Goal: Task Accomplishment & Management: Manage account settings

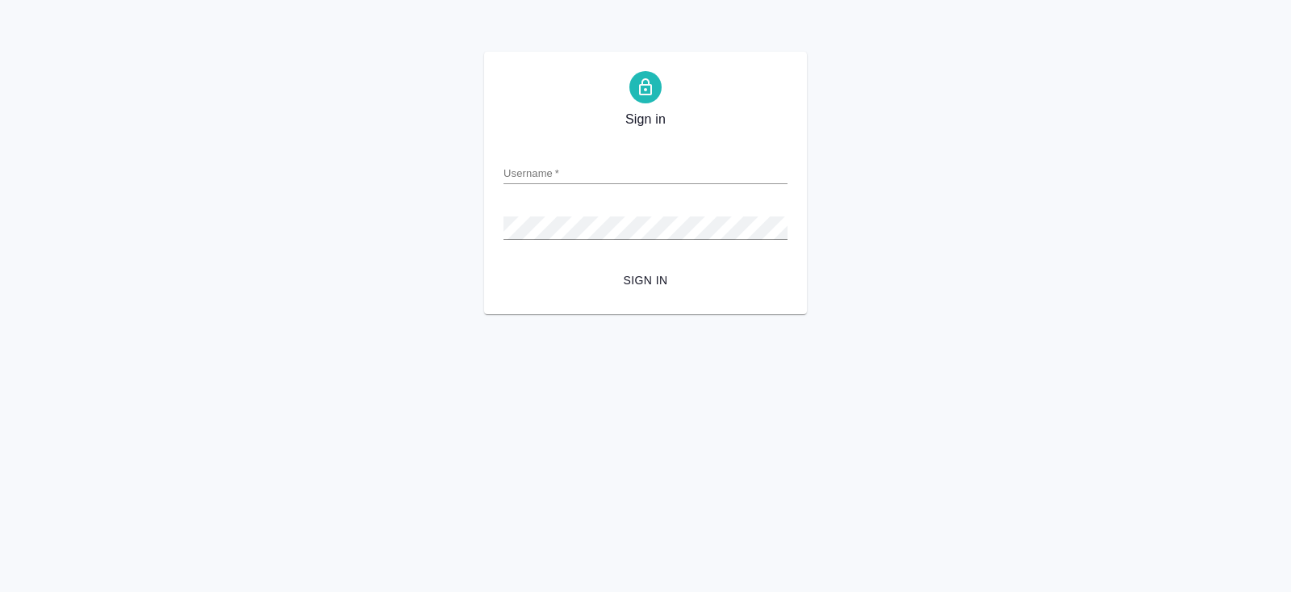
type input "y.belyakova@awatera.com"
click at [663, 275] on span "Sign in" at bounding box center [646, 280] width 258 height 20
click at [373, 224] on div "Sign in Username   * y.belyakova@awatera.com Password   * urlPath   * /all-orde…" at bounding box center [645, 183] width 1291 height 262
click at [636, 274] on span "Sign in" at bounding box center [646, 280] width 258 height 20
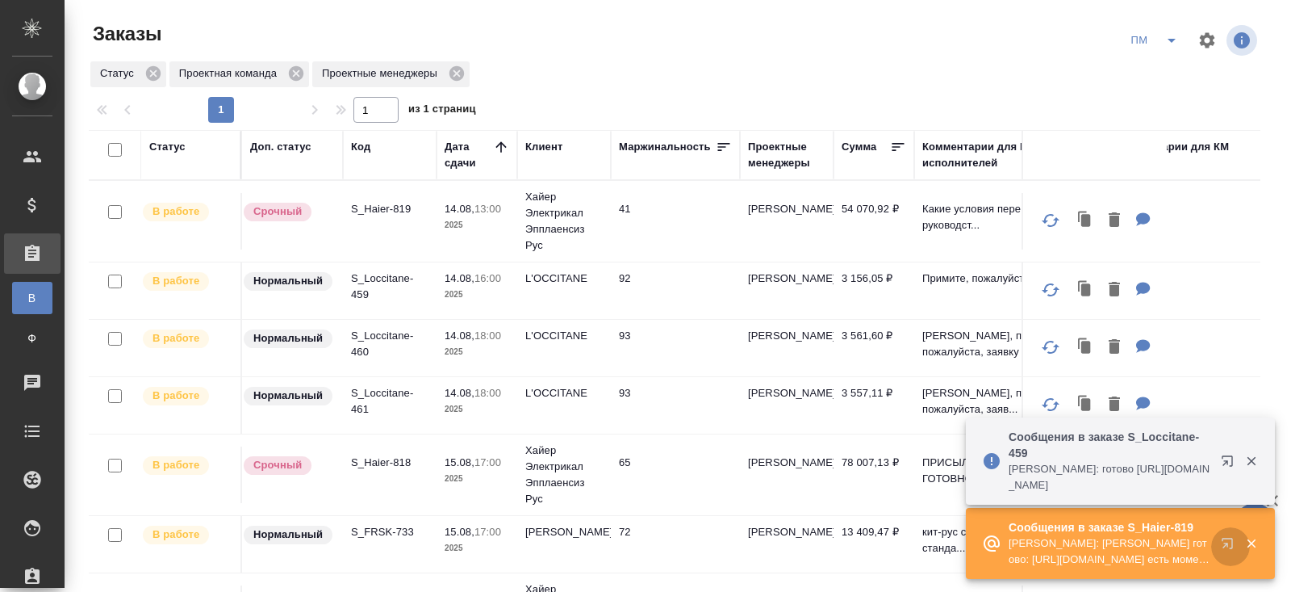
click at [1232, 544] on icon "button" at bounding box center [1227, 543] width 10 height 10
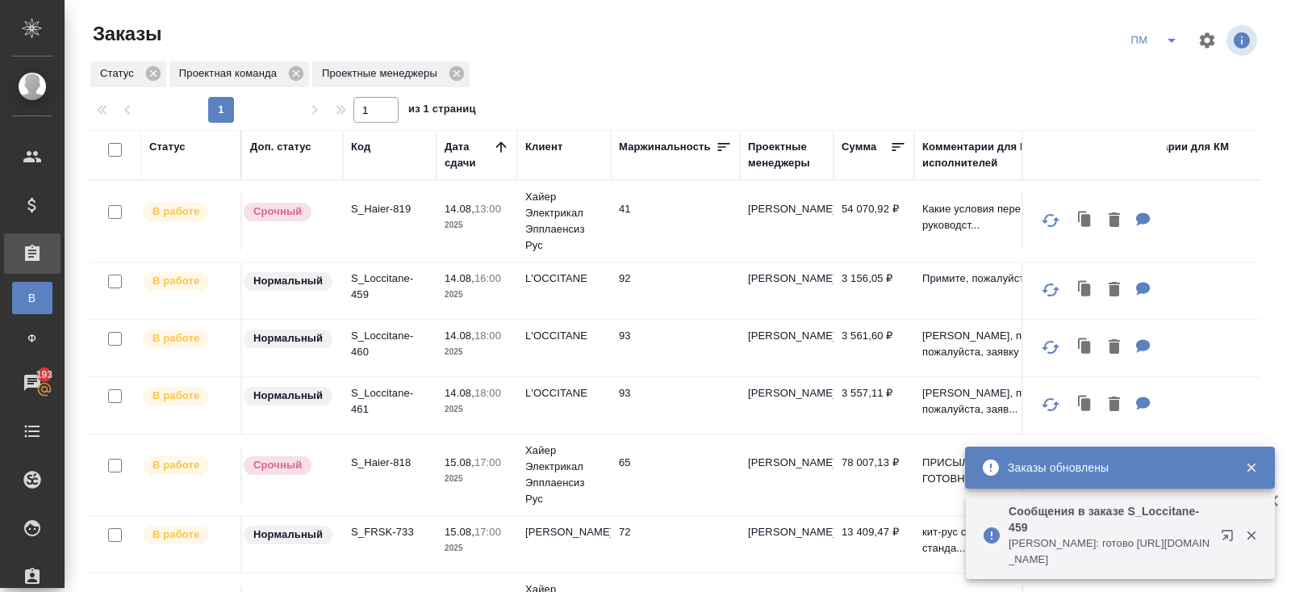
click at [1173, 43] on icon "split button" at bounding box center [1171, 40] width 19 height 19
click at [1164, 73] on li "В работу!" at bounding box center [1156, 73] width 82 height 26
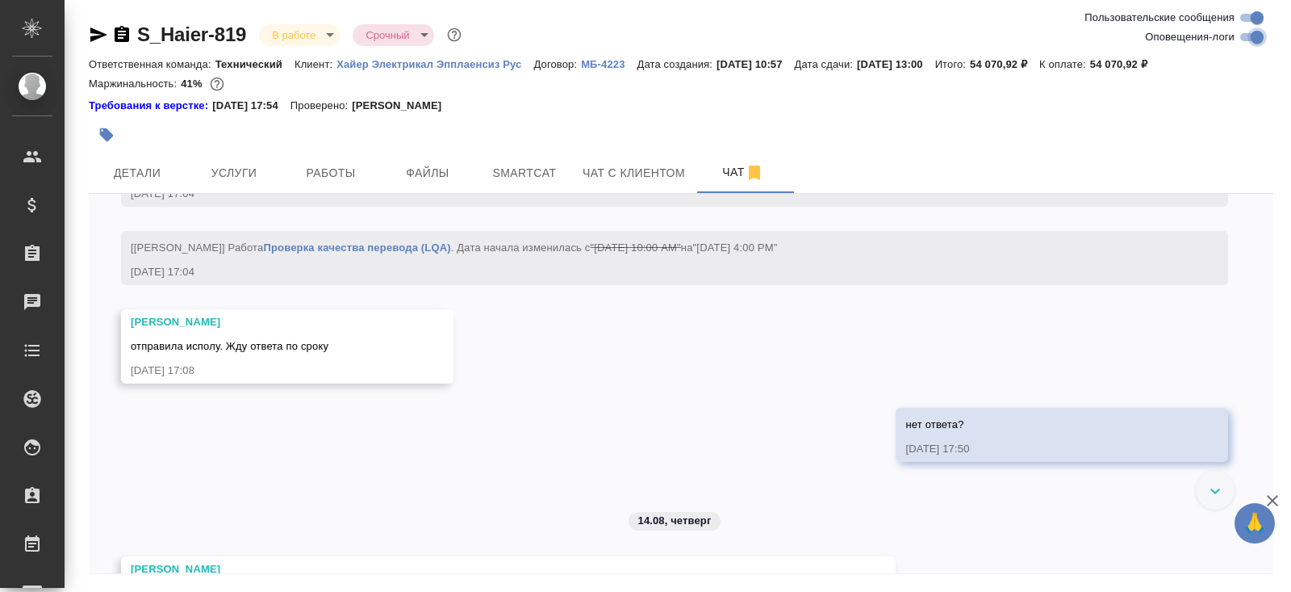
click at [1253, 38] on input "Оповещения-логи" at bounding box center [1257, 36] width 58 height 19
checkbox input "false"
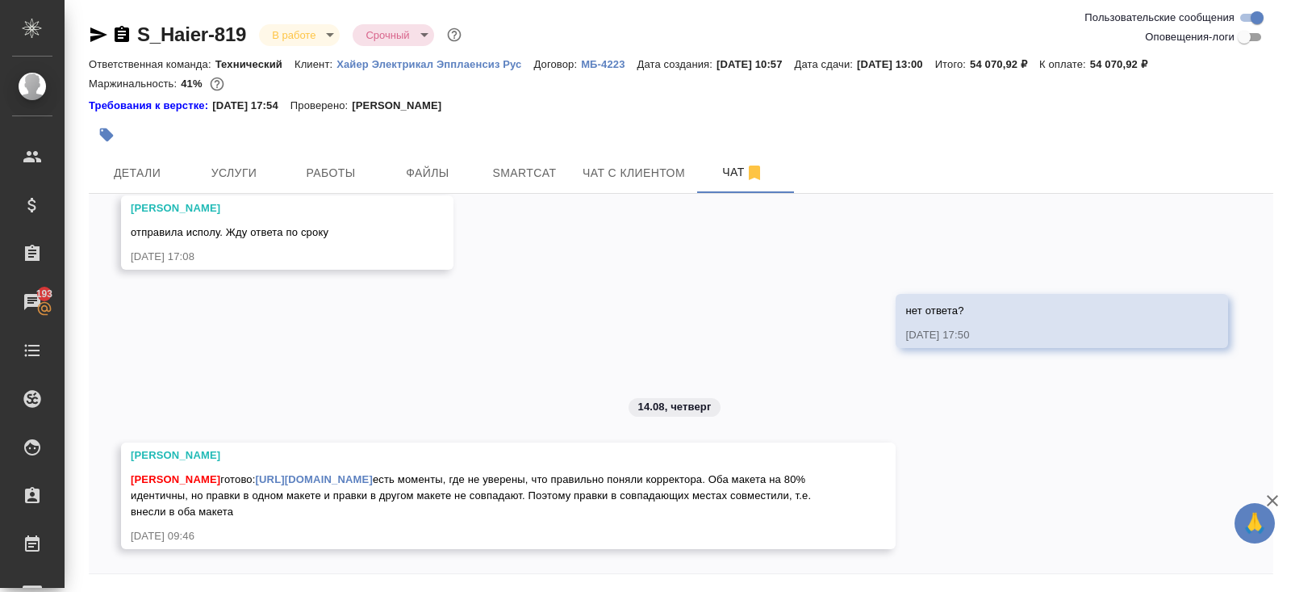
click at [96, 36] on icon "button" at bounding box center [98, 34] width 17 height 15
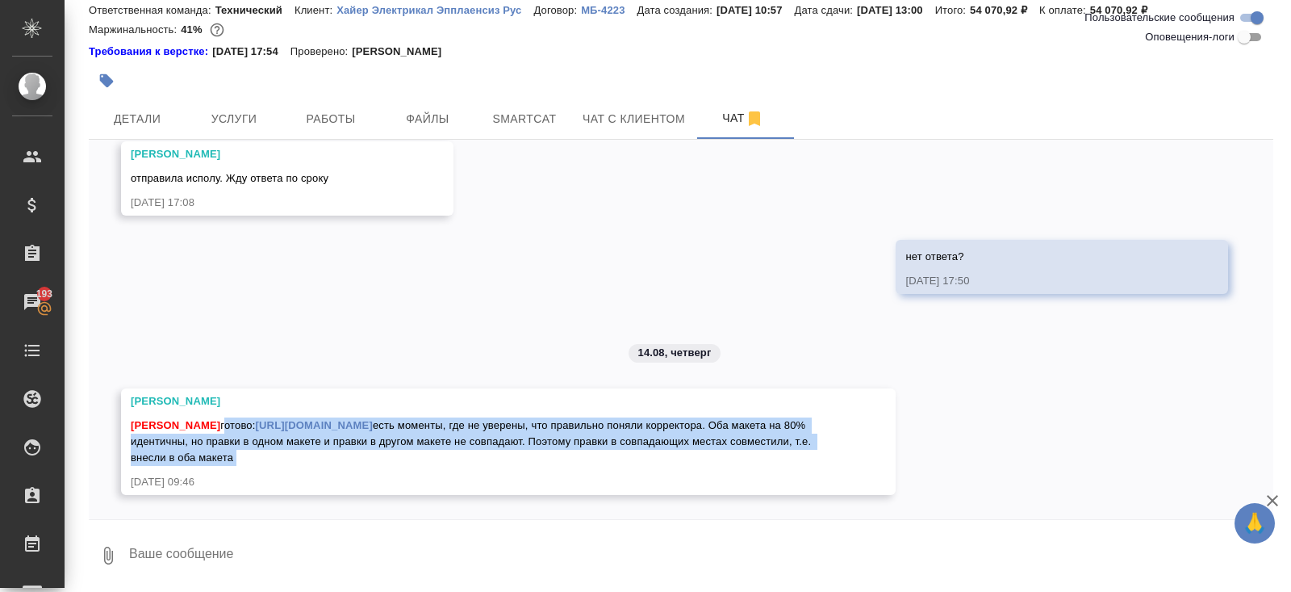
drag, startPoint x: 220, startPoint y: 345, endPoint x: 724, endPoint y: 470, distance: 518.7
click at [724, 471] on div "Арсеньева Вера Белякова Юлия готово: https://drive.awatera.com/apps/files/files…" at bounding box center [485, 441] width 709 height 97
copy span "готово: https://drive.awatera.com/apps/files/files/10102034?dir=/Shares/%D0%A5%…"
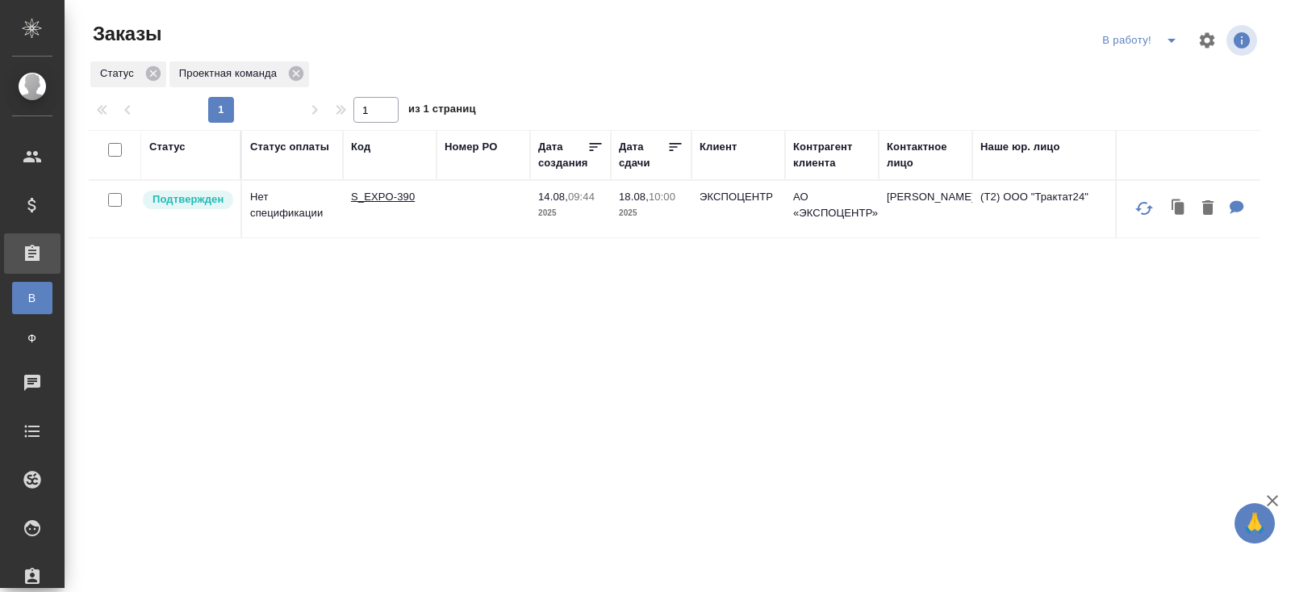
click at [383, 198] on p "S_EXPO-390" at bounding box center [389, 197] width 77 height 16
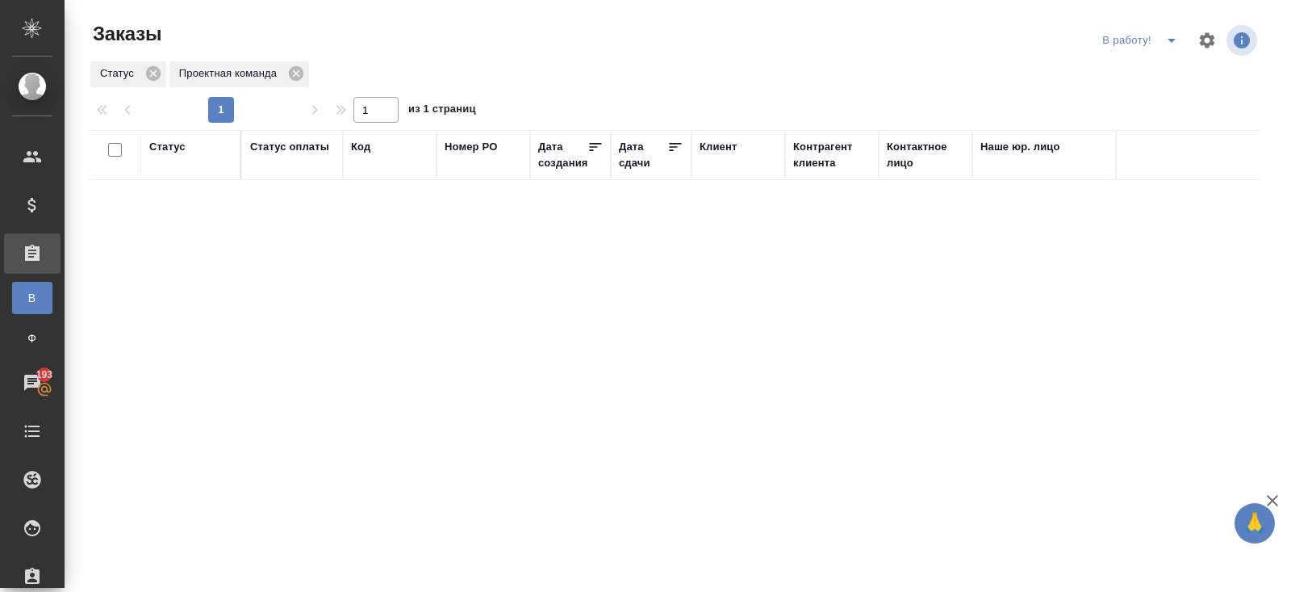
click at [1161, 44] on span "split button" at bounding box center [1172, 40] width 24 height 19
click at [1153, 86] on li "начислить" at bounding box center [1143, 99] width 90 height 26
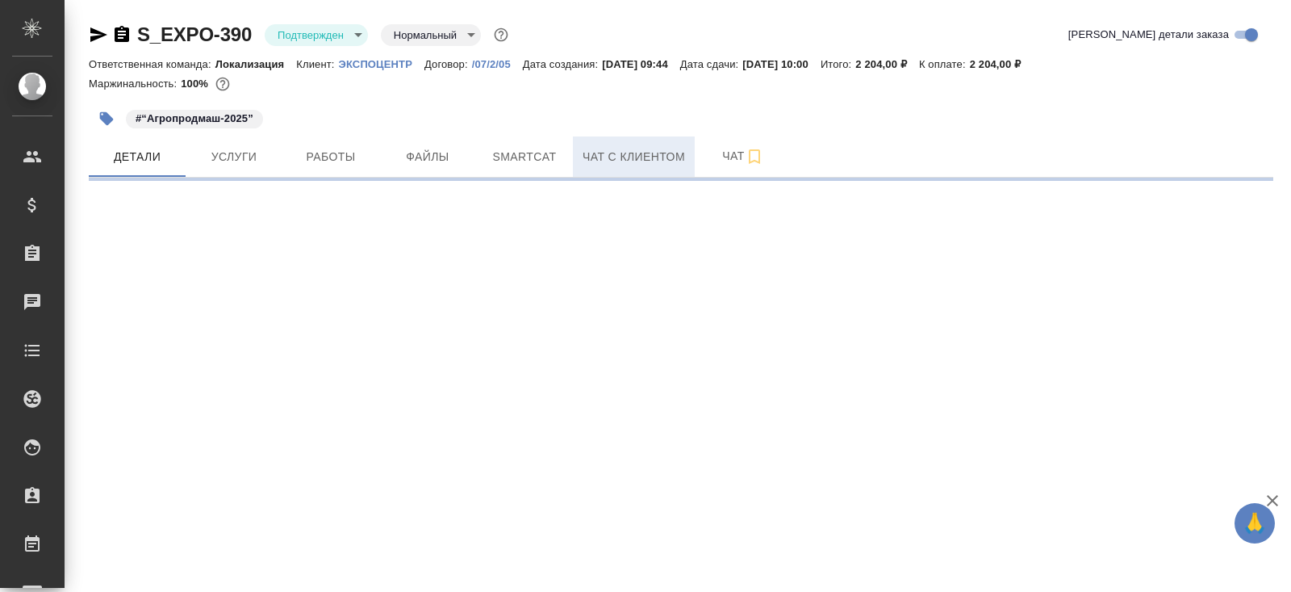
select select "RU"
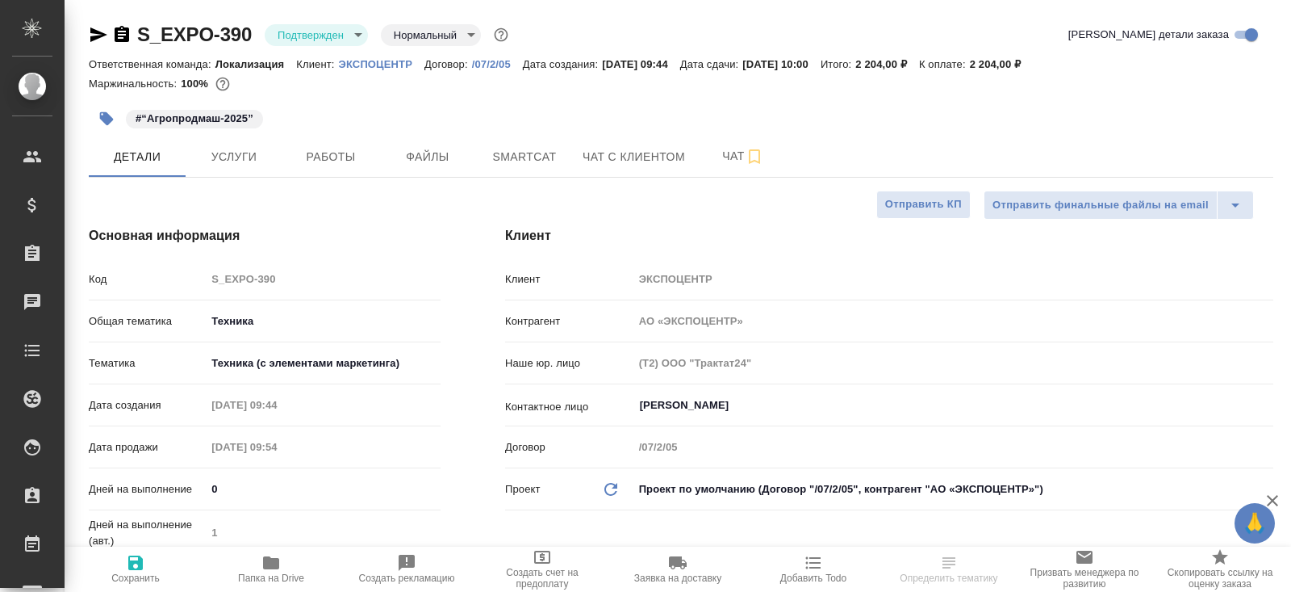
type textarea "x"
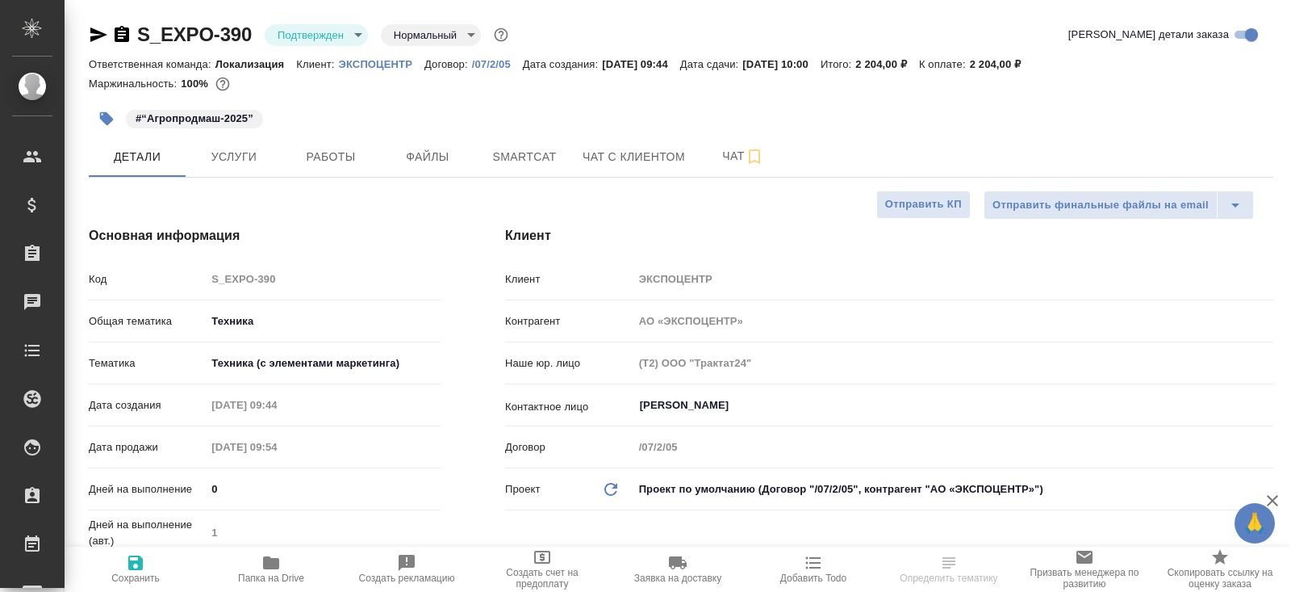
type textarea "x"
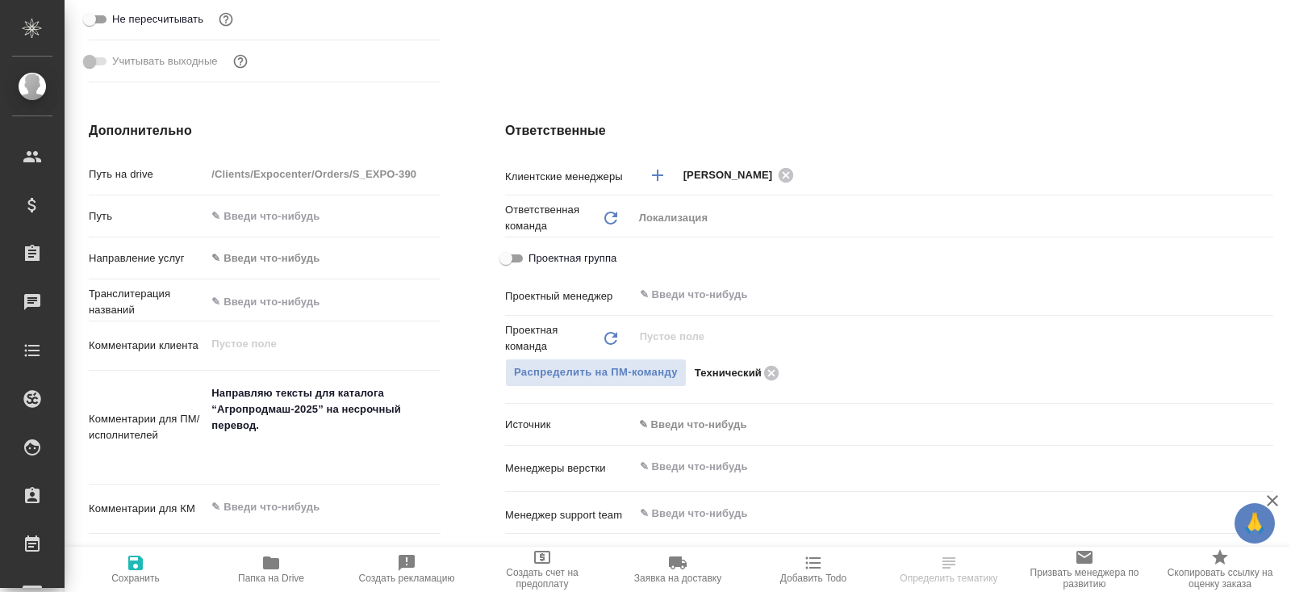
scroll to position [597, 0]
click at [688, 304] on div "​" at bounding box center [954, 292] width 640 height 29
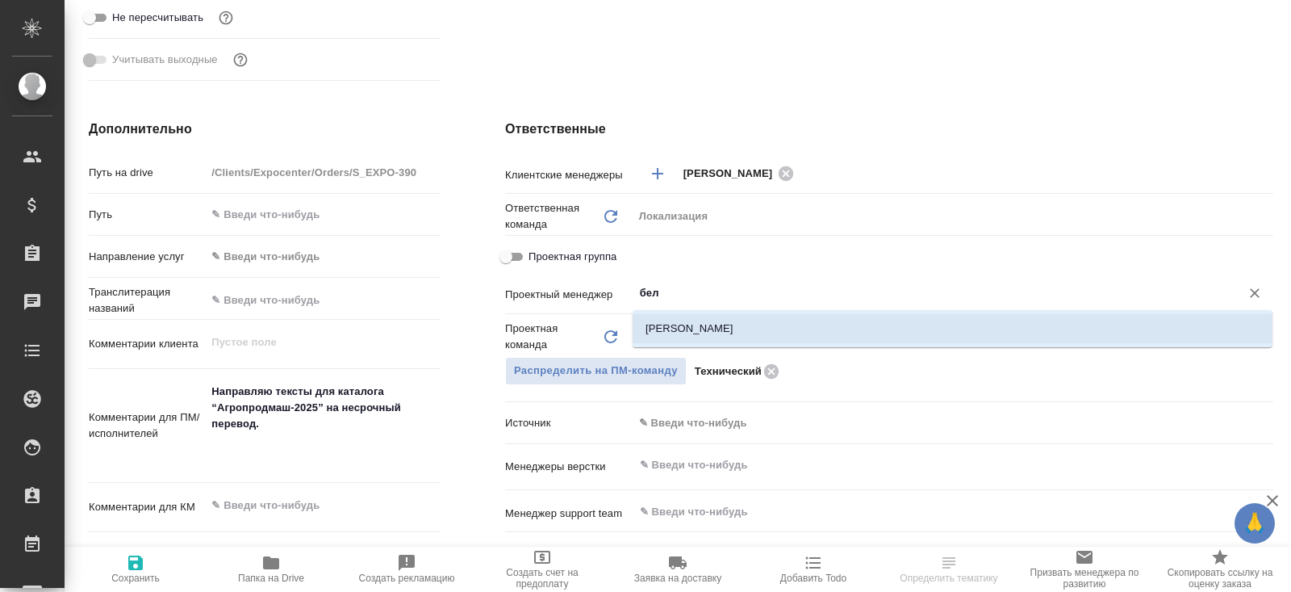
type input "бел"
click at [680, 283] on input "бел" at bounding box center [926, 292] width 576 height 19
click at [680, 324] on li "[PERSON_NAME]" at bounding box center [953, 328] width 640 height 29
type textarea "x"
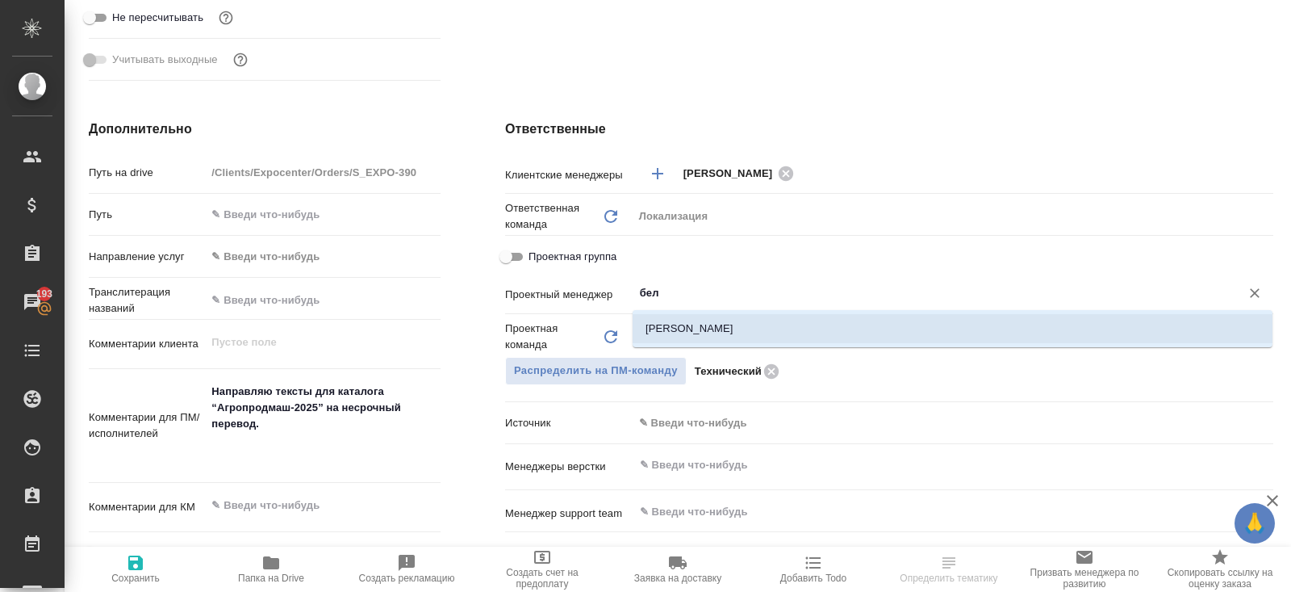
type textarea "x"
type input "[PERSON_NAME]"
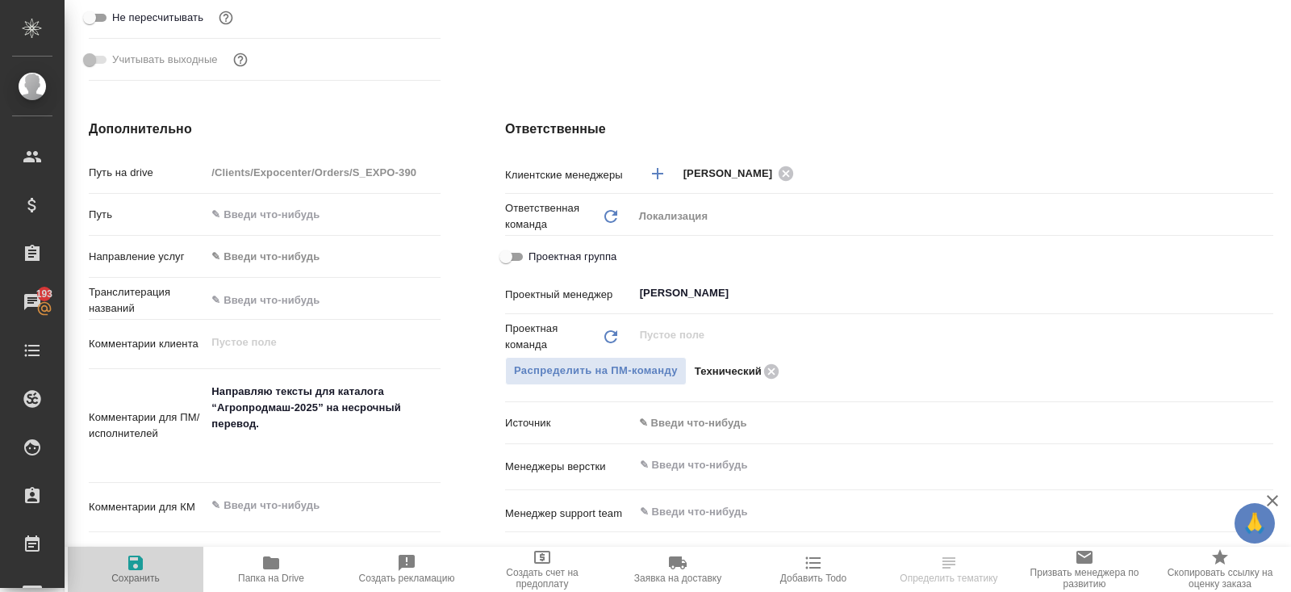
click at [136, 561] on icon "button" at bounding box center [135, 562] width 15 height 15
type textarea "x"
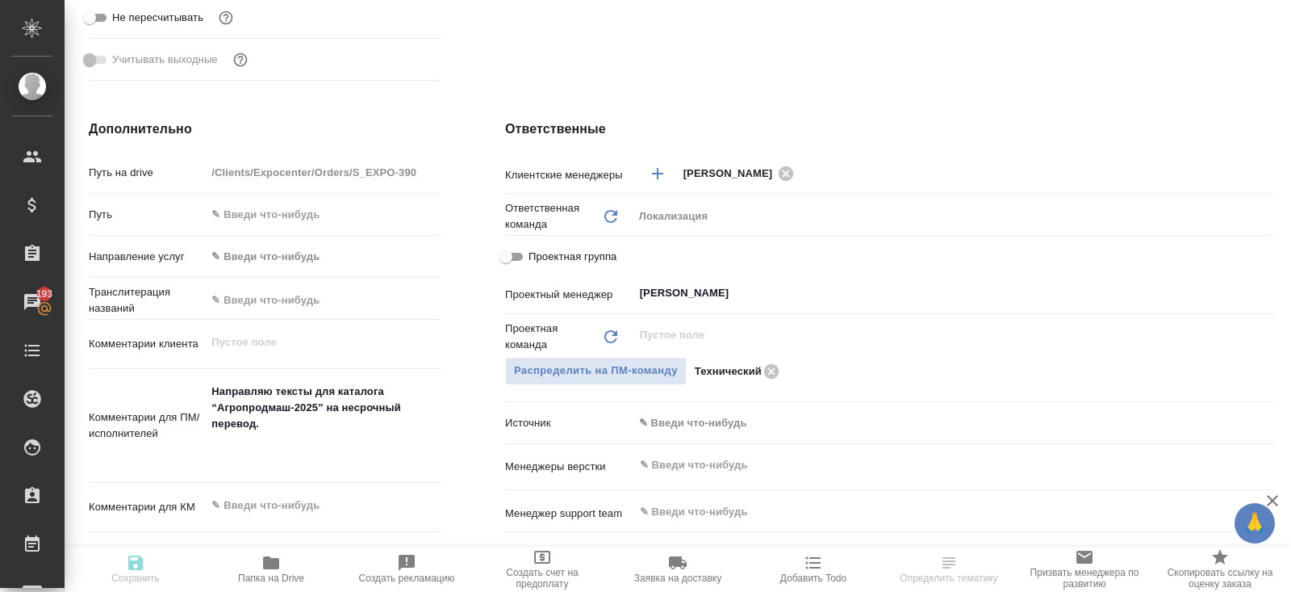
type textarea "x"
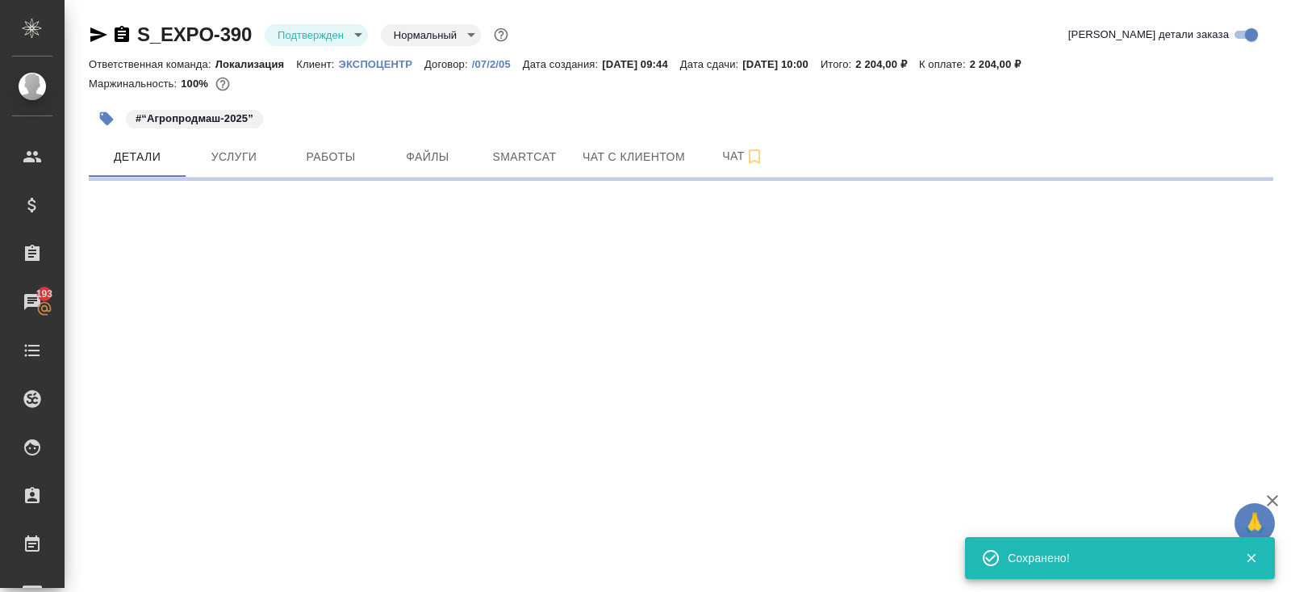
scroll to position [0, 0]
select select "RU"
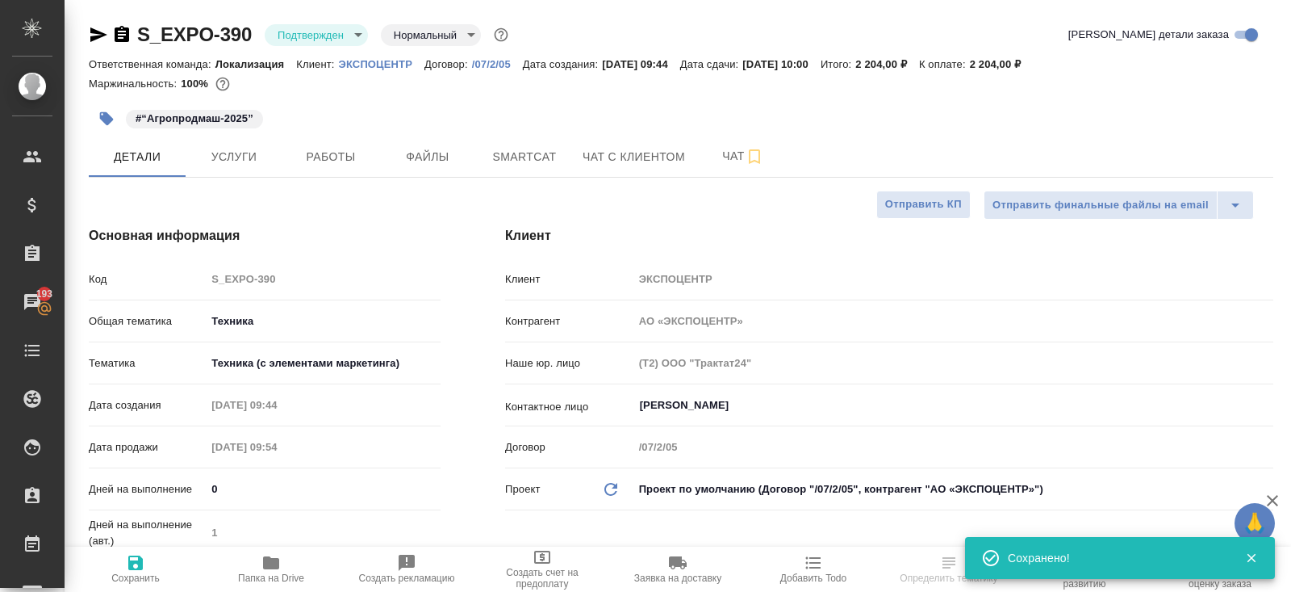
type textarea "x"
click at [327, 32] on body "🙏 .cls-1 fill:#fff; AWATERA Belyakova Yulia Клиенты Спецификации Заказы 193 Чат…" at bounding box center [645, 296] width 1291 height 592
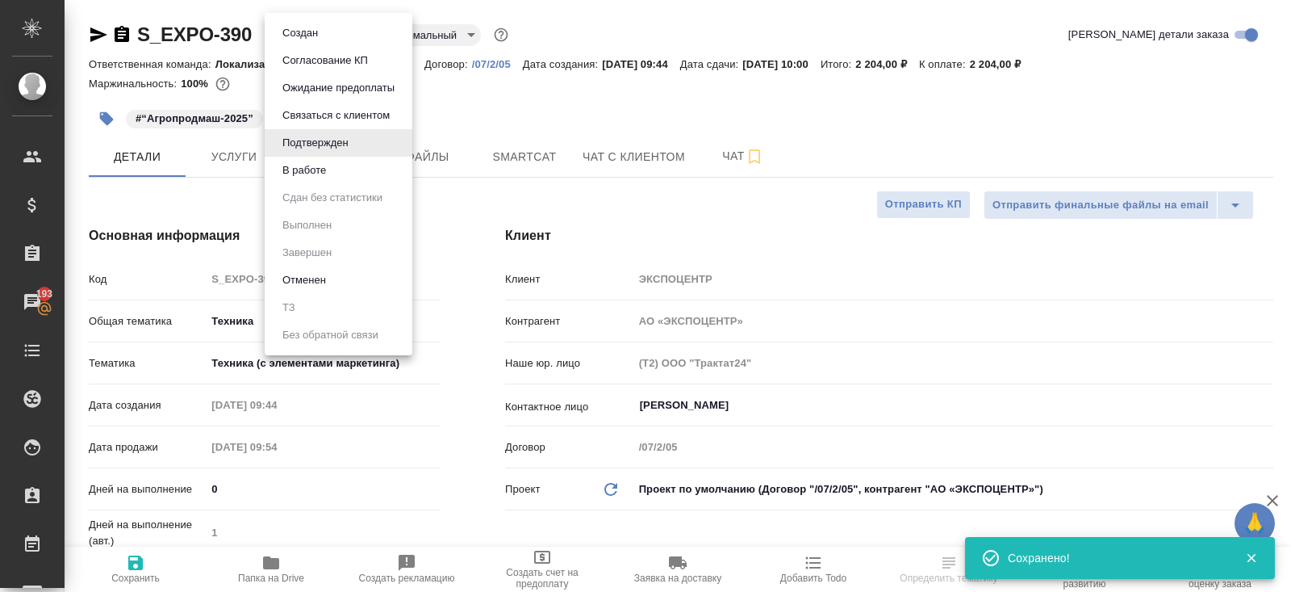
click at [303, 42] on button "В работе" at bounding box center [300, 33] width 45 height 18
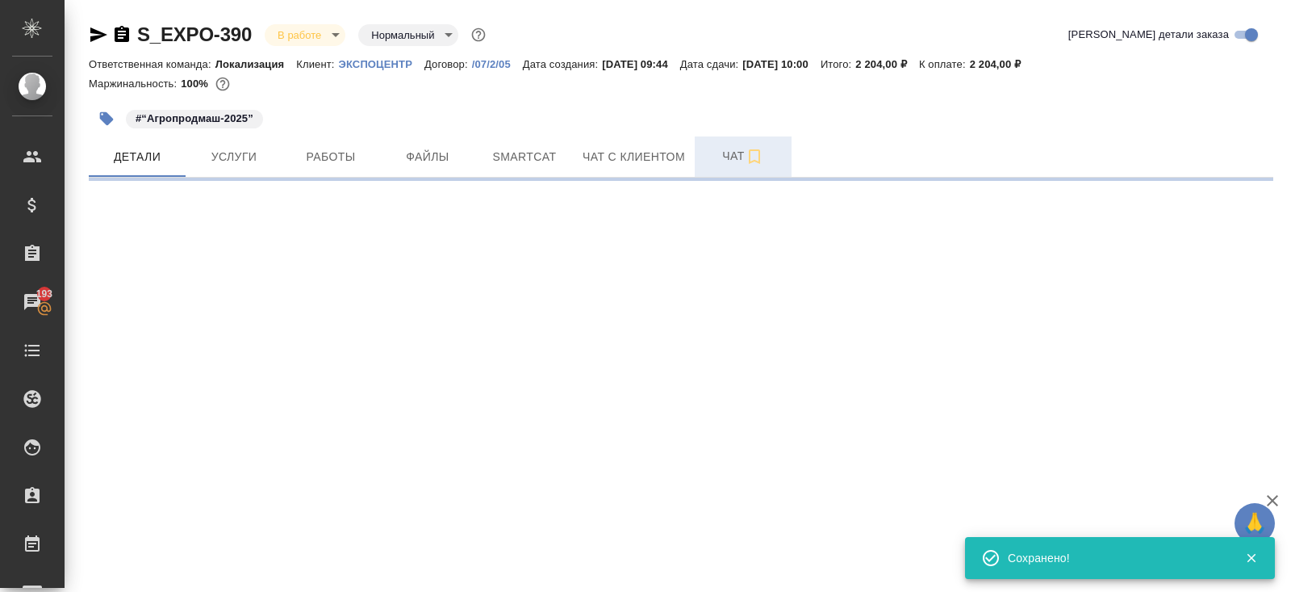
select select "RU"
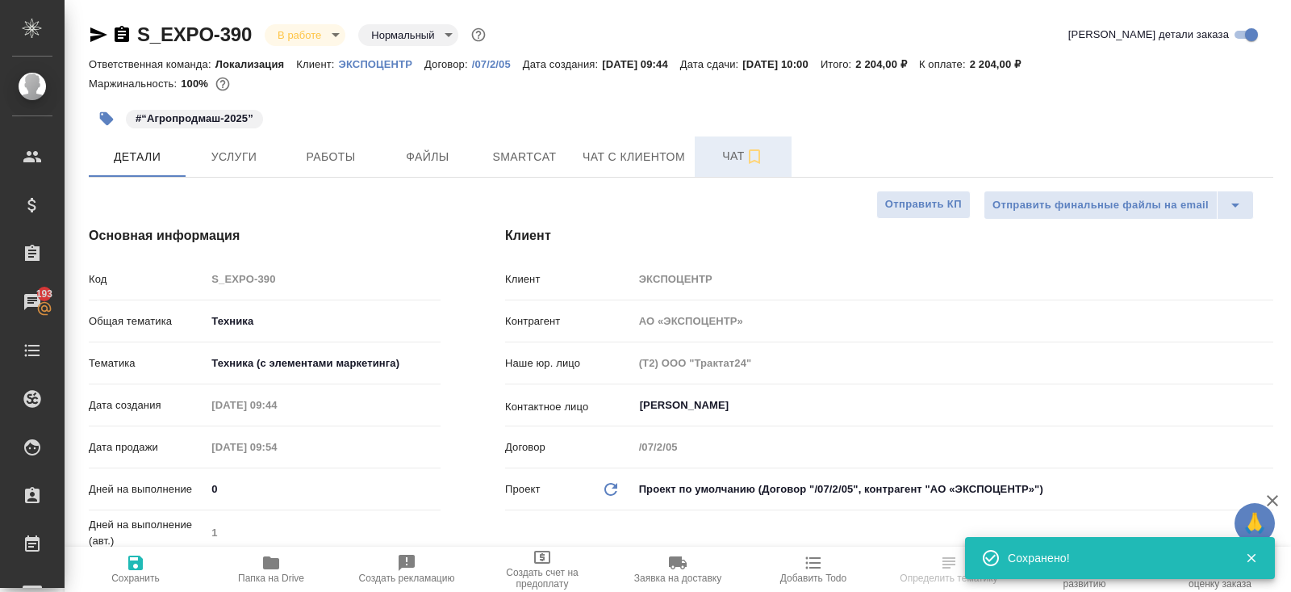
type textarea "x"
click at [726, 164] on span "Чат" at bounding box center [743, 156] width 77 height 20
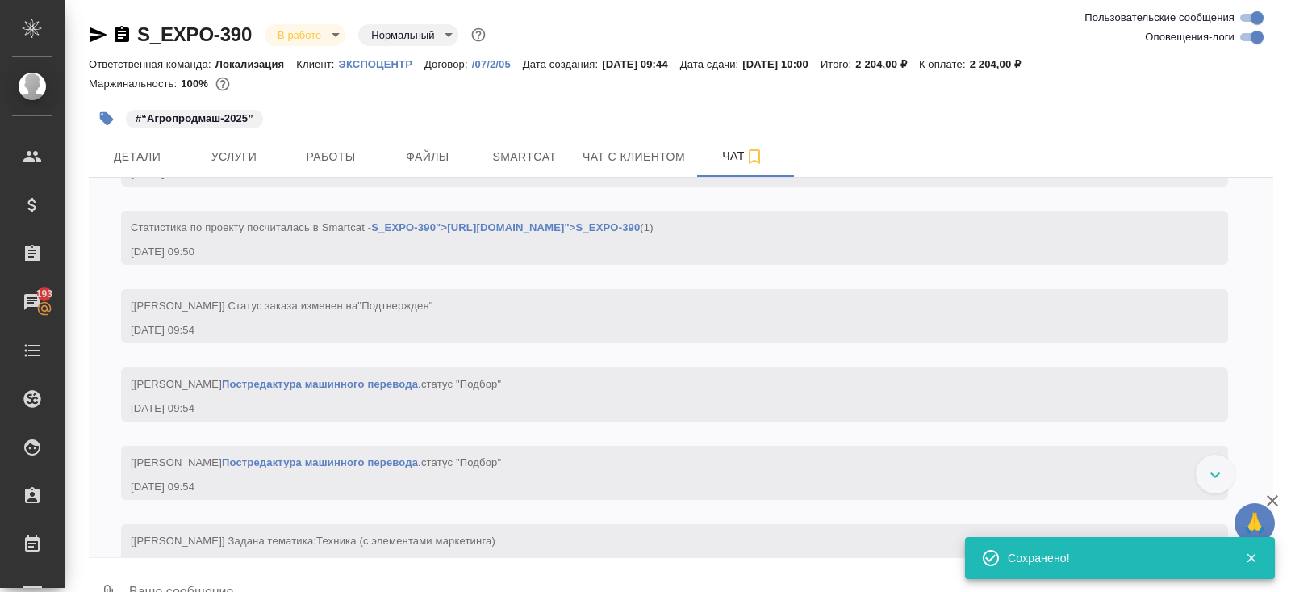
scroll to position [630, 0]
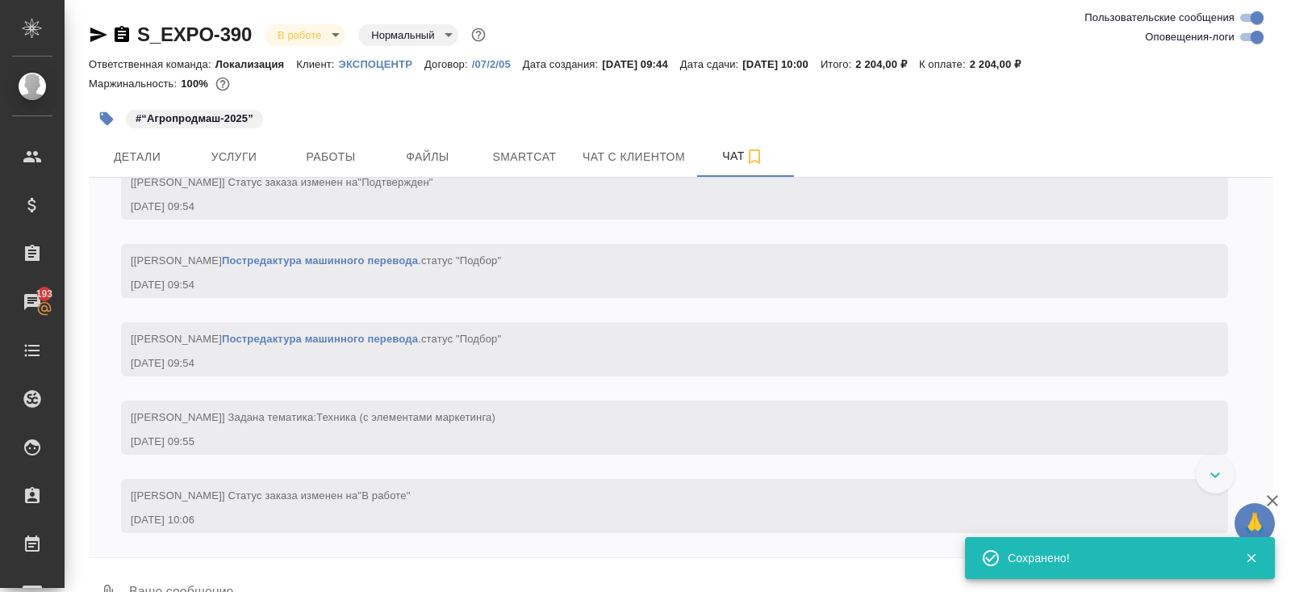
click at [1253, 39] on input "Оповещения-логи" at bounding box center [1257, 36] width 58 height 19
checkbox input "false"
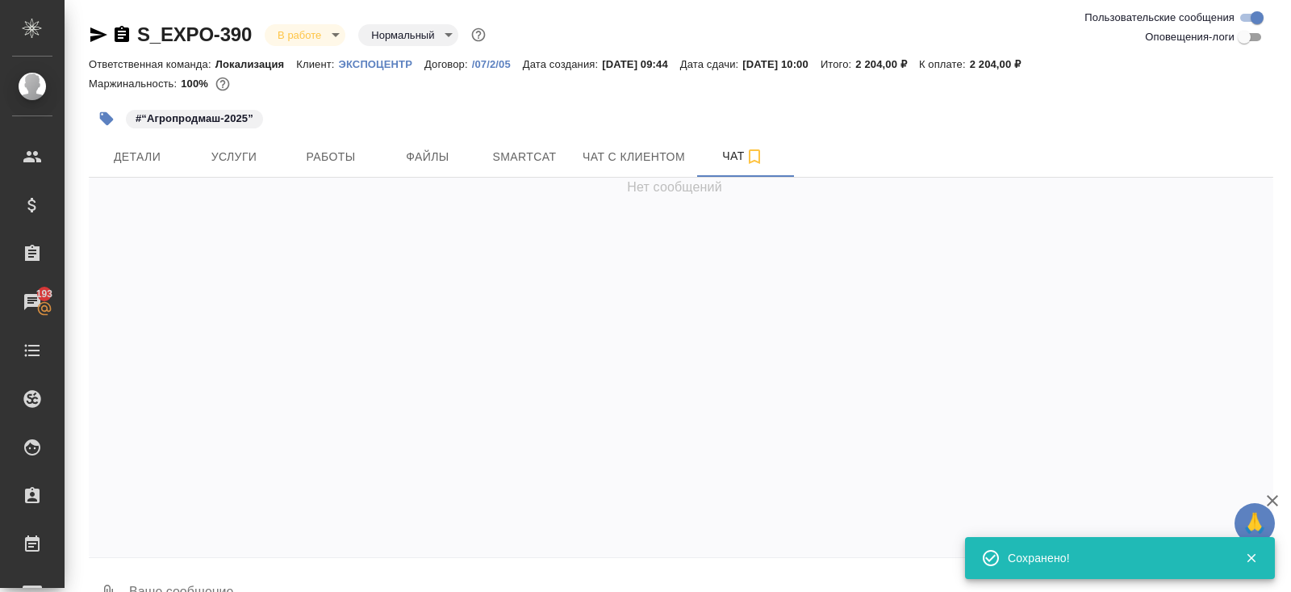
scroll to position [0, 0]
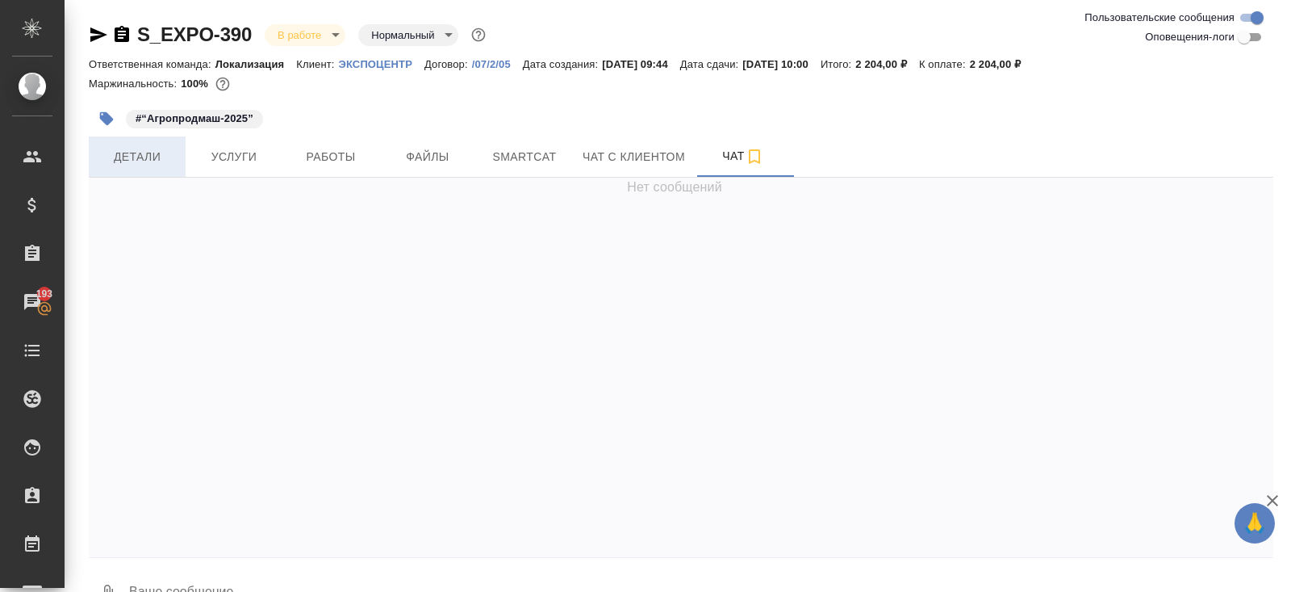
click at [172, 172] on button "Детали" at bounding box center [137, 156] width 97 height 40
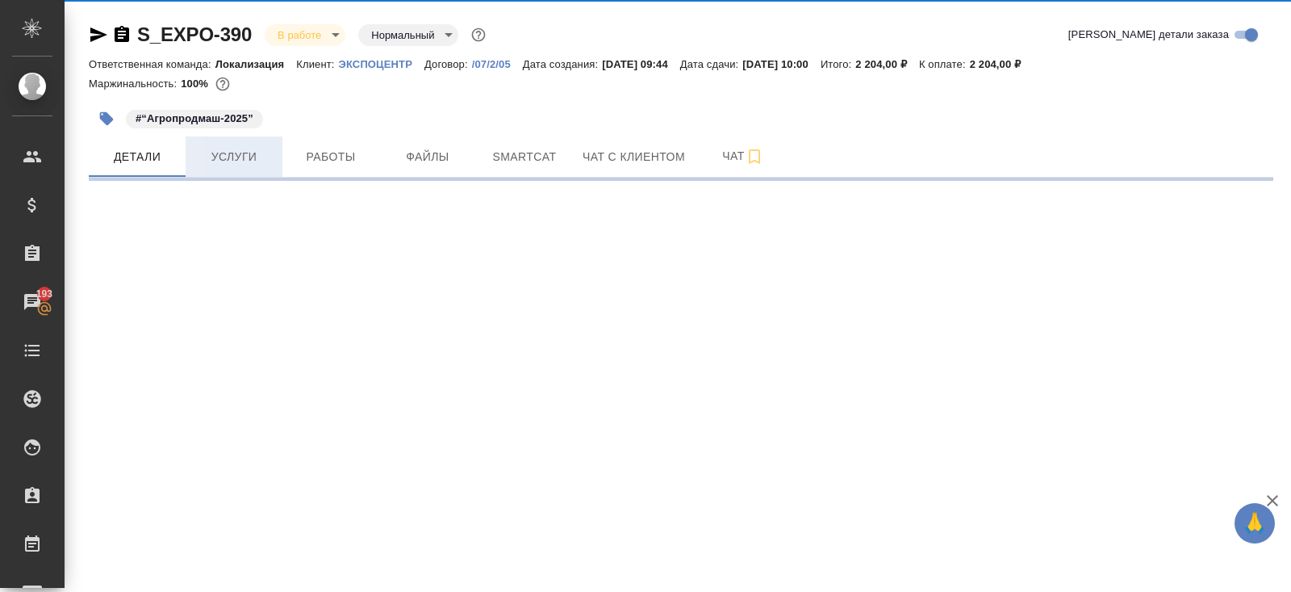
select select "RU"
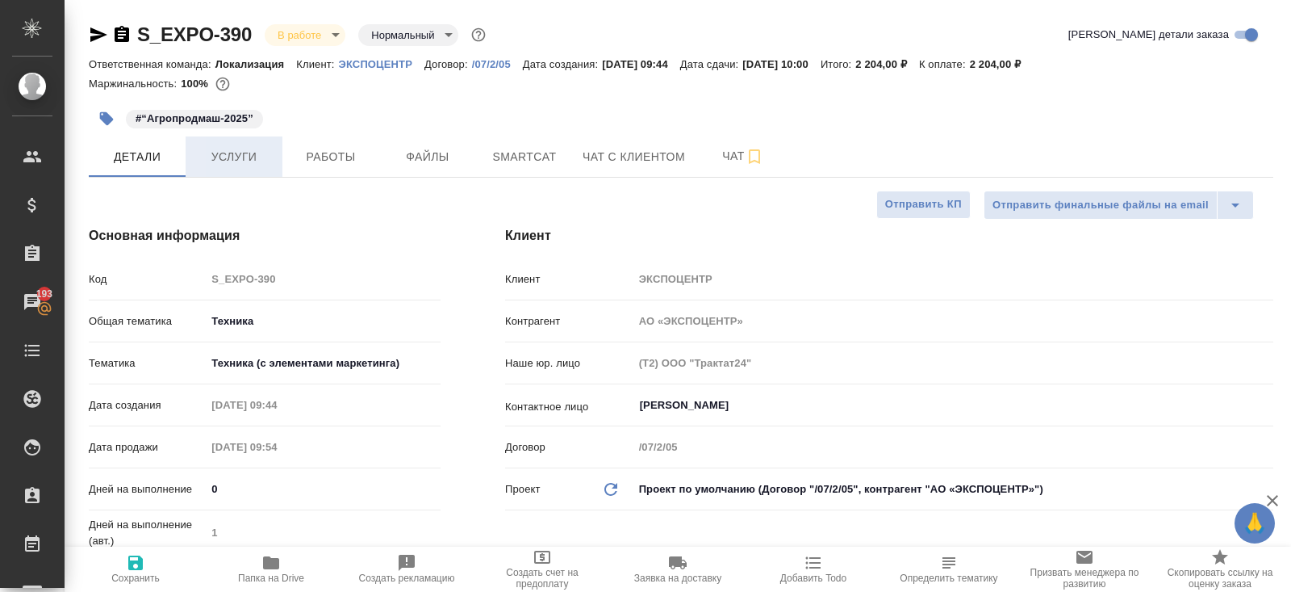
type textarea "x"
click at [249, 159] on span "Услуги" at bounding box center [233, 157] width 77 height 20
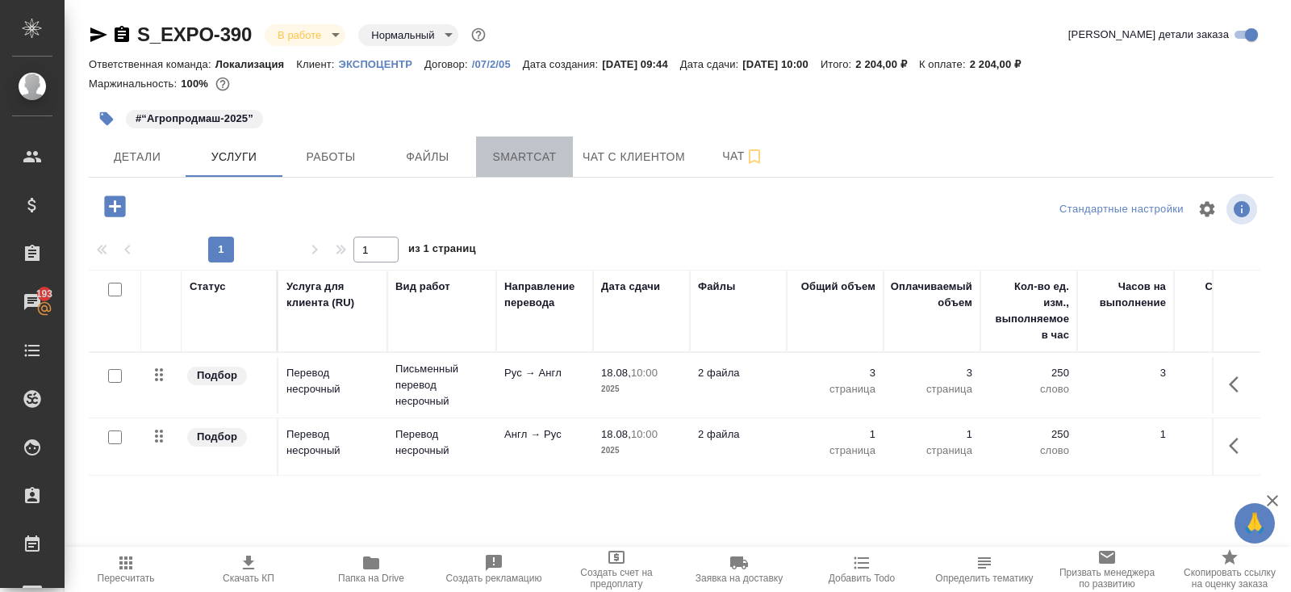
click at [508, 139] on button "Smartcat" at bounding box center [524, 156] width 97 height 40
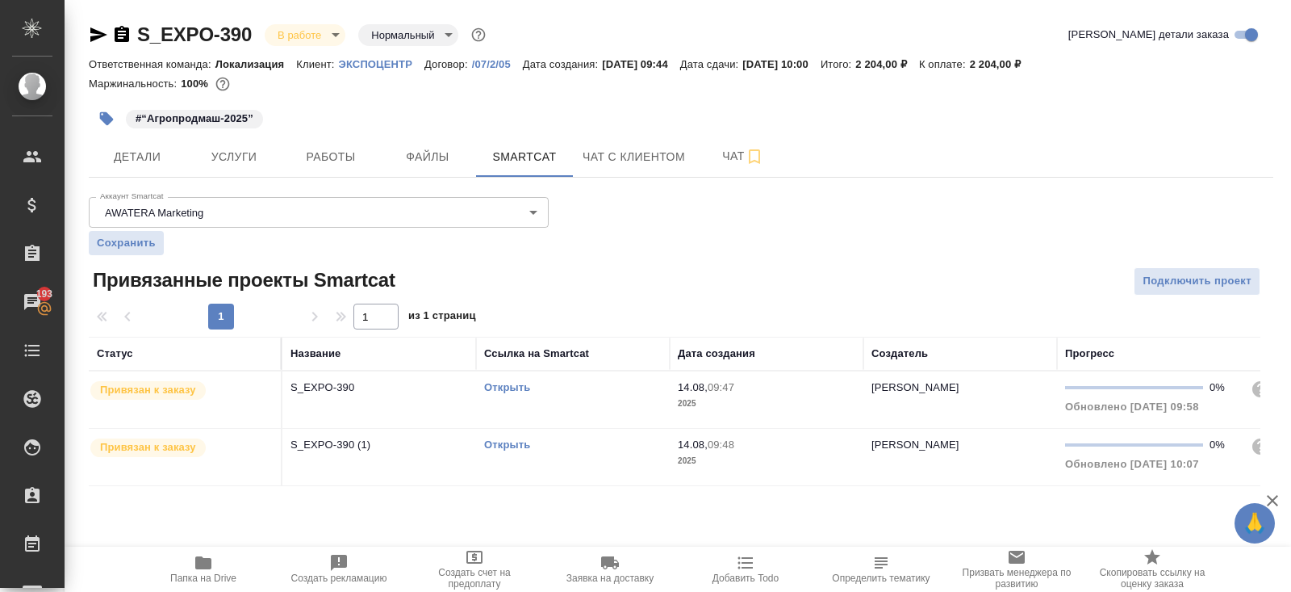
click at [512, 385] on link "Открыть" at bounding box center [507, 387] width 46 height 12
click at [514, 448] on link "Открыть" at bounding box center [507, 444] width 46 height 12
click at [341, 169] on button "Работы" at bounding box center [330, 156] width 97 height 40
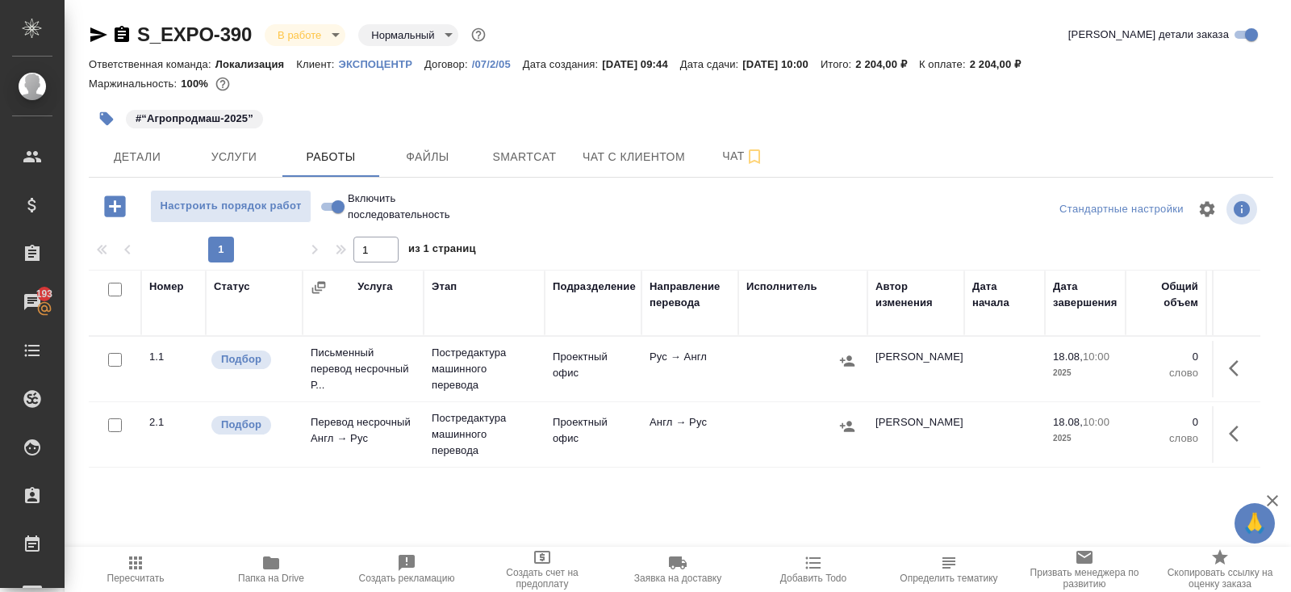
click at [113, 286] on input "checkbox" at bounding box center [115, 289] width 14 height 14
checkbox input "true"
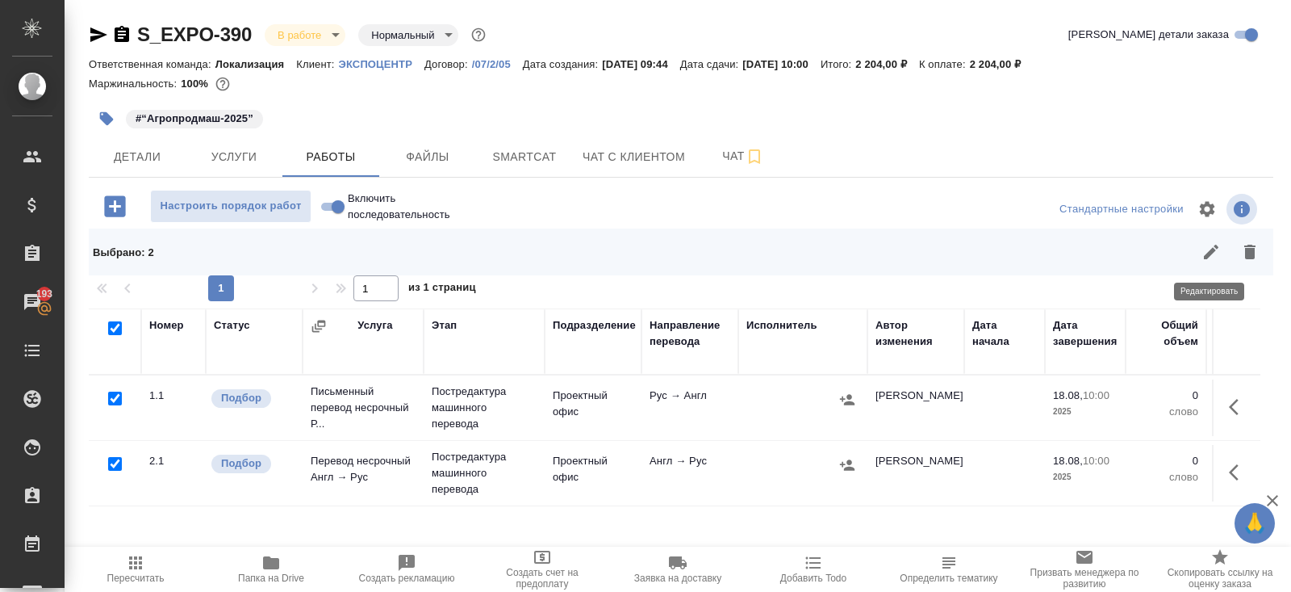
click at [1209, 257] on icon "button" at bounding box center [1211, 251] width 19 height 19
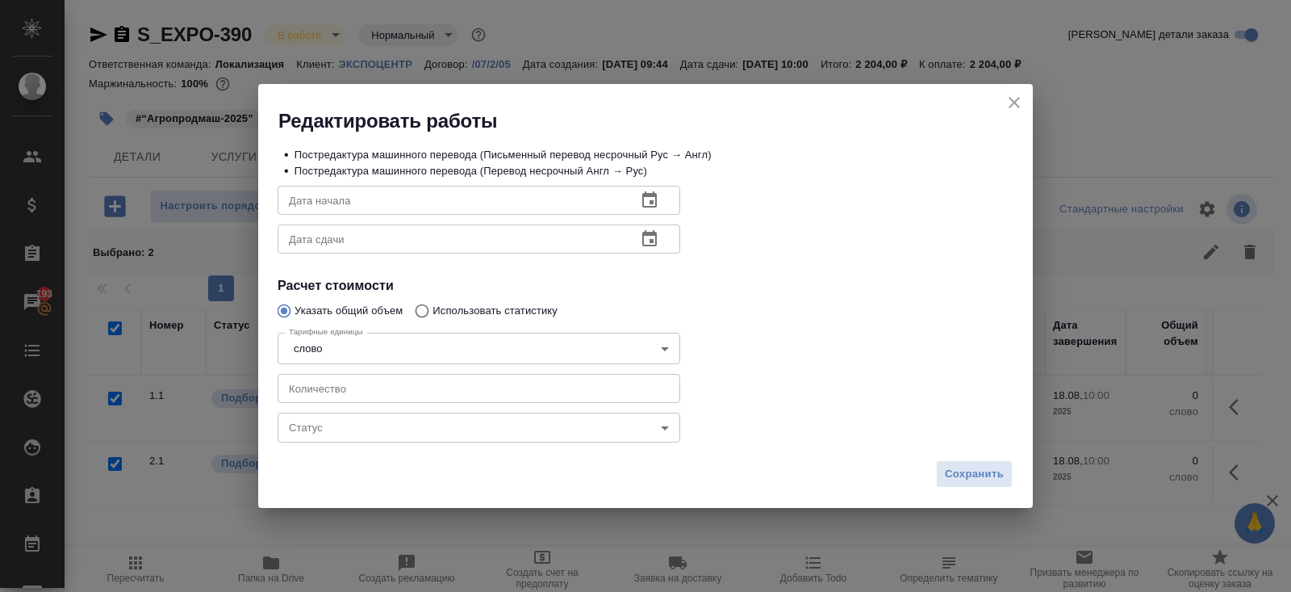
click at [651, 199] on icon "button" at bounding box center [649, 199] width 19 height 19
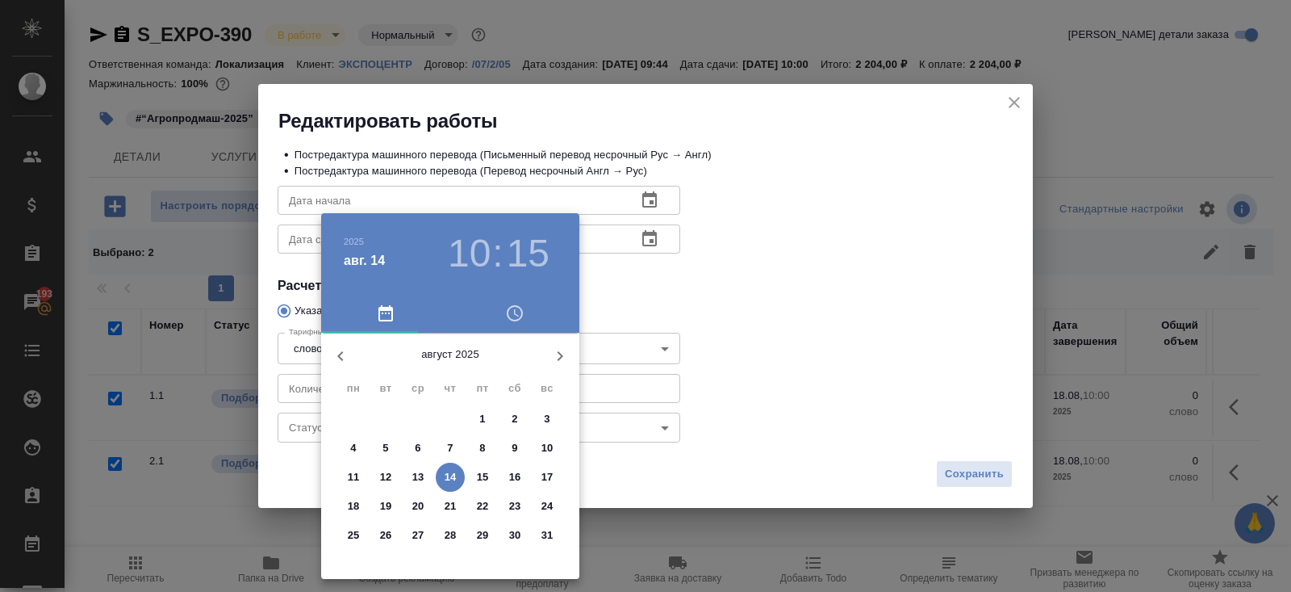
click at [450, 475] on p "14" at bounding box center [451, 477] width 12 height 16
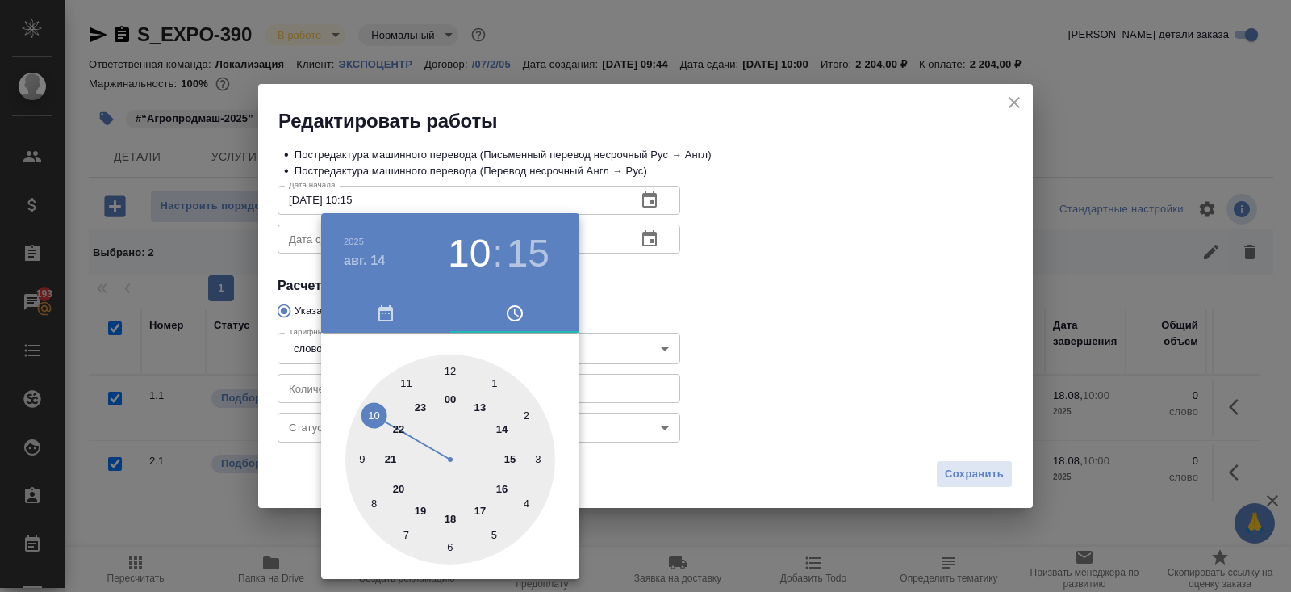
click at [368, 420] on div at bounding box center [450, 459] width 210 height 210
type input "[DATE] 10:00"
click at [446, 370] on div at bounding box center [450, 459] width 210 height 210
click at [693, 284] on div at bounding box center [645, 296] width 1291 height 592
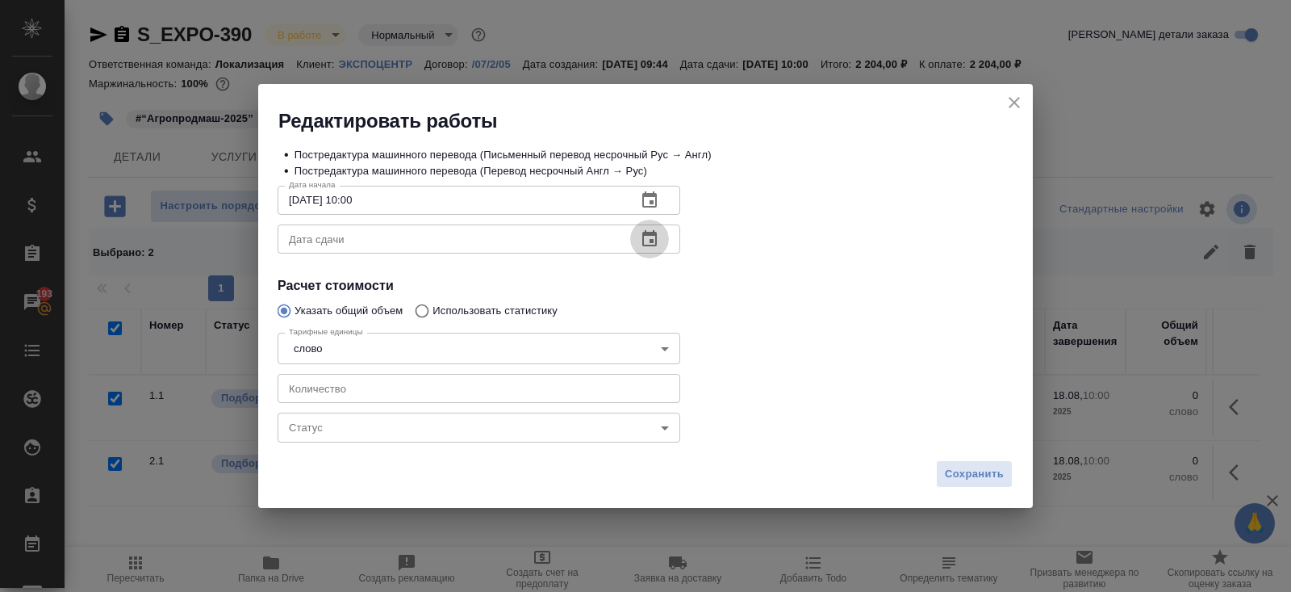
click at [653, 240] on icon "button" at bounding box center [649, 238] width 19 height 19
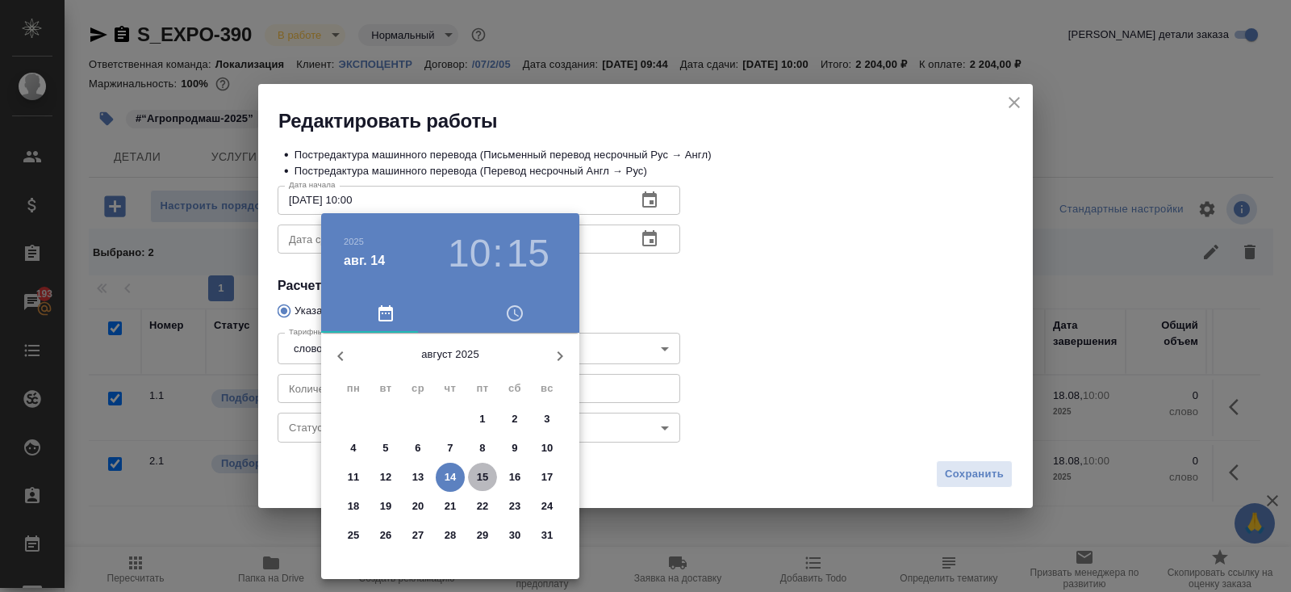
click at [484, 477] on p "15" at bounding box center [483, 477] width 12 height 16
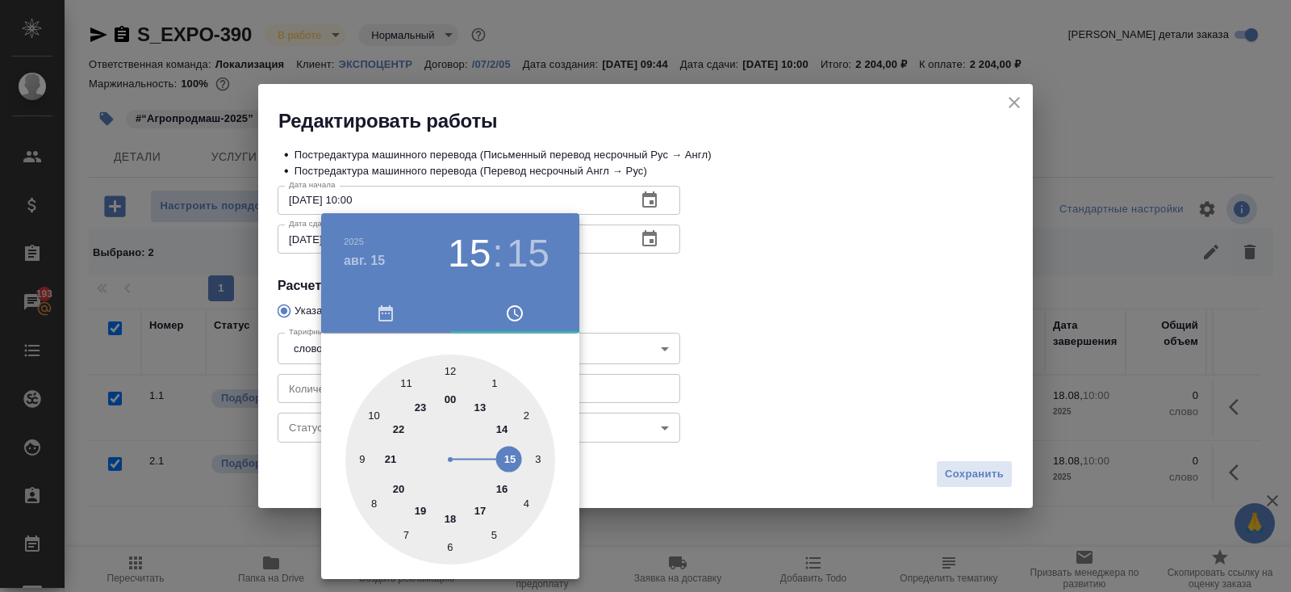
click at [513, 458] on div at bounding box center [450, 459] width 210 height 210
click at [450, 374] on div at bounding box center [450, 459] width 210 height 210
type input "15.08.2025 15:00"
click at [620, 287] on div at bounding box center [645, 296] width 1291 height 592
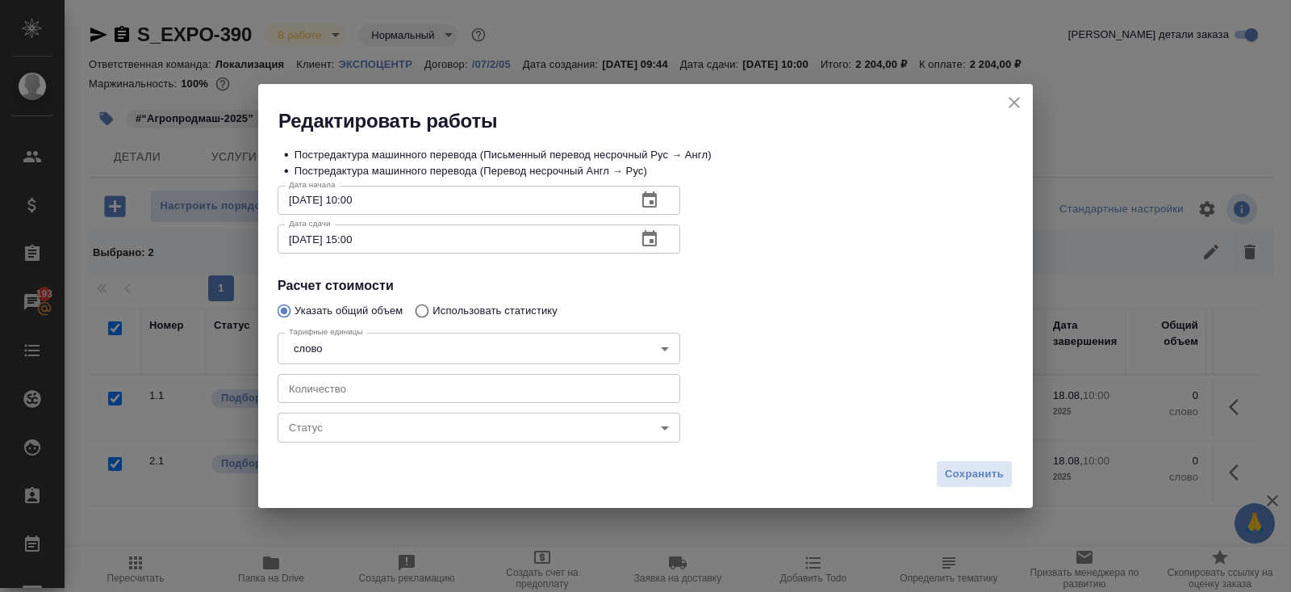
click at [299, 426] on body "🙏 .cls-1 fill:#fff; AWATERA Belyakova Yulia Клиенты Спецификации Заказы 193 Чат…" at bounding box center [645, 296] width 1291 height 592
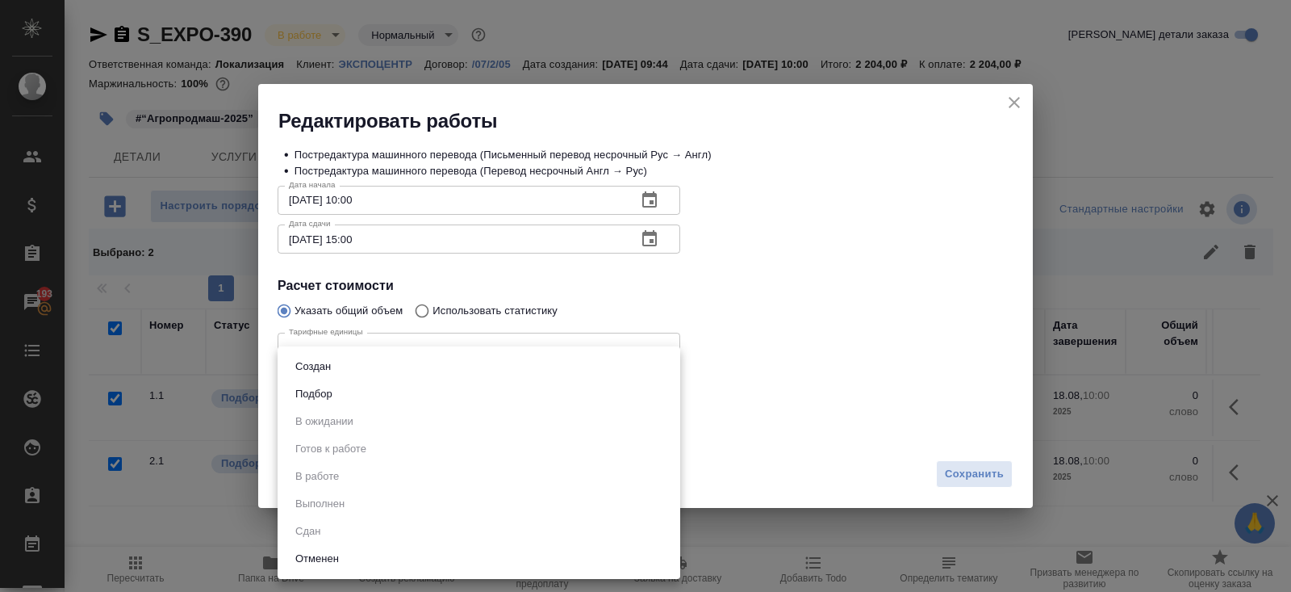
click at [313, 404] on li "Подбор" at bounding box center [479, 393] width 403 height 27
type input "recruiting"
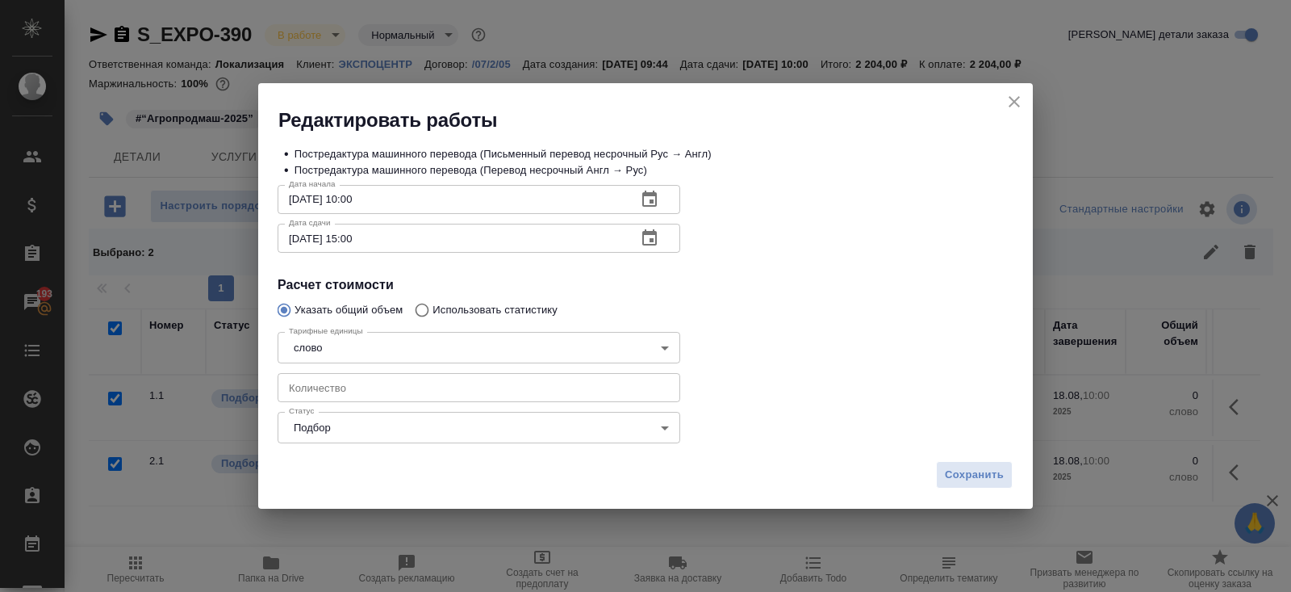
click at [984, 460] on div "Сохранить" at bounding box center [645, 481] width 775 height 56
click at [984, 471] on span "Сохранить" at bounding box center [974, 475] width 59 height 19
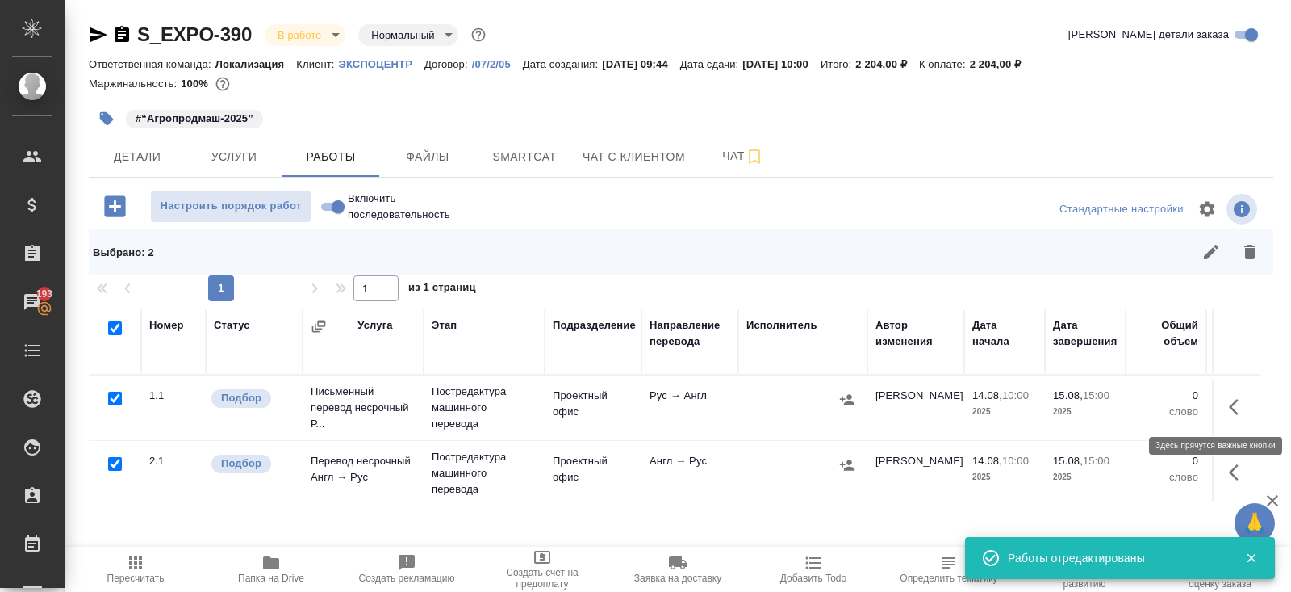
click at [1240, 403] on icon "button" at bounding box center [1238, 406] width 19 height 19
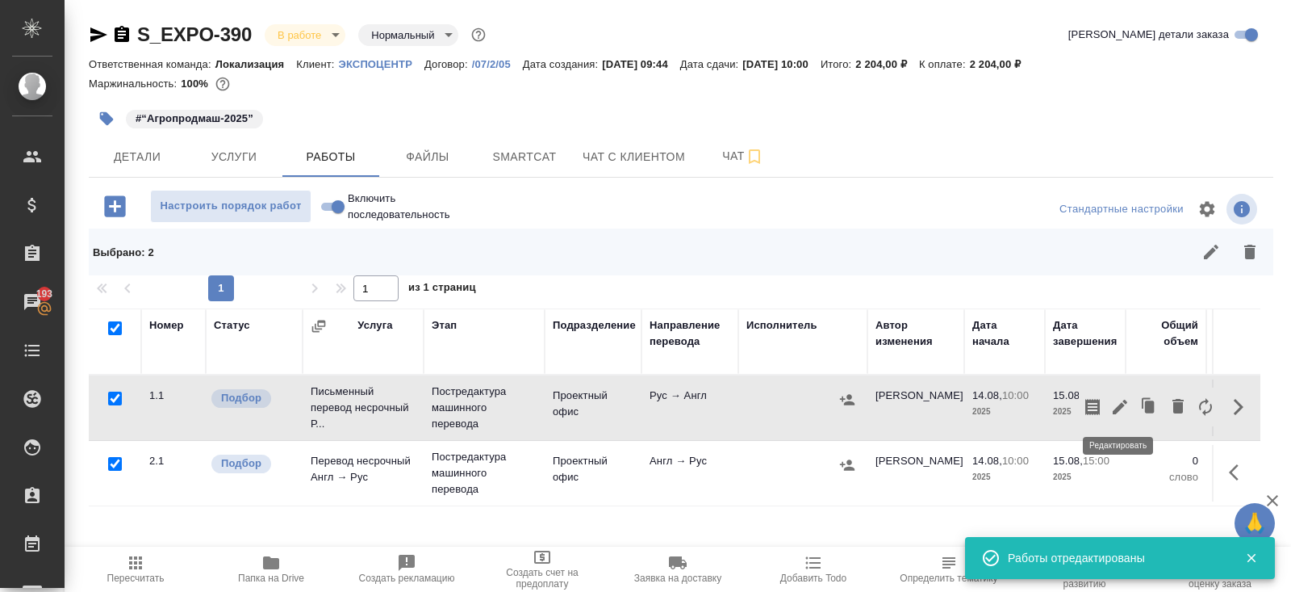
click at [1123, 406] on icon "button" at bounding box center [1120, 406] width 19 height 19
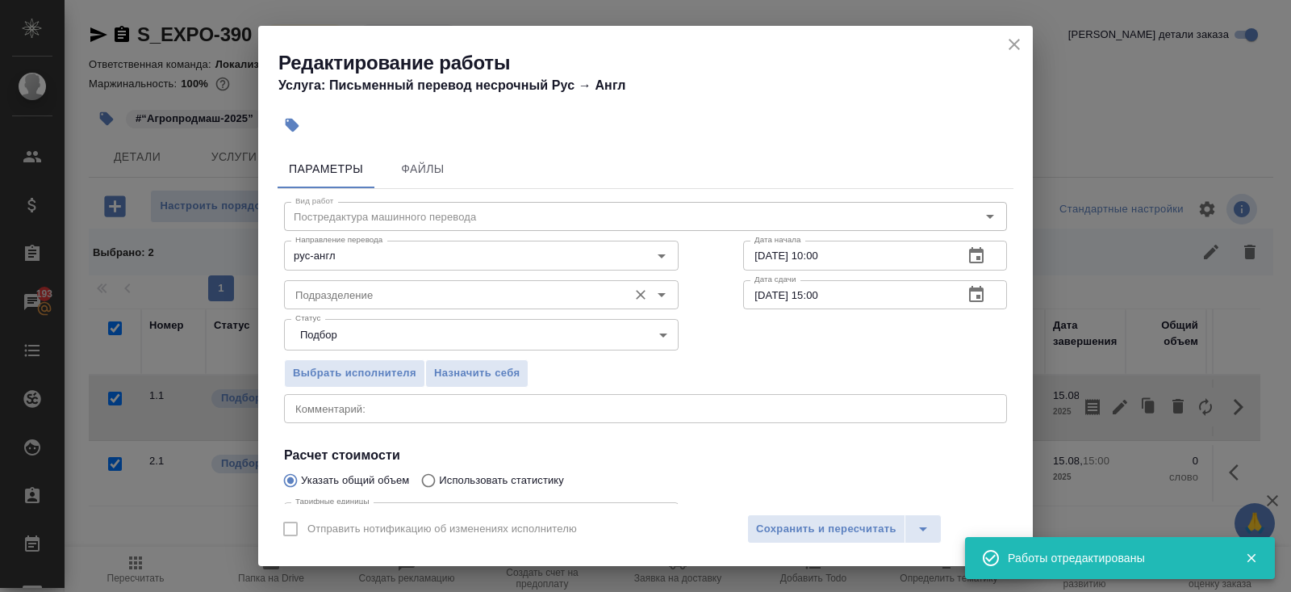
type input "Проектный офис"
click at [423, 303] on input "Проектный офис" at bounding box center [454, 294] width 331 height 19
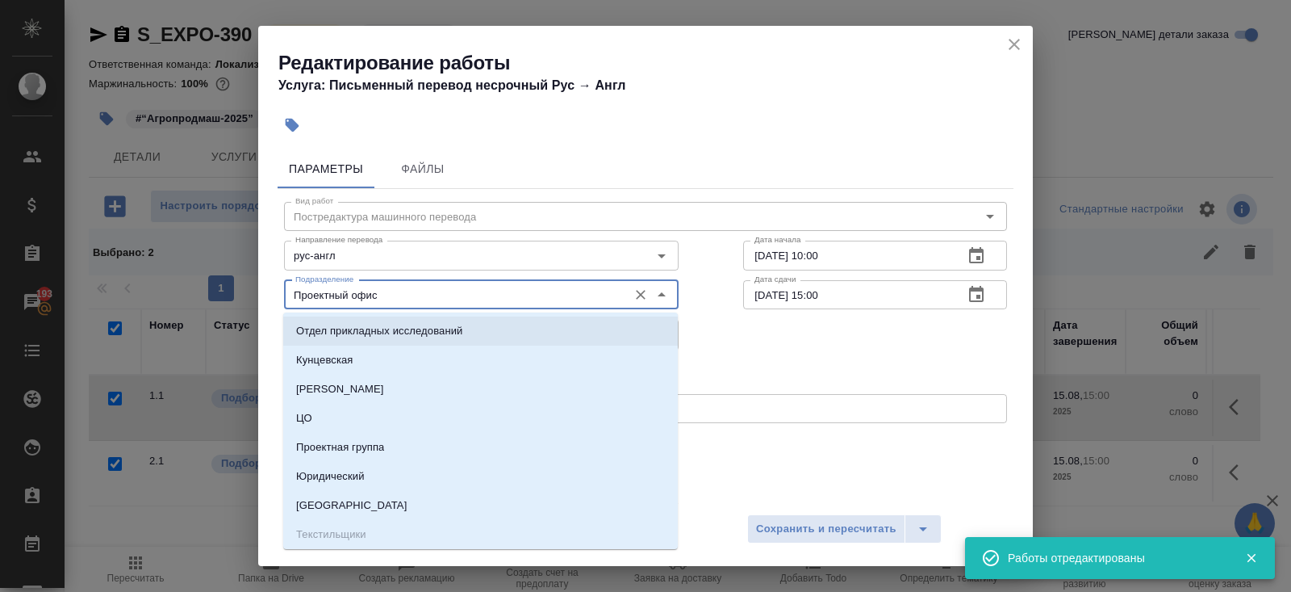
click at [271, 309] on div "Параметры Файлы Вид работ Постредактура машинного перевода Вид работ Направлени…" at bounding box center [645, 323] width 775 height 361
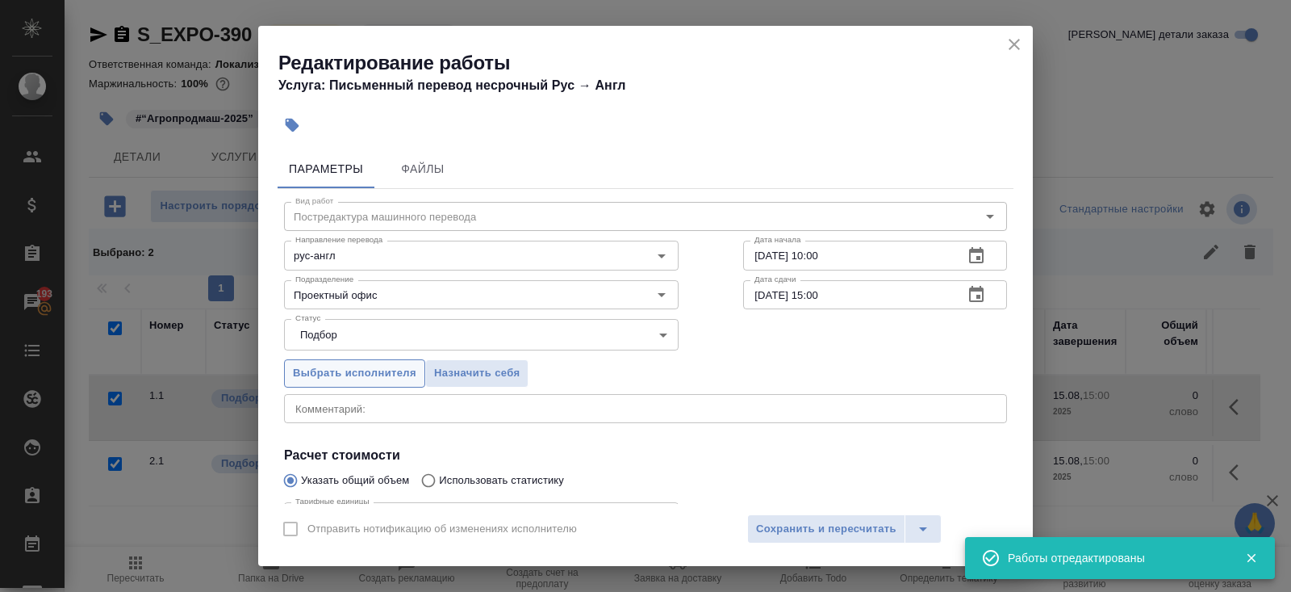
scroll to position [167, 0]
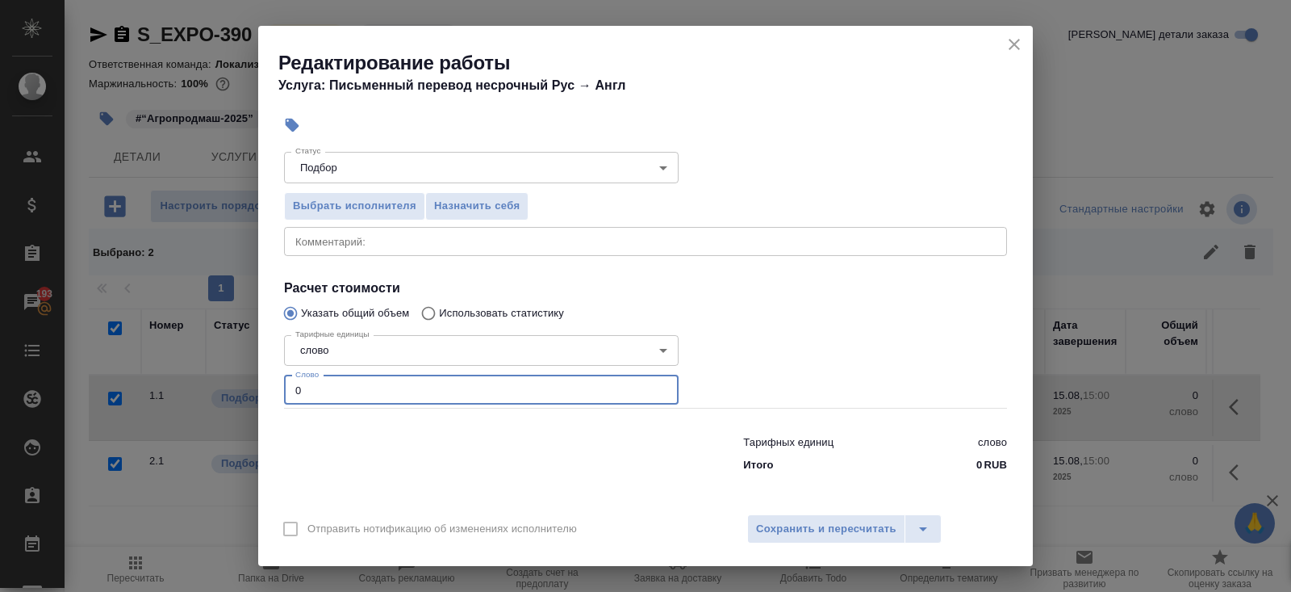
drag, startPoint x: 320, startPoint y: 394, endPoint x: 197, endPoint y: 386, distance: 123.7
click at [197, 386] on div "Редактирование работы Услуга: Письменный перевод несрочный Рус → Англ Параметры…" at bounding box center [645, 296] width 1291 height 592
type input "618"
type input "618.7"
click at [817, 529] on span "Сохранить и пересчитать" at bounding box center [826, 529] width 140 height 19
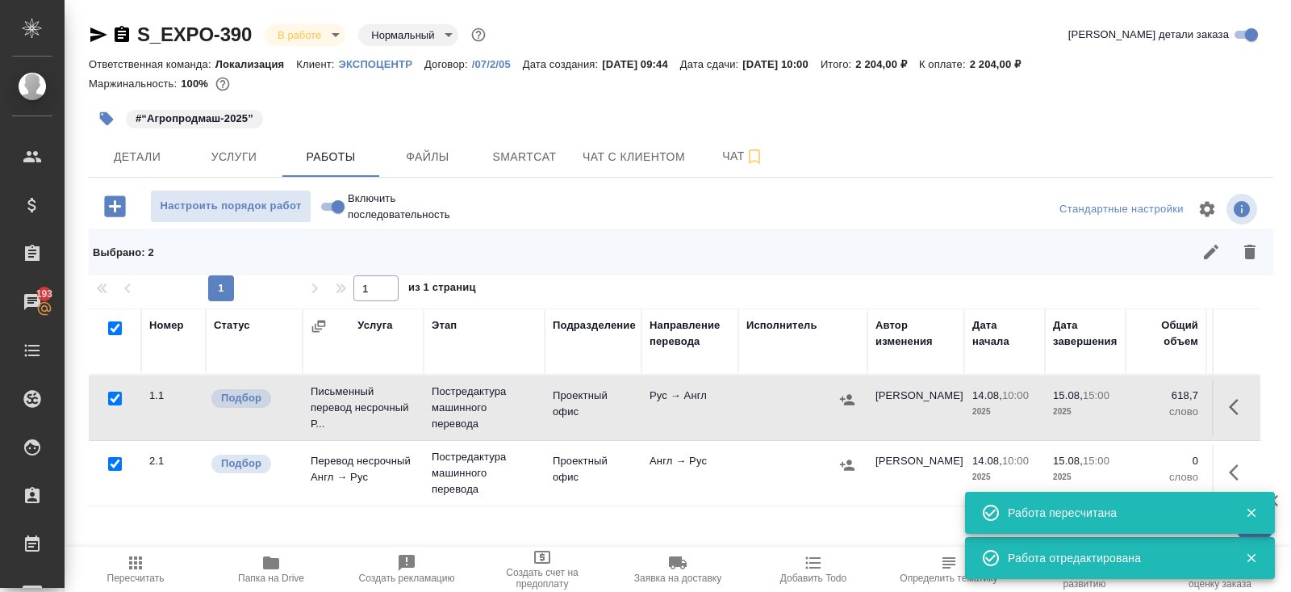
click at [1232, 473] on icon "button" at bounding box center [1234, 472] width 10 height 16
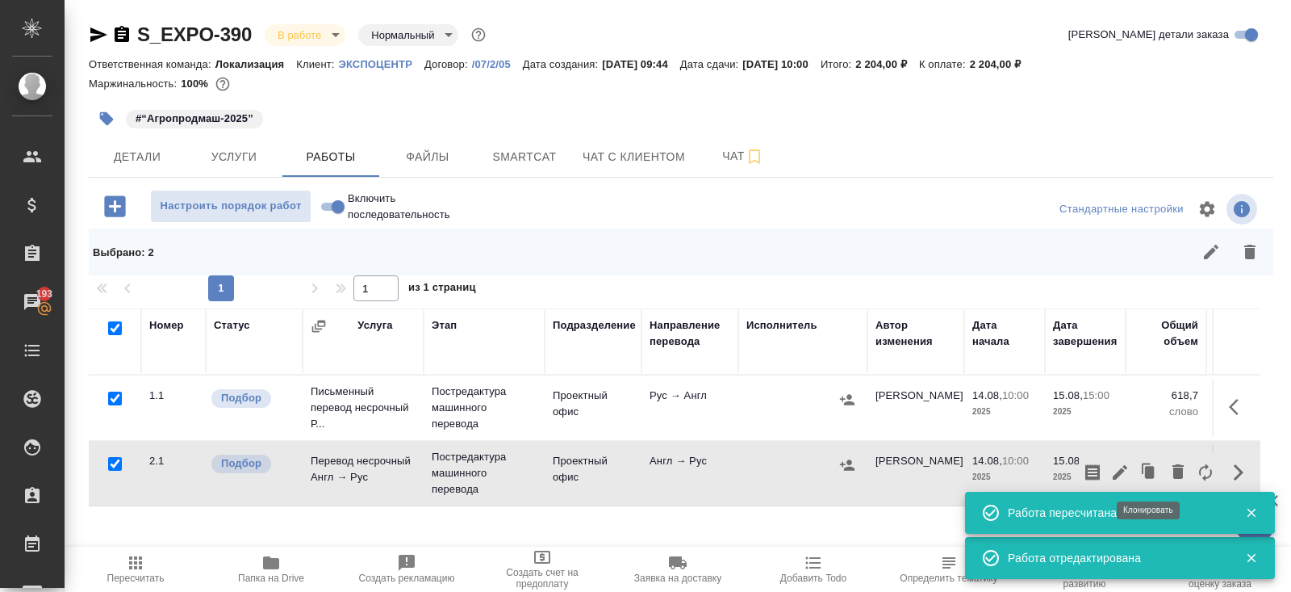
click at [1131, 466] on button "button" at bounding box center [1120, 472] width 27 height 39
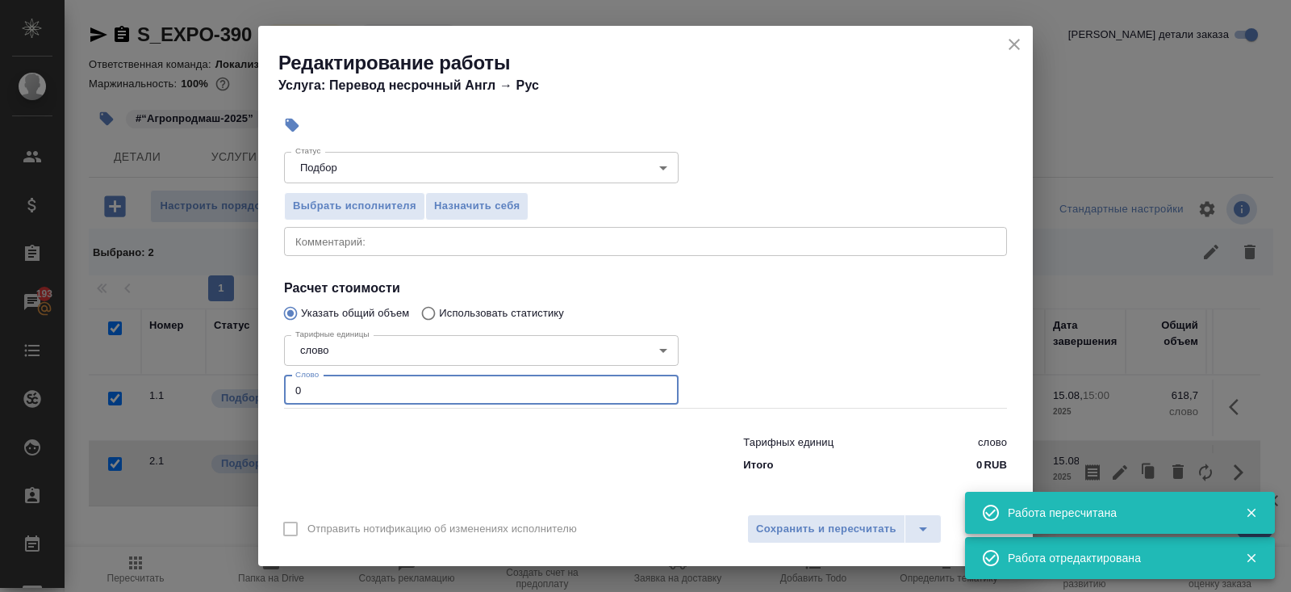
drag, startPoint x: 342, startPoint y: 394, endPoint x: 223, endPoint y: 391, distance: 119.5
click at [223, 391] on div "Редактирование работы Услуга: Перевод несрочный Англ → Рус Параметры Файлы Вид …" at bounding box center [645, 296] width 1291 height 592
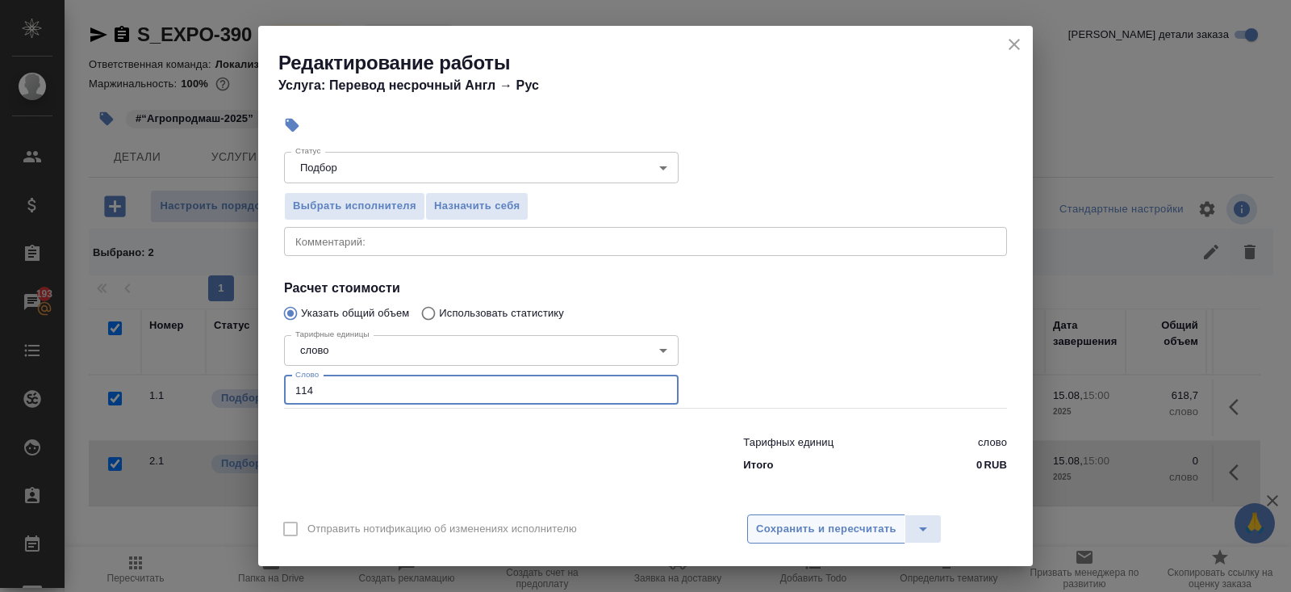
type input "114"
click at [782, 530] on span "Сохранить и пересчитать" at bounding box center [826, 529] width 140 height 19
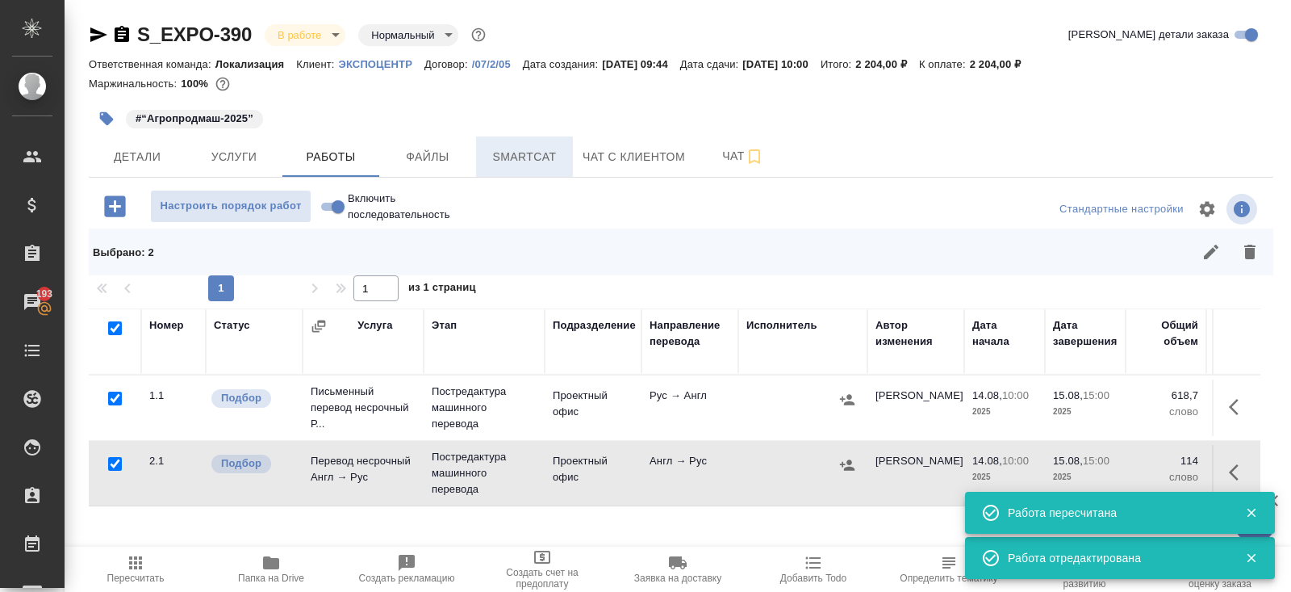
click at [542, 149] on span "Smartcat" at bounding box center [524, 157] width 77 height 20
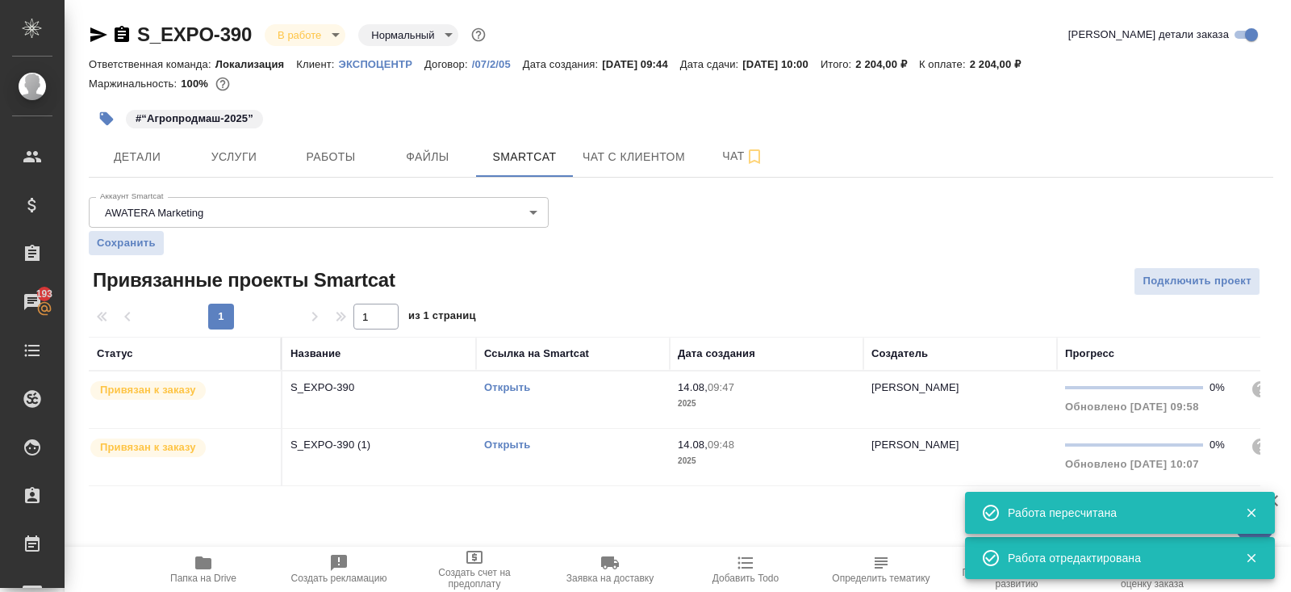
click at [582, 400] on td "Открыть" at bounding box center [573, 399] width 194 height 56
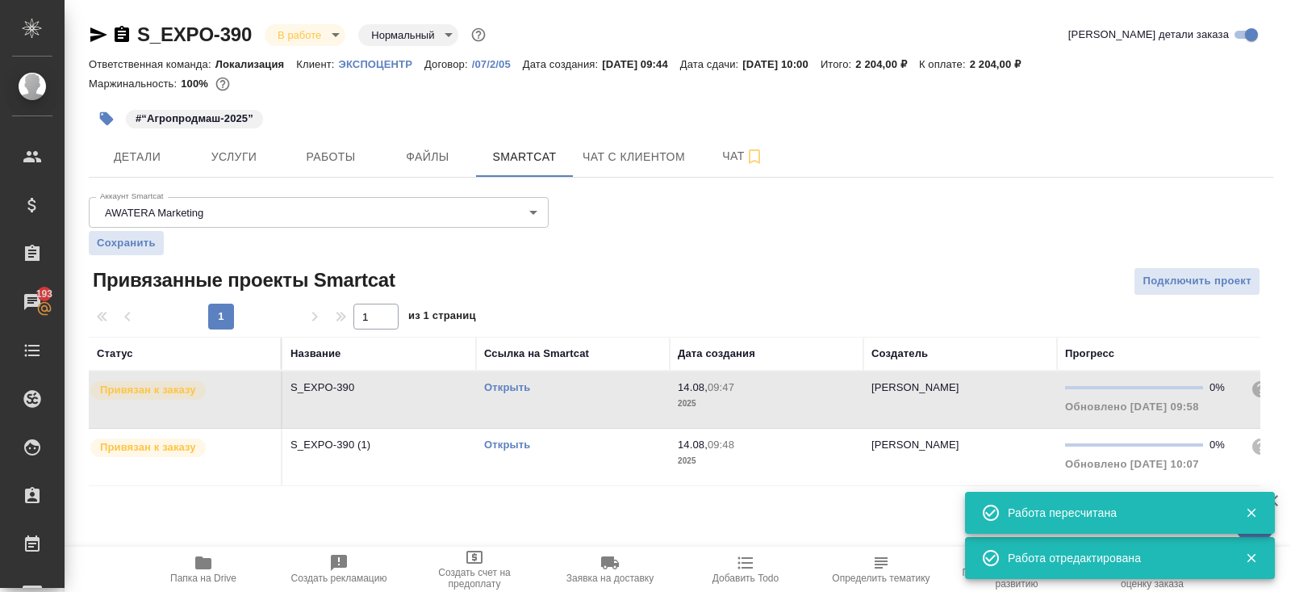
click at [582, 400] on td "Открыть" at bounding box center [573, 399] width 194 height 56
click at [596, 395] on div "Открыть" at bounding box center [573, 387] width 178 height 16
click at [321, 167] on button "Работы" at bounding box center [330, 156] width 97 height 40
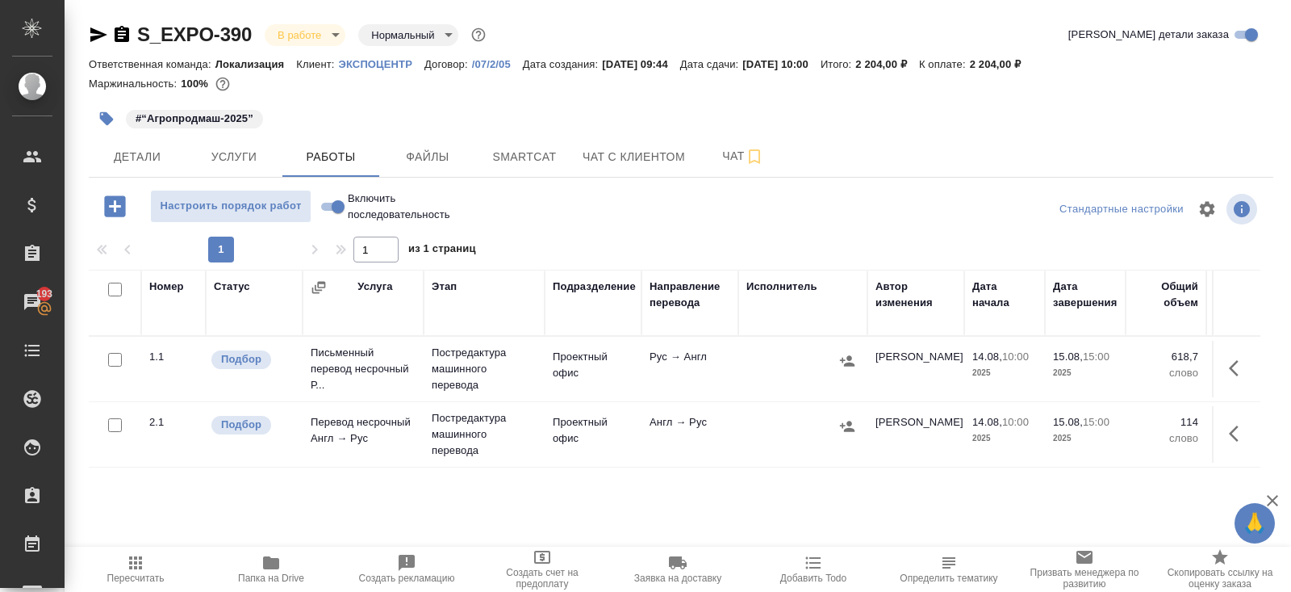
click at [842, 358] on icon "button" at bounding box center [847, 360] width 15 height 10
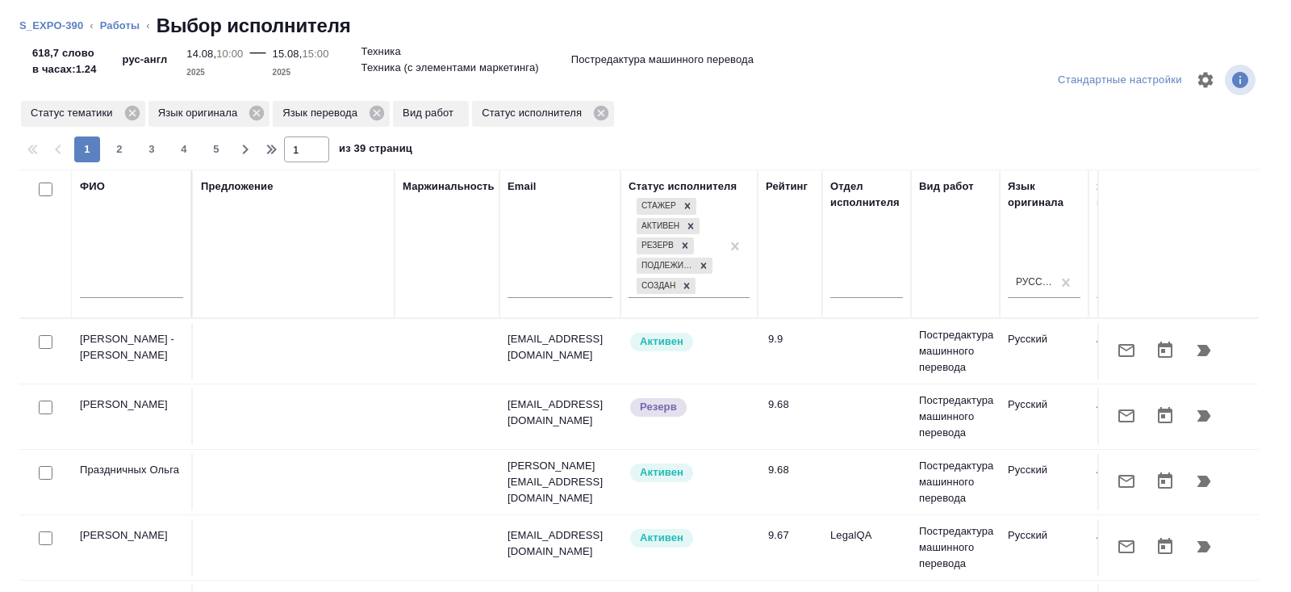
scroll to position [0, 1104]
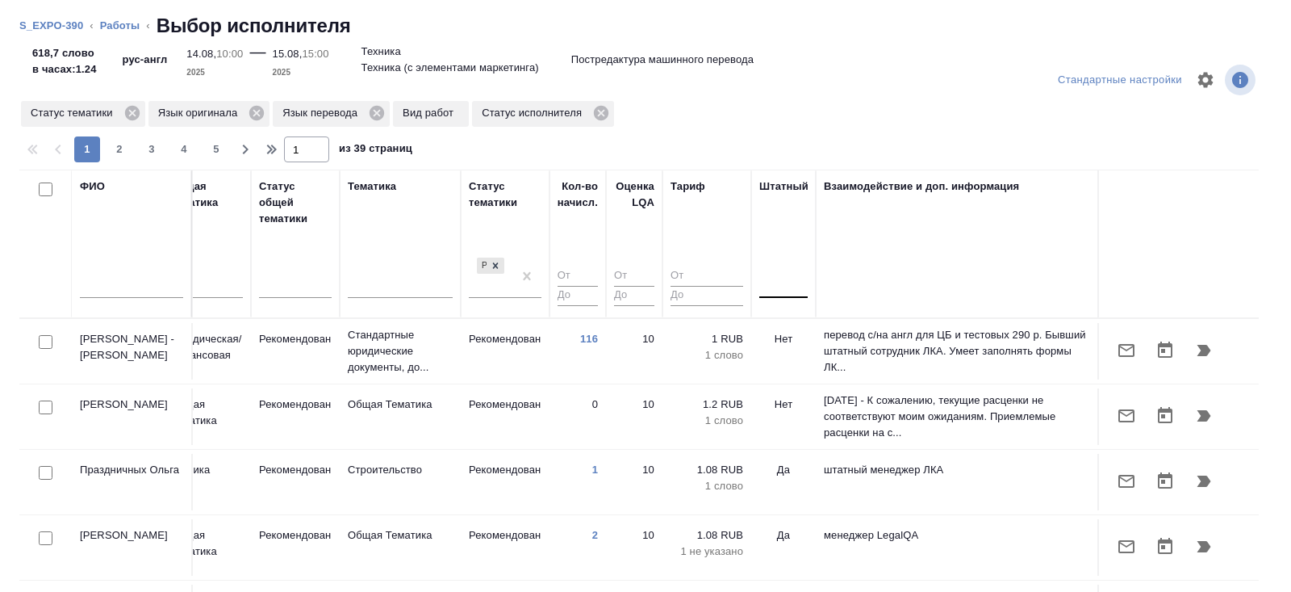
click at [785, 296] on div at bounding box center [783, 282] width 48 height 31
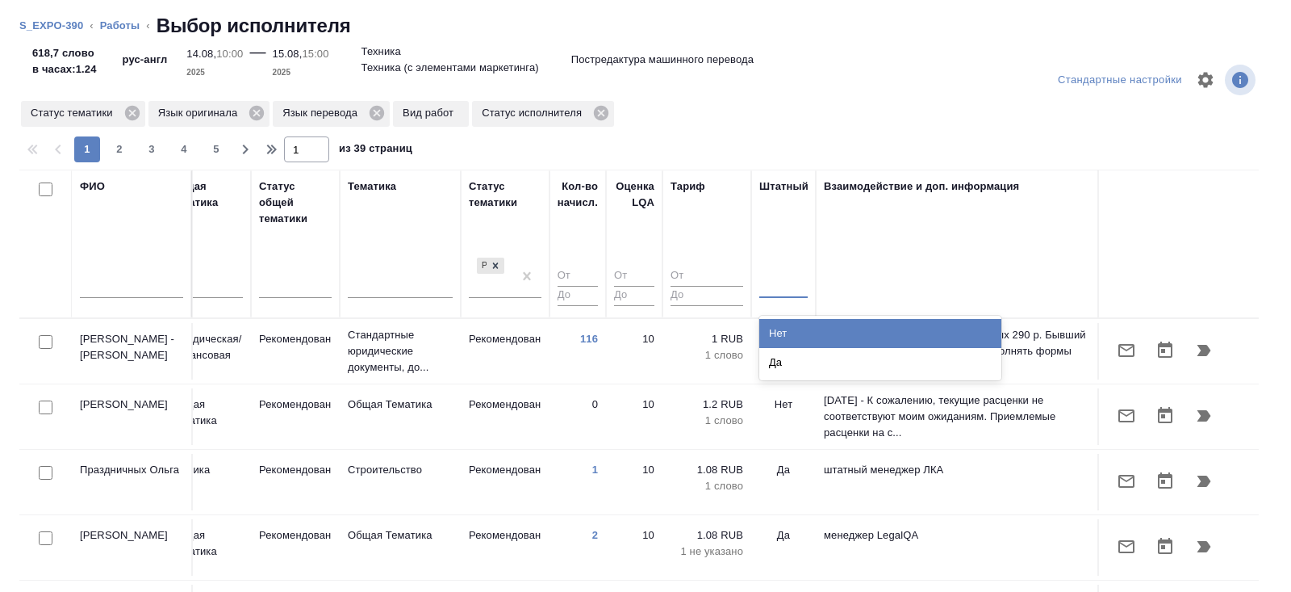
click at [785, 337] on div "Нет" at bounding box center [880, 333] width 242 height 29
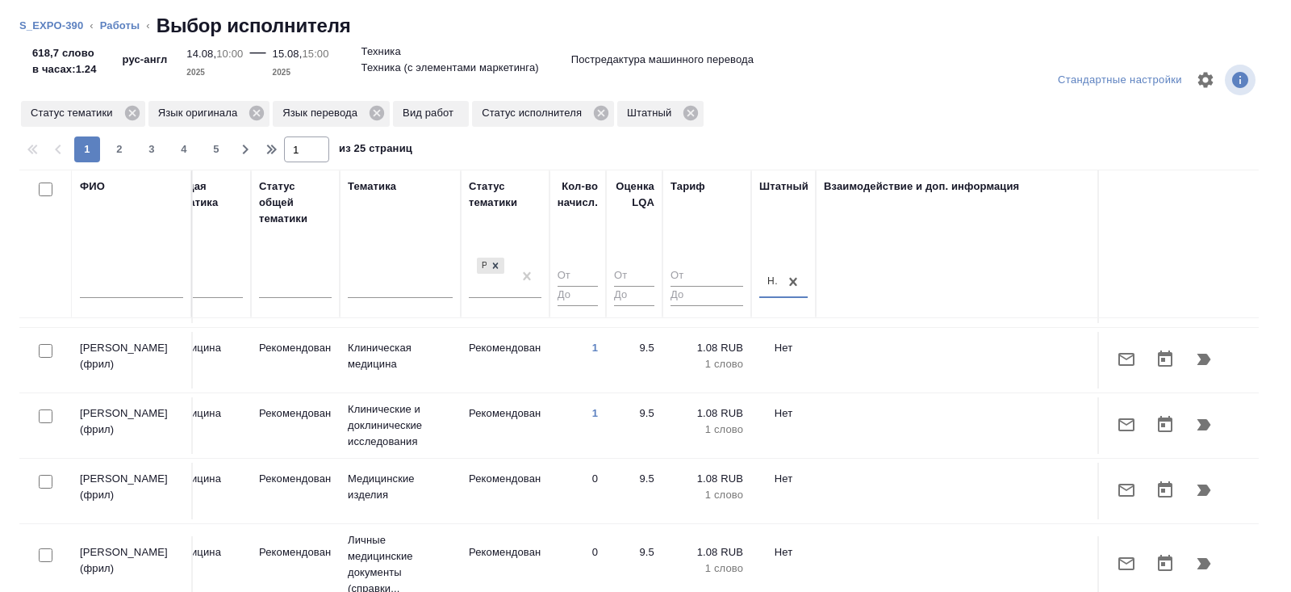
scroll to position [311, 1104]
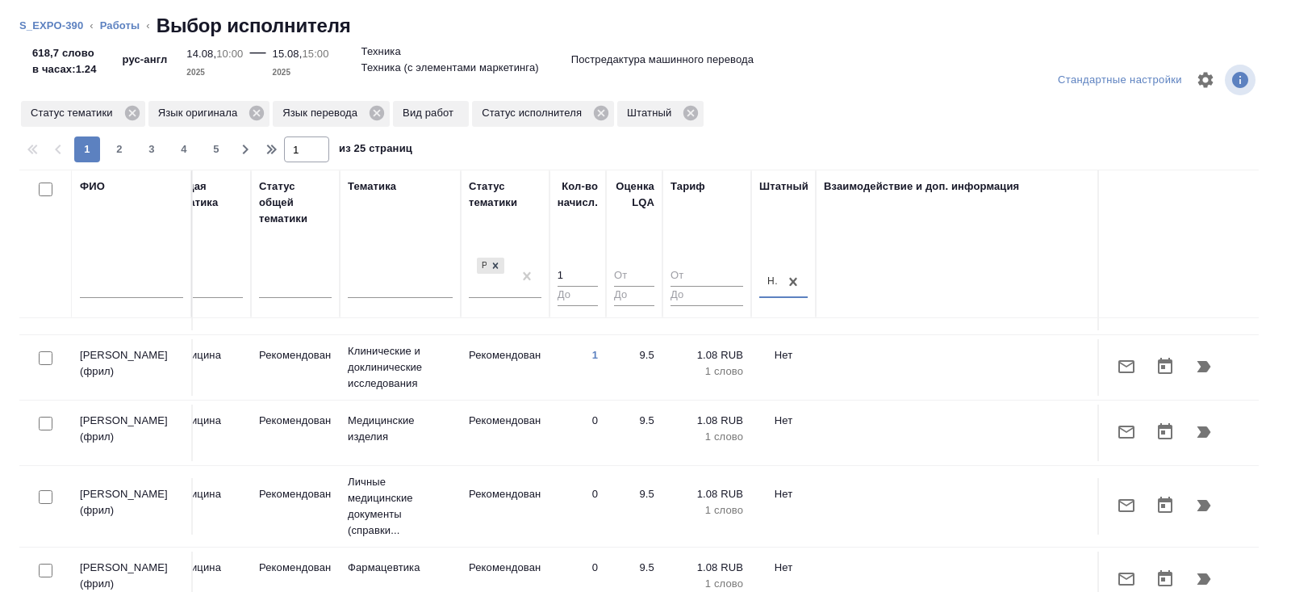
type input "1"
click at [590, 270] on input "1" at bounding box center [578, 276] width 40 height 20
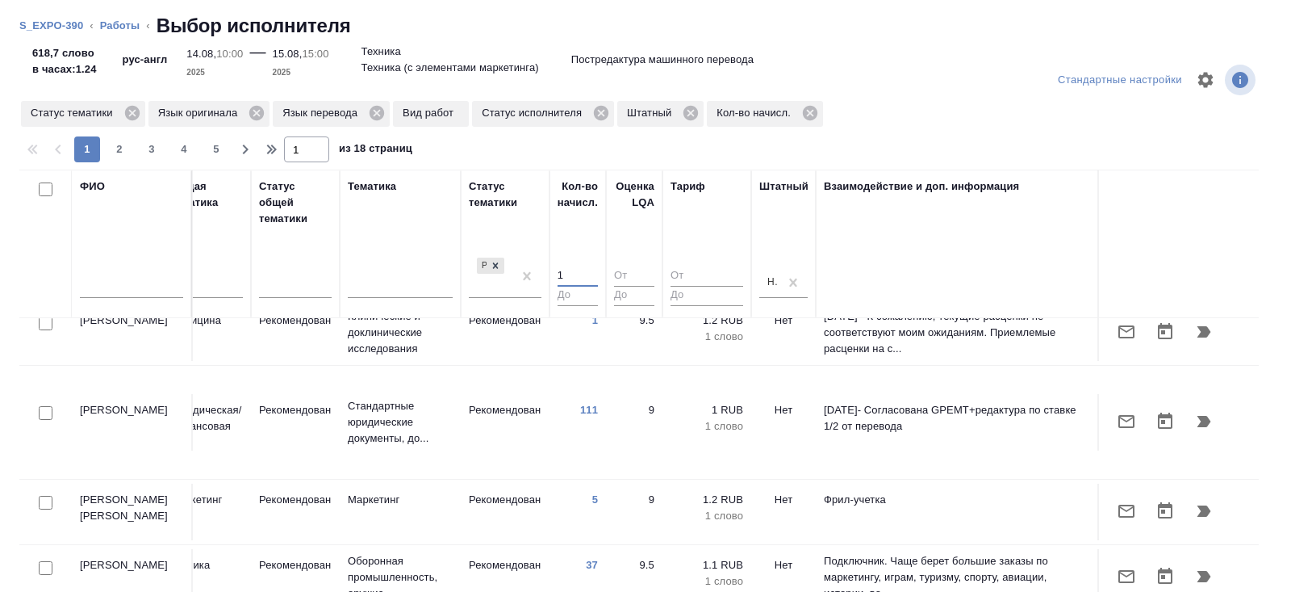
scroll to position [478, 1104]
click at [47, 404] on input "checkbox" at bounding box center [46, 411] width 14 height 14
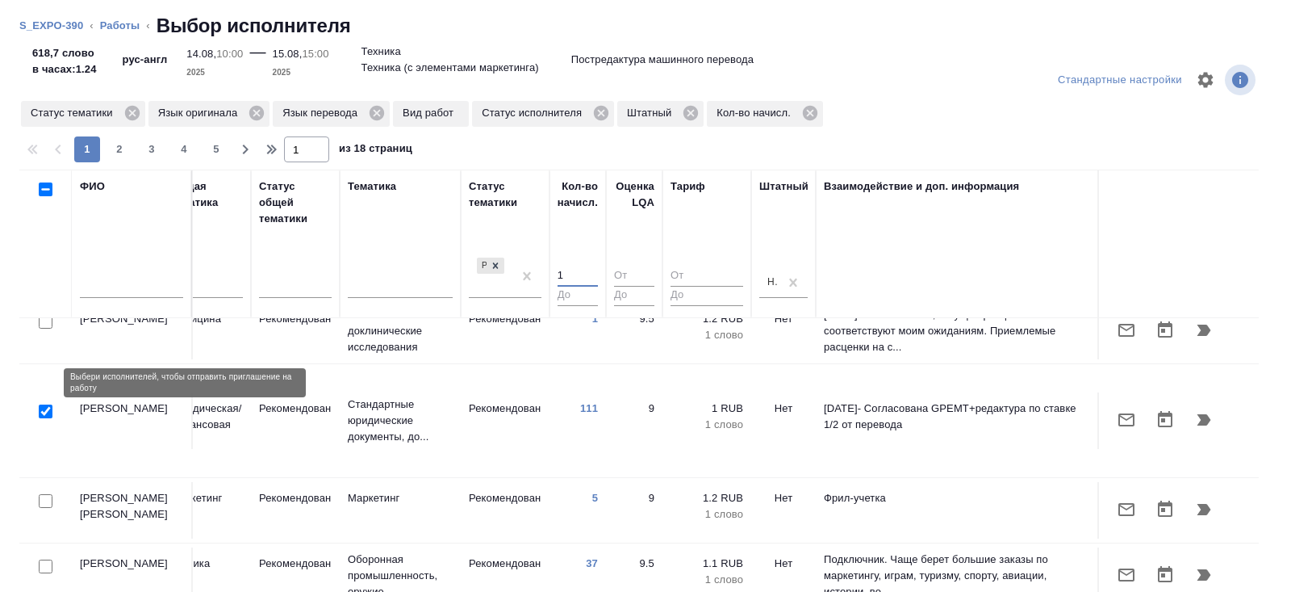
checkbox input "true"
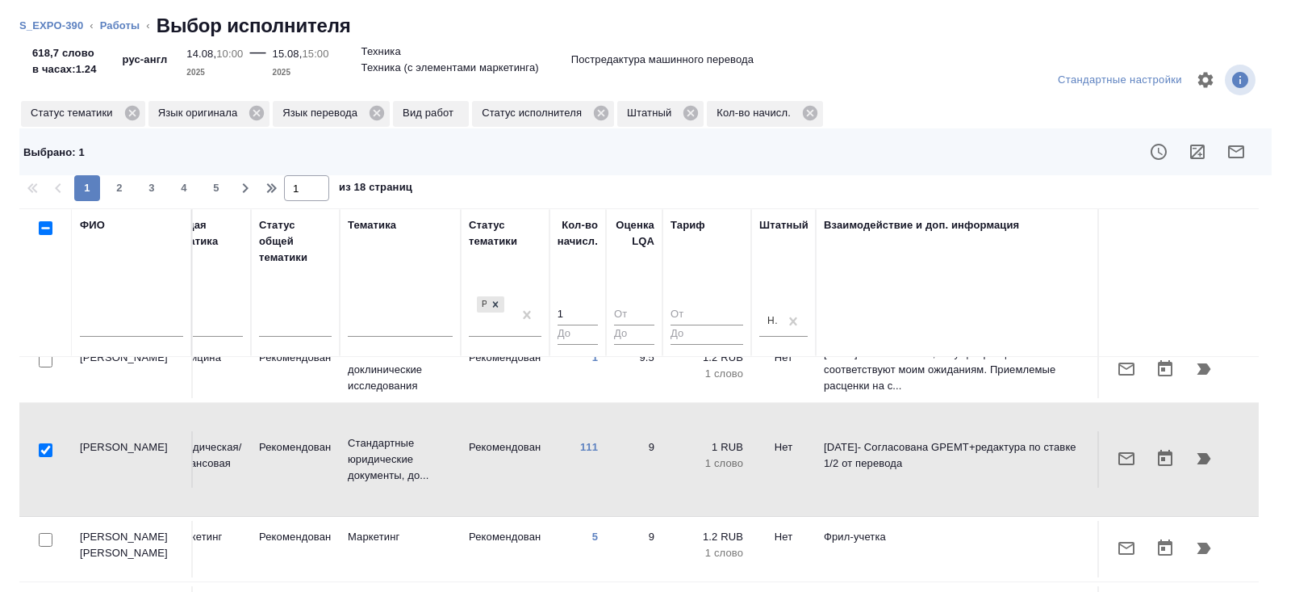
scroll to position [568, 1104]
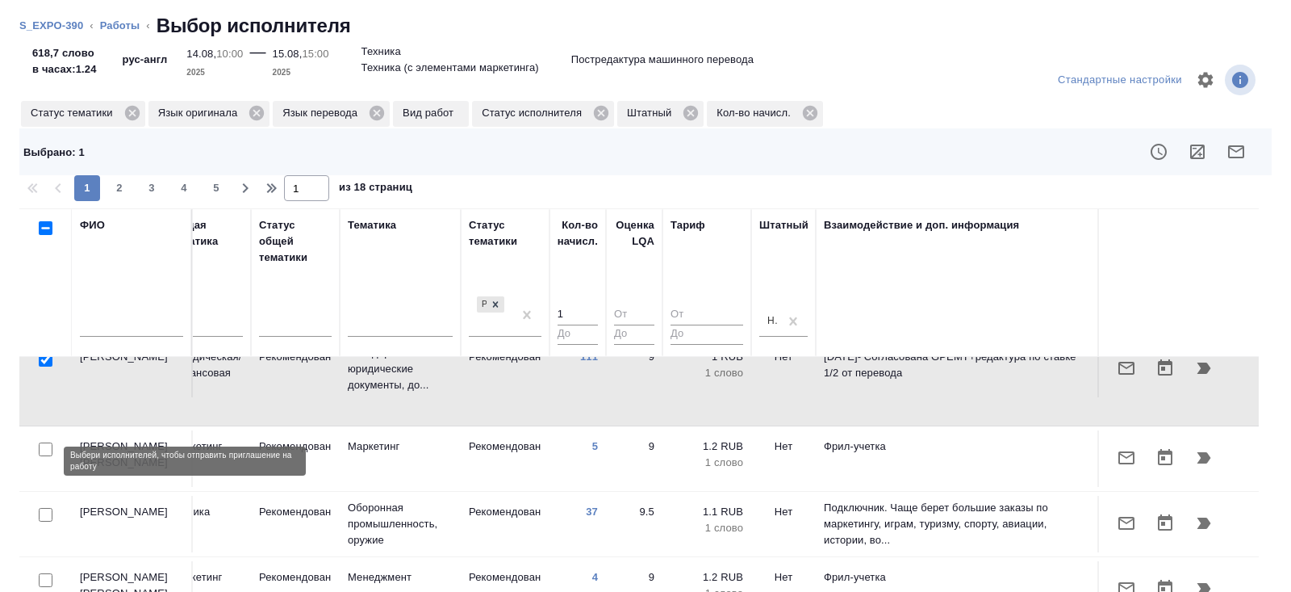
click at [45, 508] on input "checkbox" at bounding box center [46, 515] width 14 height 14
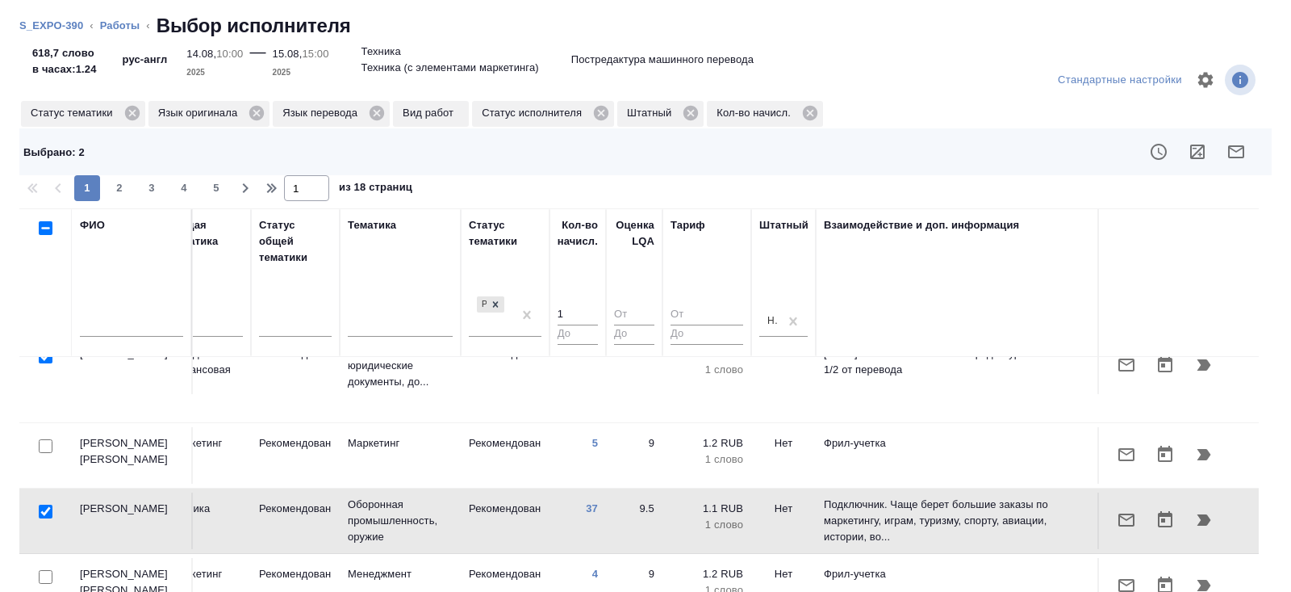
scroll to position [567, 1104]
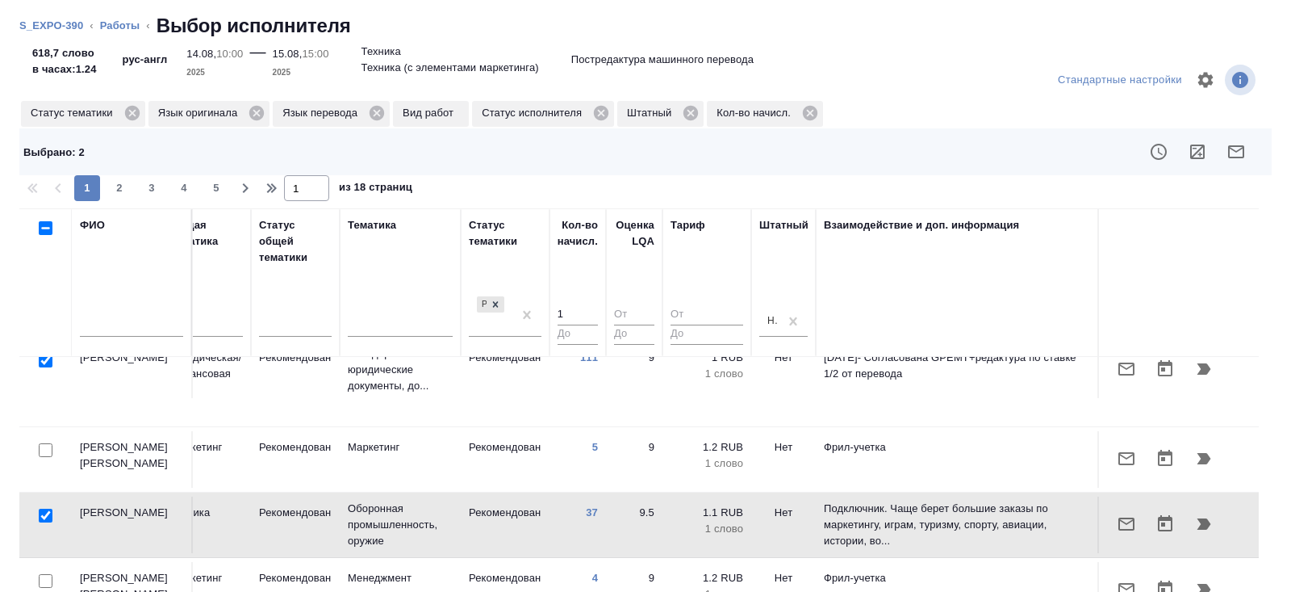
click at [45, 508] on input "checkbox" at bounding box center [46, 515] width 14 height 14
checkbox input "false"
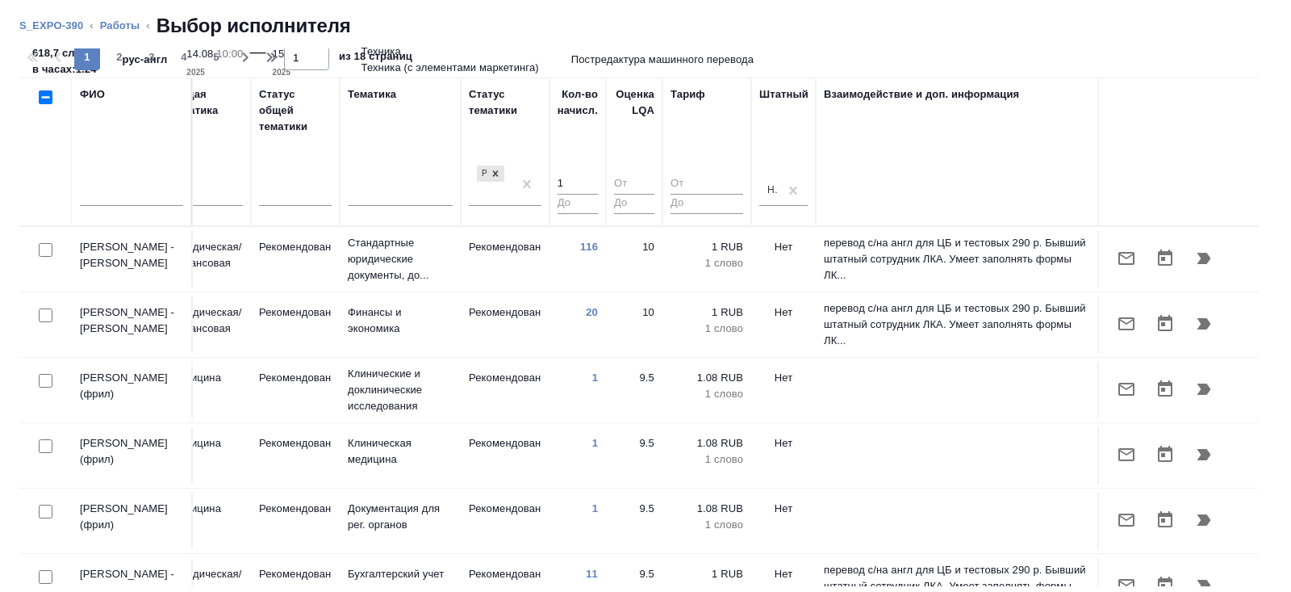
scroll to position [0, 0]
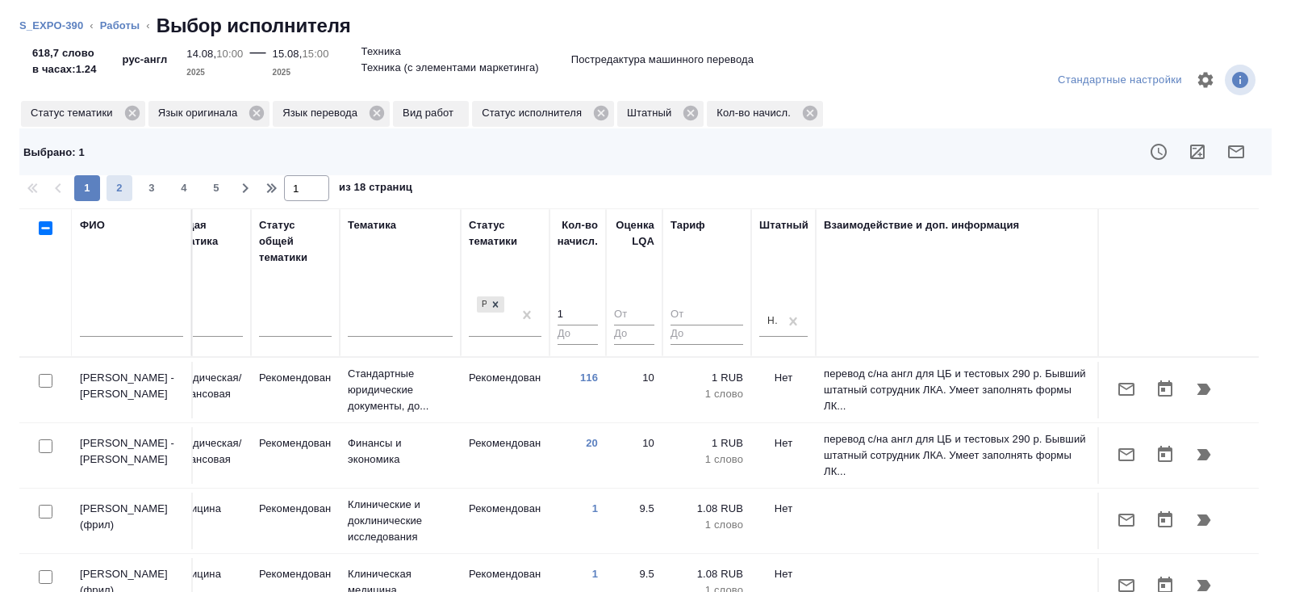
click at [122, 190] on span "2" at bounding box center [120, 188] width 26 height 16
type input "2"
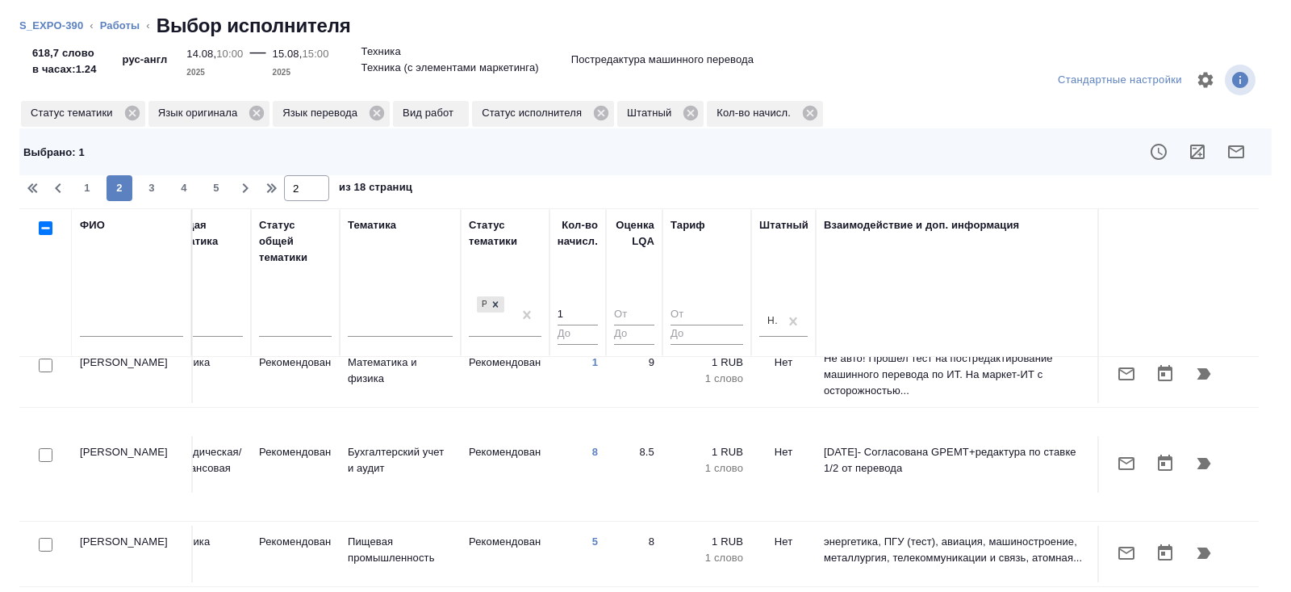
scroll to position [1157, 1104]
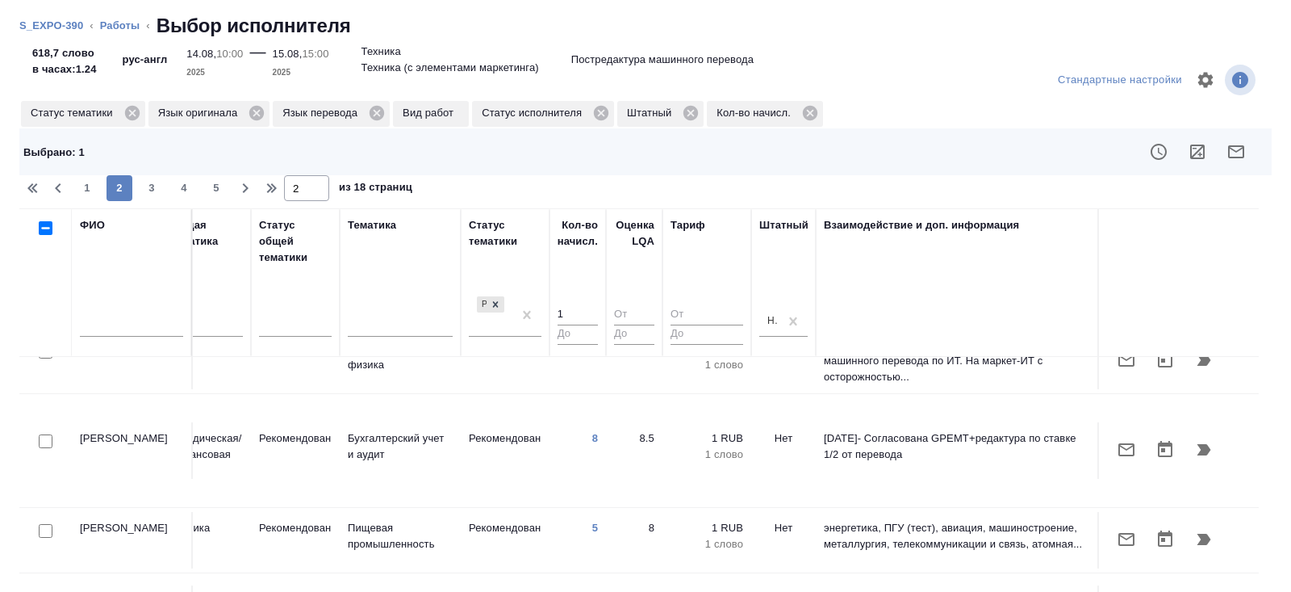
click at [46, 524] on input "checkbox" at bounding box center [46, 531] width 14 height 14
checkbox input "true"
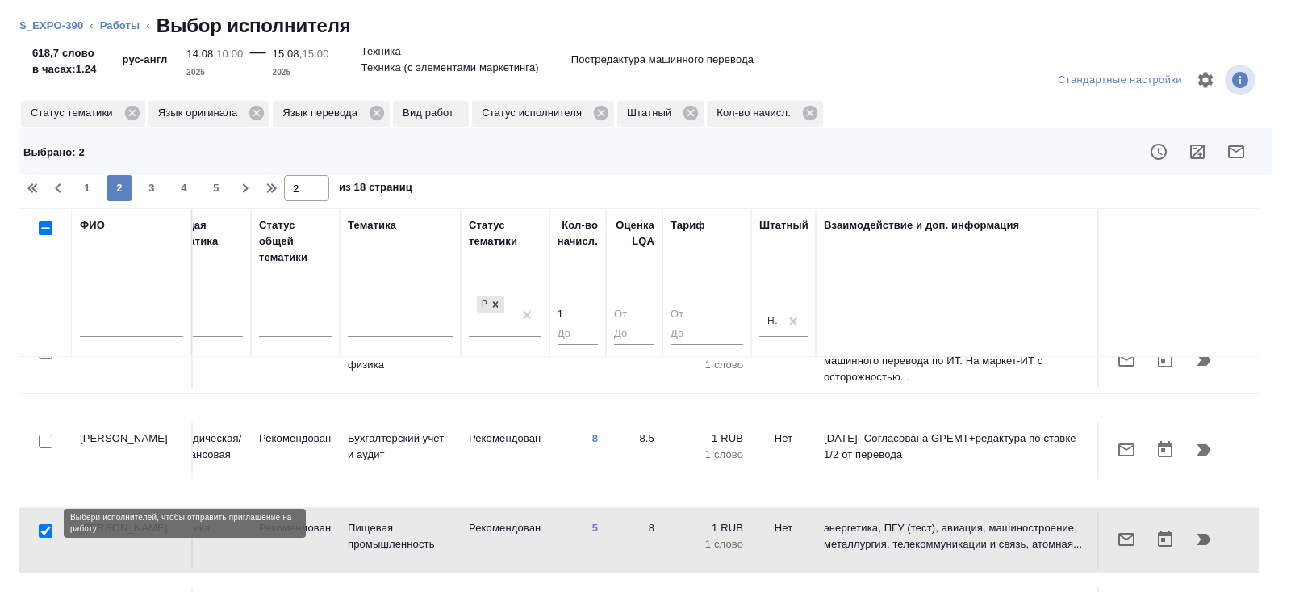
checkbox input "true"
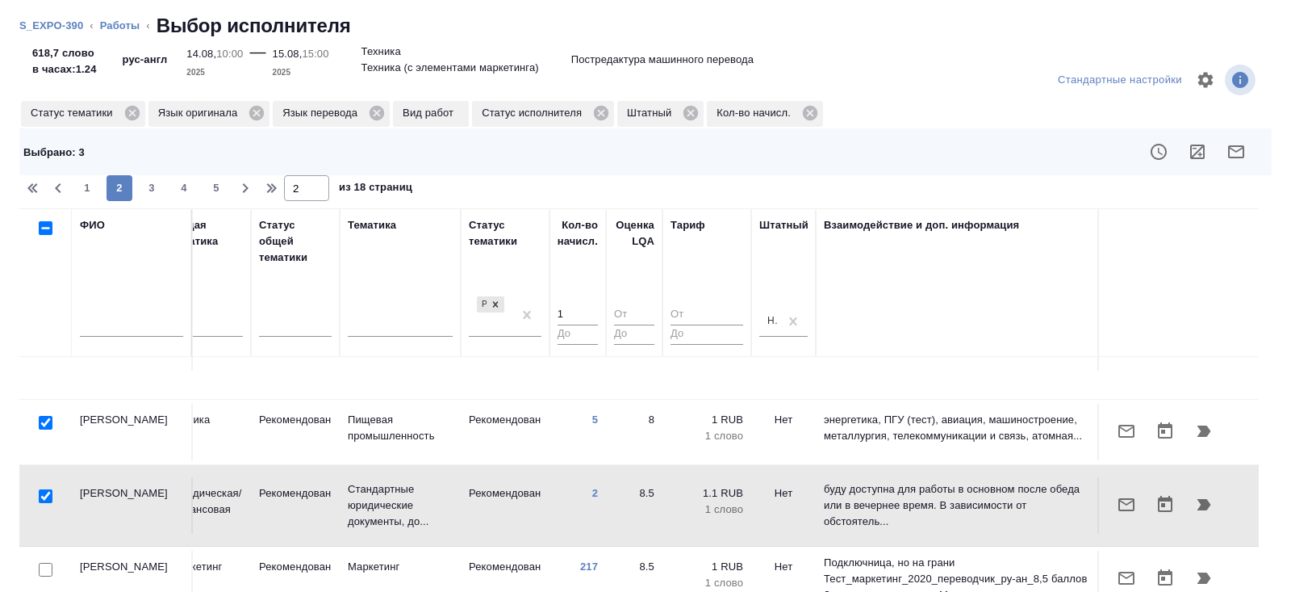
scroll to position [131, 0]
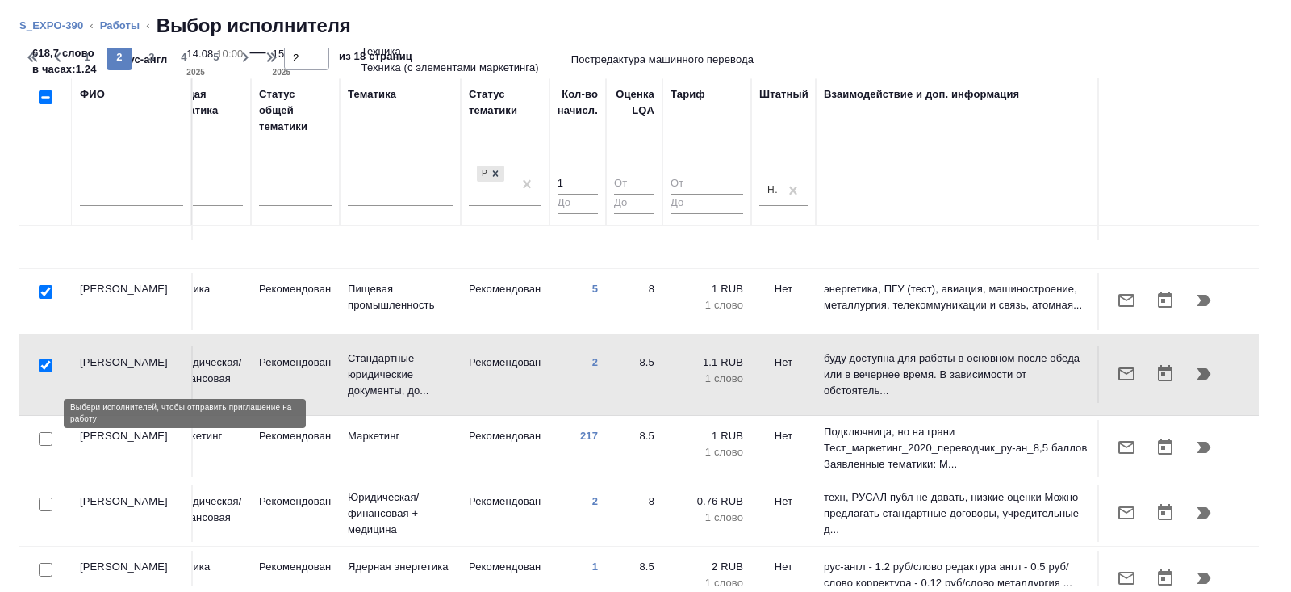
click at [44, 497] on input "checkbox" at bounding box center [46, 504] width 14 height 14
checkbox input "true"
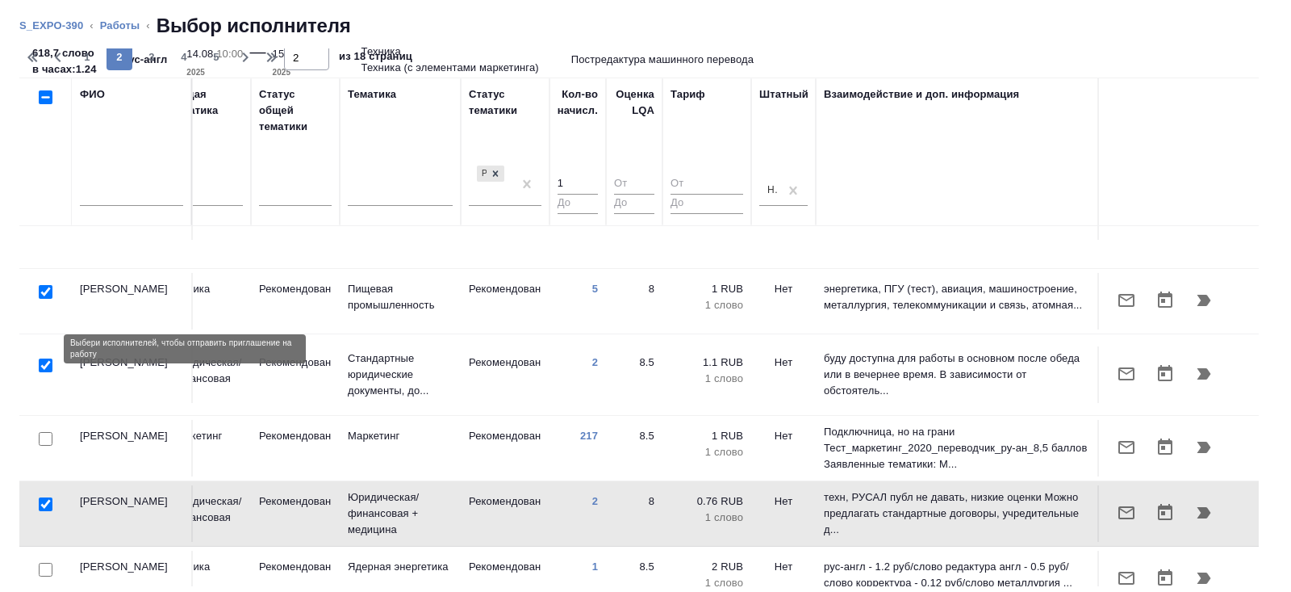
drag, startPoint x: 46, startPoint y: 349, endPoint x: 576, endPoint y: 349, distance: 530.3
click at [46, 432] on input "checkbox" at bounding box center [46, 439] width 14 height 14
checkbox input "true"
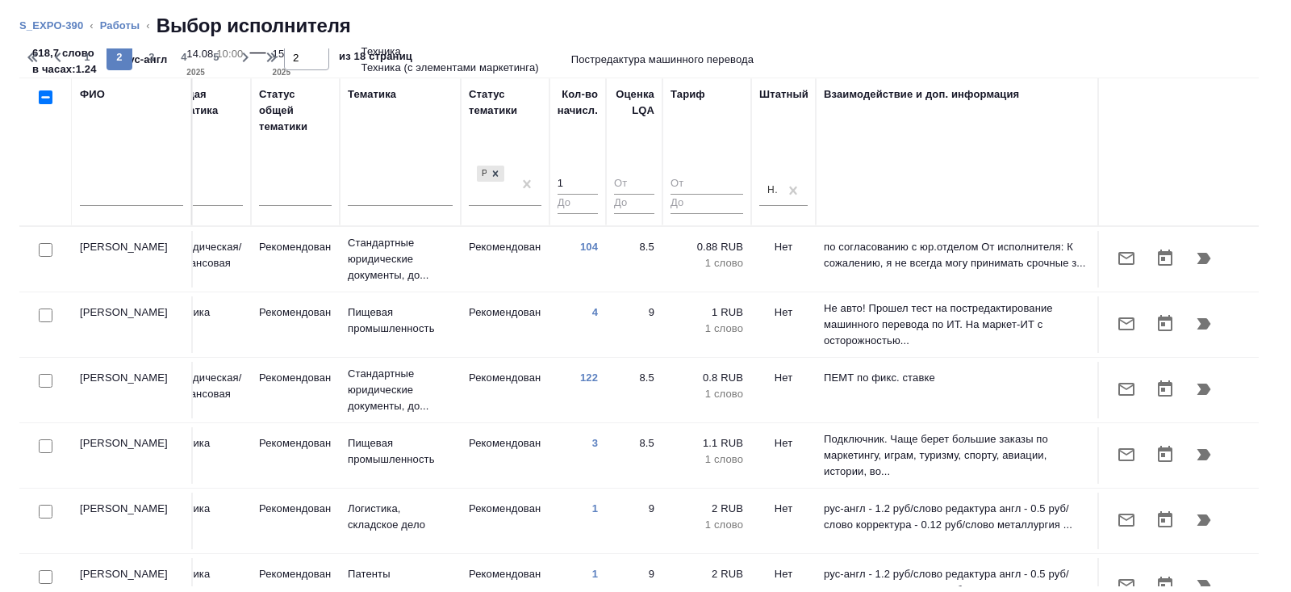
scroll to position [0, 0]
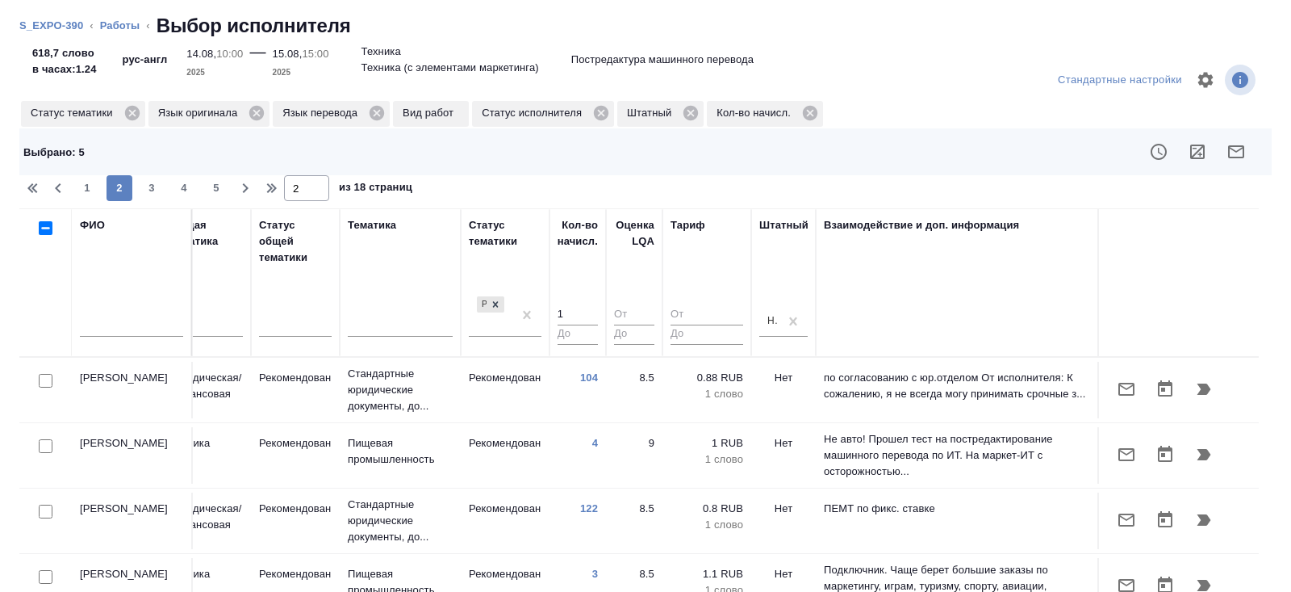
click at [1234, 146] on icon "button" at bounding box center [1236, 151] width 16 height 13
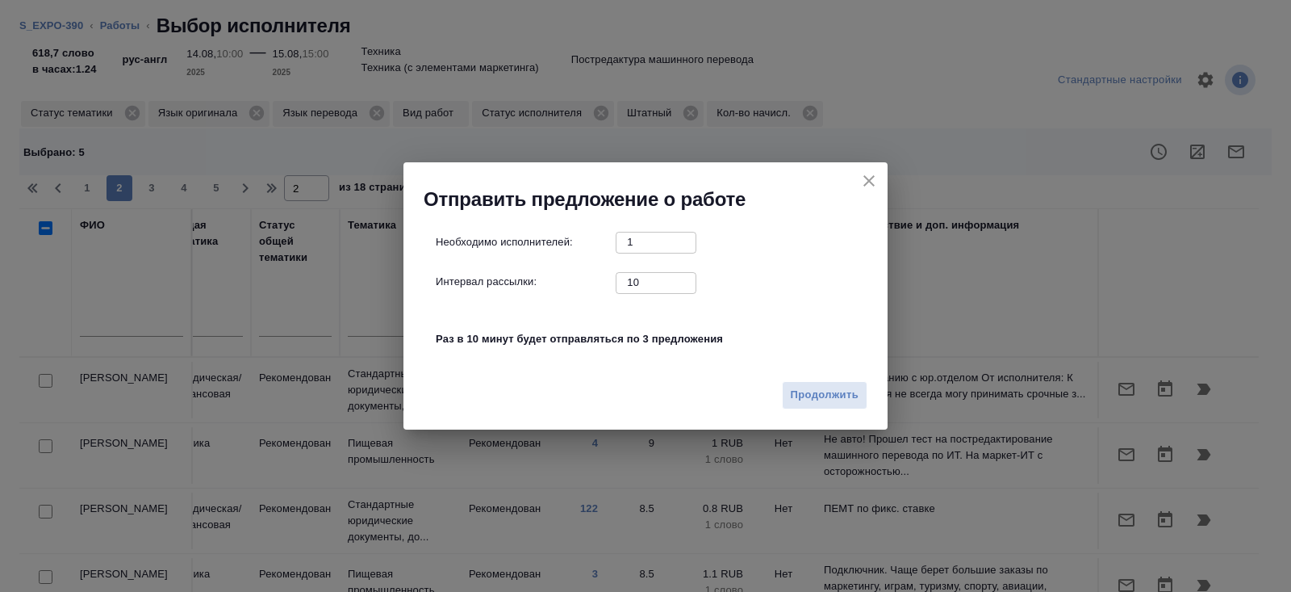
drag, startPoint x: 642, startPoint y: 286, endPoint x: 588, endPoint y: 254, distance: 63.3
click at [601, 270] on div "Необходимо исполнителей: 1 ​ Интервал рассылки: 10 ​ Раз в 10 минут будет отпра…" at bounding box center [652, 299] width 433 height 135
type input "0"
click at [815, 397] on span "Продолжить" at bounding box center [825, 395] width 68 height 19
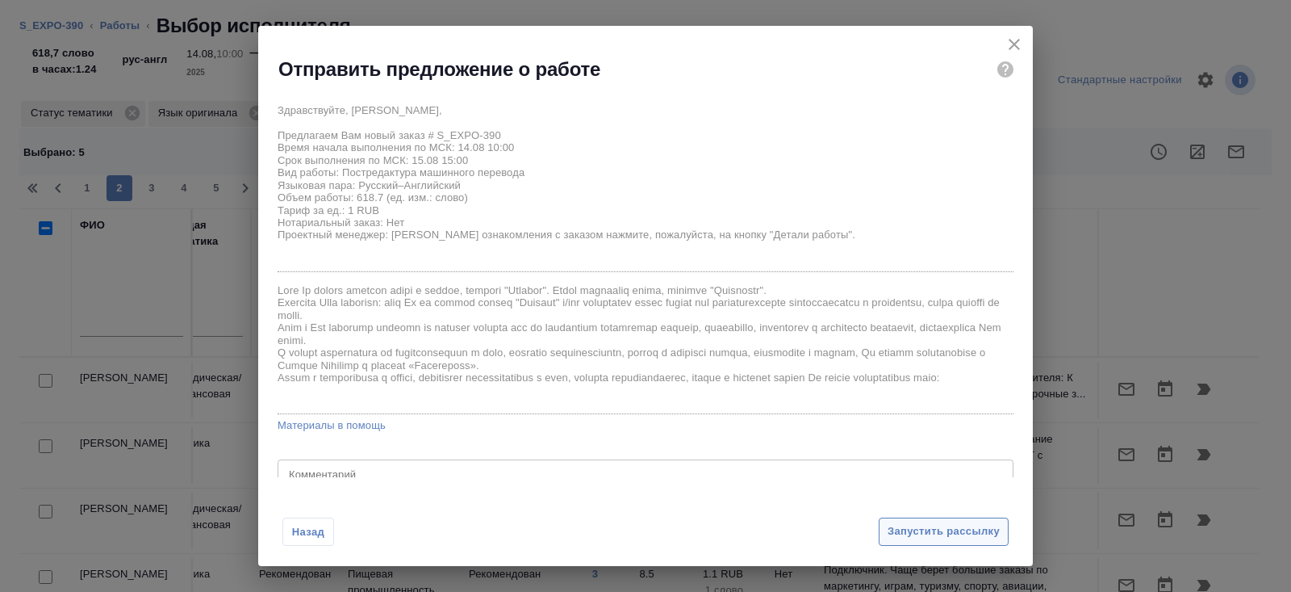
click at [937, 521] on button "Запустить рассылку" at bounding box center [944, 531] width 130 height 28
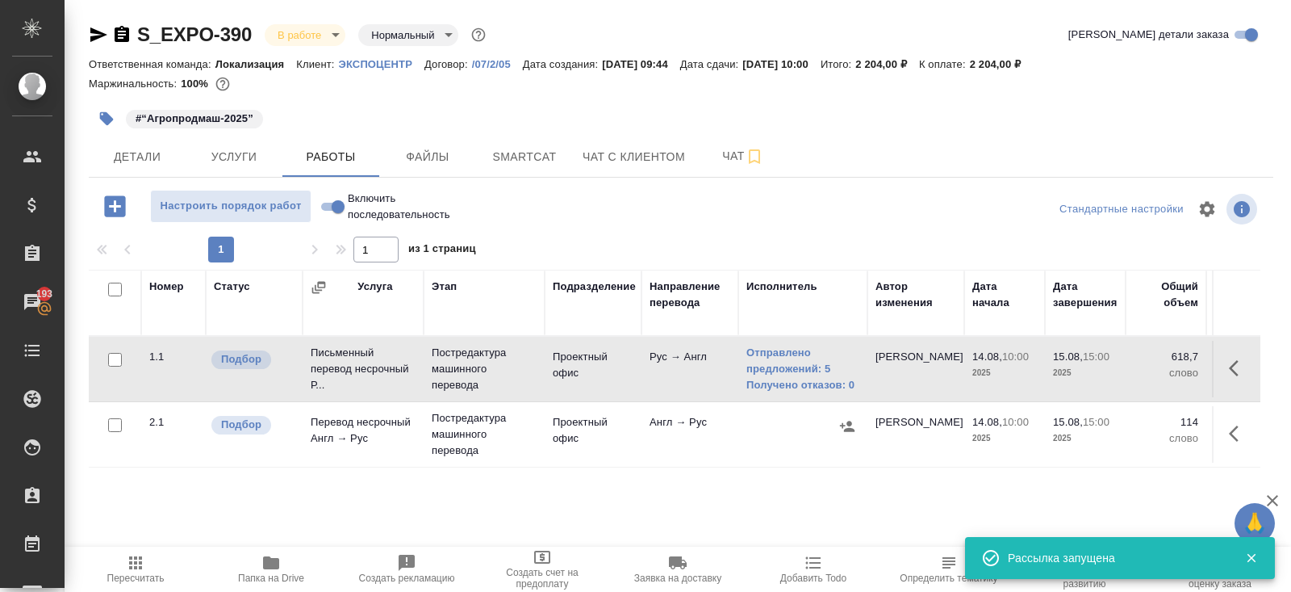
click at [132, 560] on icon "button" at bounding box center [135, 562] width 19 height 19
click at [145, 573] on span "Пересчитать" at bounding box center [135, 577] width 57 height 11
click at [804, 366] on link "Отправлено предложений: 5" at bounding box center [803, 361] width 113 height 32
click at [117, 556] on span "Пересчитать" at bounding box center [135, 568] width 116 height 31
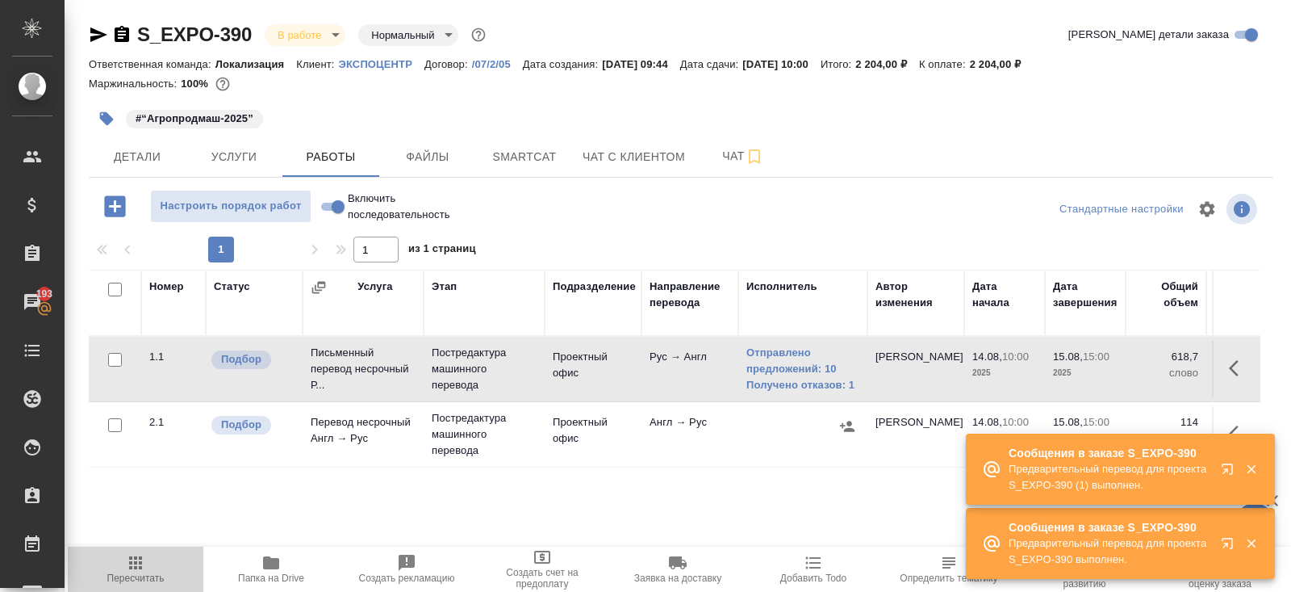
click at [144, 571] on icon "button" at bounding box center [135, 562] width 19 height 19
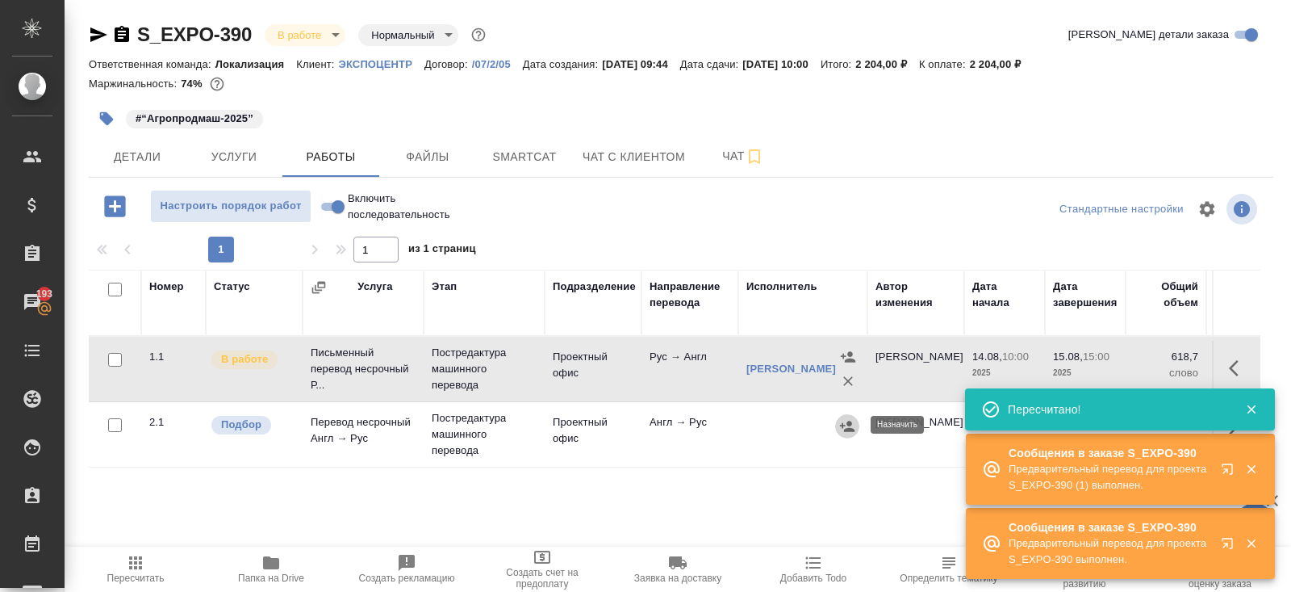
click at [848, 425] on icon "button" at bounding box center [847, 426] width 16 height 16
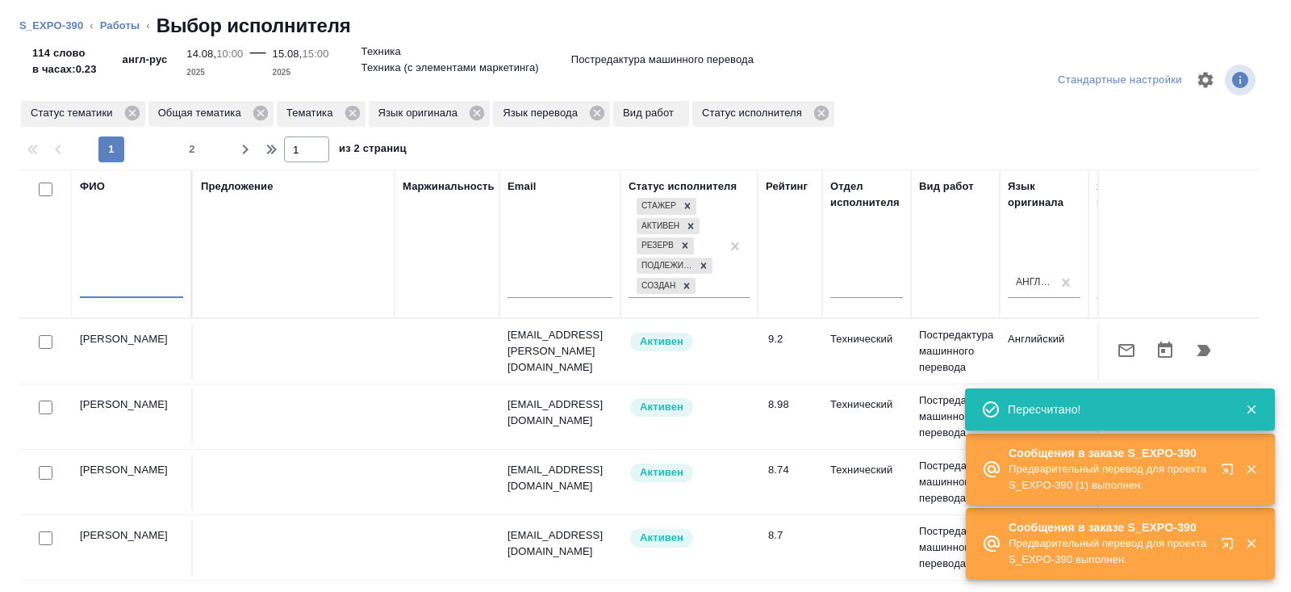
click at [139, 282] on input "text" at bounding box center [131, 288] width 103 height 20
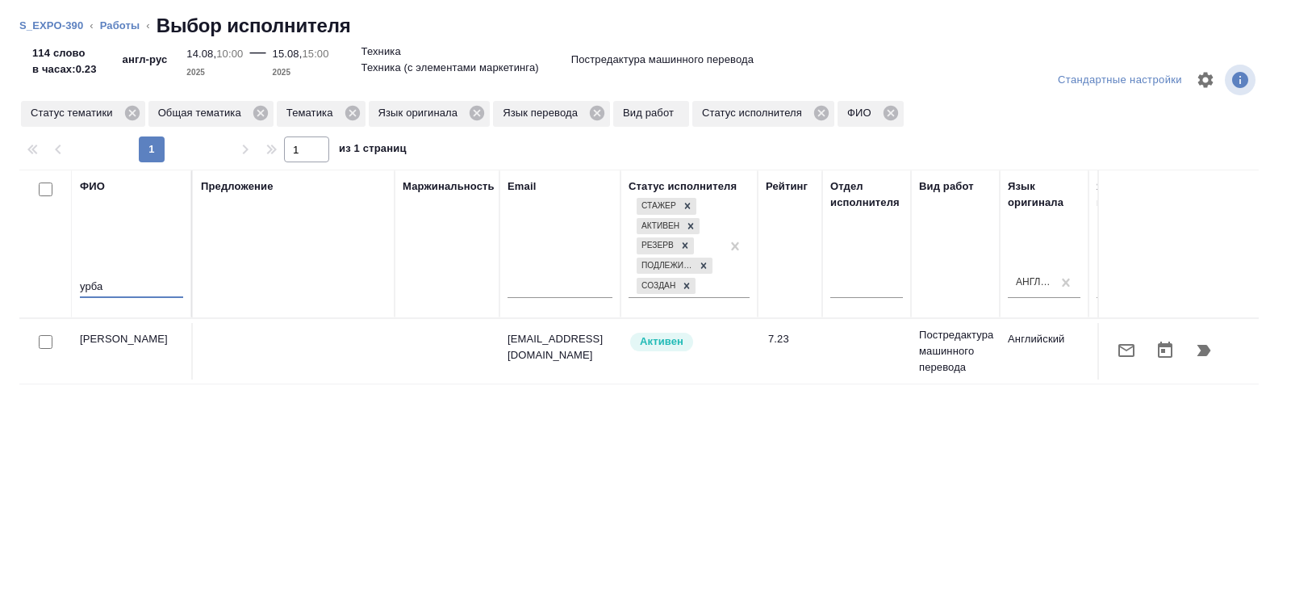
type input "урба"
click at [1118, 348] on icon "button" at bounding box center [1126, 350] width 19 height 19
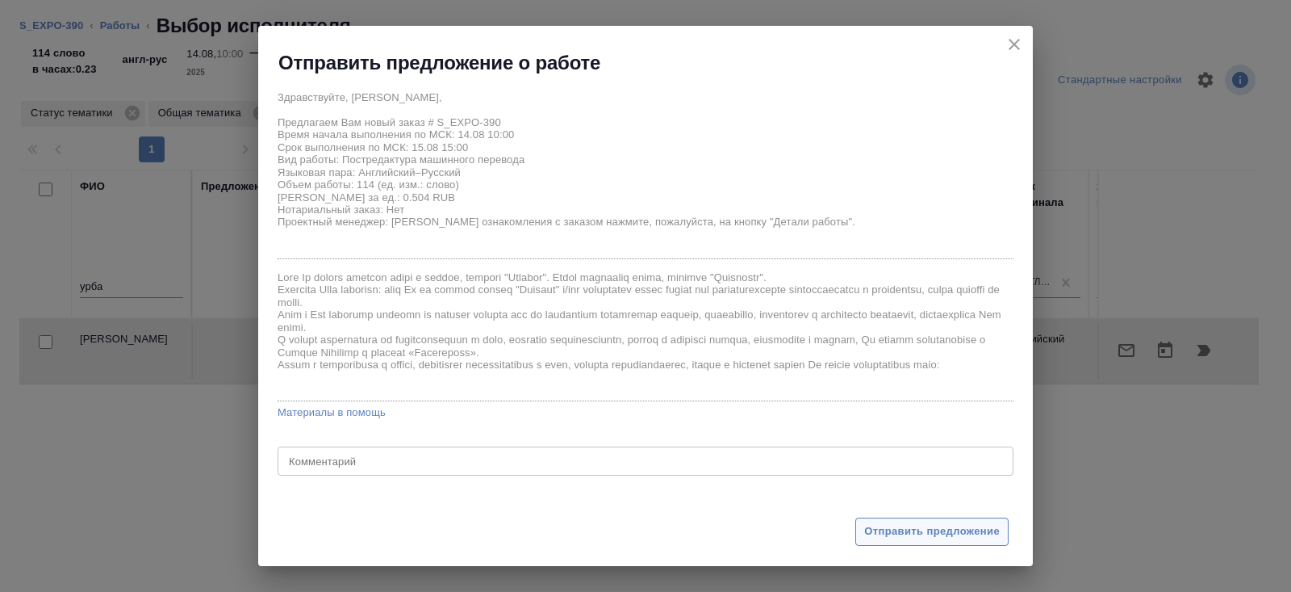
click at [972, 531] on span "Отправить предложение" at bounding box center [932, 531] width 136 height 19
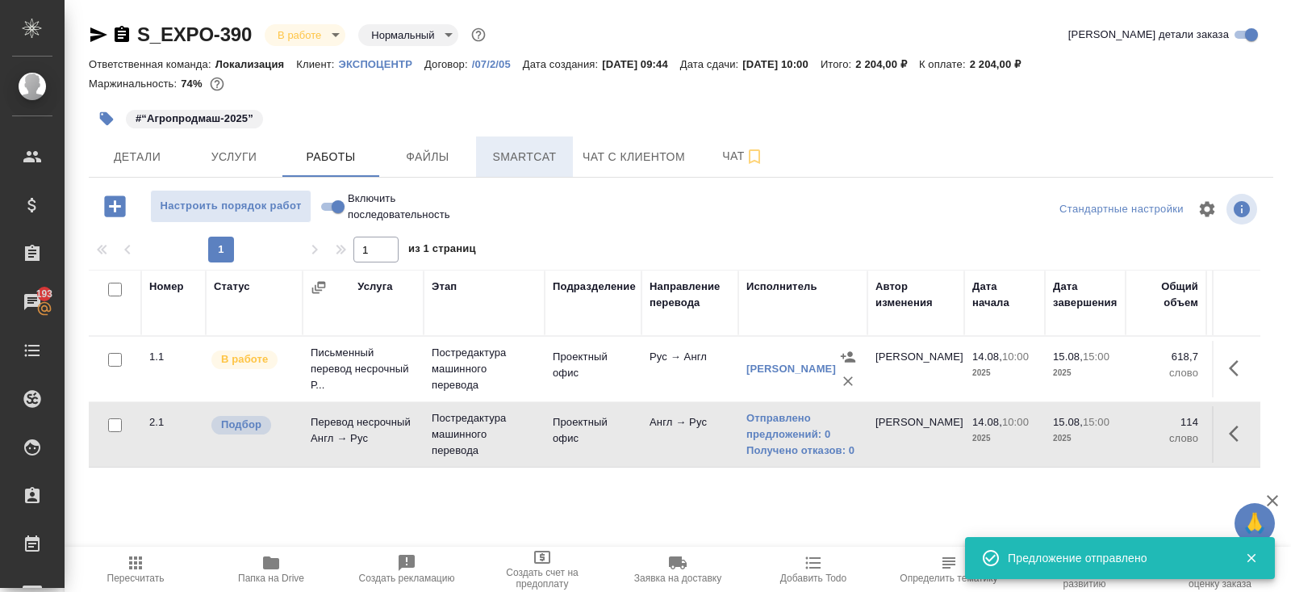
click at [541, 156] on span "Smartcat" at bounding box center [524, 157] width 77 height 20
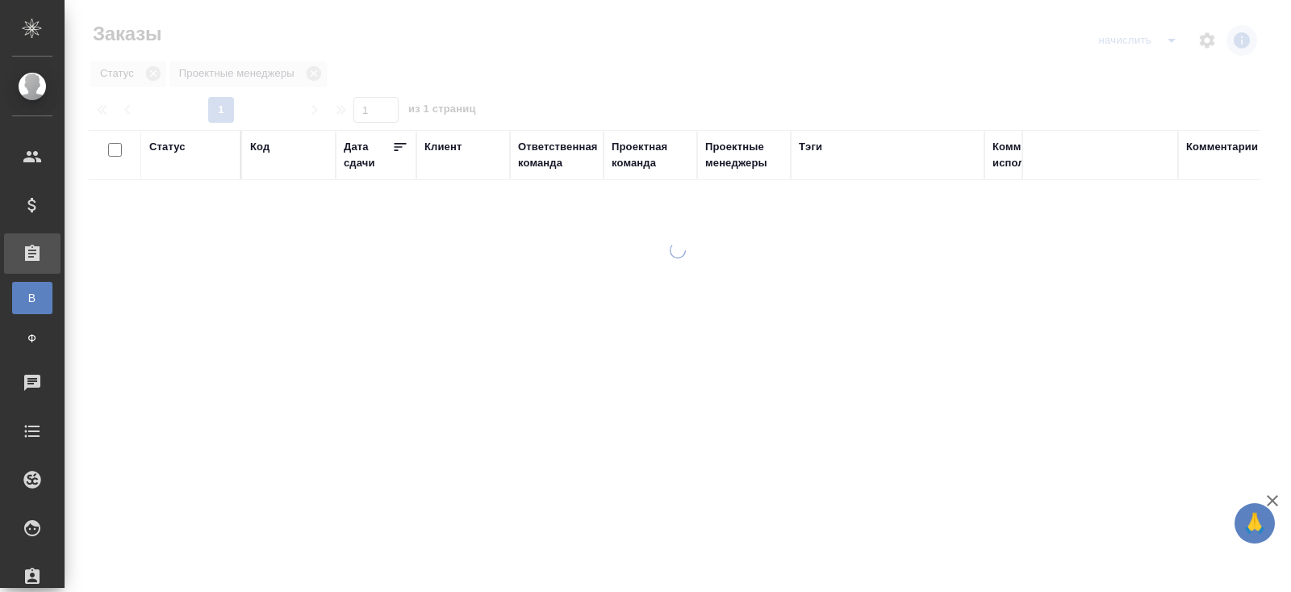
click at [1172, 43] on div at bounding box center [678, 296] width 1227 height 592
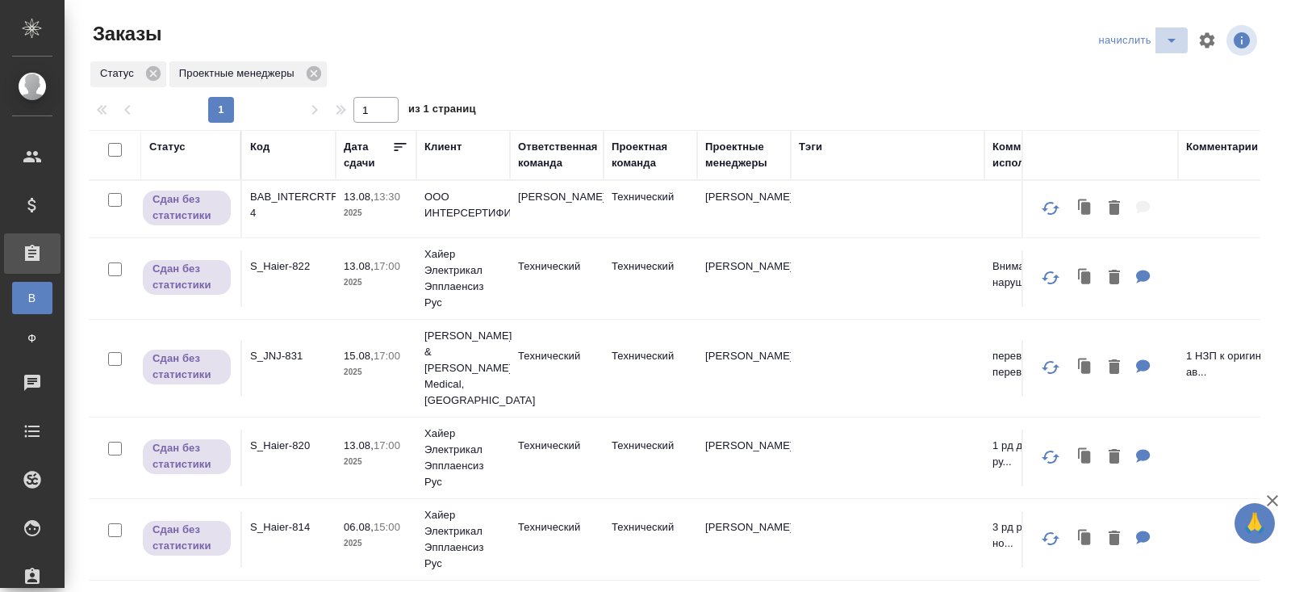
click at [1169, 42] on icon "split button" at bounding box center [1171, 40] width 19 height 19
click at [1146, 97] on li "ПМ" at bounding box center [1140, 99] width 94 height 26
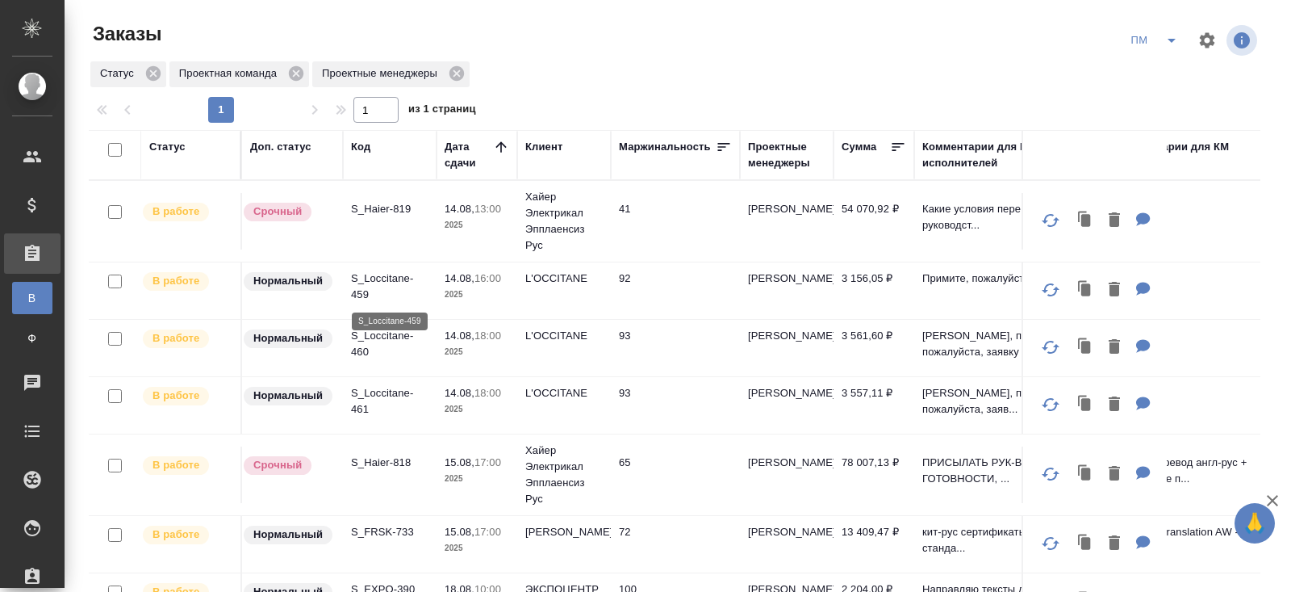
click at [365, 281] on p "S_Loccitane-459" at bounding box center [389, 286] width 77 height 32
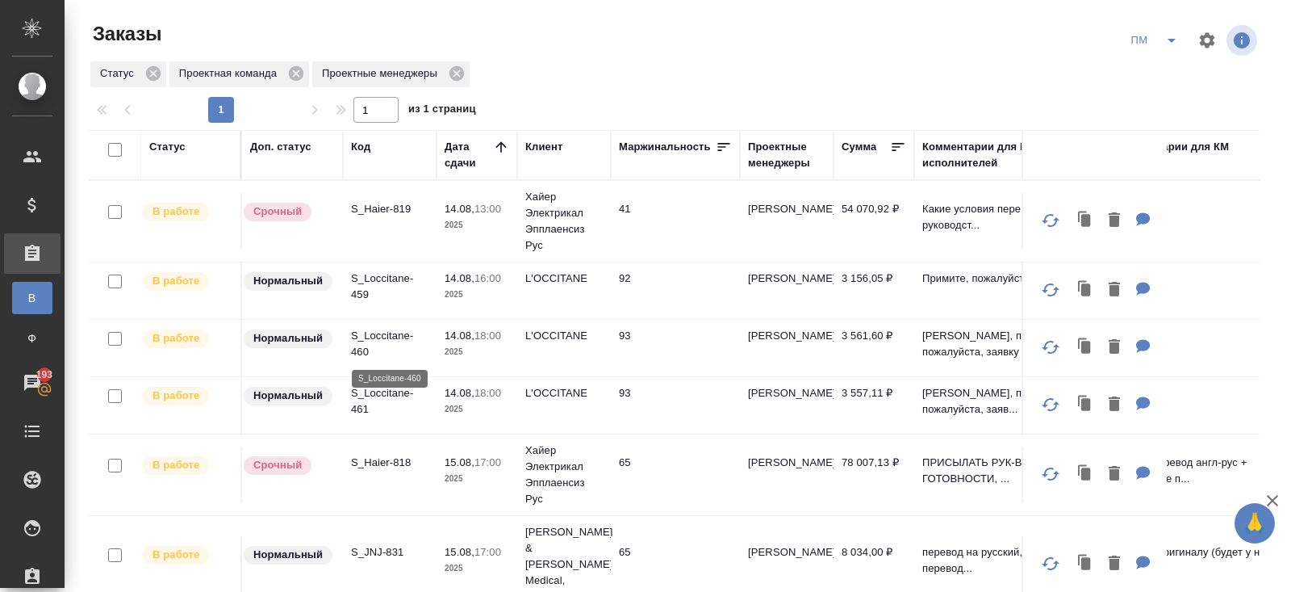
click at [364, 343] on p "S_Loccitane-460" at bounding box center [389, 344] width 77 height 32
click at [367, 341] on p "S_Loccitane-460" at bounding box center [389, 344] width 77 height 32
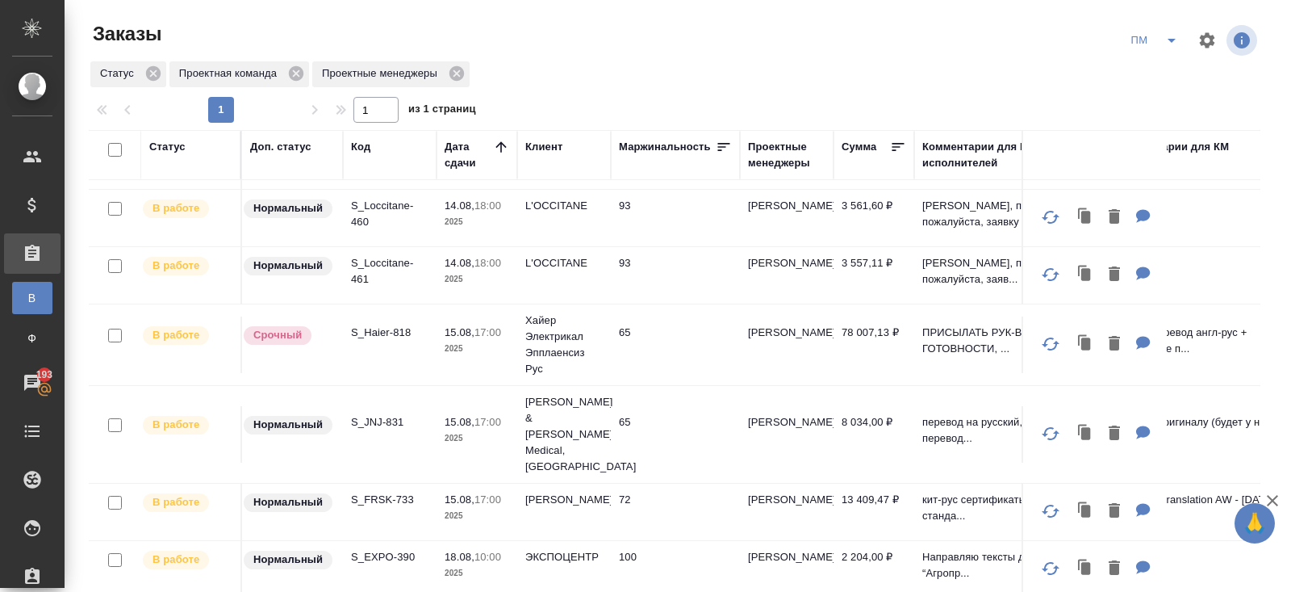
scroll to position [214, 0]
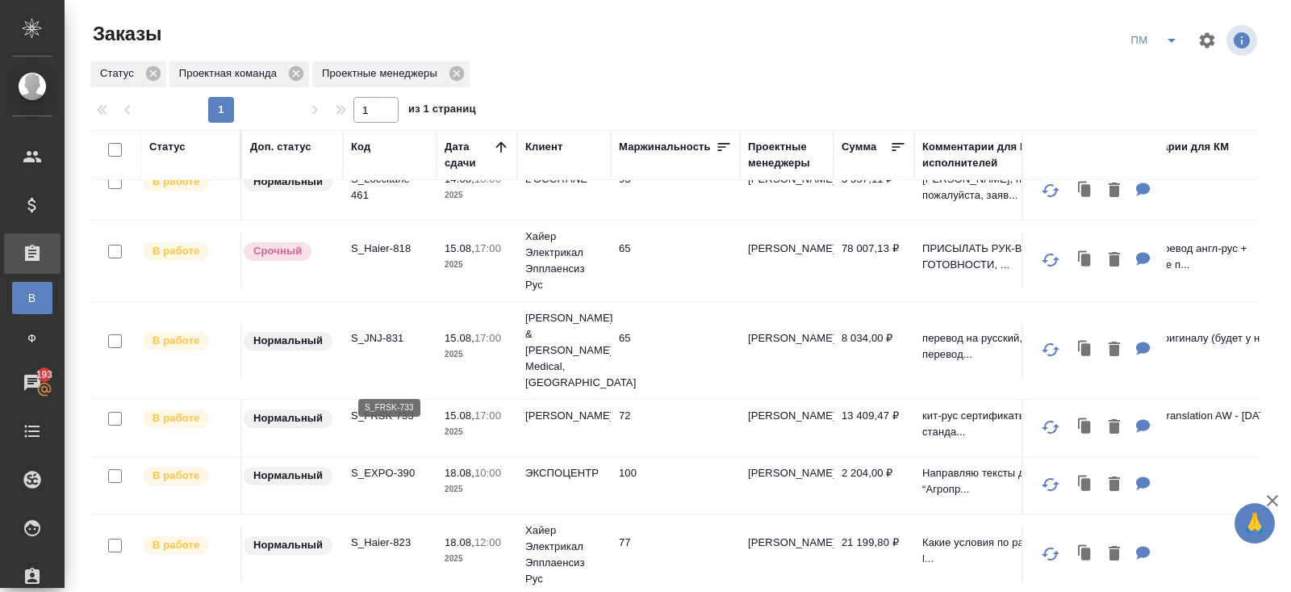
click at [375, 408] on p "S_FRSK-733" at bounding box center [389, 416] width 77 height 16
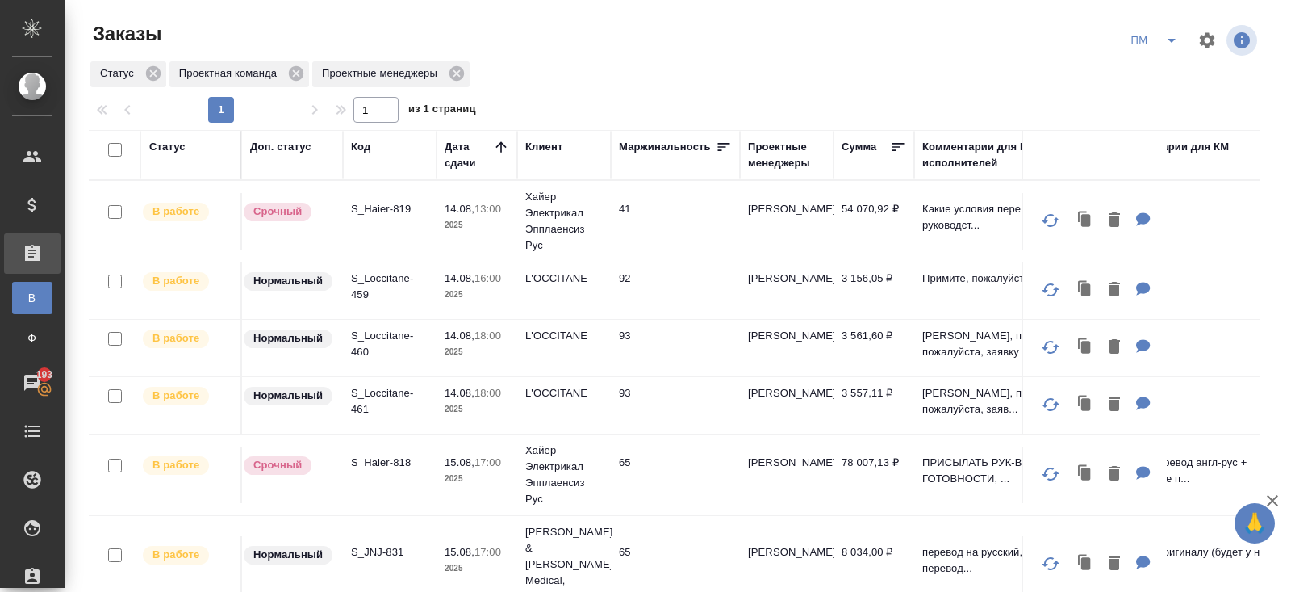
click at [369, 394] on p "S_Loccitane-461" at bounding box center [389, 401] width 77 height 32
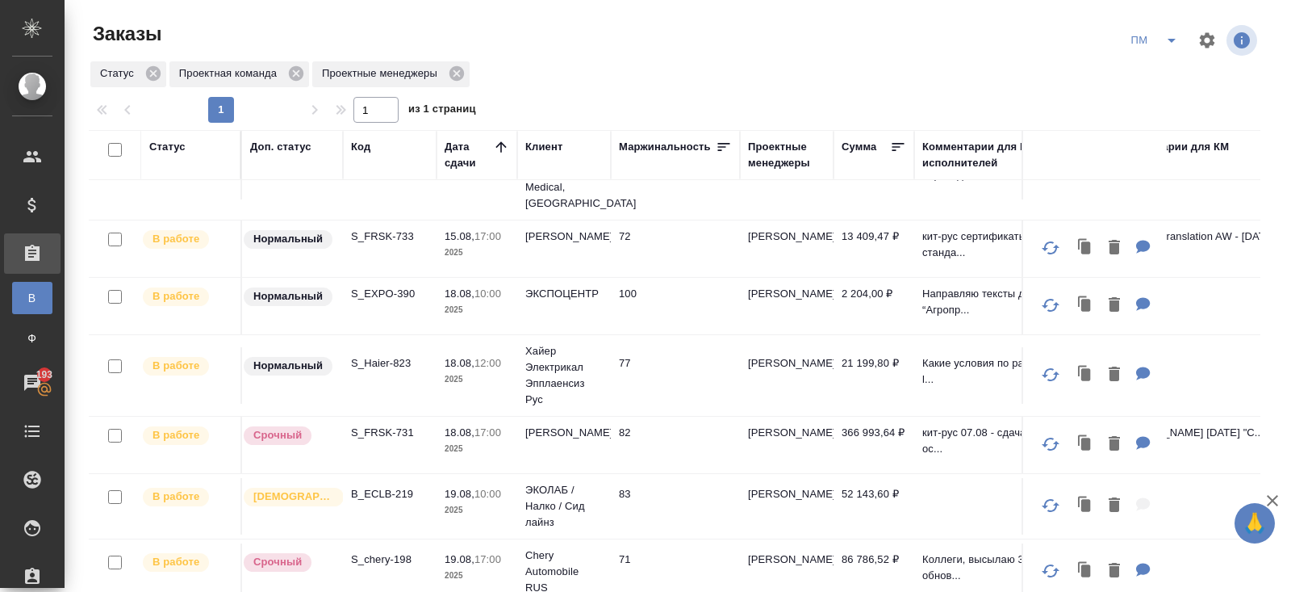
scroll to position [397, 0]
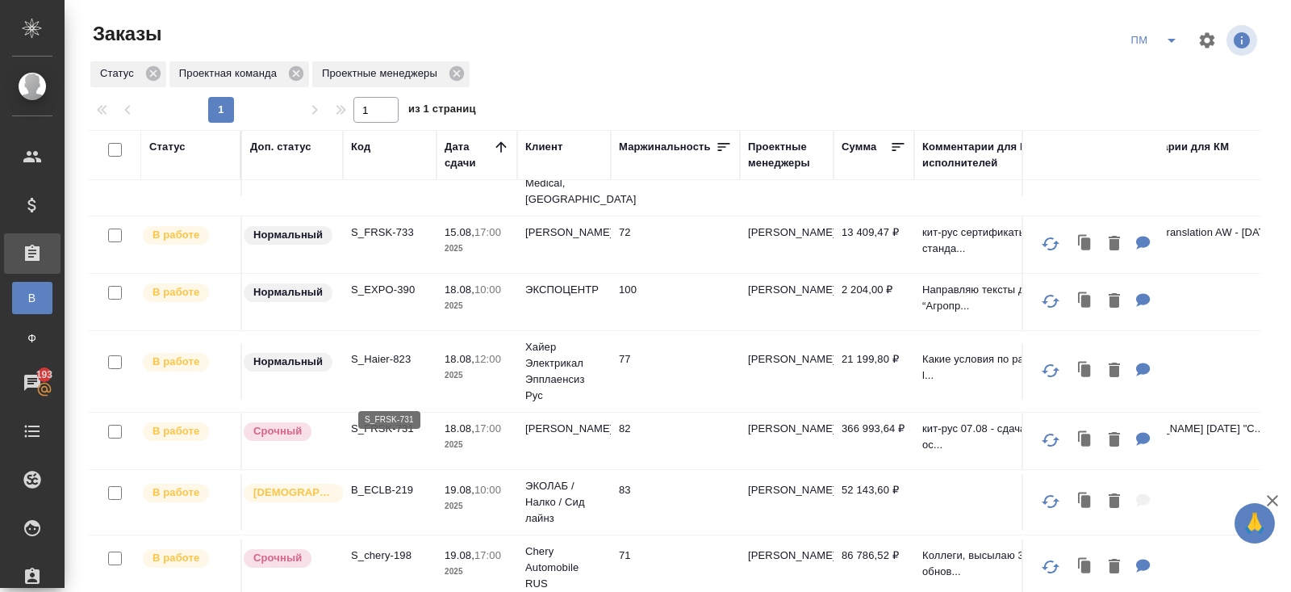
click at [378, 420] on p "S_FRSK-731" at bounding box center [389, 428] width 77 height 16
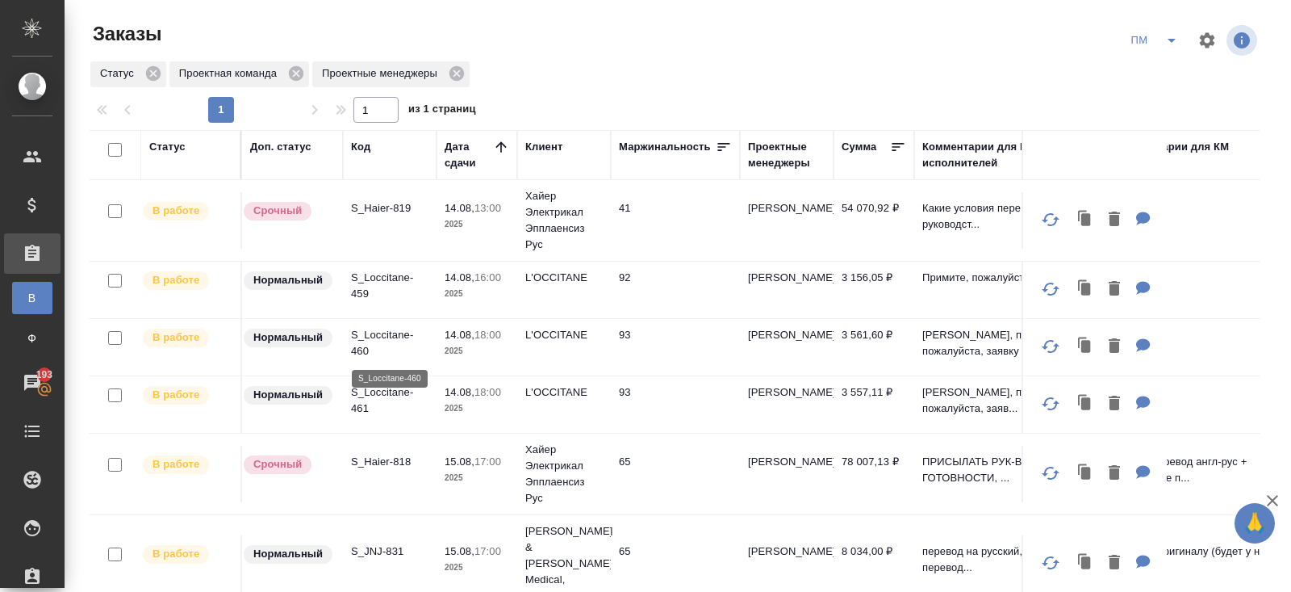
scroll to position [0, 0]
click at [381, 456] on p "S_Haier-818" at bounding box center [389, 462] width 77 height 16
click at [1173, 40] on icon "split button" at bounding box center [1172, 41] width 8 height 4
click at [1169, 72] on li "В работу!" at bounding box center [1156, 73] width 82 height 26
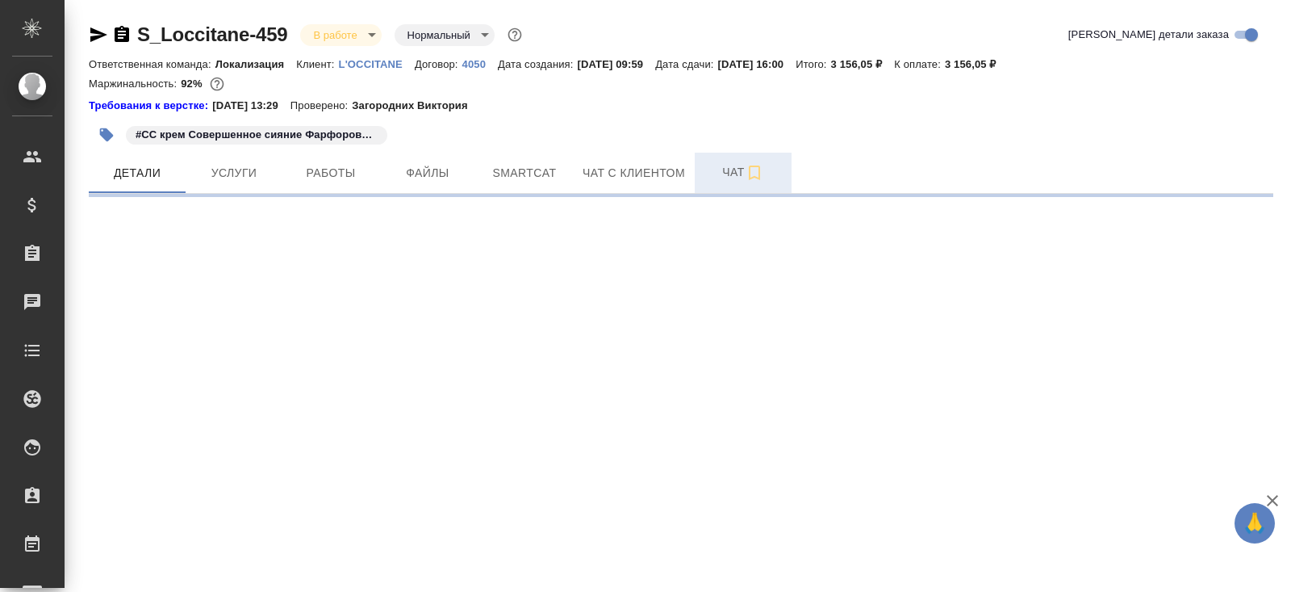
select select "RU"
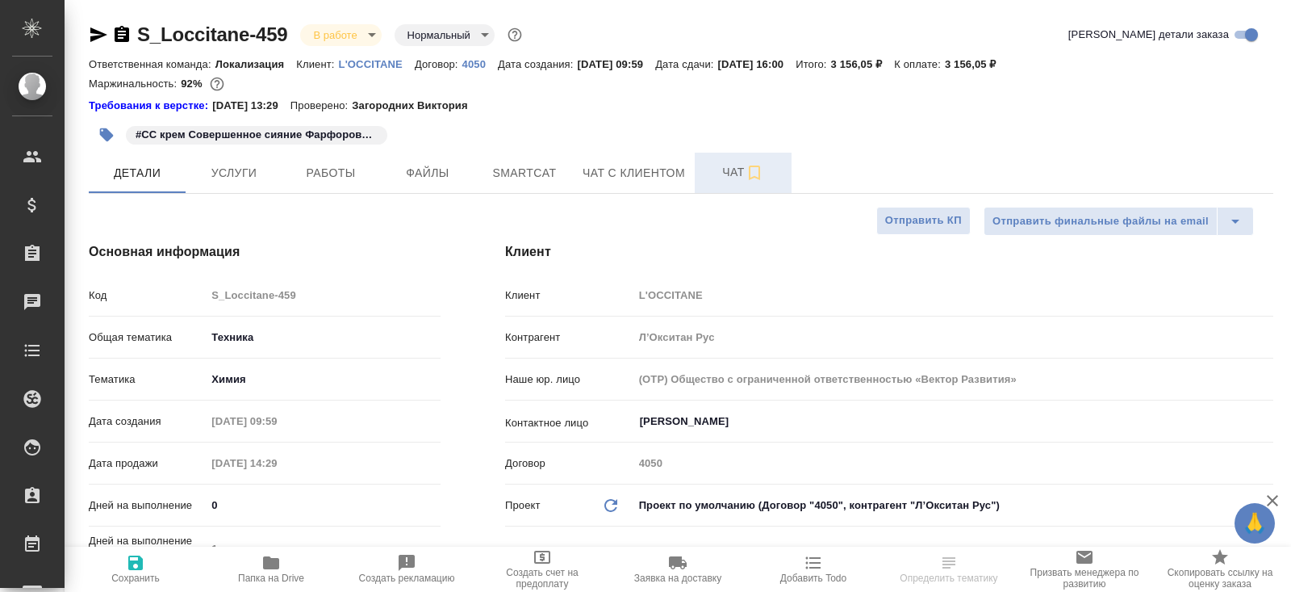
click at [752, 161] on button "Чат" at bounding box center [743, 173] width 97 height 40
type textarea "x"
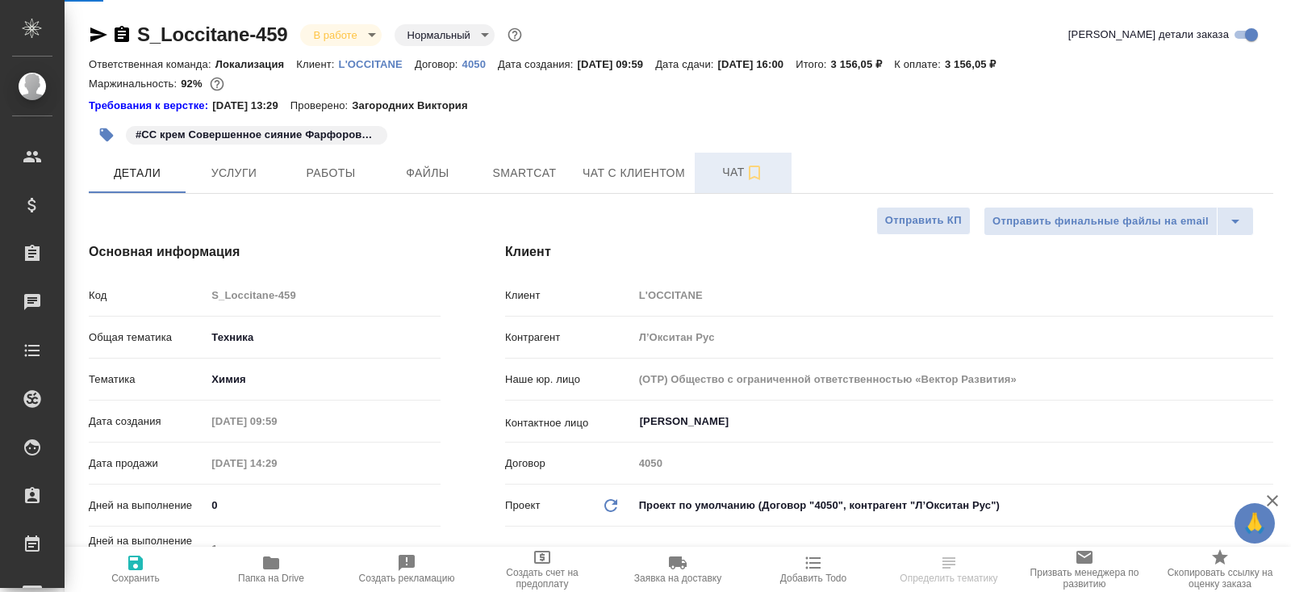
type textarea "x"
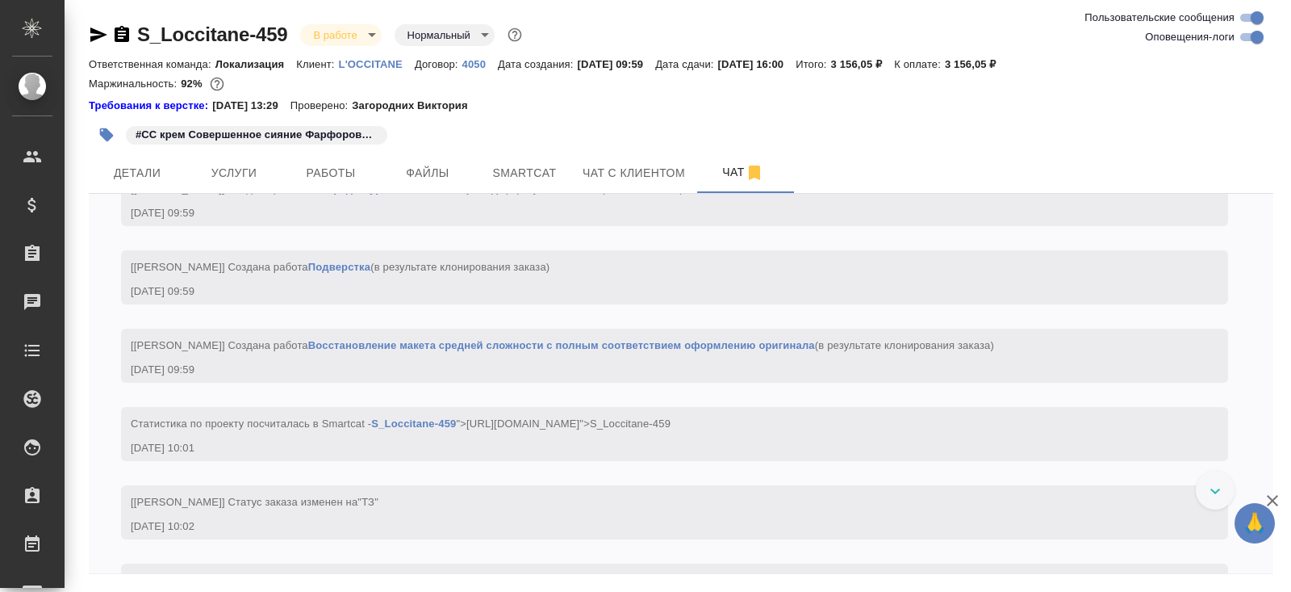
click at [1248, 38] on input "Оповещения-логи" at bounding box center [1257, 36] width 58 height 19
checkbox input "false"
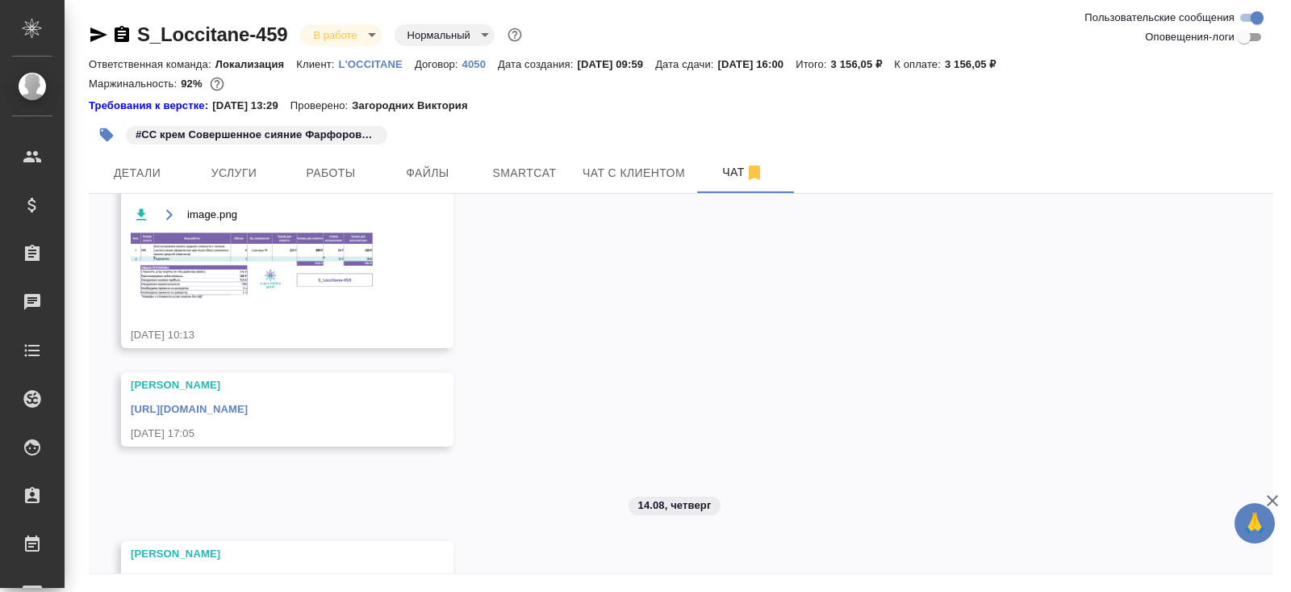
scroll to position [154, 0]
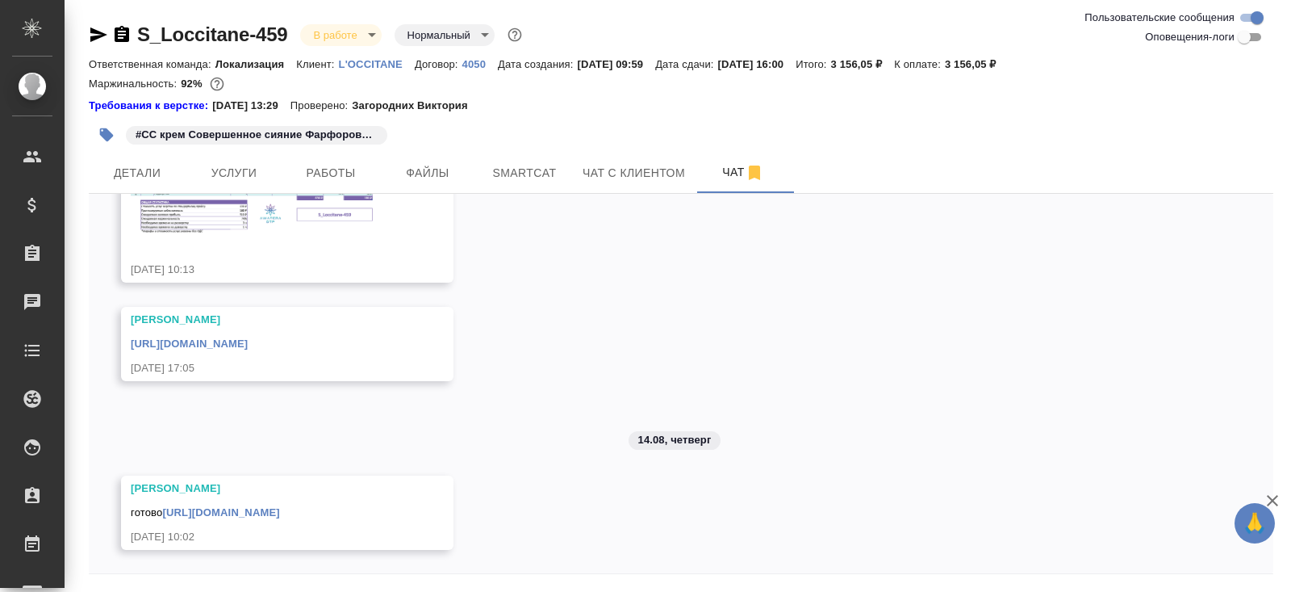
click at [279, 506] on link "[URL][DOMAIN_NAME]" at bounding box center [220, 512] width 117 height 12
click at [320, 173] on span "Работы" at bounding box center [330, 173] width 77 height 20
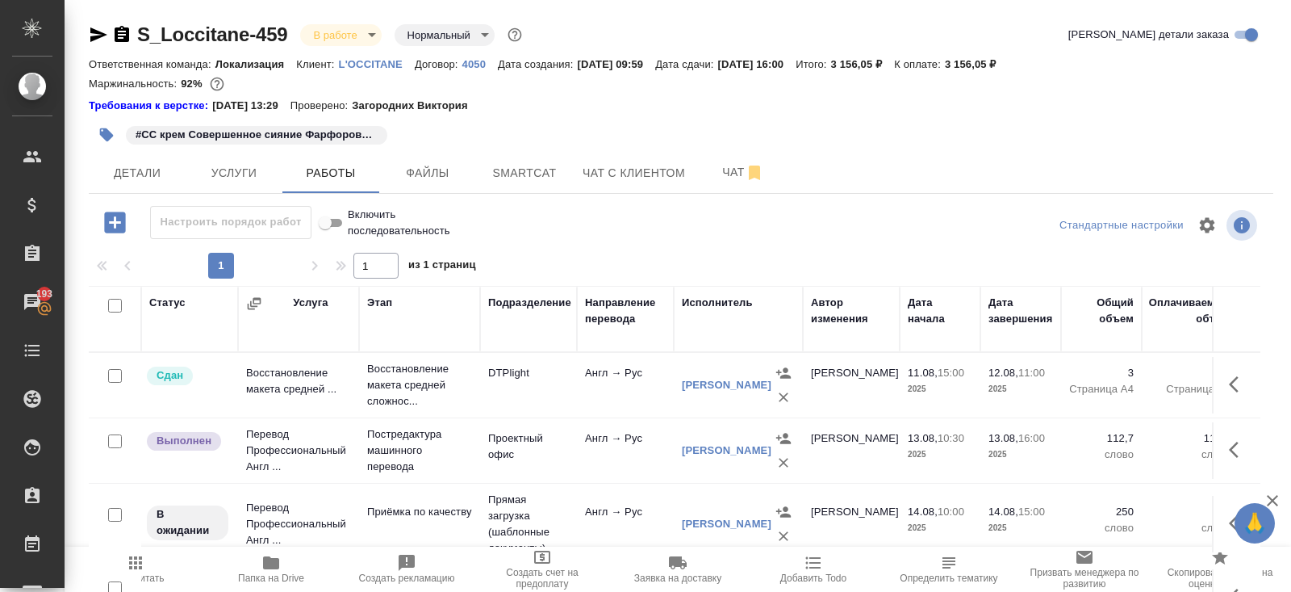
scroll to position [98, 0]
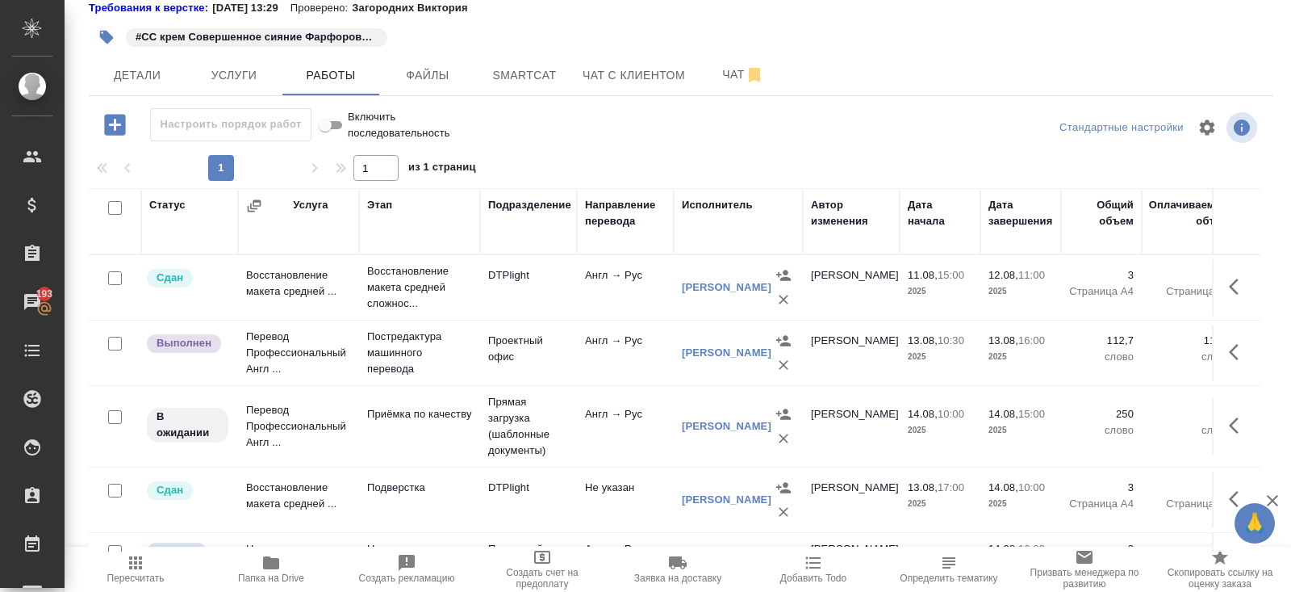
click at [1239, 420] on icon "button" at bounding box center [1238, 425] width 19 height 19
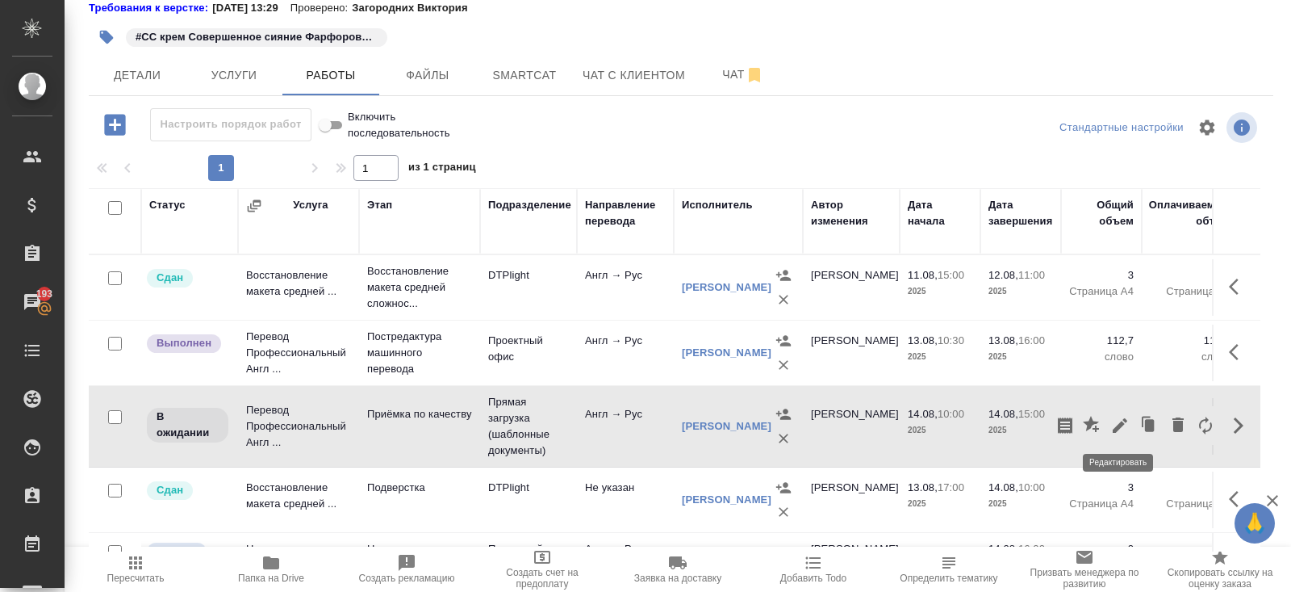
click at [1123, 428] on icon "button" at bounding box center [1120, 425] width 19 height 19
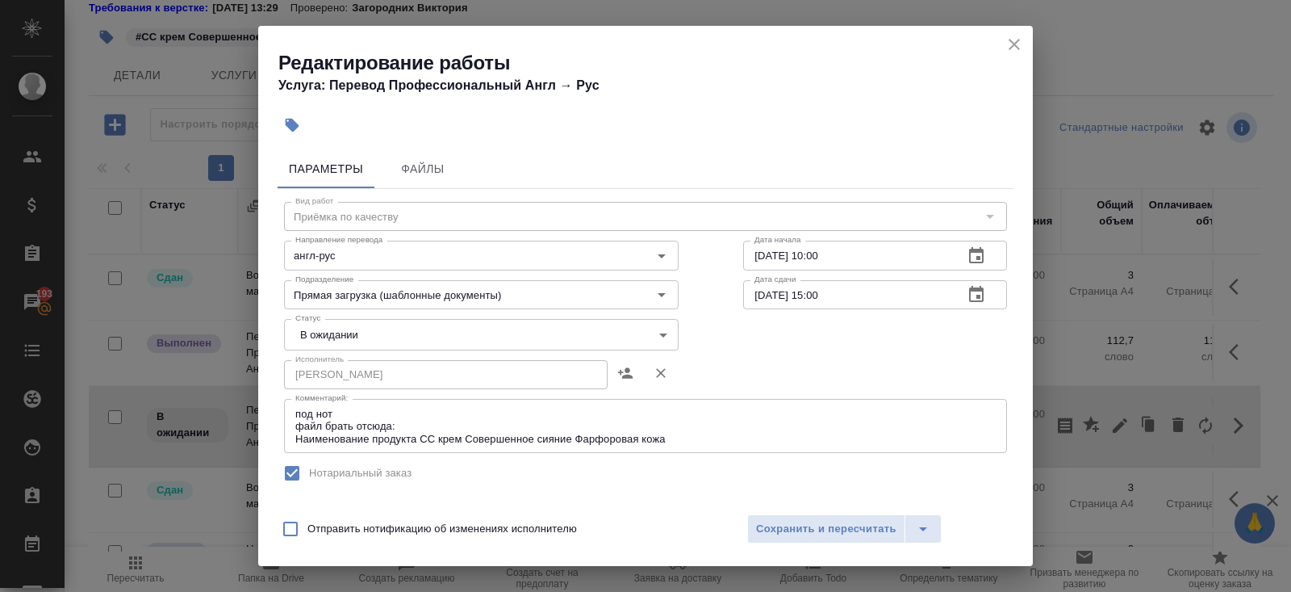
click at [484, 420] on textarea "под нот файл брать отсюда: Наименование продукта СС крем Совершенное сияние Фар…" at bounding box center [645, 426] width 701 height 37
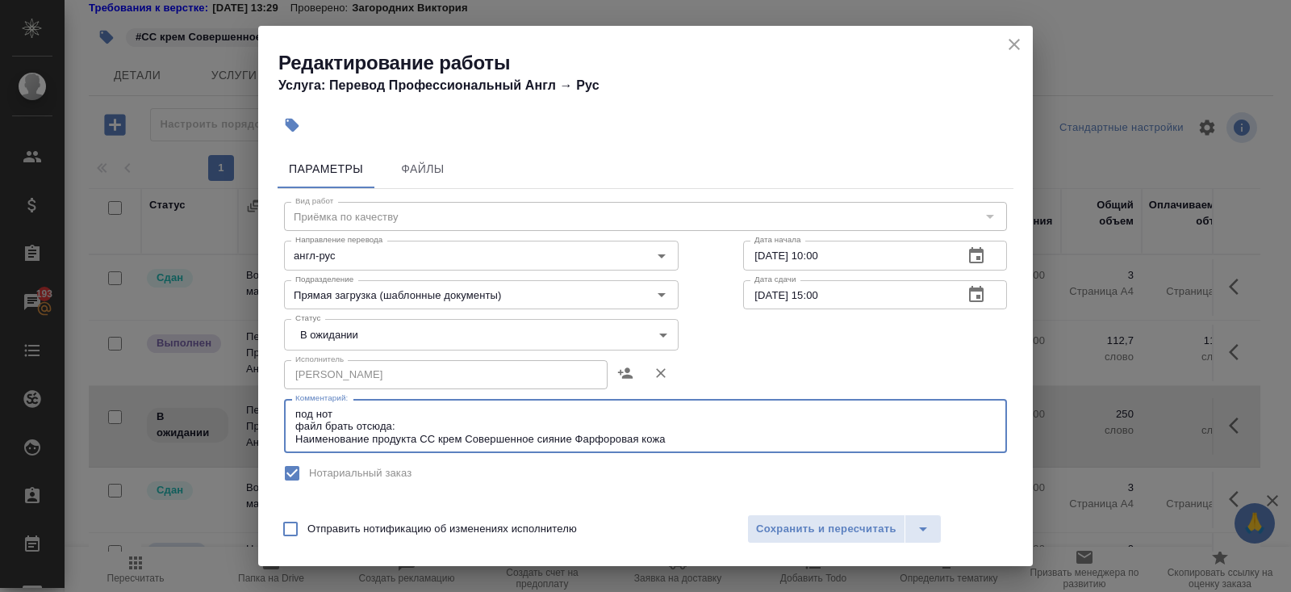
paste textarea "https://drive.awatera.com/s/GGmEGTBHkfd9J3y"
type textarea "под нот файл брать отсюда: https://drive.awatera.com/s/GGmEGTBHkfd9J3y Наименов…"
click at [335, 328] on body "🙏 .cls-1 fill:#fff; AWATERA Belyakova Yulia Клиенты Спецификации Заказы 193 Чат…" at bounding box center [645, 296] width 1291 height 592
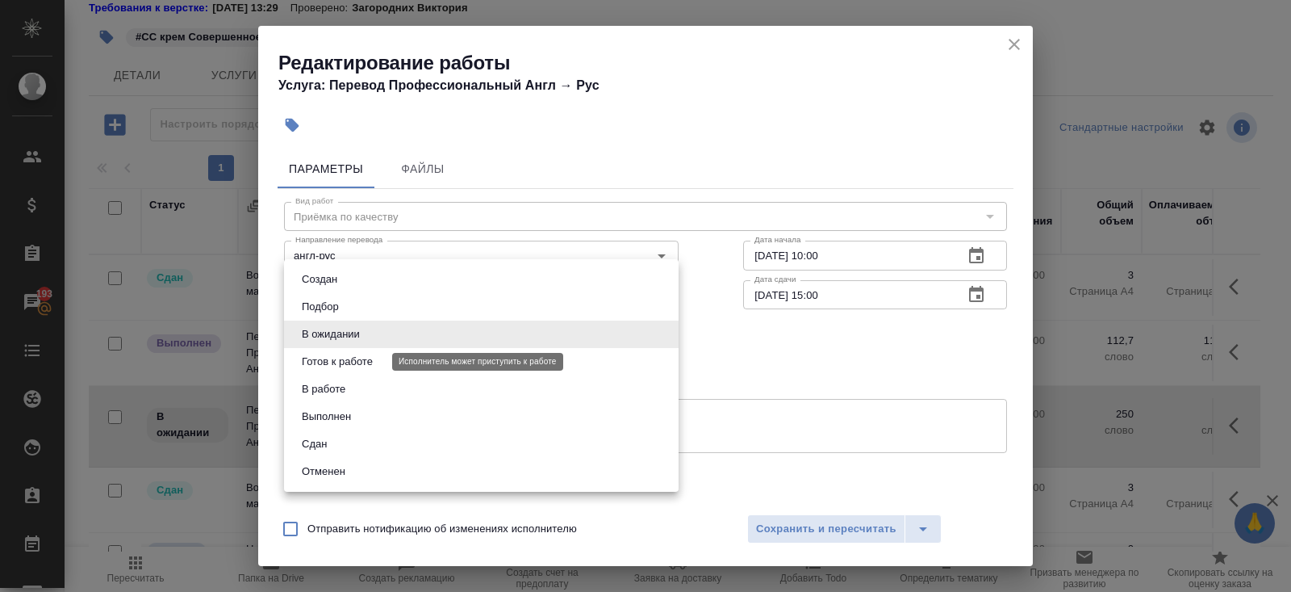
click at [335, 360] on button "Готов к работе" at bounding box center [337, 362] width 81 height 18
type input "readyForWork"
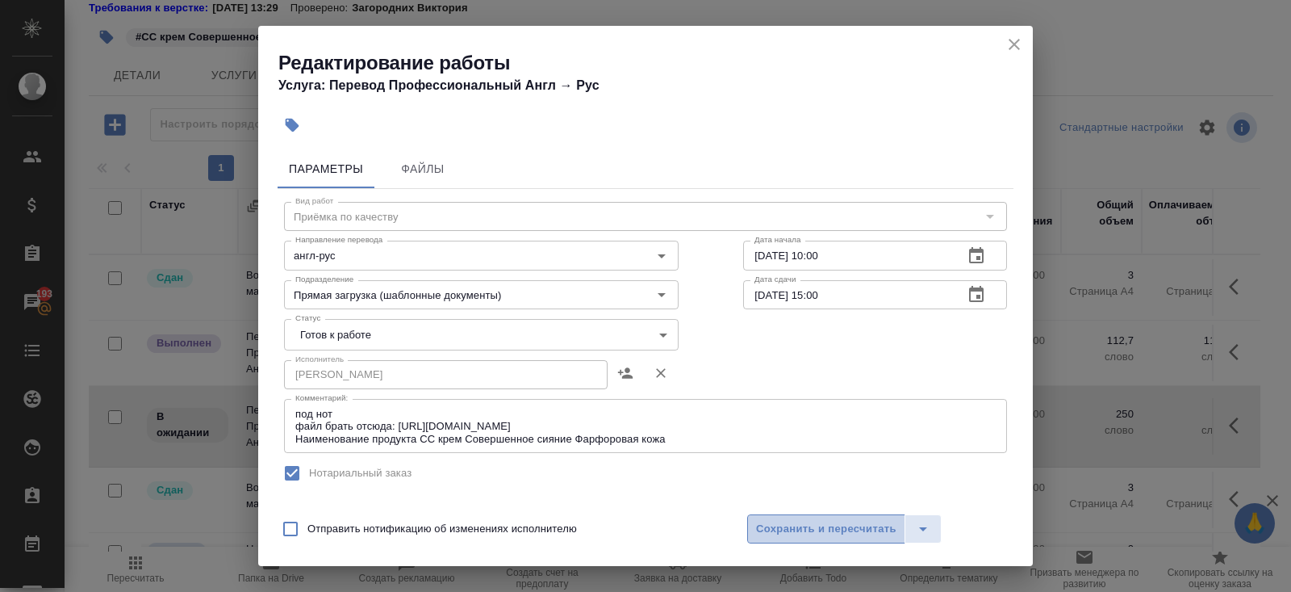
click at [845, 538] on button "Сохранить и пересчитать" at bounding box center [826, 528] width 158 height 29
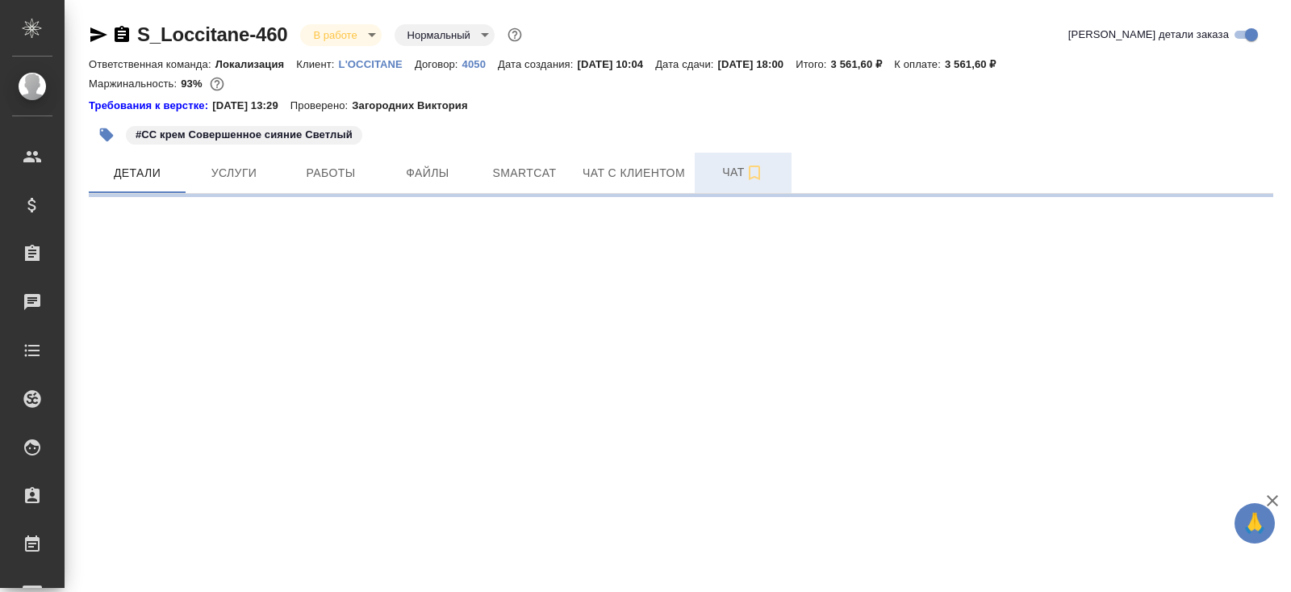
select select "RU"
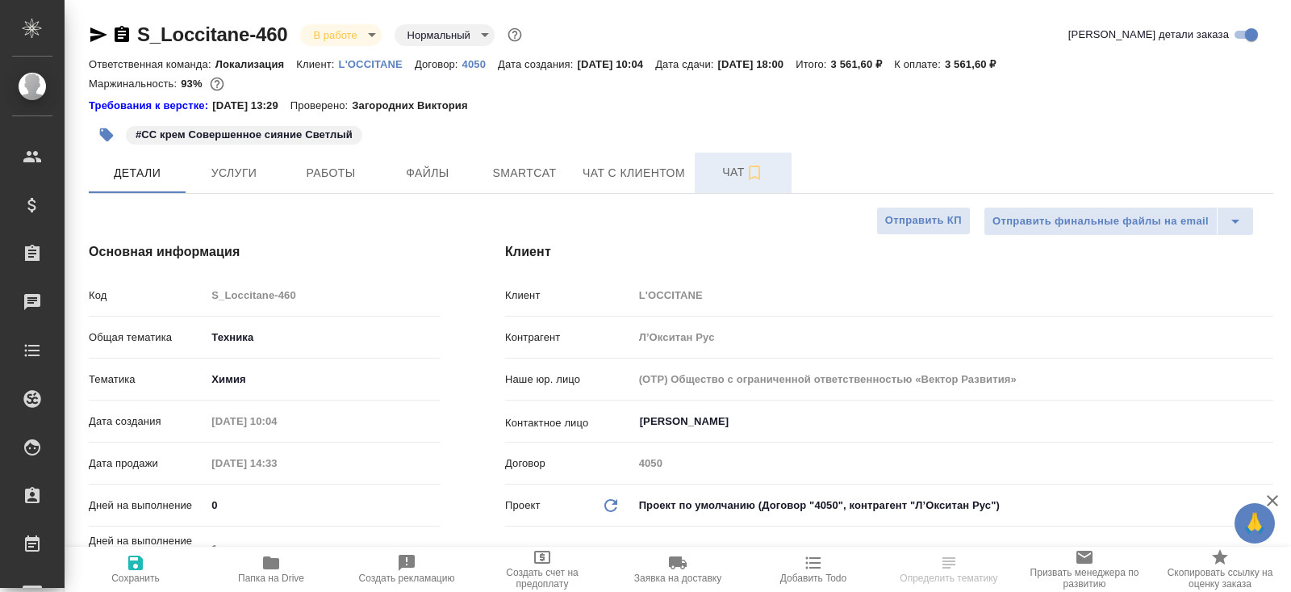
click at [743, 158] on button "Чат" at bounding box center [743, 173] width 97 height 40
type textarea "x"
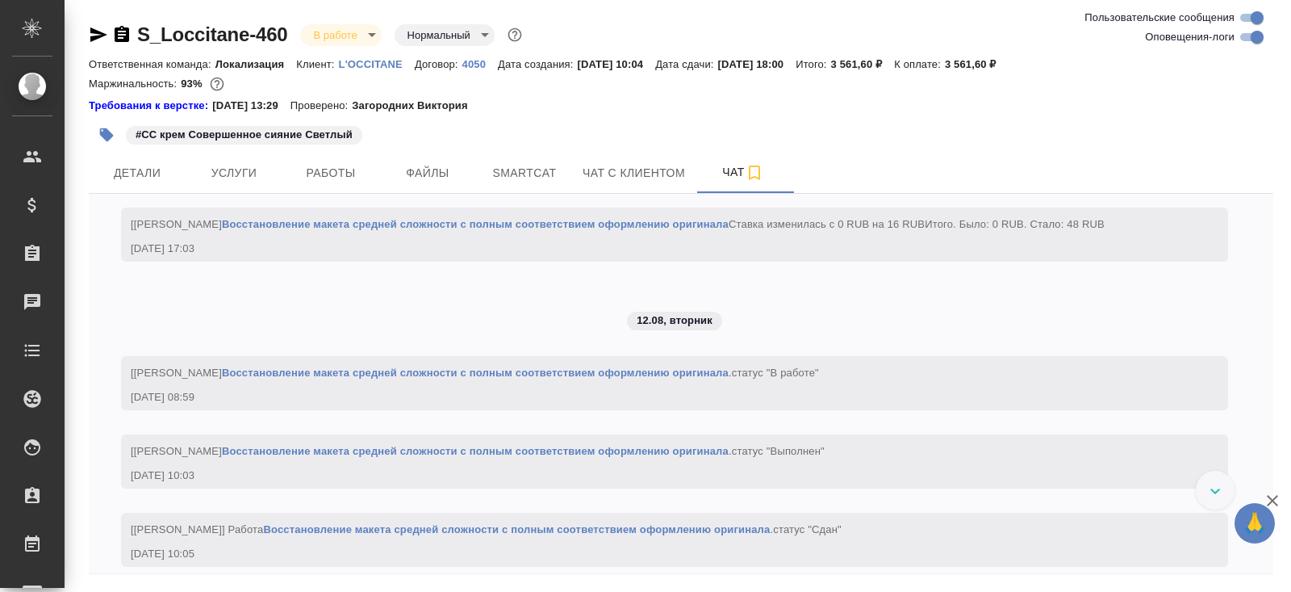
click at [1255, 36] on input "Оповещения-логи" at bounding box center [1257, 36] width 58 height 19
checkbox input "false"
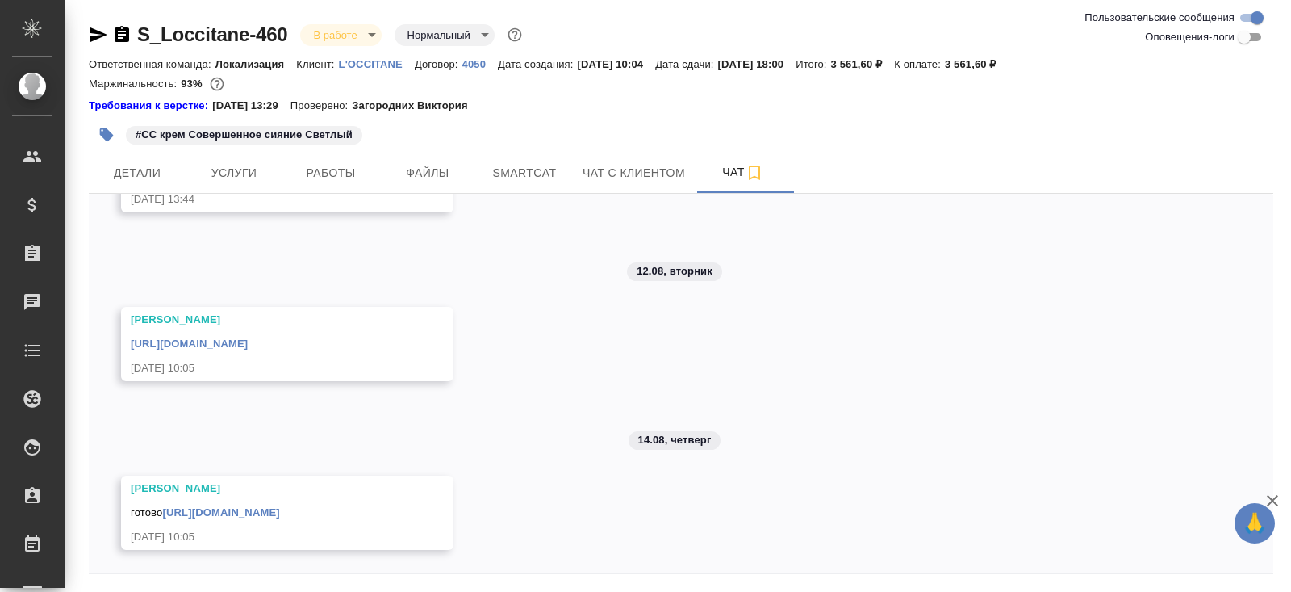
scroll to position [54, 0]
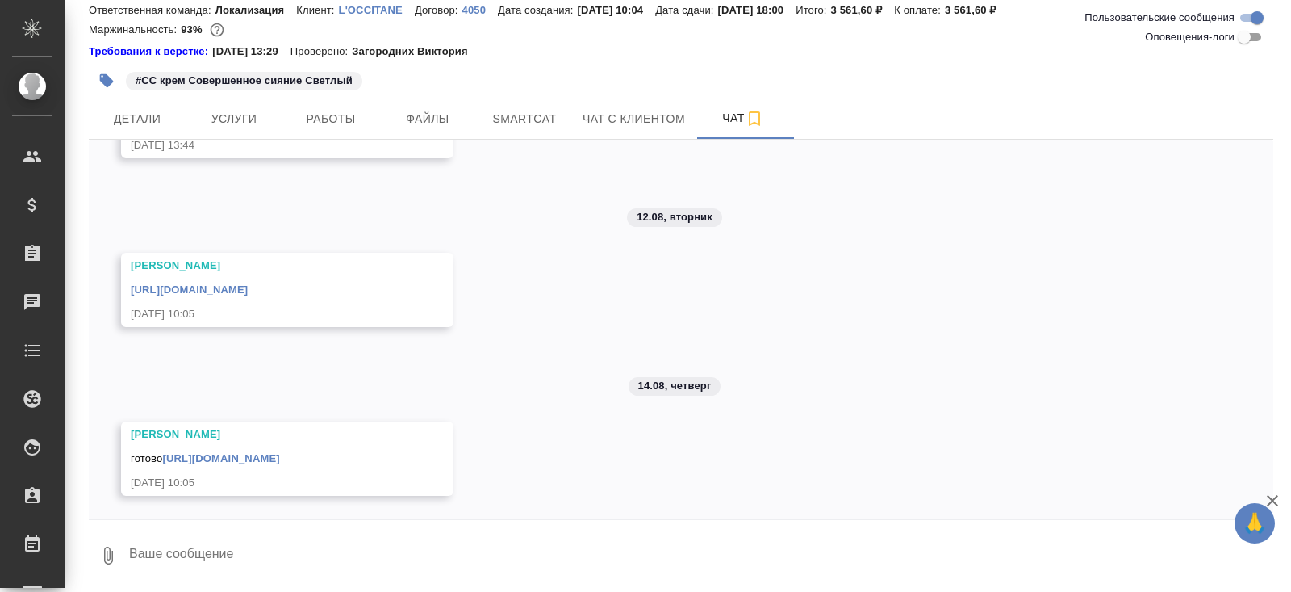
click at [279, 454] on link "[URL][DOMAIN_NAME]" at bounding box center [220, 458] width 117 height 12
click at [333, 131] on button "Работы" at bounding box center [330, 118] width 97 height 40
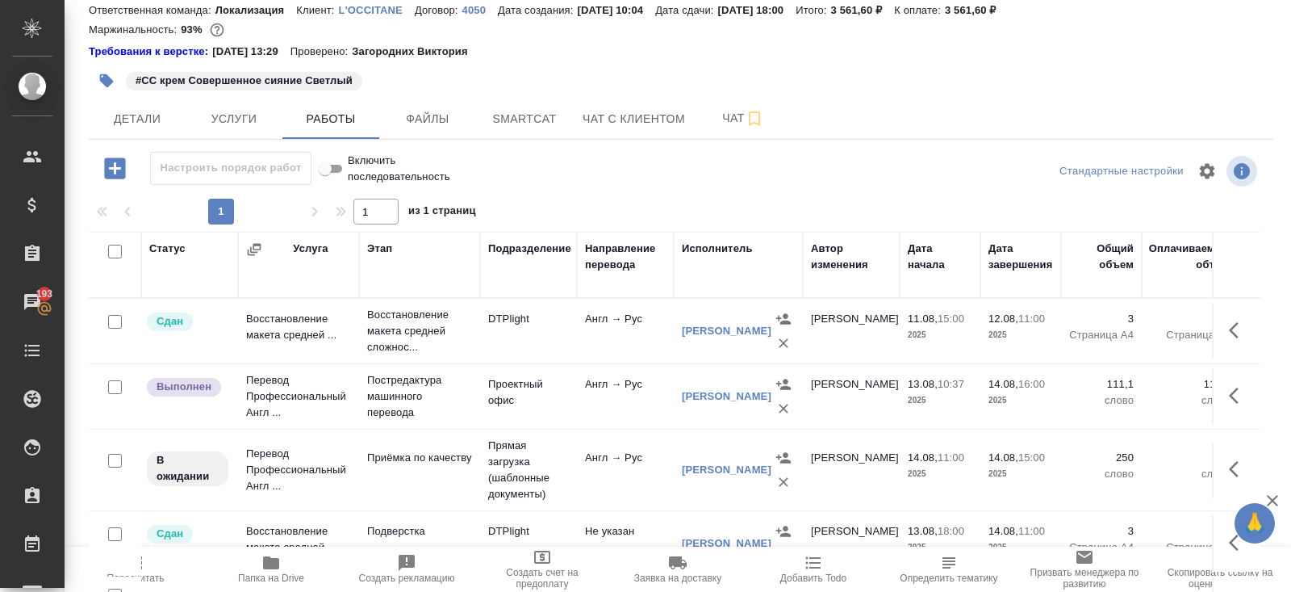
scroll to position [44, 0]
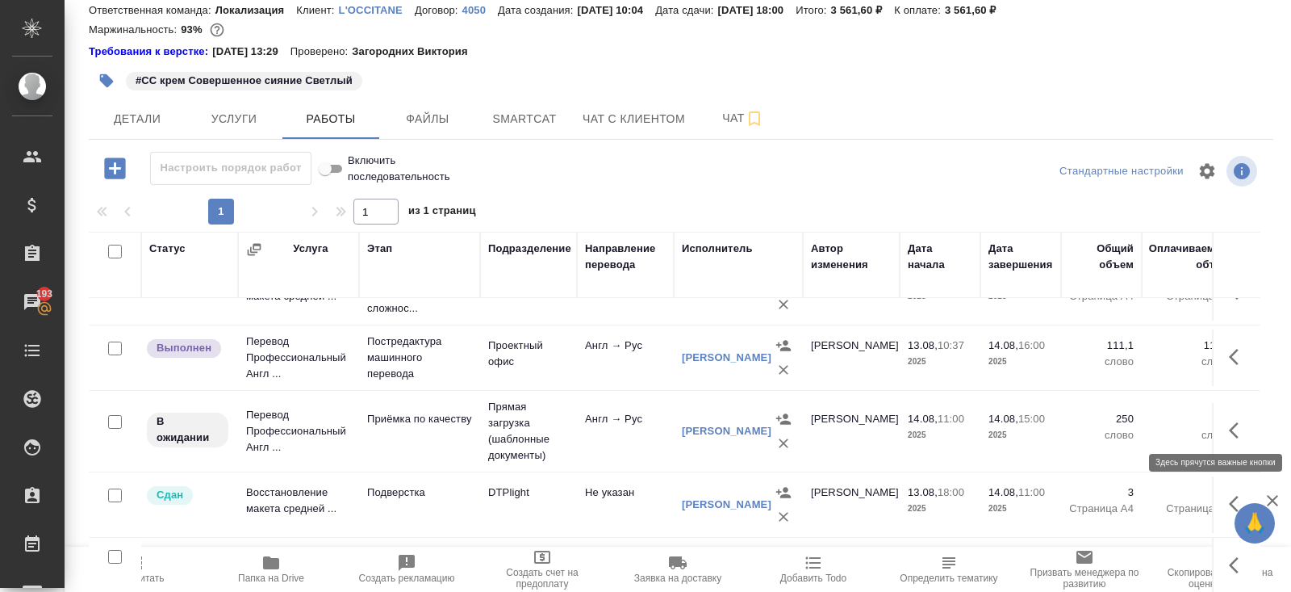
click at [1241, 420] on icon "button" at bounding box center [1238, 429] width 19 height 19
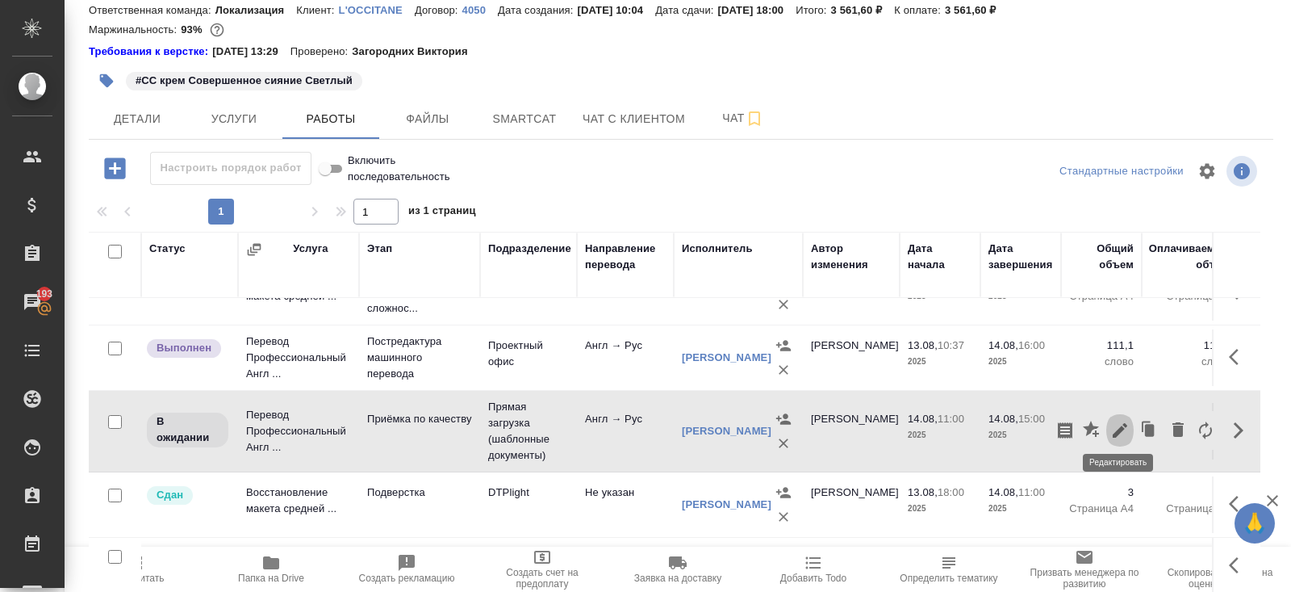
click at [1119, 430] on icon "button" at bounding box center [1120, 429] width 19 height 19
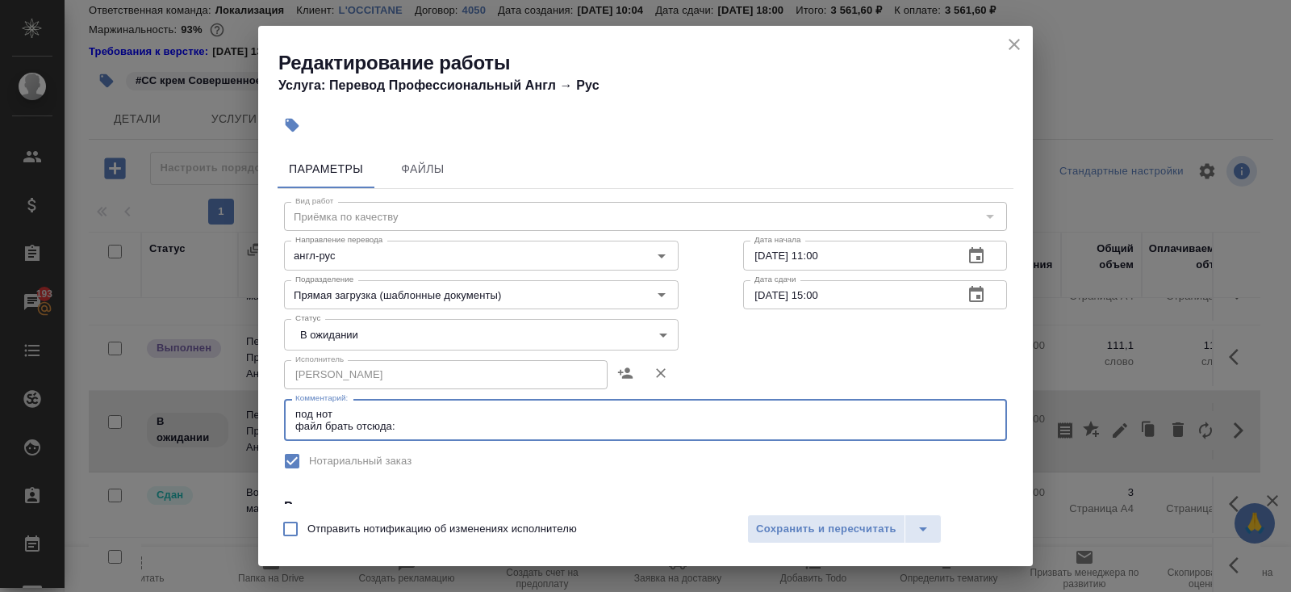
click at [414, 429] on textarea "под нот файл брать отсюда:" at bounding box center [645, 420] width 701 height 25
paste textarea "[URL][DOMAIN_NAME]"
type textarea "под нот файл брать отсюда: [URL][DOMAIN_NAME]"
click at [368, 336] on body "🙏 .cls-1 fill:#fff; AWATERA [PERSON_NAME] Спецификации Заказы 193 Чаты Todo Про…" at bounding box center [645, 296] width 1291 height 592
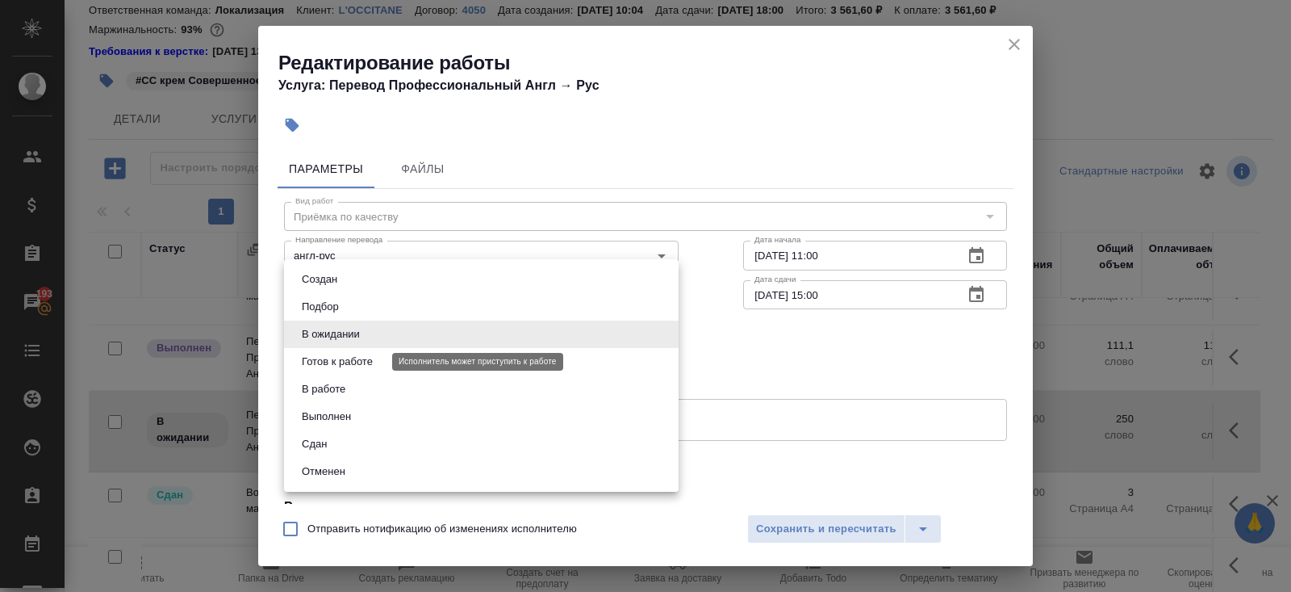
click at [369, 357] on button "Готов к работе" at bounding box center [337, 362] width 81 height 18
type input "readyForWork"
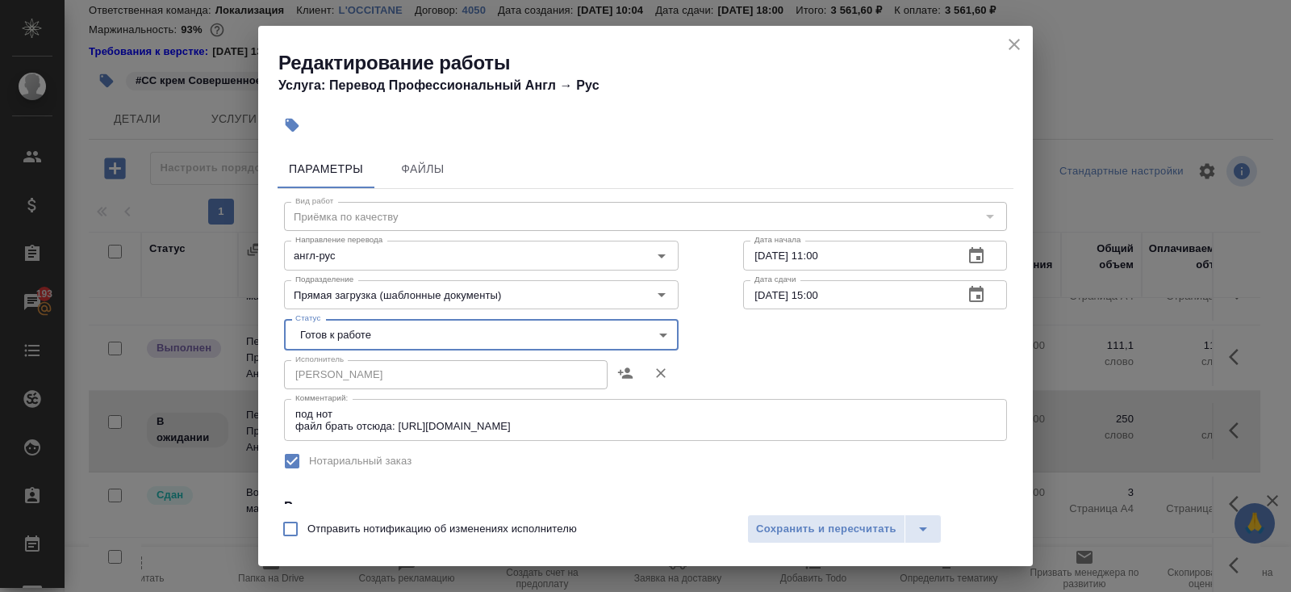
click at [646, 429] on textarea "под нот файл брать отсюда: [URL][DOMAIN_NAME]" at bounding box center [645, 420] width 701 height 25
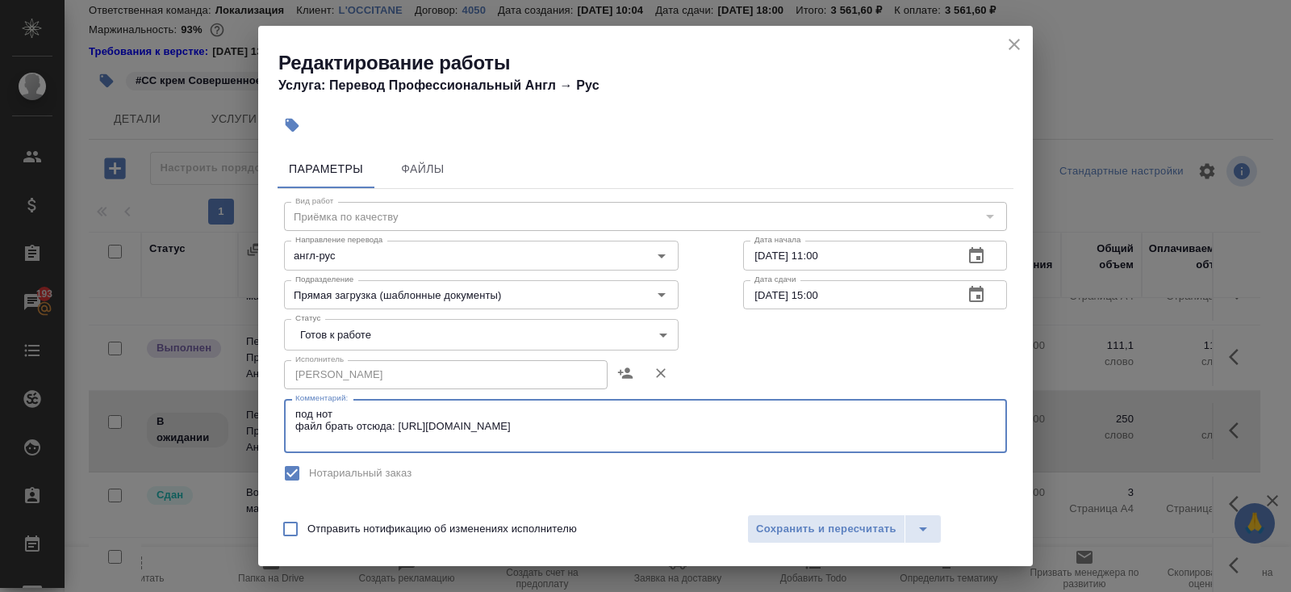
paste textarea "Наименование продукта СС крем Совершенное сияние Cветлый"
type textarea "под нот файл брать отсюда: [URL][DOMAIN_NAME] Наименование продукта СС крем Сов…"
click at [828, 525] on span "Сохранить и пересчитать" at bounding box center [826, 529] width 140 height 19
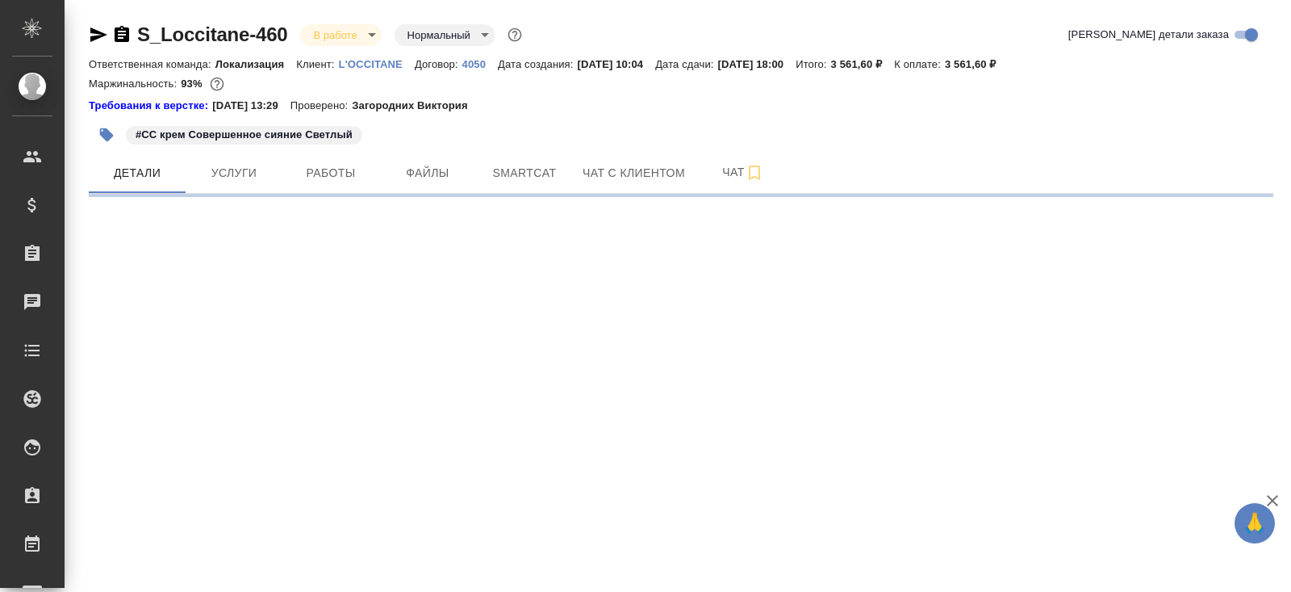
select select "RU"
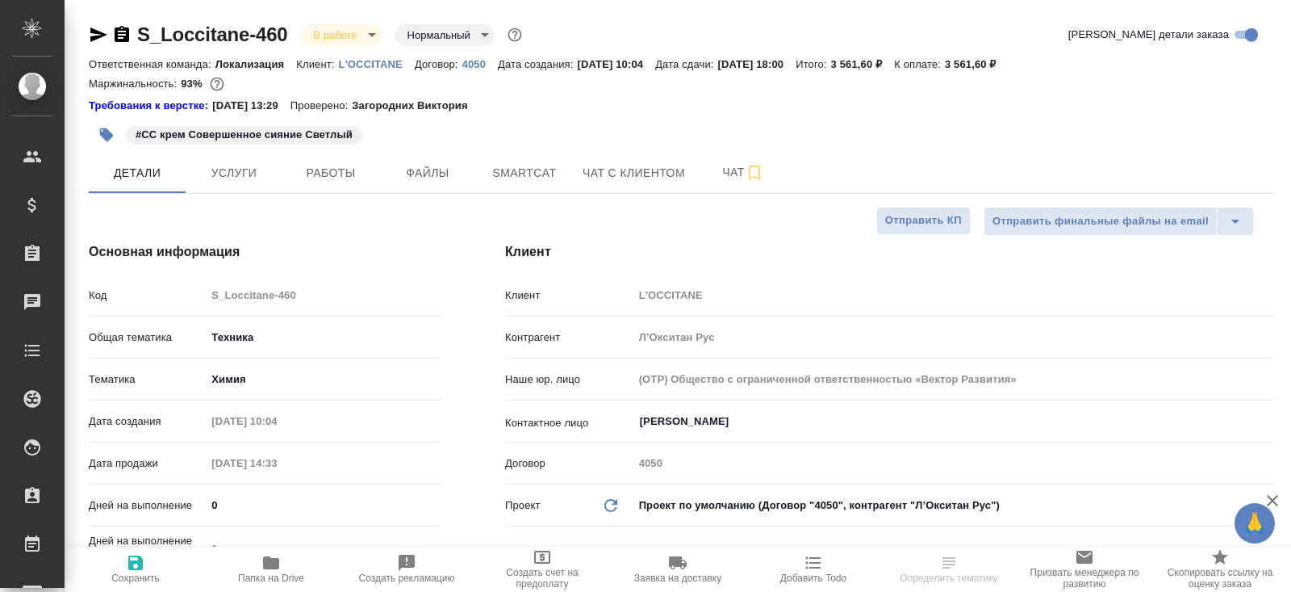
type textarea "x"
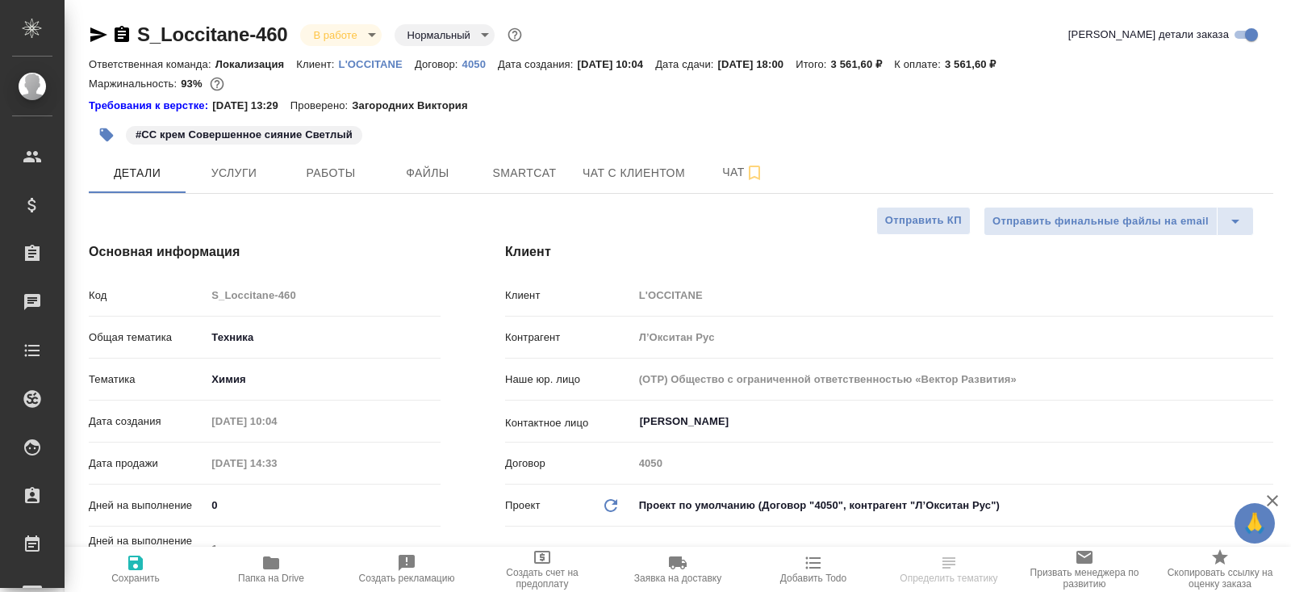
type textarea "x"
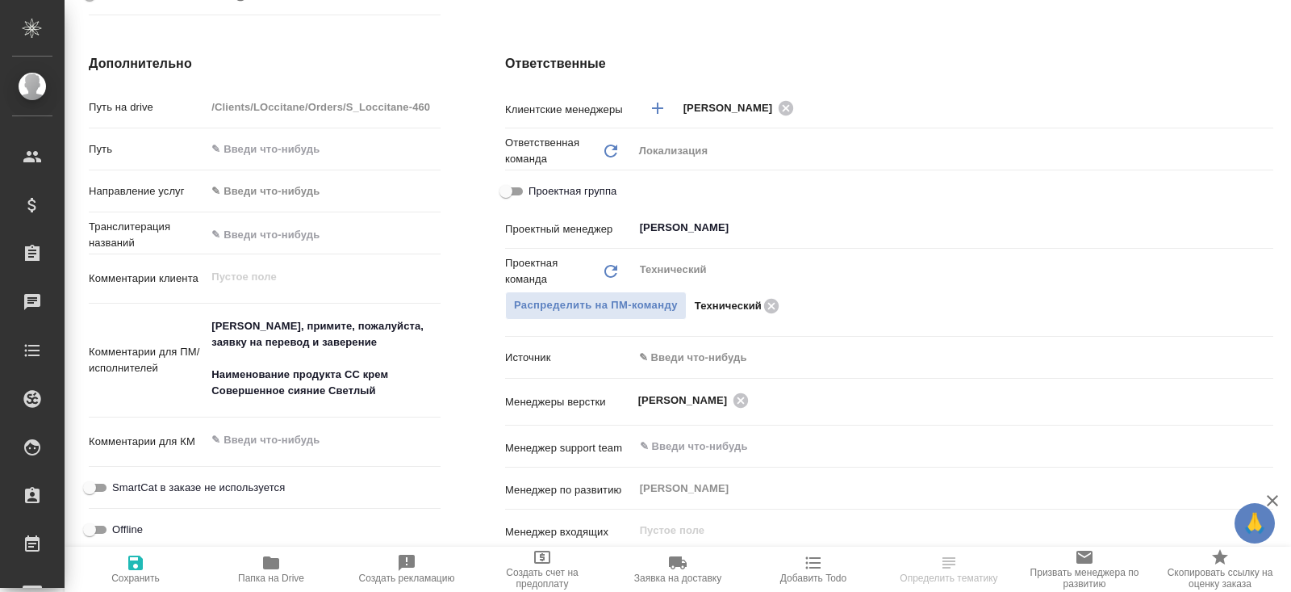
scroll to position [680, 0]
type textarea "x"
drag, startPoint x: 212, startPoint y: 371, endPoint x: 404, endPoint y: 388, distance: 192.0
click at [404, 389] on textarea "Анна, примите, пожалуйста, заявку на перевод и заверение Наименование продукта …" at bounding box center [323, 358] width 233 height 92
type textarea "x"
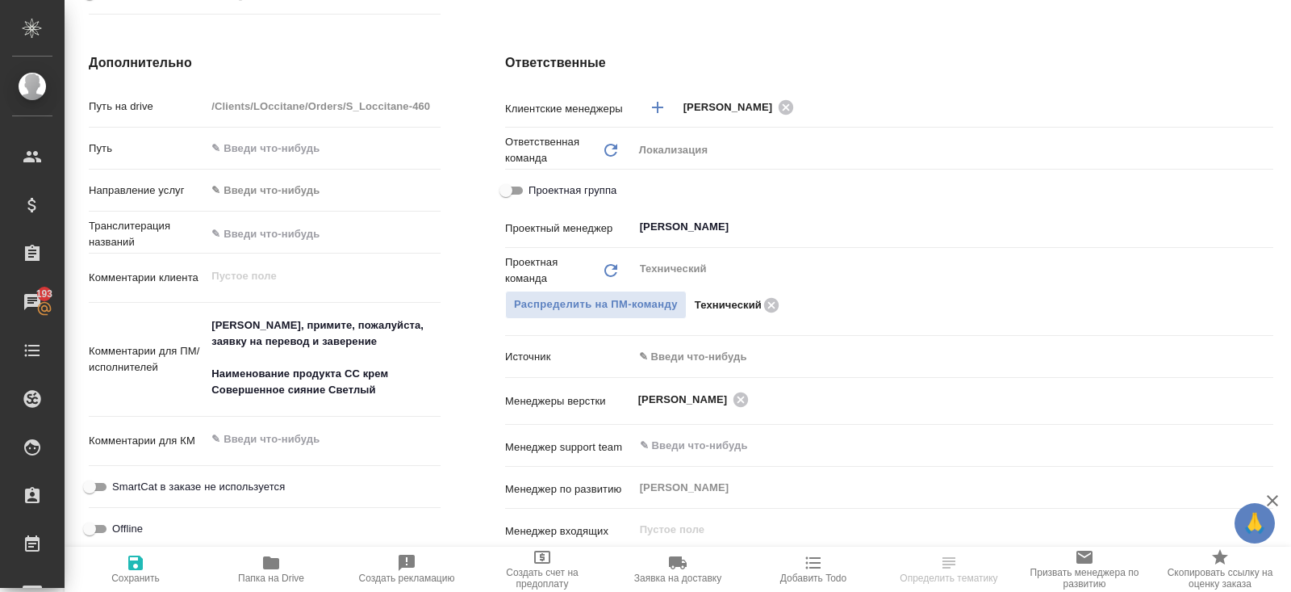
type textarea "x"
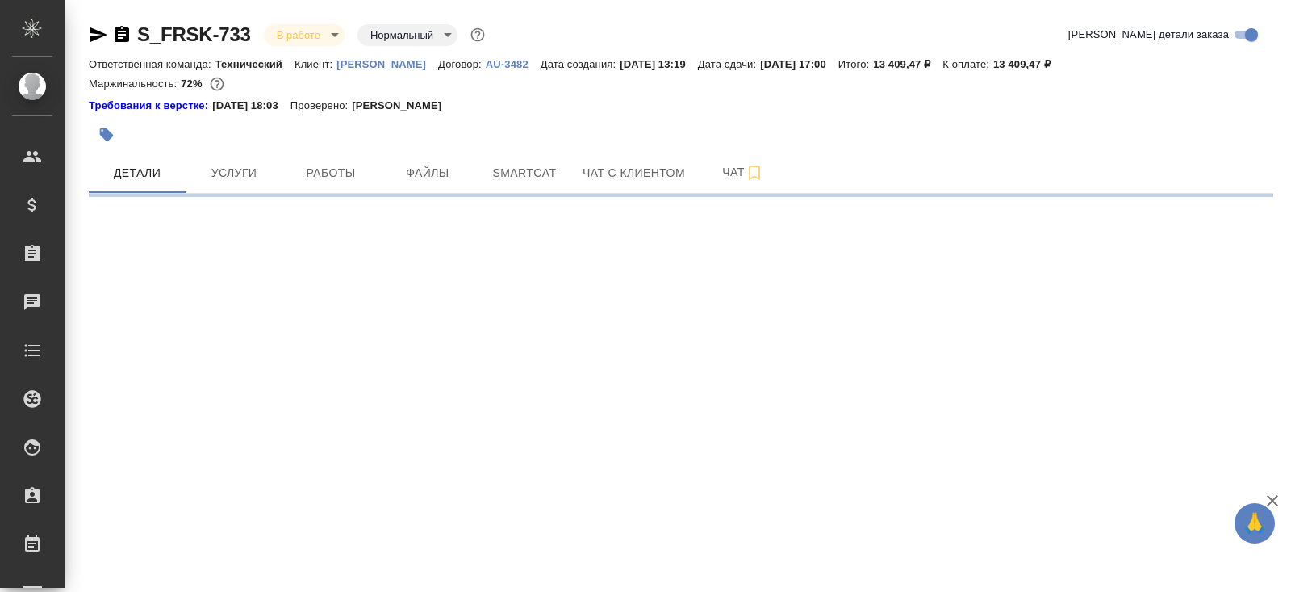
select select "RU"
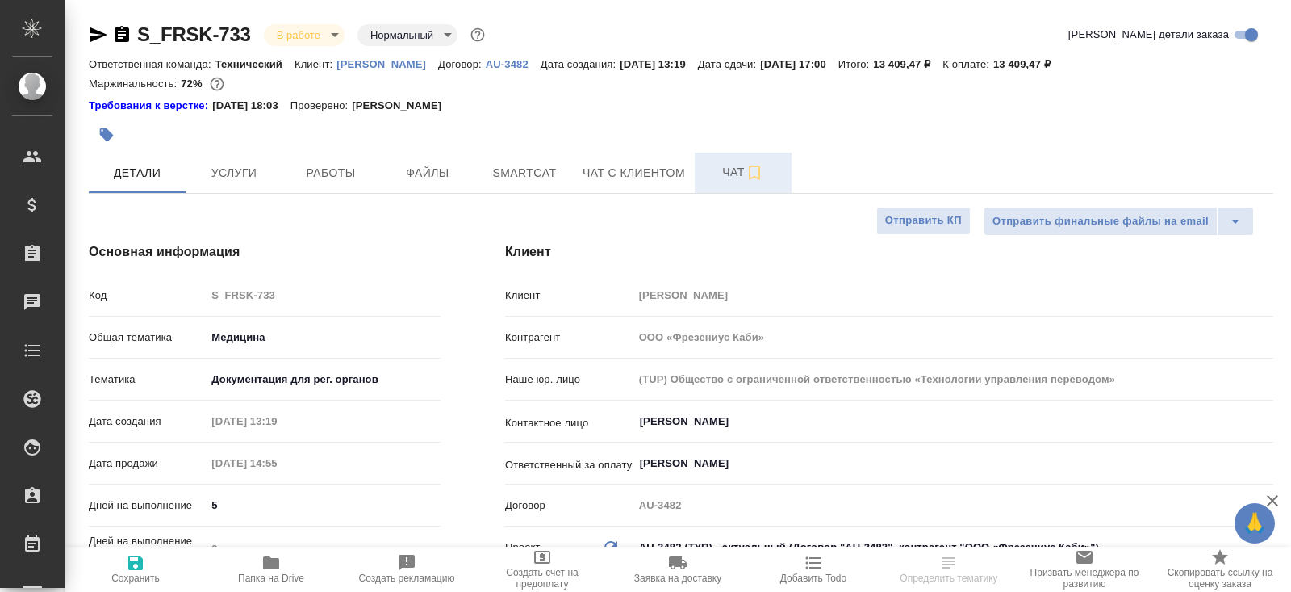
type textarea "x"
click at [726, 182] on span "Чат" at bounding box center [743, 172] width 77 height 20
type textarea "x"
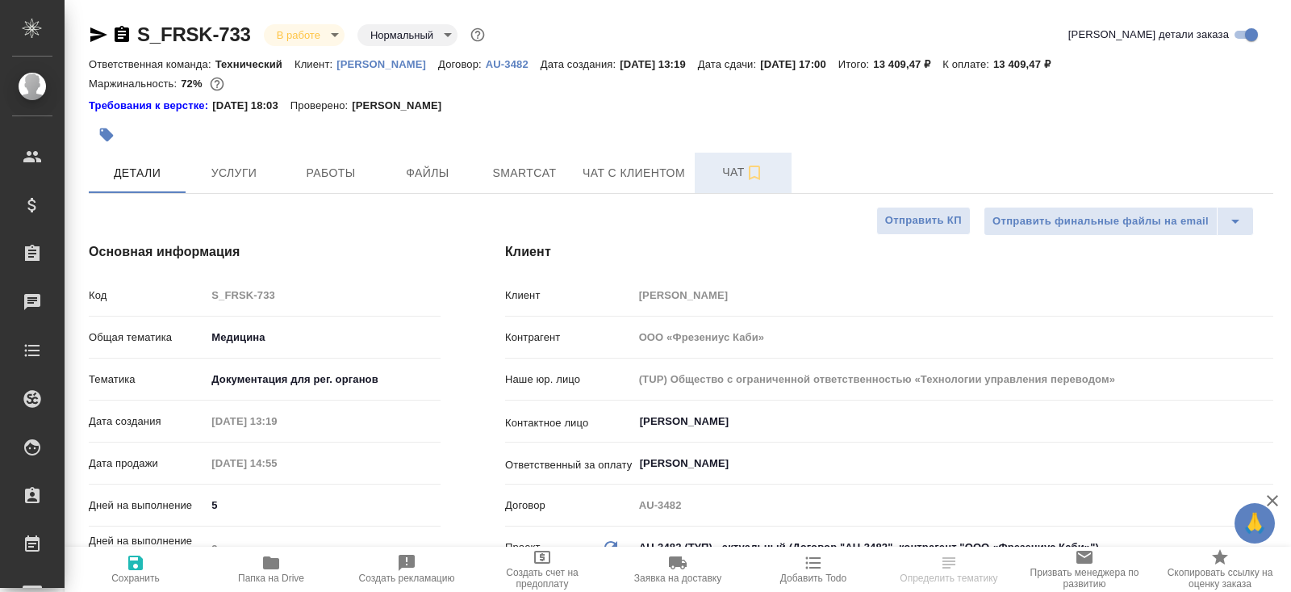
type textarea "x"
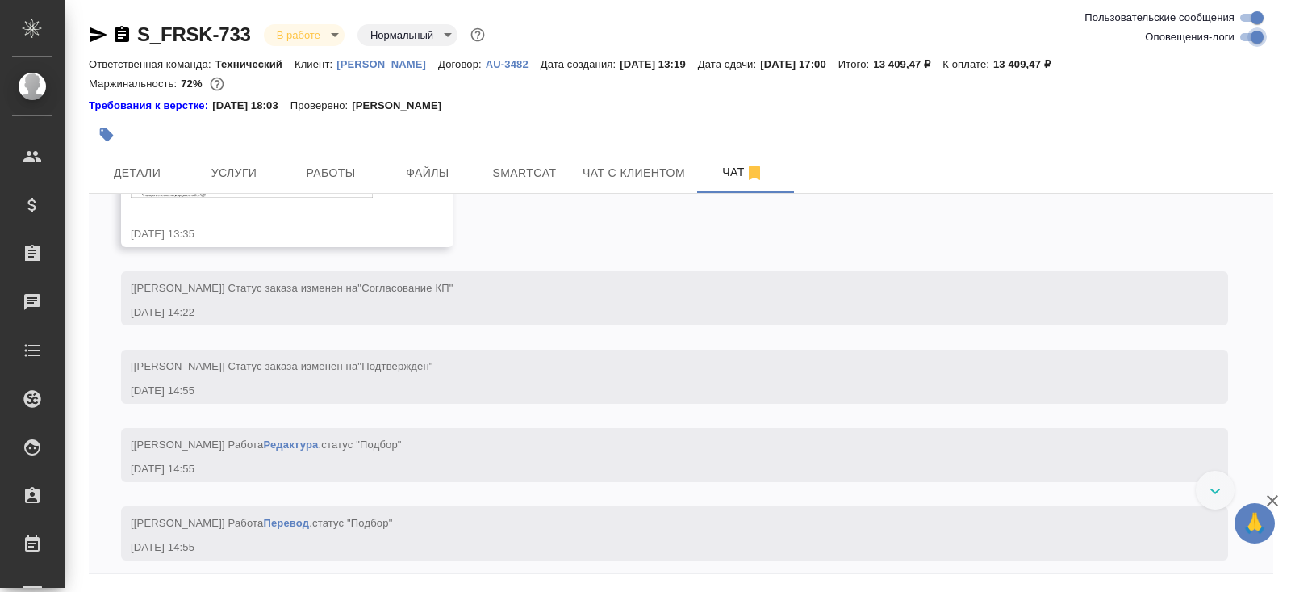
click at [1248, 36] on input "Оповещения-логи" at bounding box center [1257, 36] width 58 height 19
checkbox input "false"
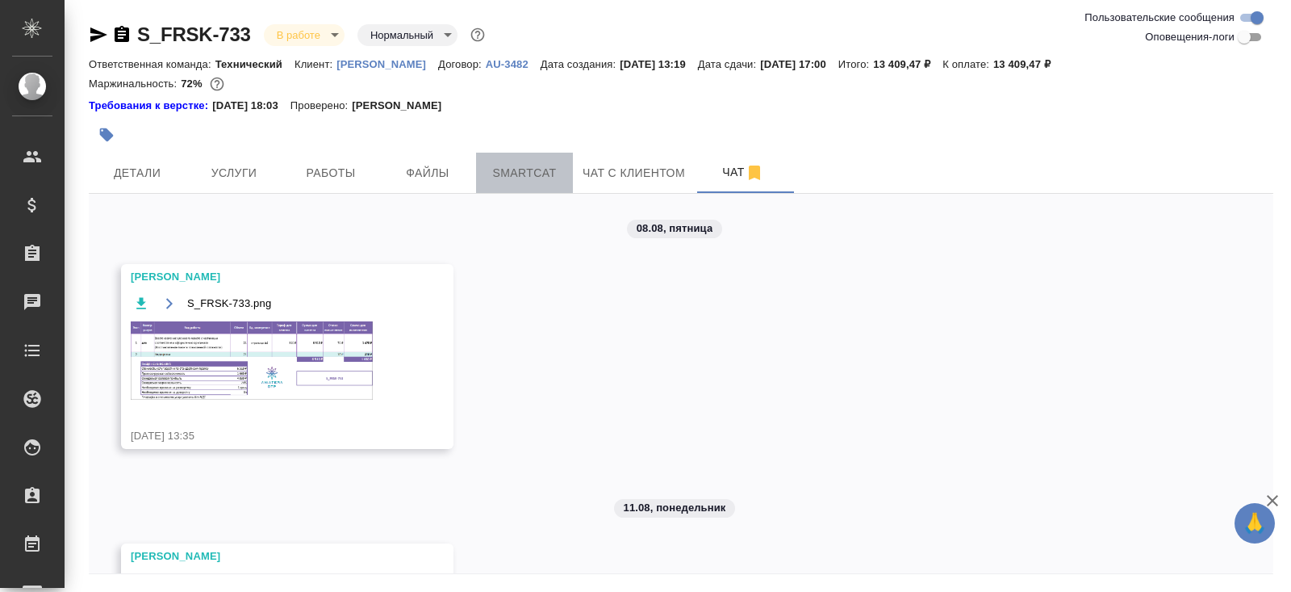
click at [520, 165] on span "Smartcat" at bounding box center [524, 173] width 77 height 20
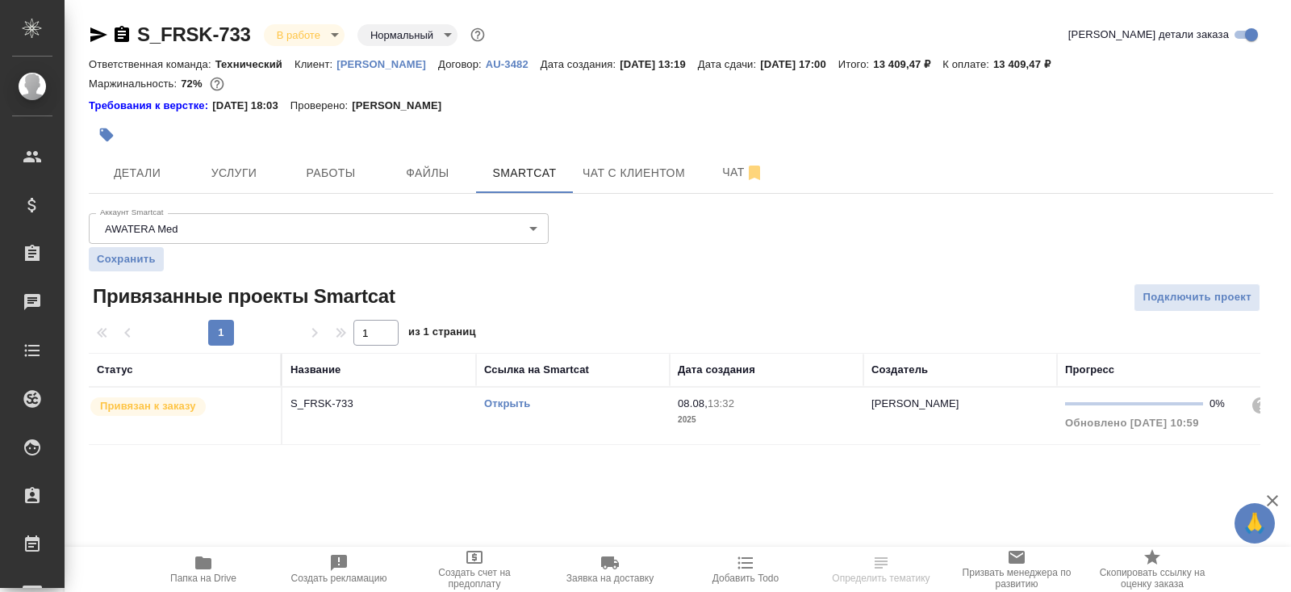
click at [508, 402] on link "Открыть" at bounding box center [507, 403] width 46 height 12
click at [354, 163] on span "Работы" at bounding box center [330, 173] width 77 height 20
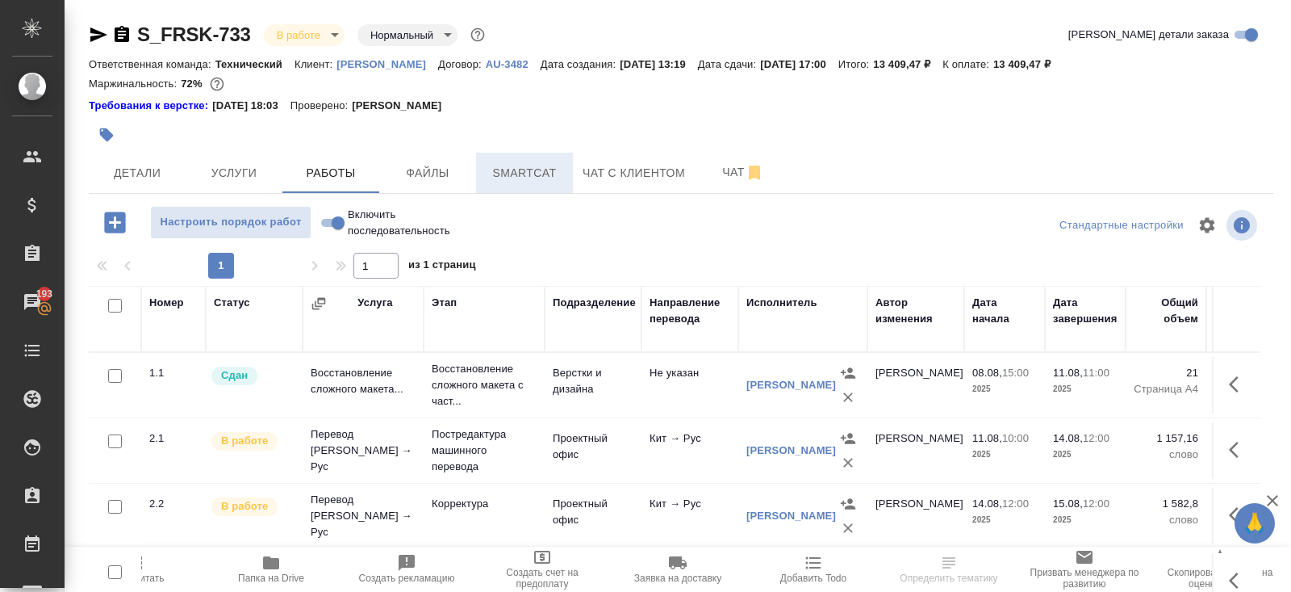
scroll to position [98, 0]
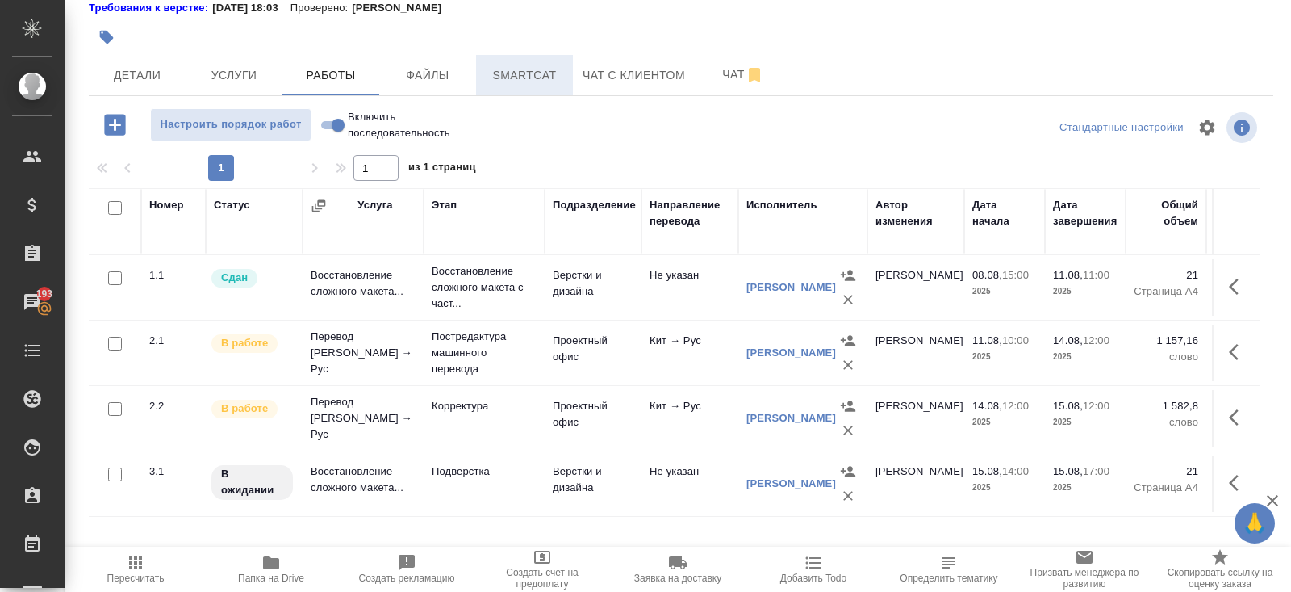
click at [513, 69] on span "Smartcat" at bounding box center [524, 75] width 77 height 20
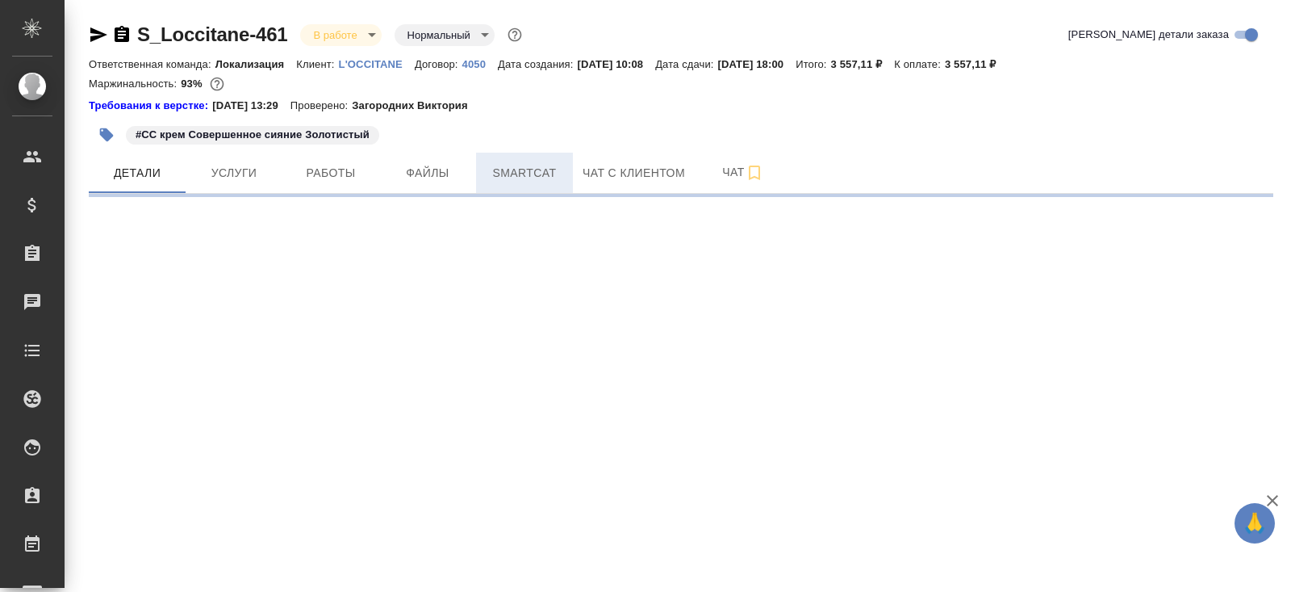
click at [529, 179] on span "Smartcat" at bounding box center [524, 173] width 77 height 20
select select "RU"
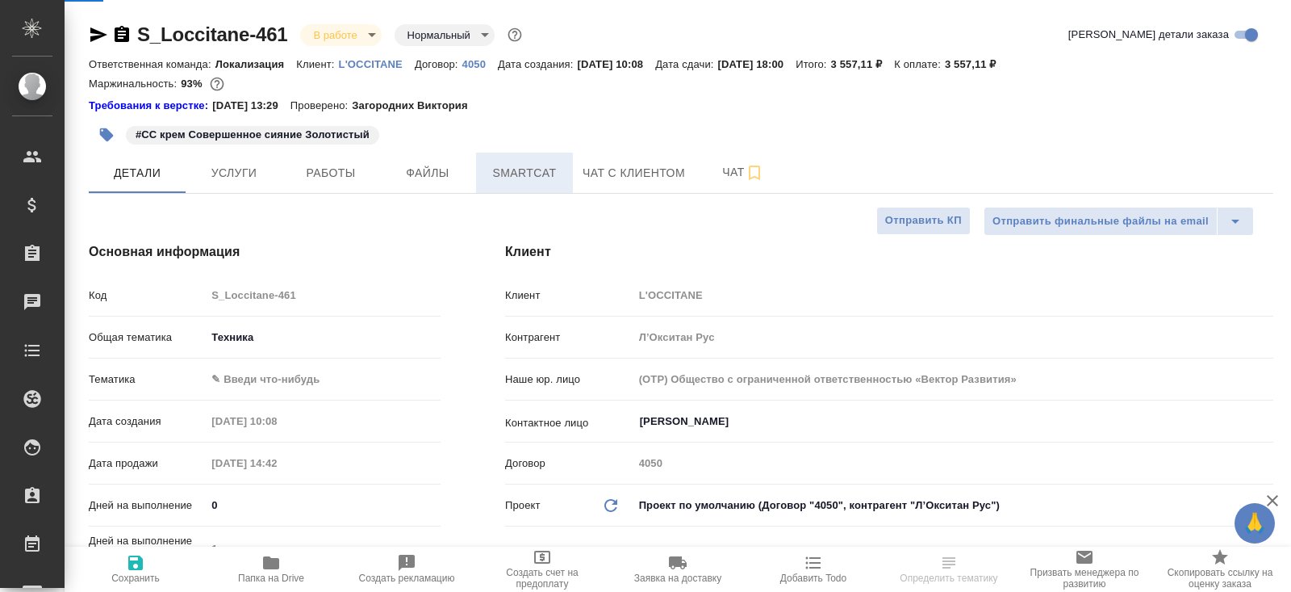
type textarea "x"
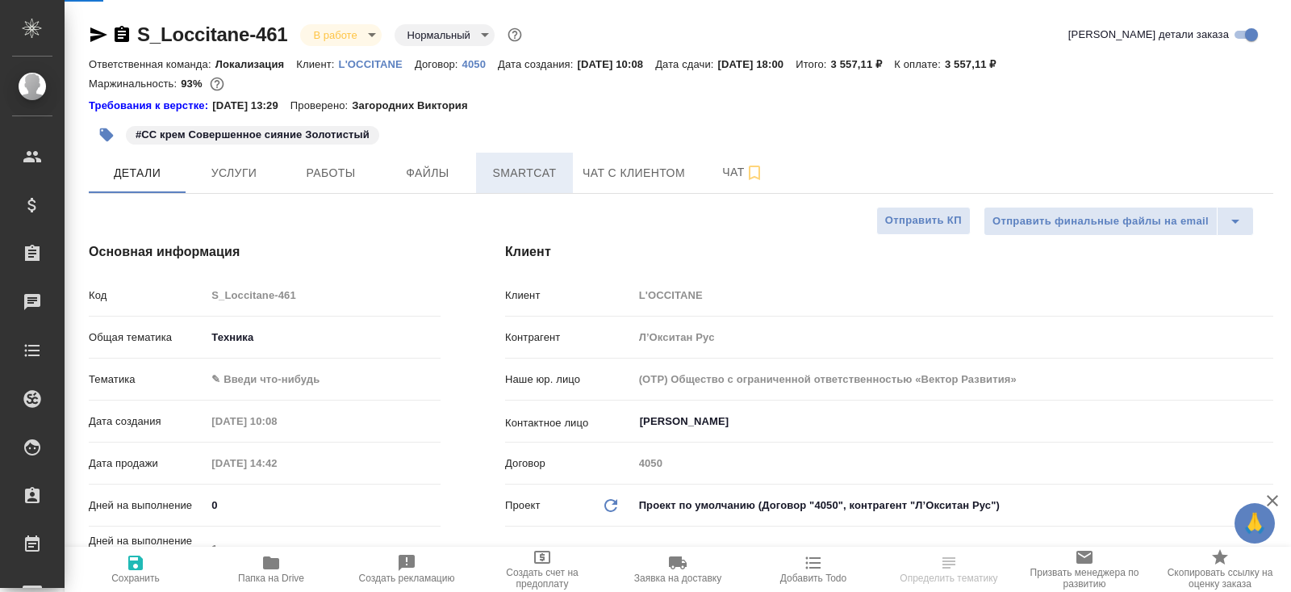
type textarea "x"
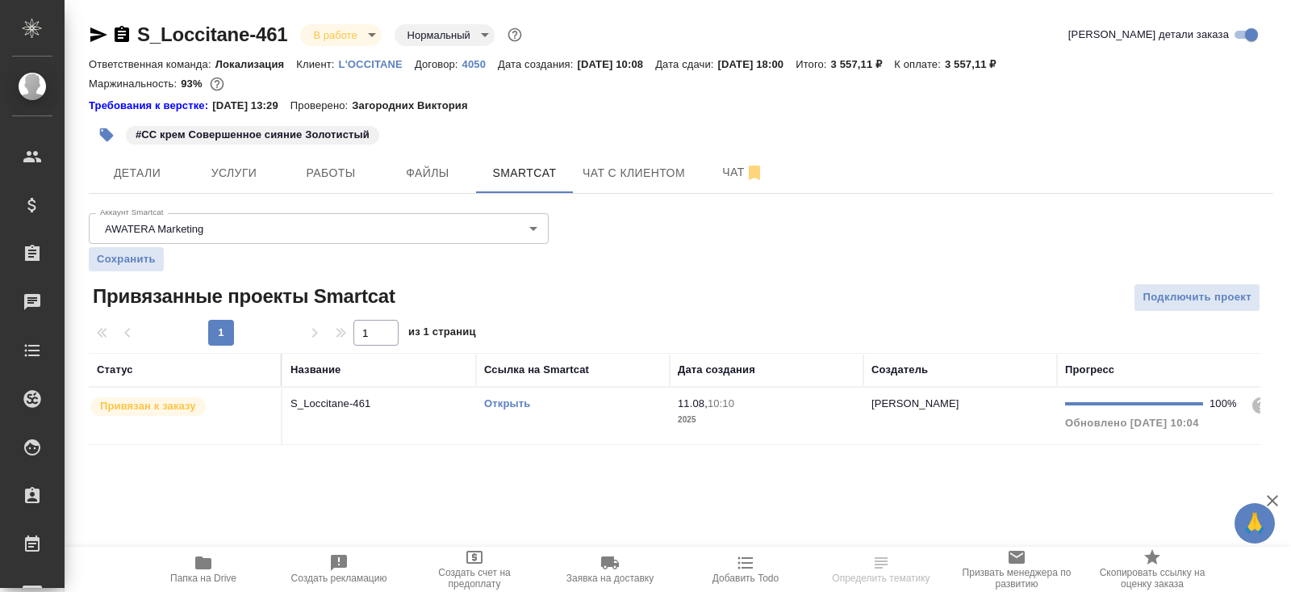
click at [505, 402] on link "Открыть" at bounding box center [507, 403] width 46 height 12
click at [190, 580] on span "Папка на Drive" at bounding box center [203, 577] width 66 height 11
click at [342, 181] on span "Работы" at bounding box center [330, 173] width 77 height 20
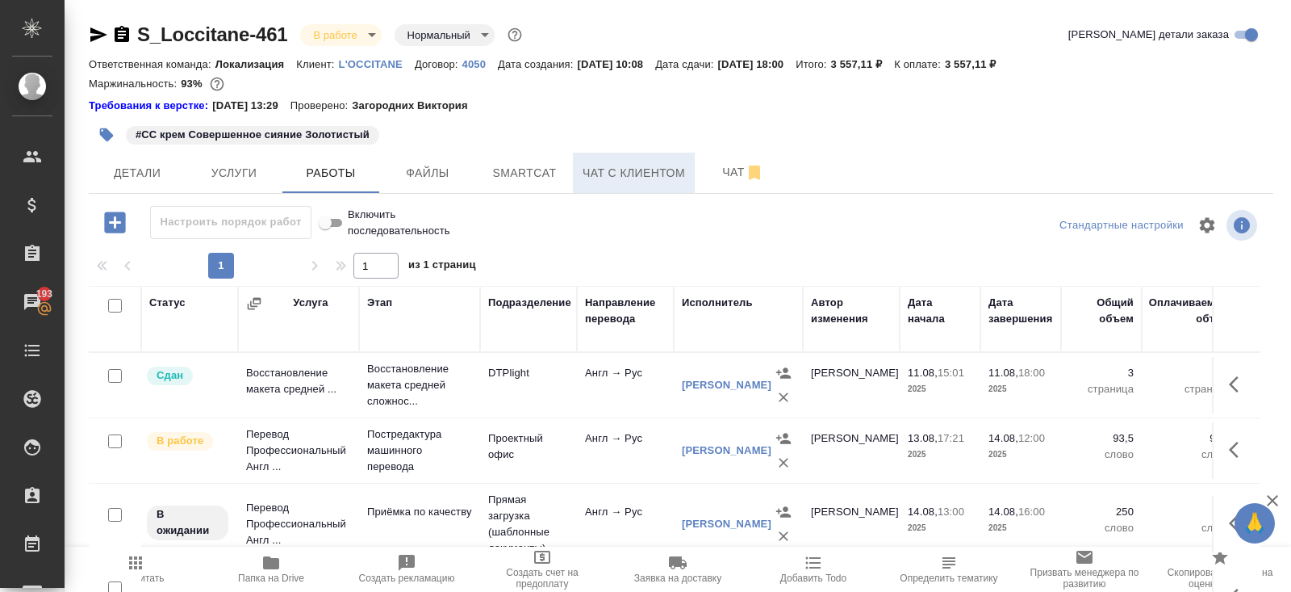
scroll to position [98, 0]
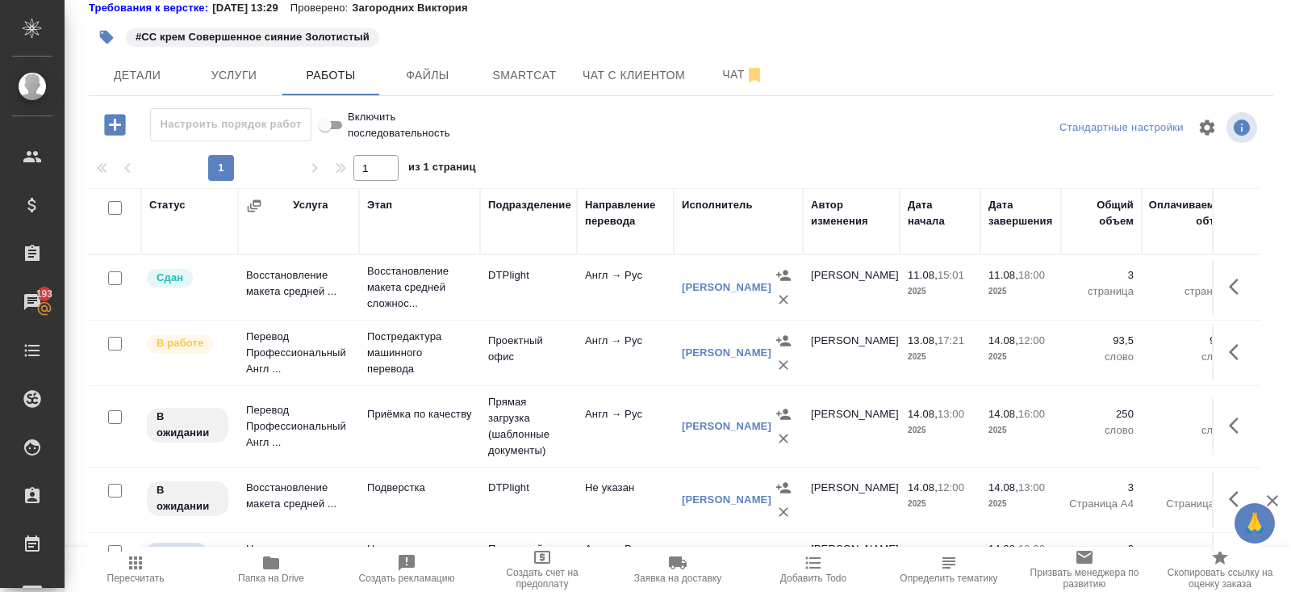
click at [1238, 353] on icon "button" at bounding box center [1238, 351] width 19 height 19
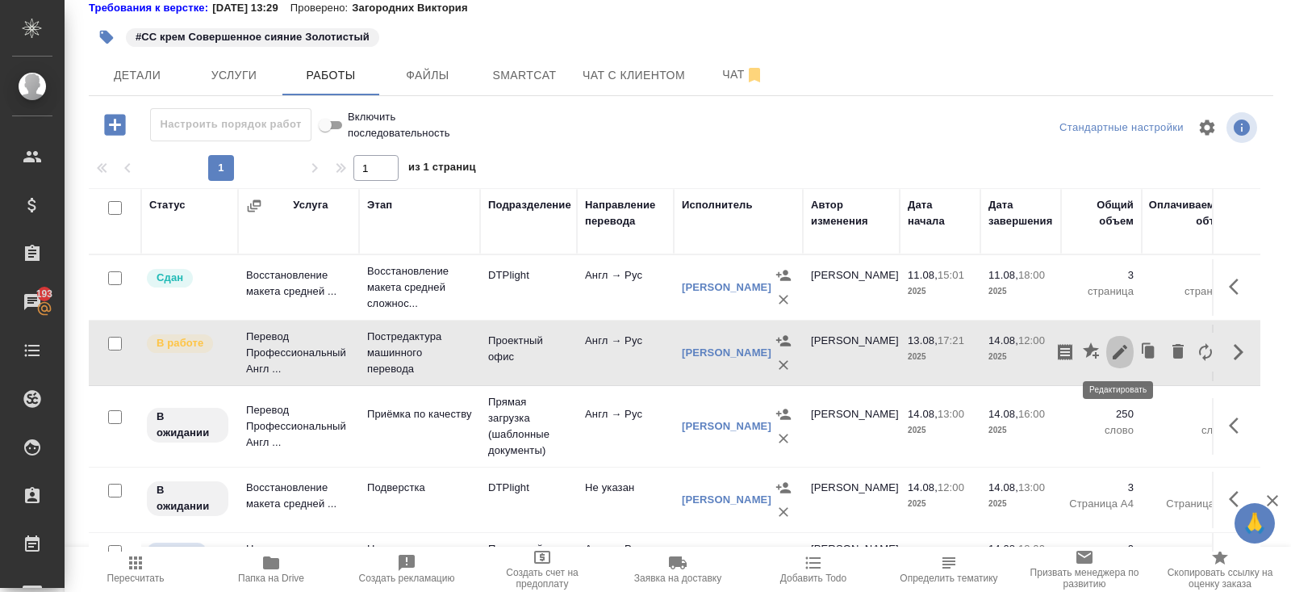
click at [1115, 351] on icon "button" at bounding box center [1120, 351] width 19 height 19
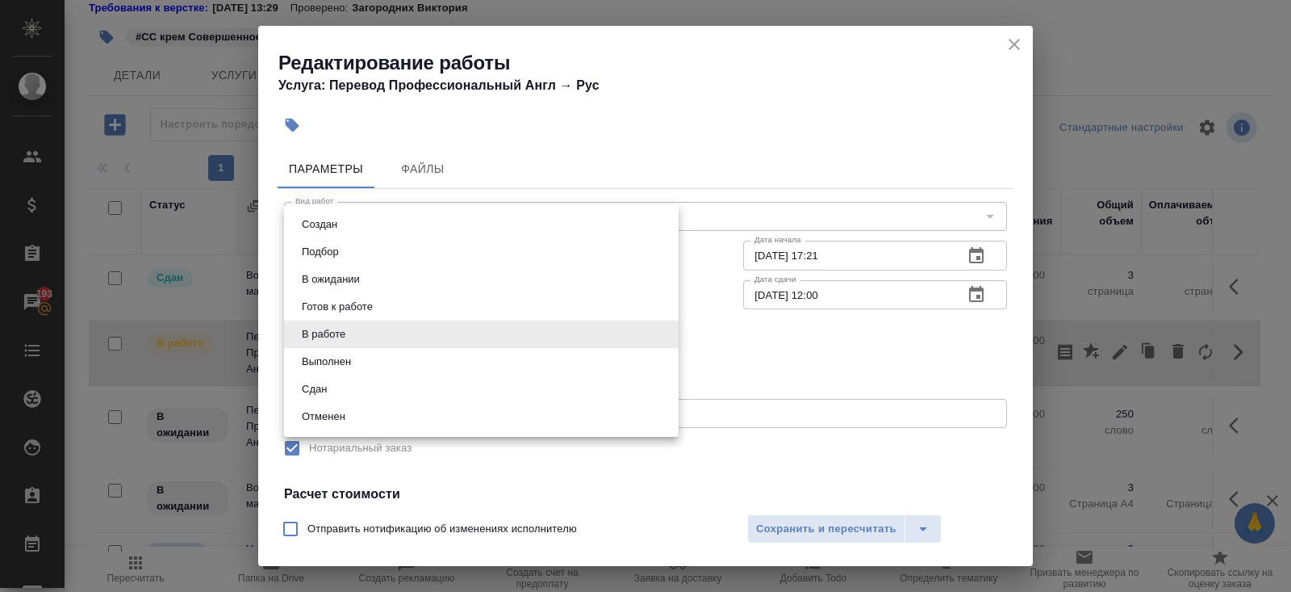
click at [338, 325] on body "🙏 .cls-1 fill:#fff; AWATERA Belyakova Yulia Клиенты Спецификации Заказы 193 Чат…" at bounding box center [645, 296] width 1291 height 592
click at [341, 356] on button "Выполнен" at bounding box center [326, 362] width 59 height 18
type input "completed"
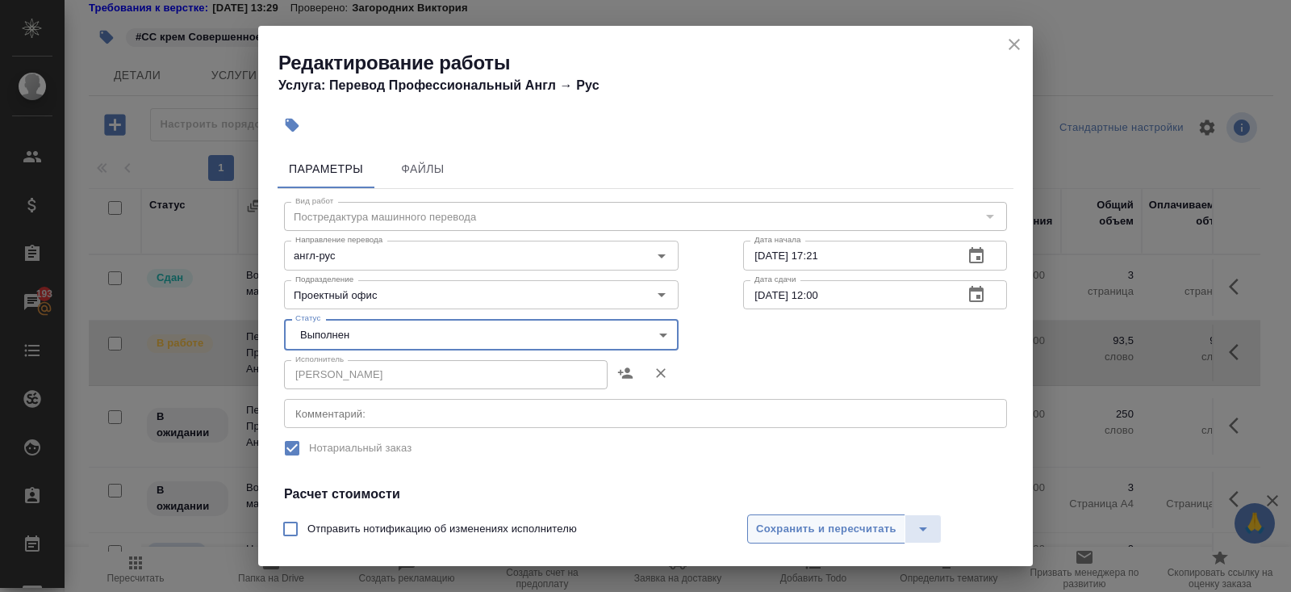
click at [805, 523] on span "Сохранить и пересчитать" at bounding box center [826, 529] width 140 height 19
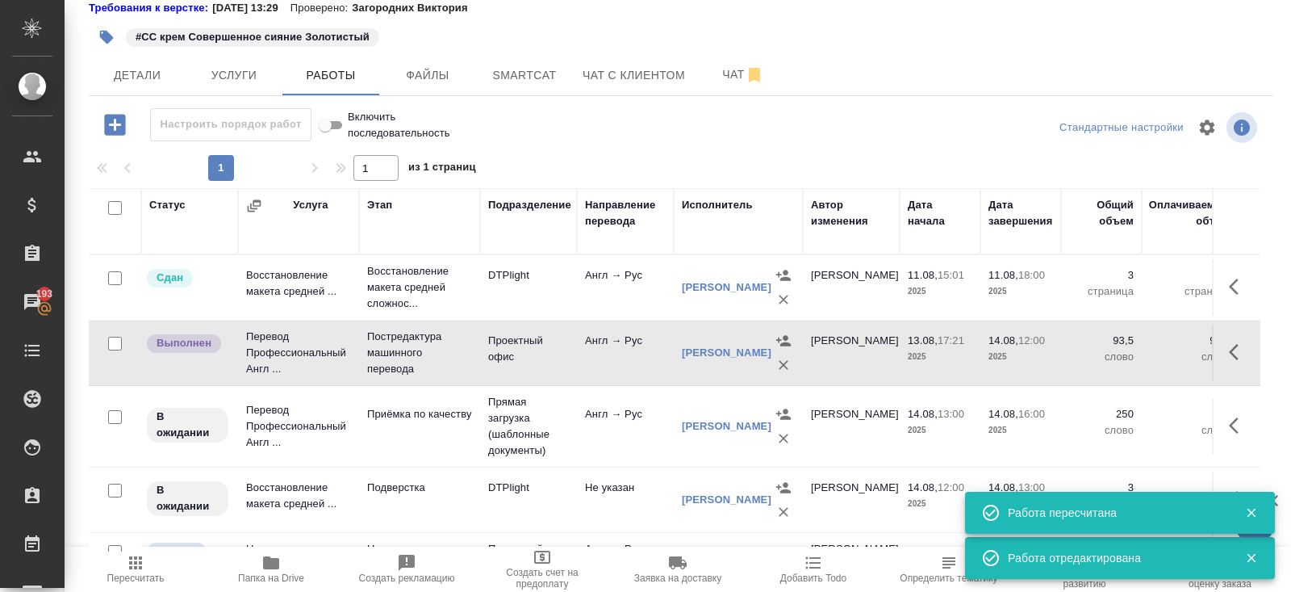
scroll to position [44, 0]
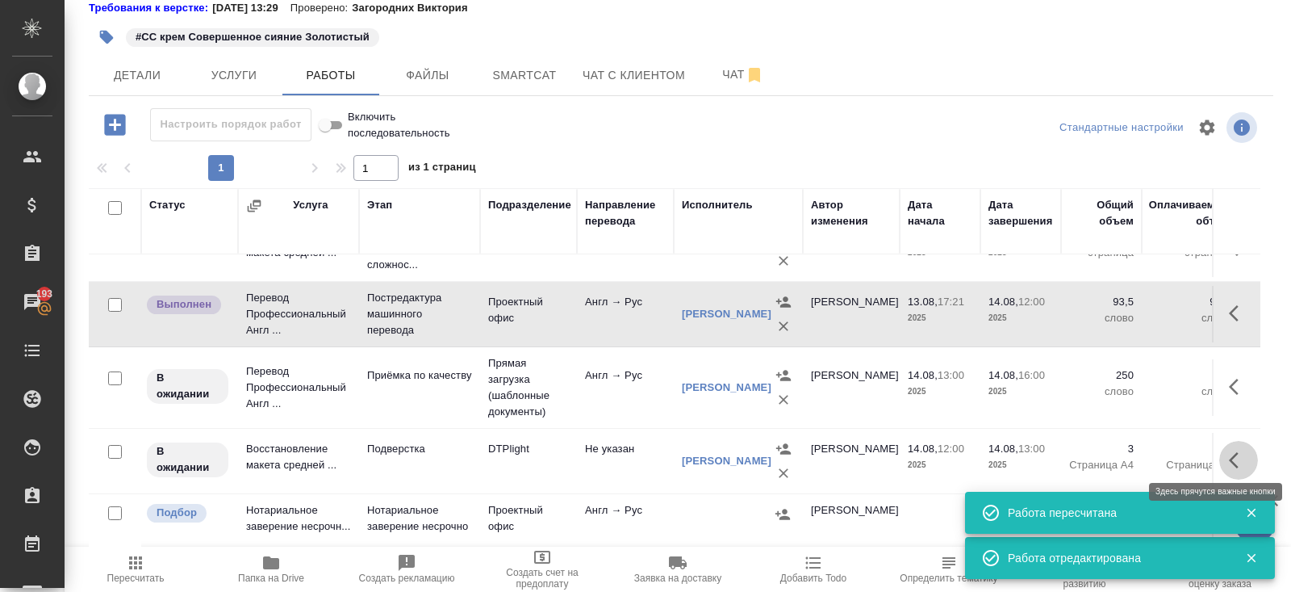
click at [1233, 456] on icon "button" at bounding box center [1234, 460] width 10 height 16
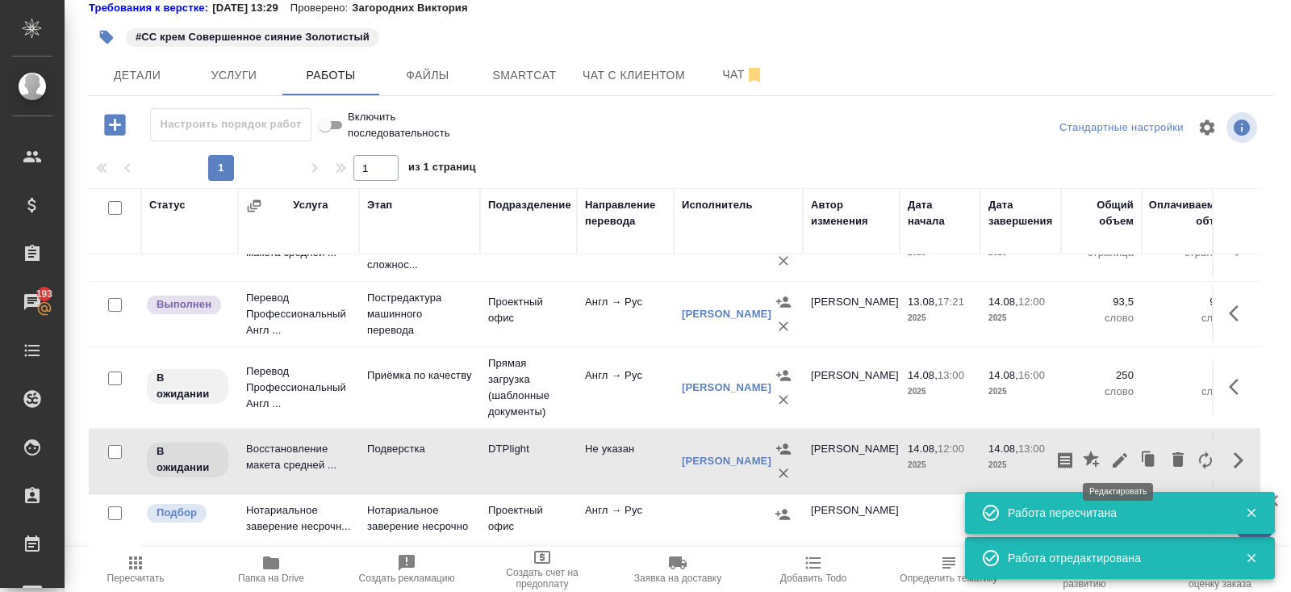
click at [1116, 454] on icon "button" at bounding box center [1120, 460] width 15 height 15
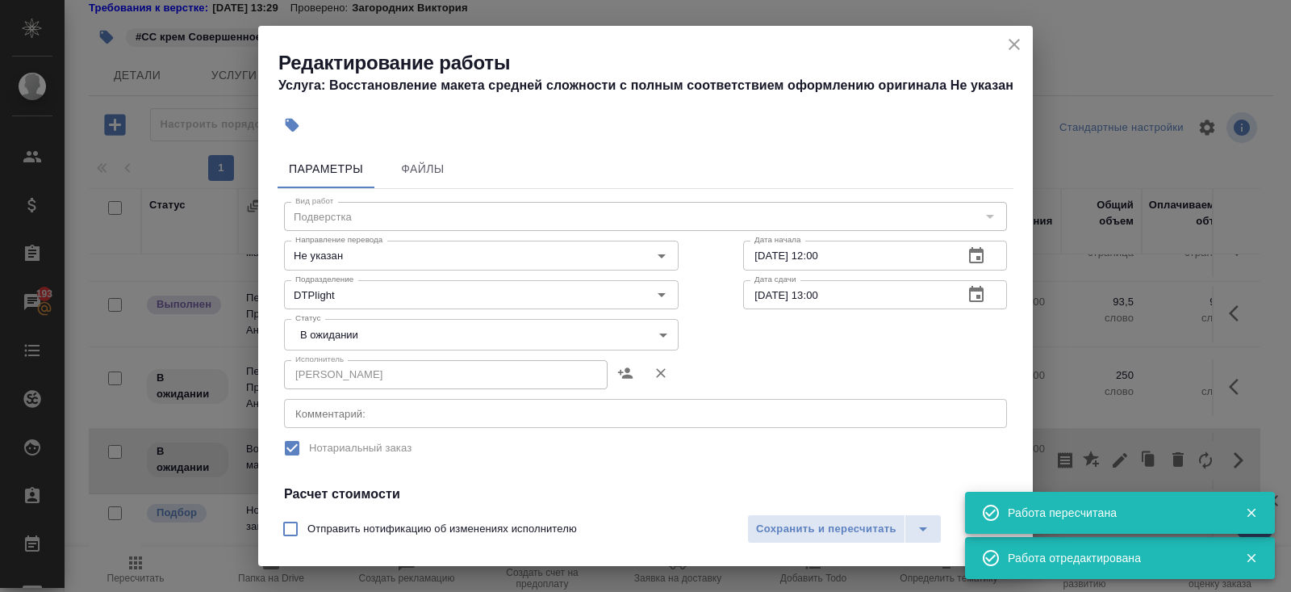
click at [382, 422] on div "x Комментарий:" at bounding box center [645, 413] width 723 height 29
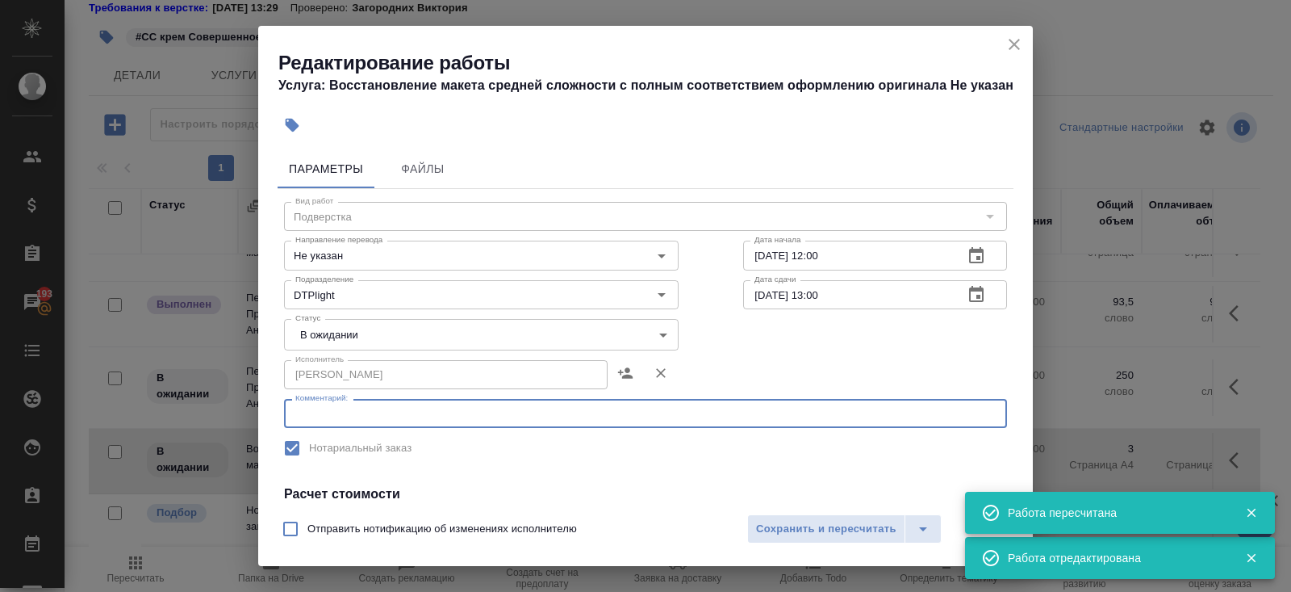
paste textarea "https://drive.awatera.com/s/b2TGGwW8Tm5f7rw"
type textarea "https://drive.awatera.com/s/b2TGGwW8Tm5f7rw"
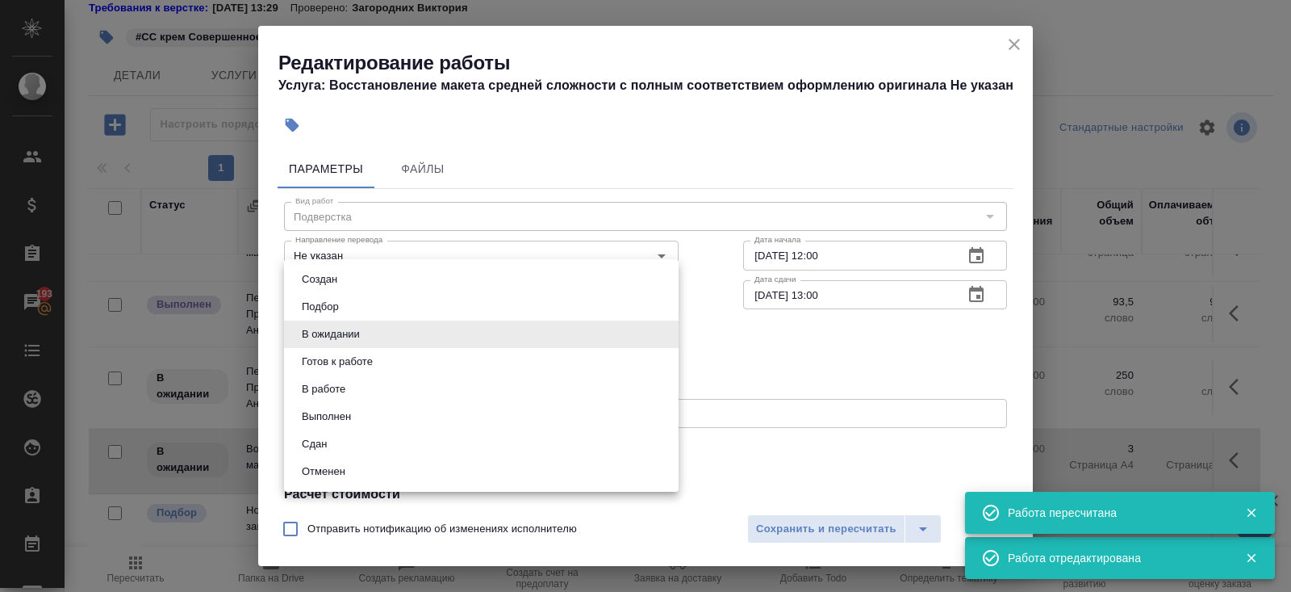
click at [320, 337] on body "🙏 .cls-1 fill:#fff; AWATERA Belyakova Yulia Клиенты Спецификации Заказы 193 Чат…" at bounding box center [645, 296] width 1291 height 592
click at [320, 363] on button "Готов к работе" at bounding box center [337, 362] width 81 height 18
type input "readyForWork"
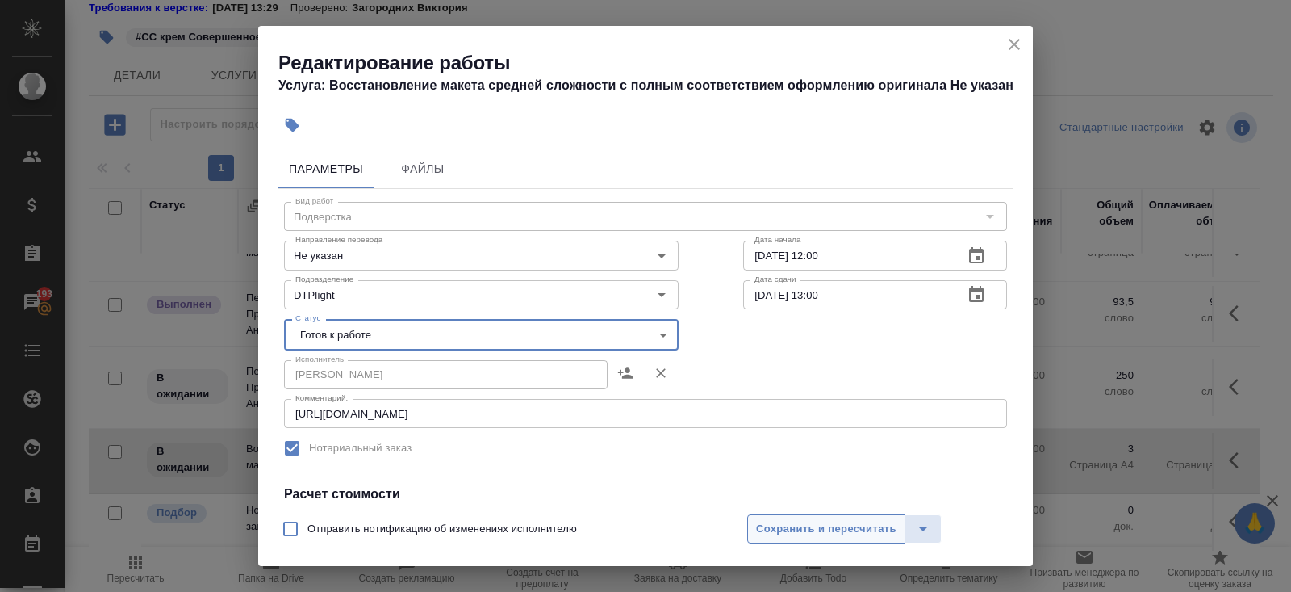
click at [788, 522] on span "Сохранить и пересчитать" at bounding box center [826, 529] width 140 height 19
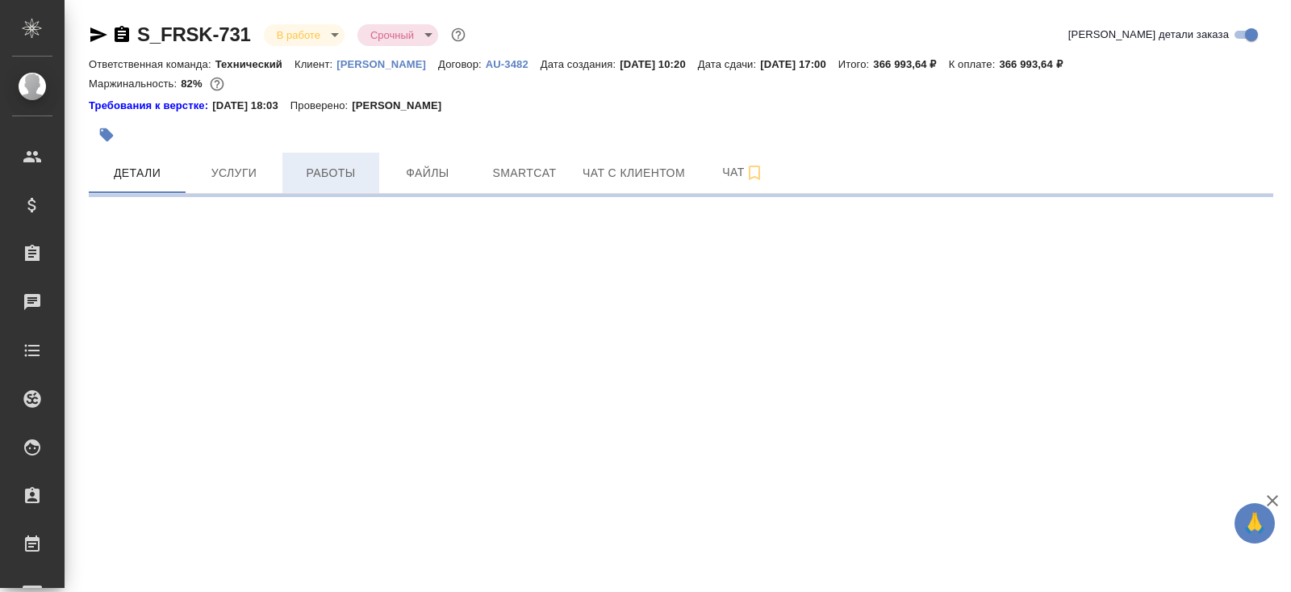
click at [333, 179] on span "Работы" at bounding box center [330, 173] width 77 height 20
select select "RU"
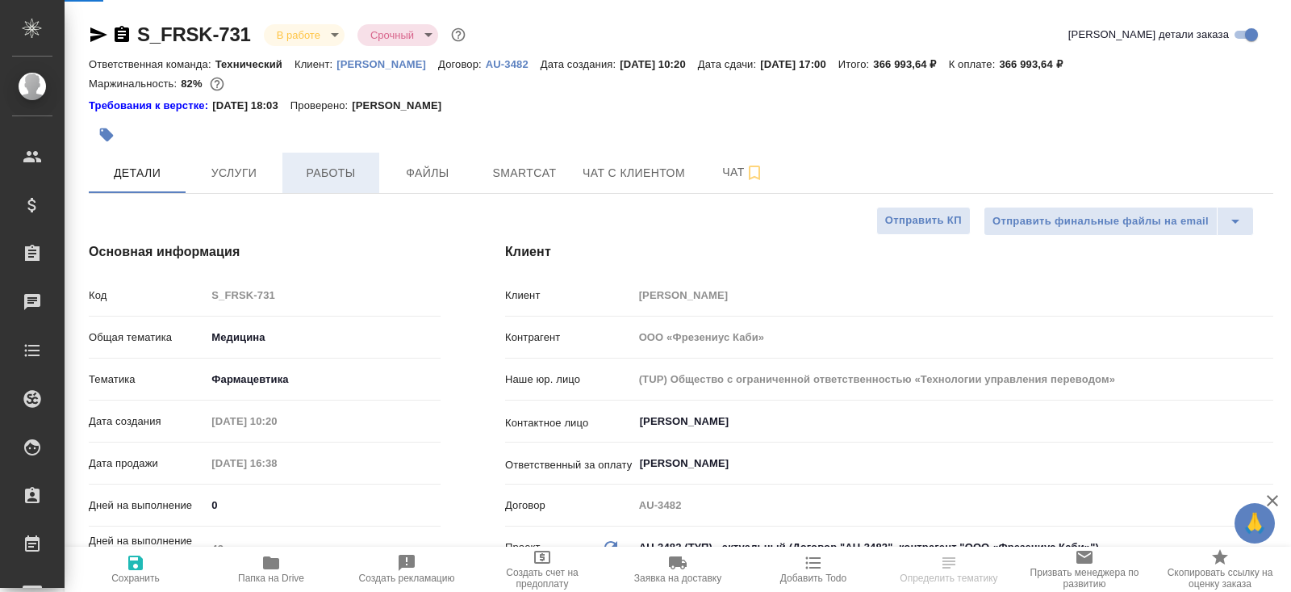
type textarea "x"
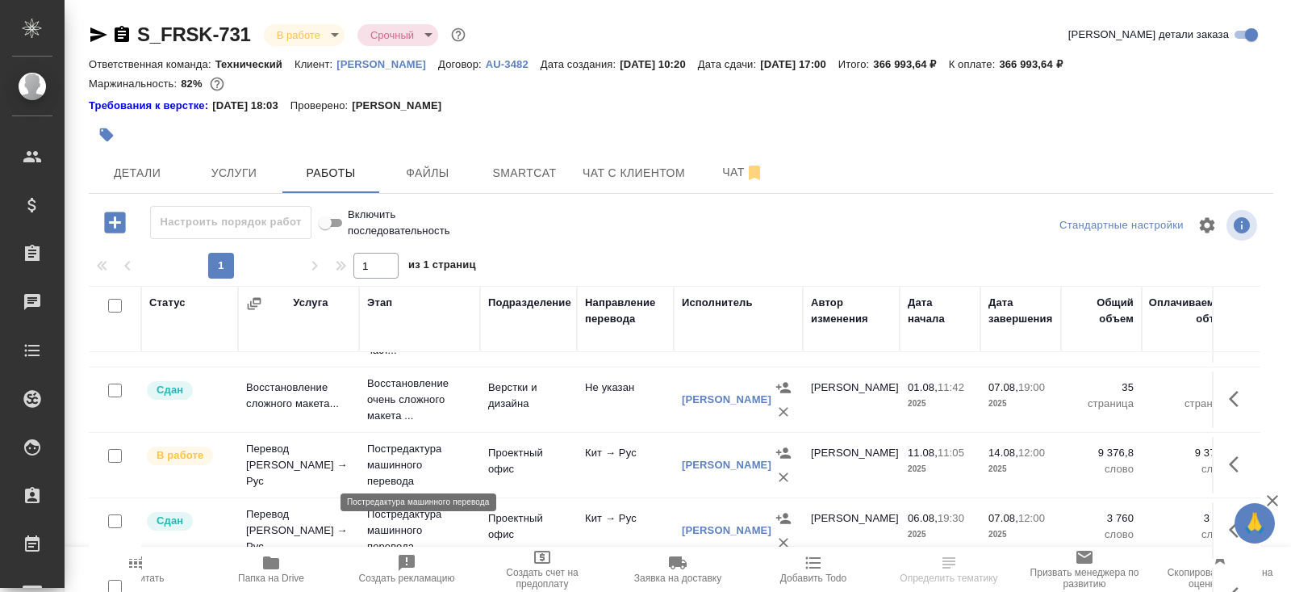
scroll to position [246, 0]
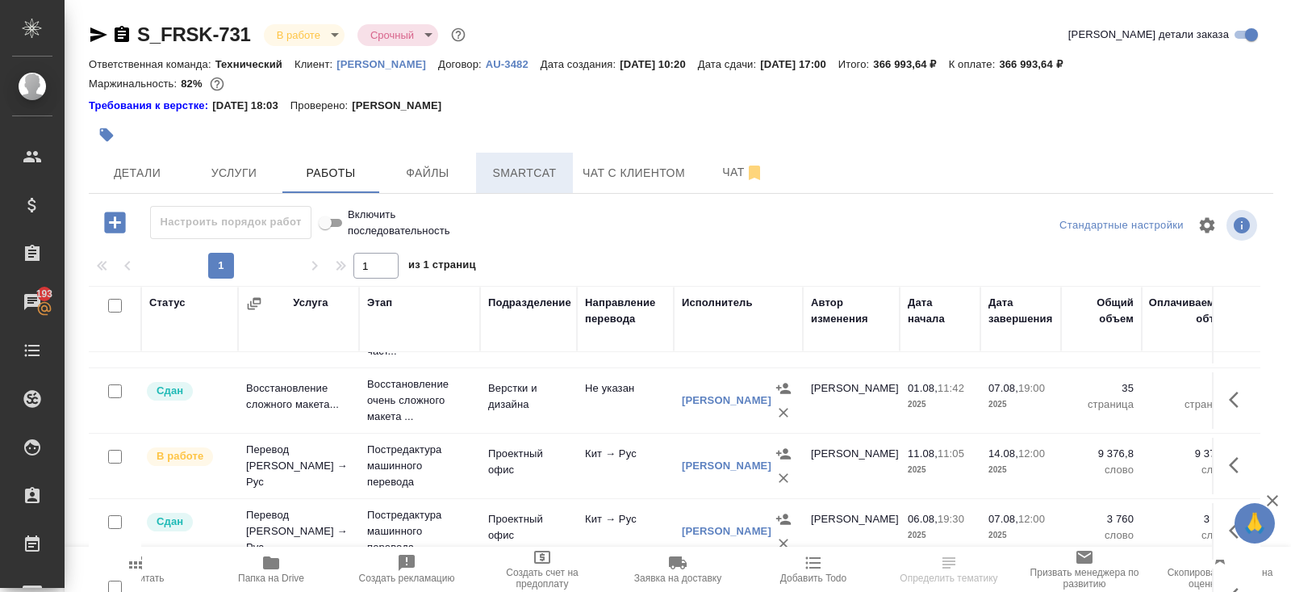
click at [504, 182] on span "Smartcat" at bounding box center [524, 173] width 77 height 20
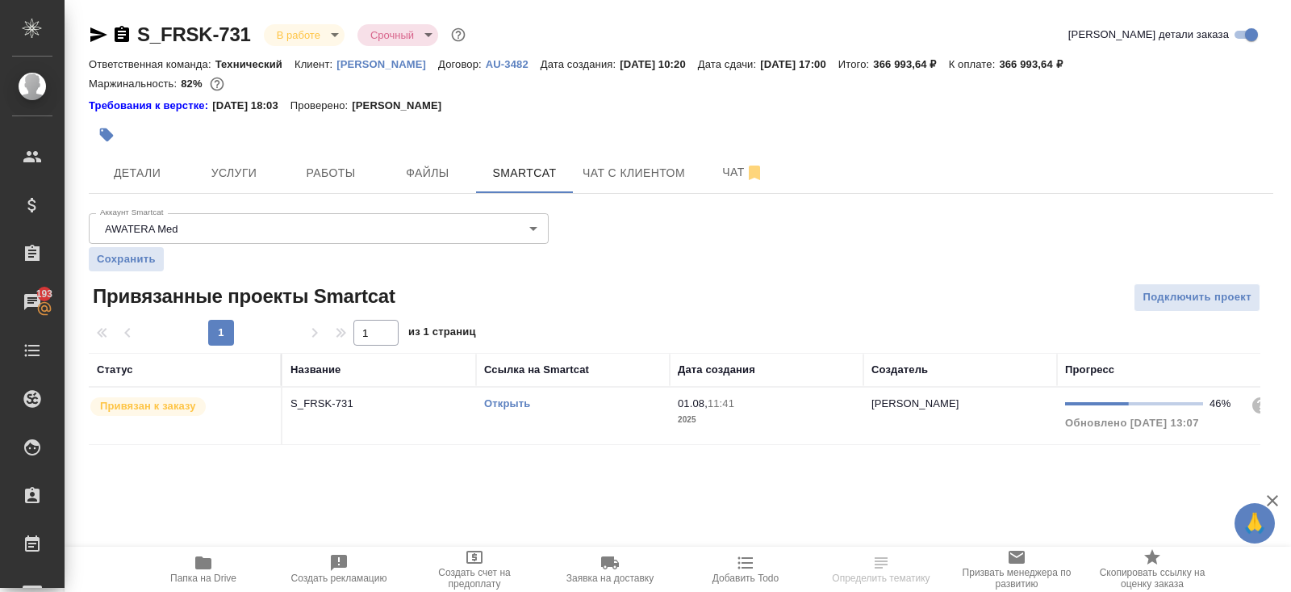
click at [499, 400] on link "Открыть" at bounding box center [507, 403] width 46 height 12
click at [318, 161] on button "Работы" at bounding box center [330, 173] width 97 height 40
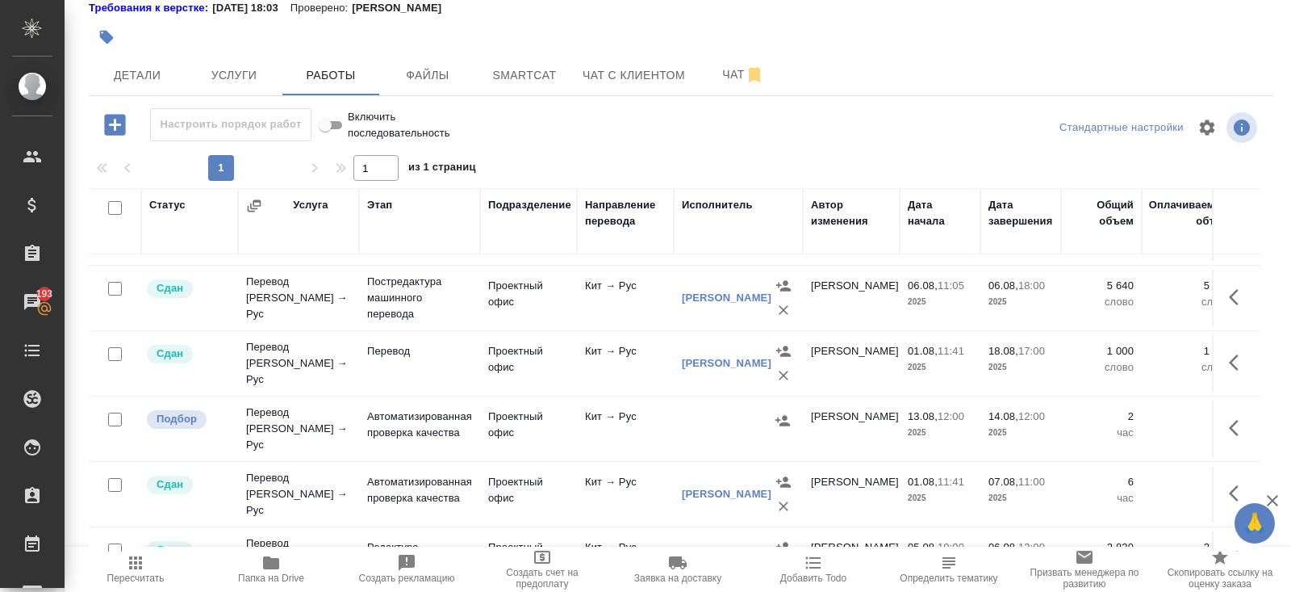
scroll to position [509, 0]
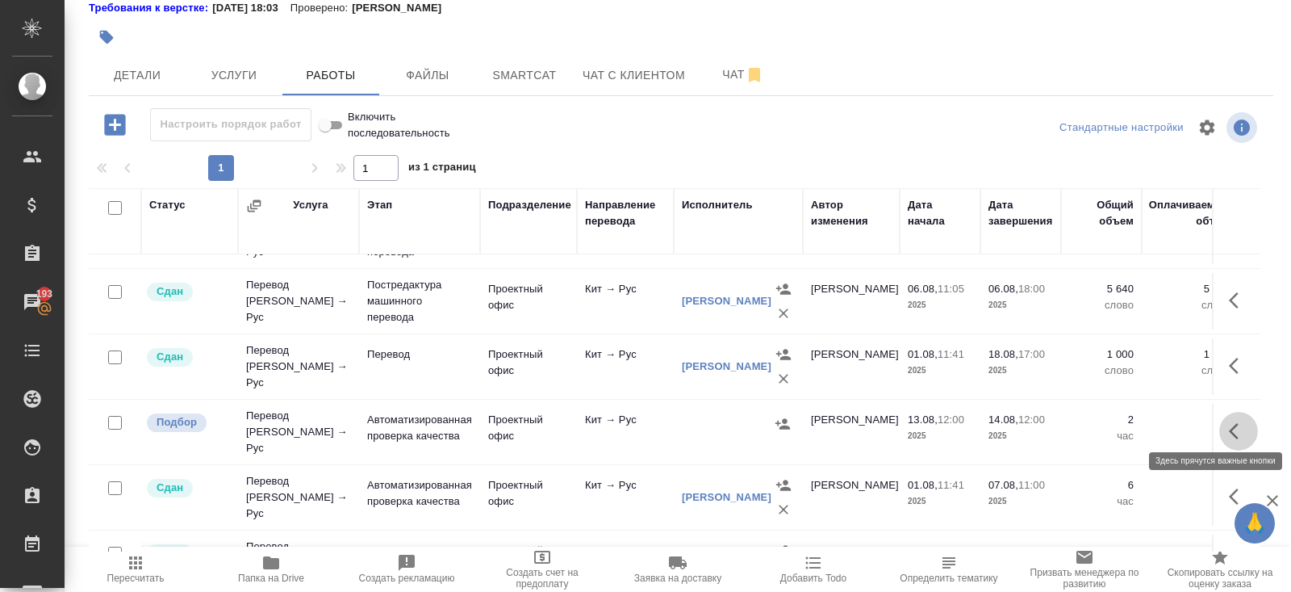
click at [1236, 422] on icon "button" at bounding box center [1238, 430] width 19 height 19
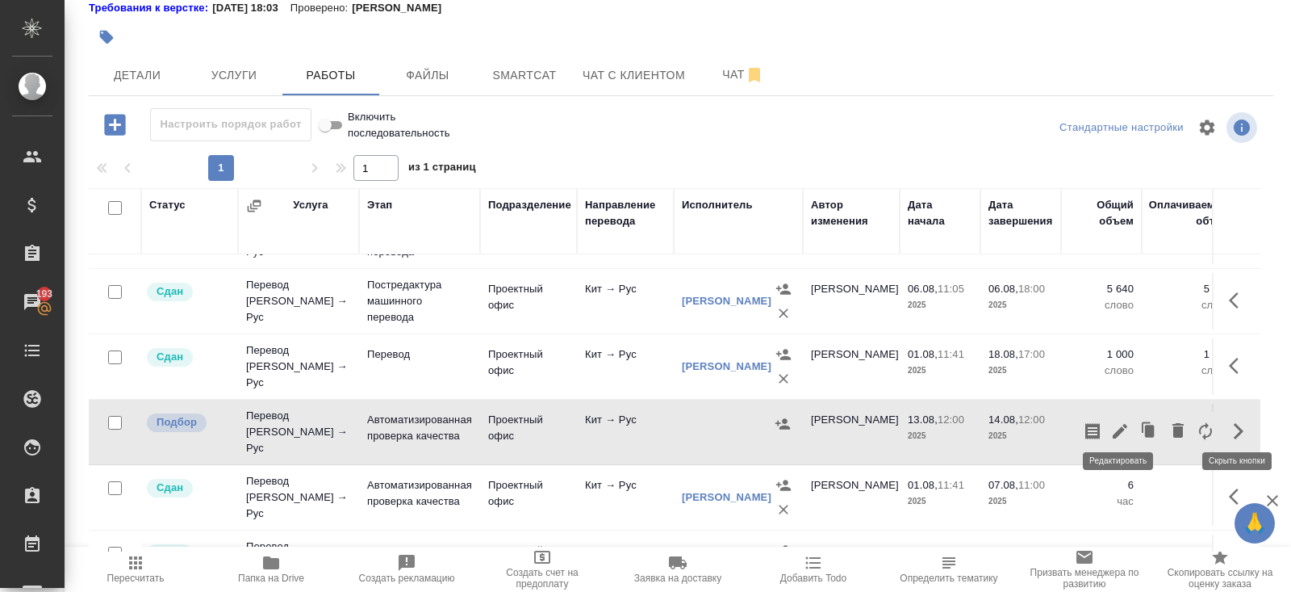
click at [1122, 424] on icon "button" at bounding box center [1120, 431] width 15 height 15
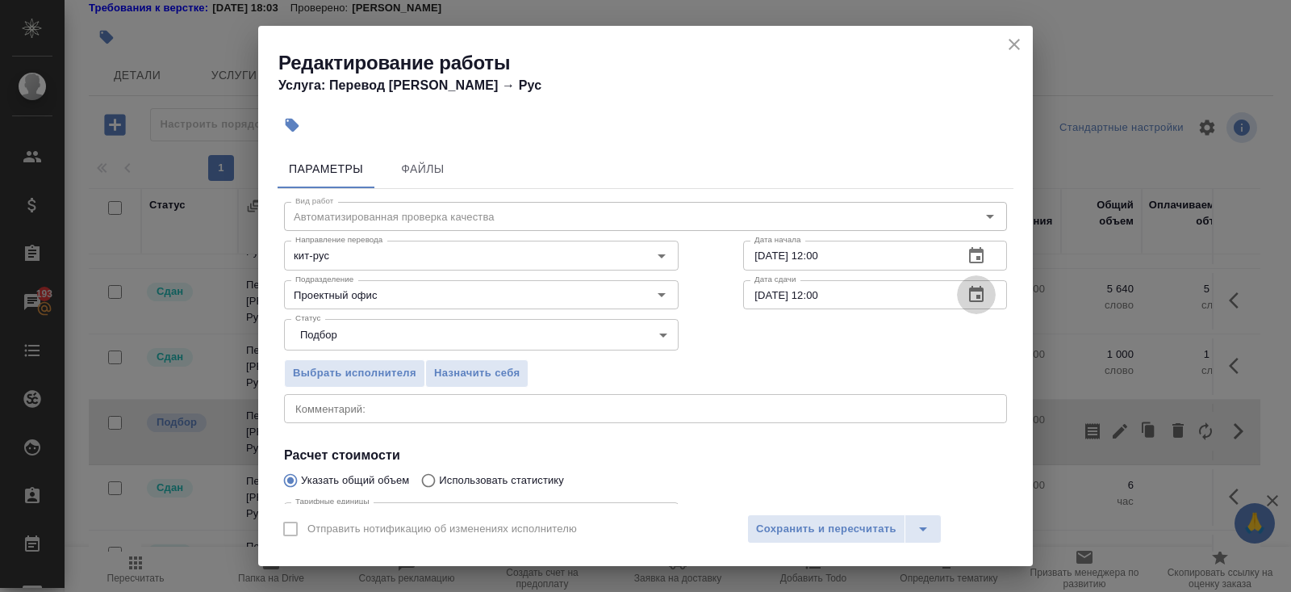
click at [979, 300] on icon "button" at bounding box center [976, 294] width 15 height 16
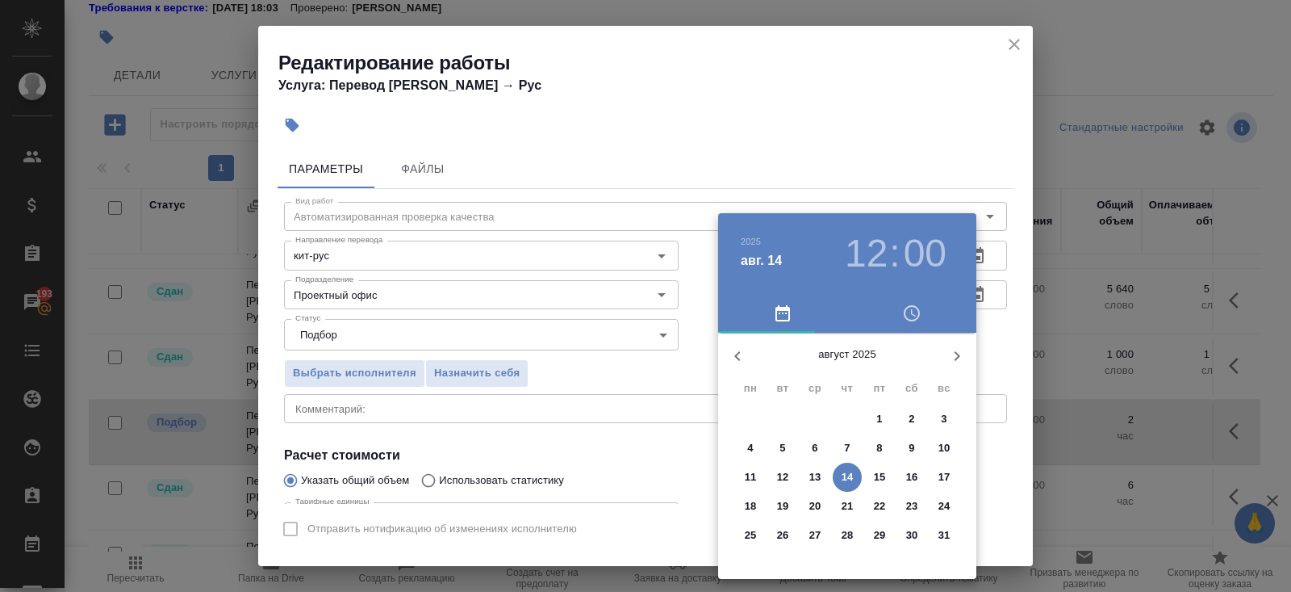
click at [881, 481] on p "15" at bounding box center [880, 477] width 12 height 16
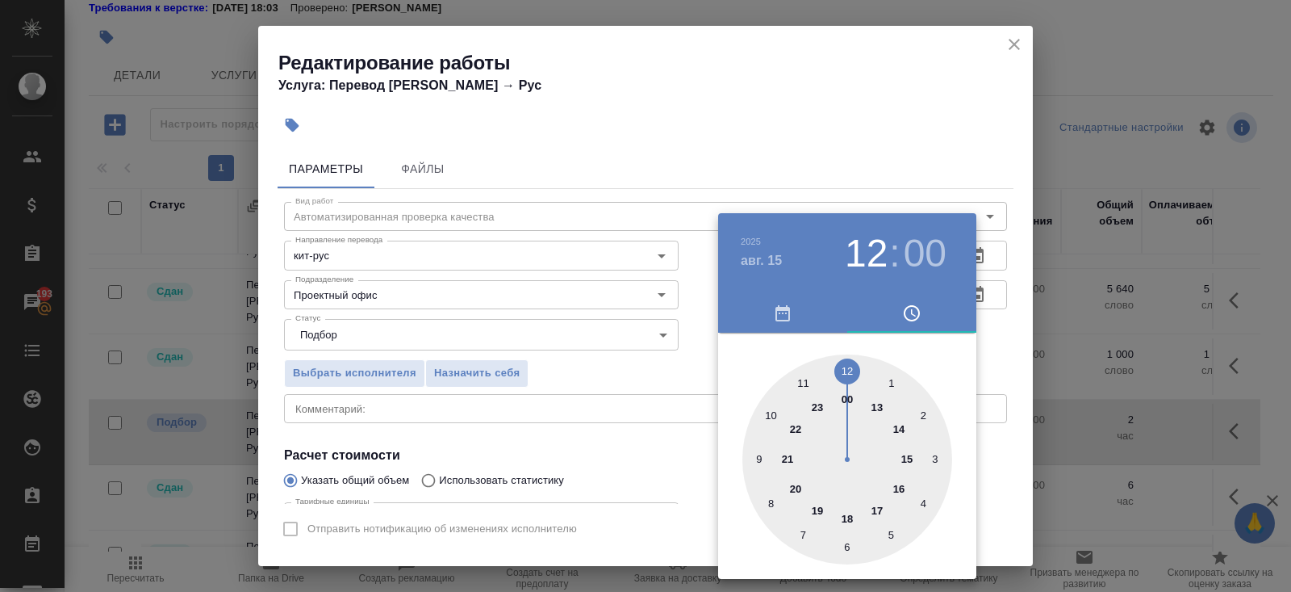
type input "15.08.2025 18:00"
click at [849, 515] on div at bounding box center [848, 459] width 210 height 210
click at [680, 453] on div at bounding box center [645, 296] width 1291 height 592
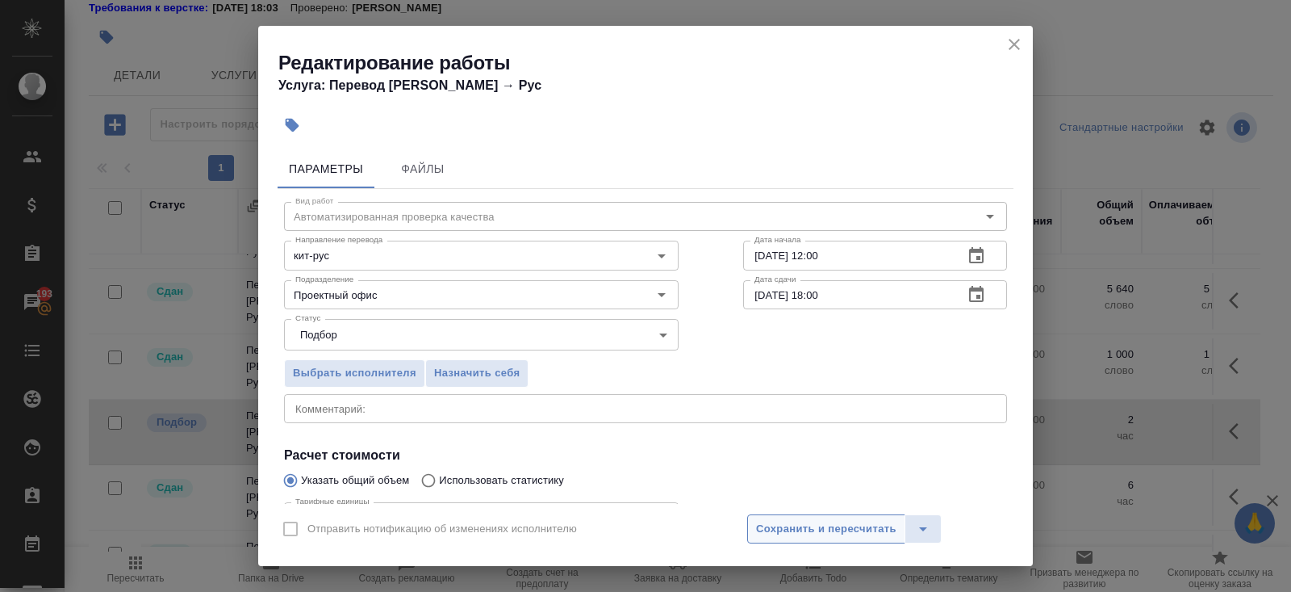
click at [779, 536] on span "Сохранить и пересчитать" at bounding box center [826, 529] width 140 height 19
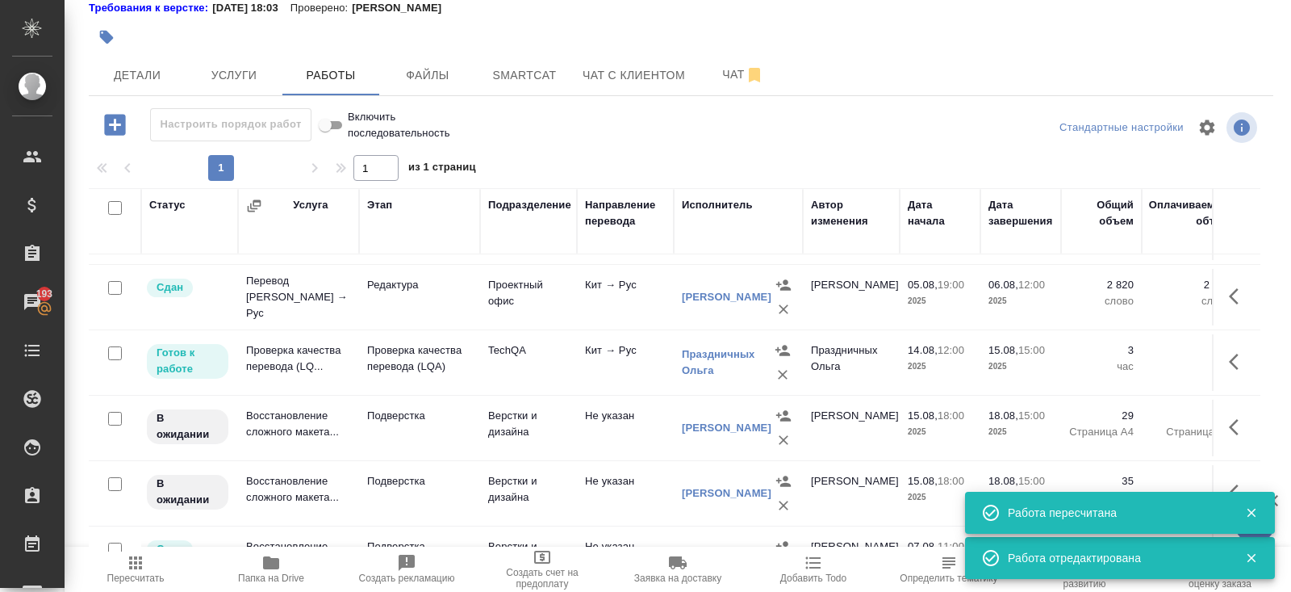
scroll to position [776, 0]
click at [1245, 351] on icon "button" at bounding box center [1238, 360] width 19 height 19
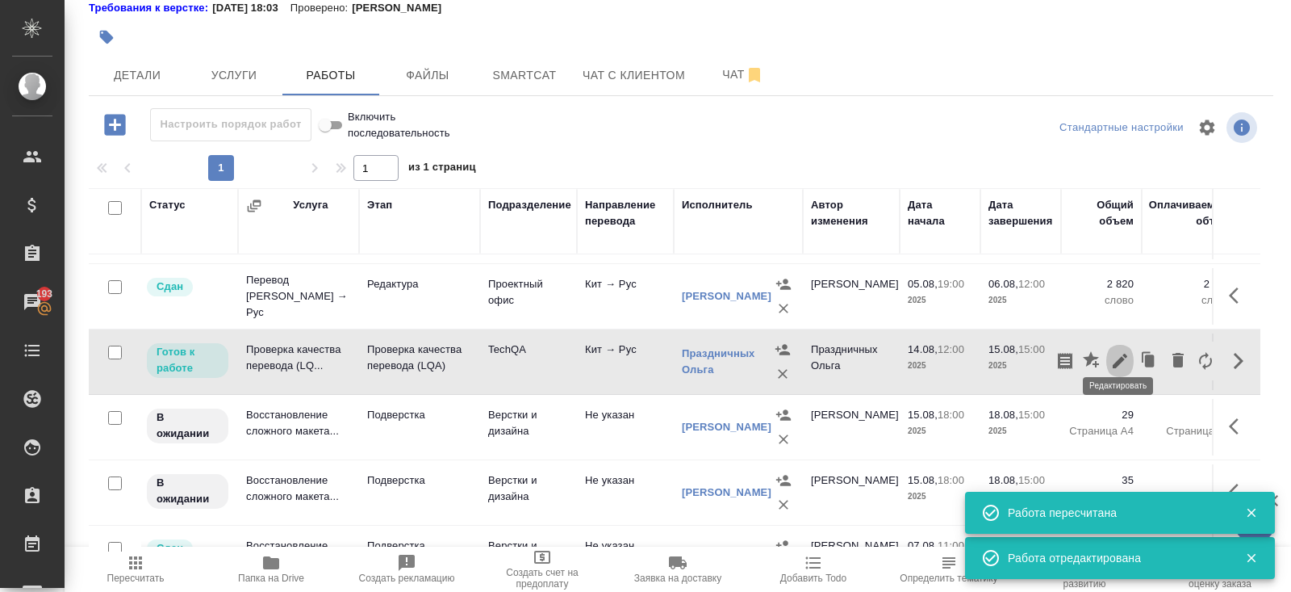
click at [1124, 352] on icon "button" at bounding box center [1120, 360] width 19 height 19
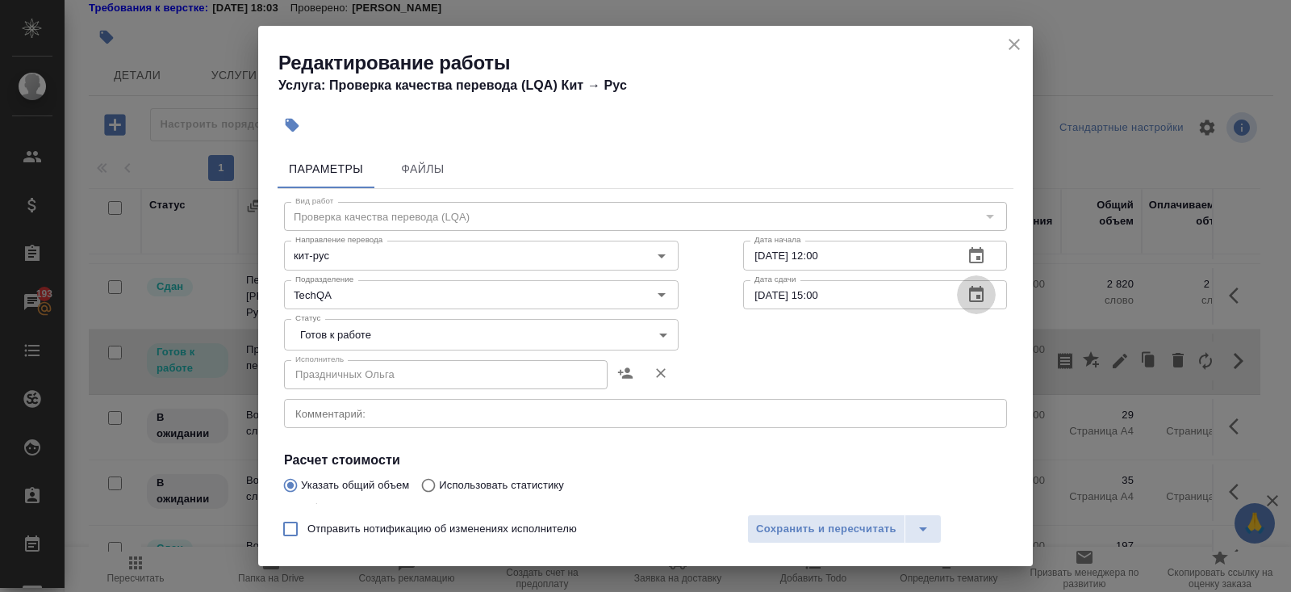
click at [979, 294] on icon "button" at bounding box center [976, 294] width 19 height 19
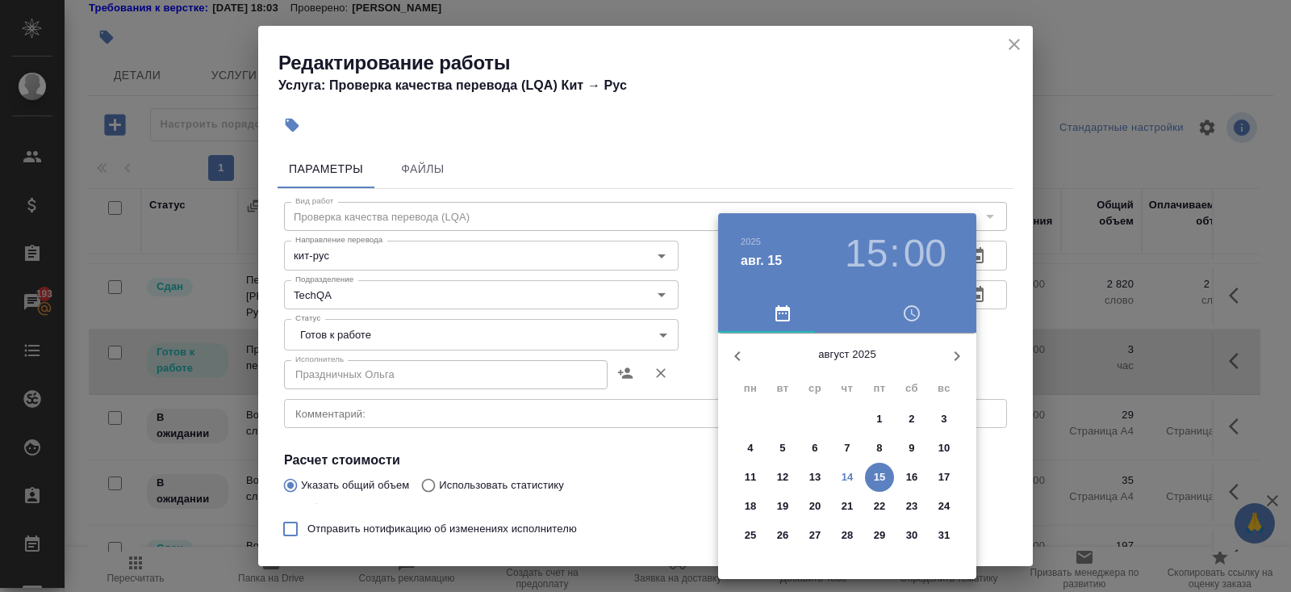
click at [881, 474] on p "15" at bounding box center [880, 477] width 12 height 16
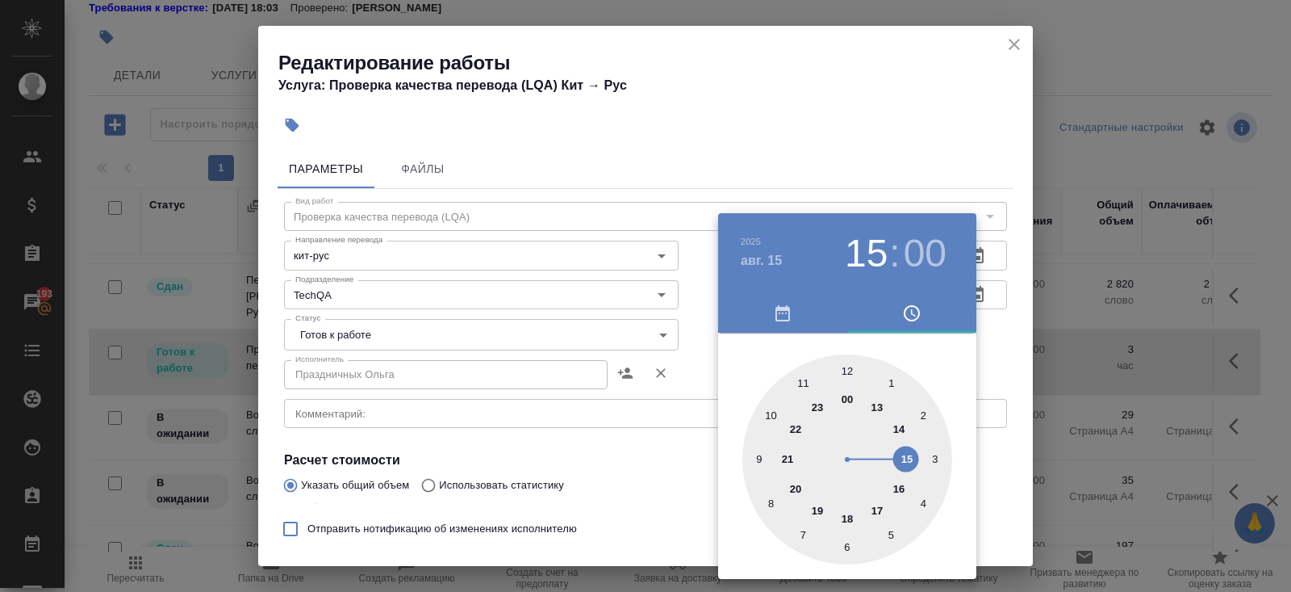
type input "15.08.2025 18:00"
click at [846, 517] on div at bounding box center [848, 459] width 210 height 210
click at [660, 452] on div at bounding box center [645, 296] width 1291 height 592
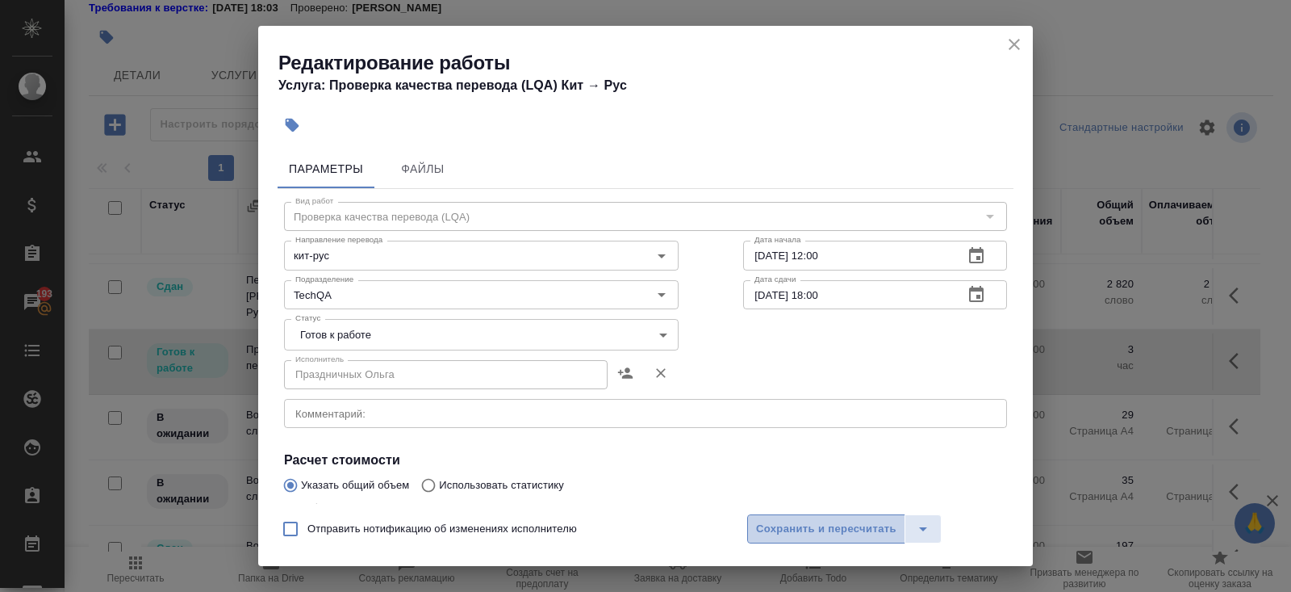
click at [802, 521] on span "Сохранить и пересчитать" at bounding box center [826, 529] width 140 height 19
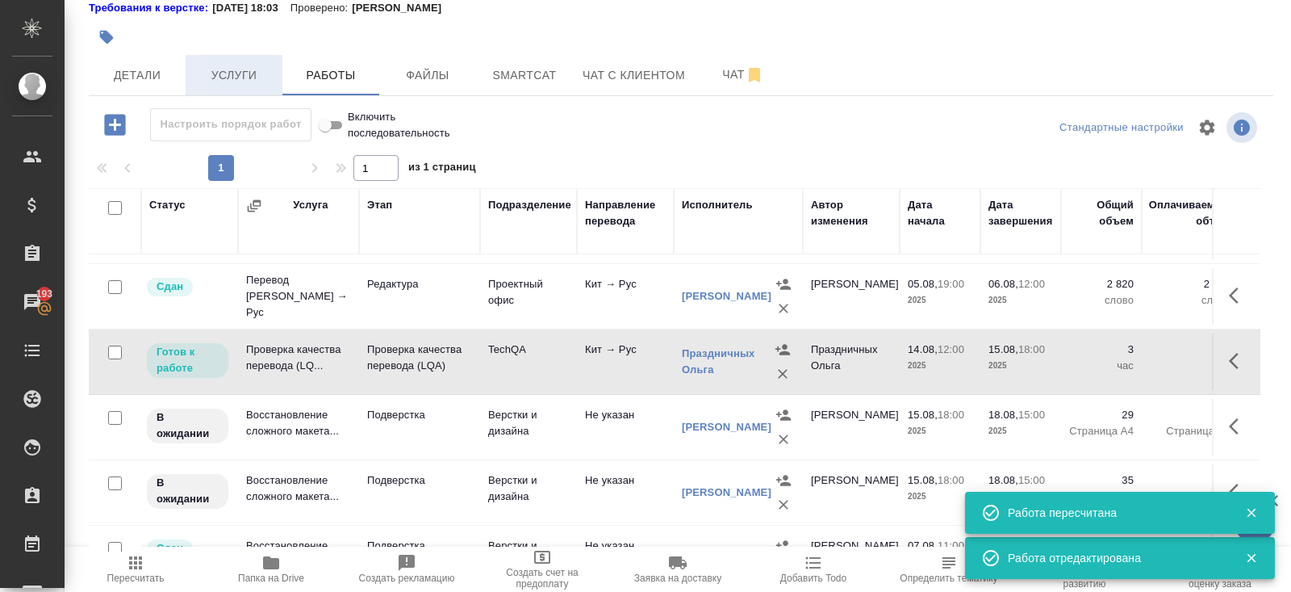
scroll to position [0, 0]
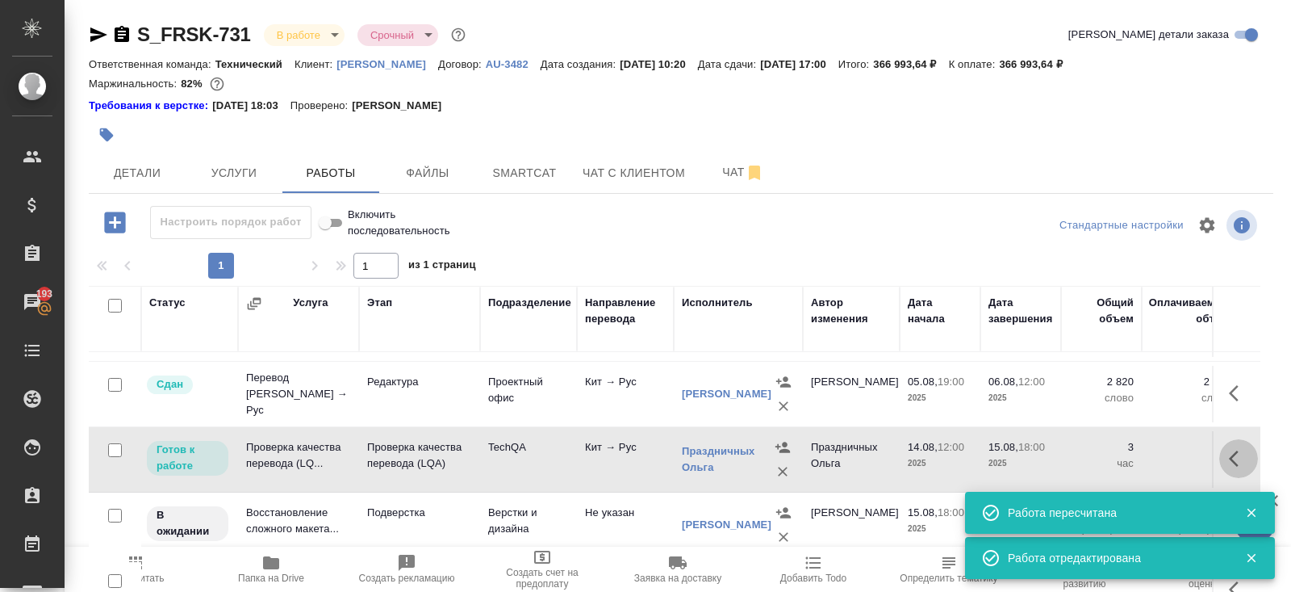
click at [1237, 449] on icon "button" at bounding box center [1238, 458] width 19 height 19
click at [1069, 449] on icon "button" at bounding box center [1065, 458] width 19 height 19
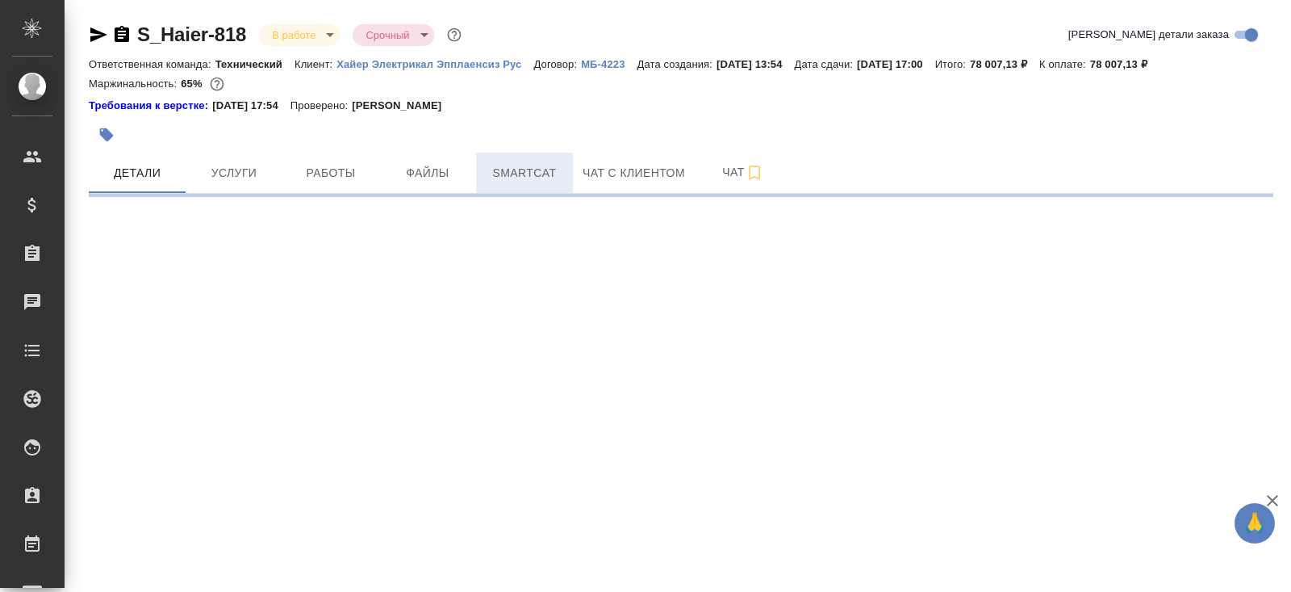
select select "RU"
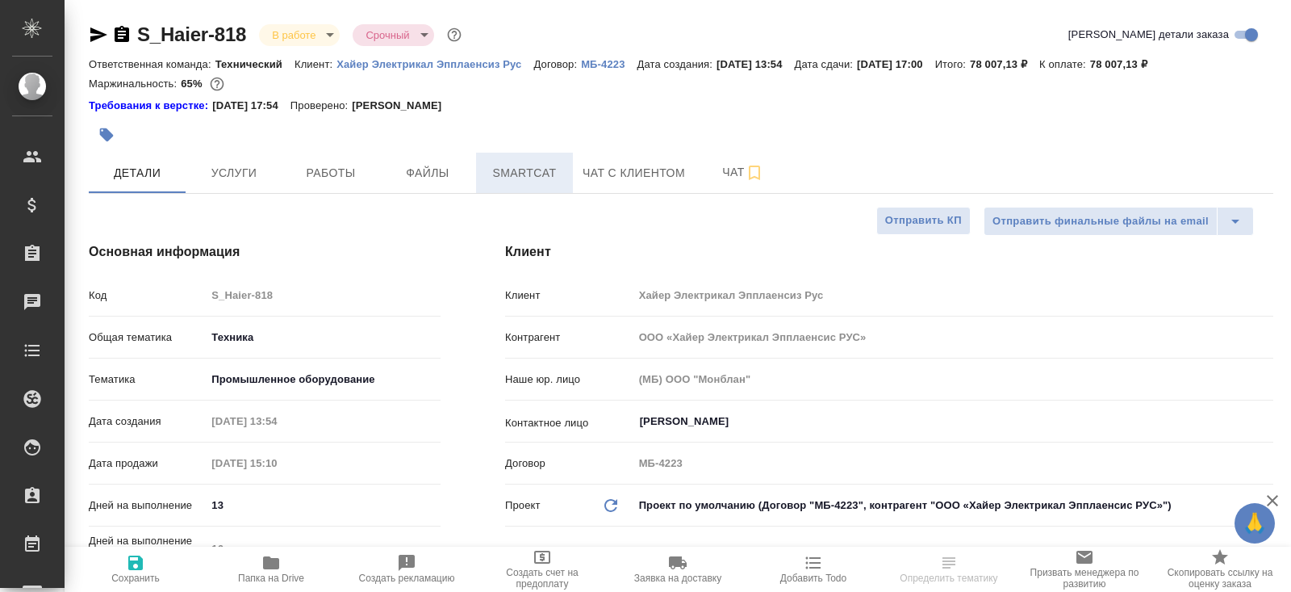
click at [537, 172] on span "Smartcat" at bounding box center [524, 173] width 77 height 20
type textarea "x"
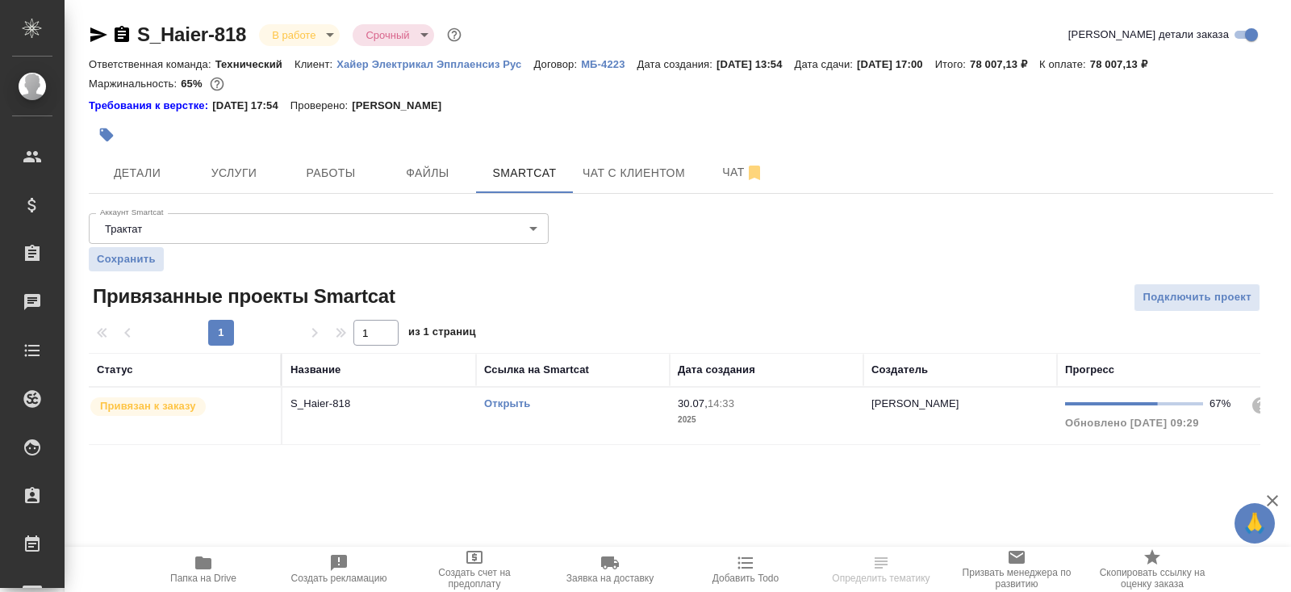
click at [508, 398] on link "Открыть" at bounding box center [507, 403] width 46 height 12
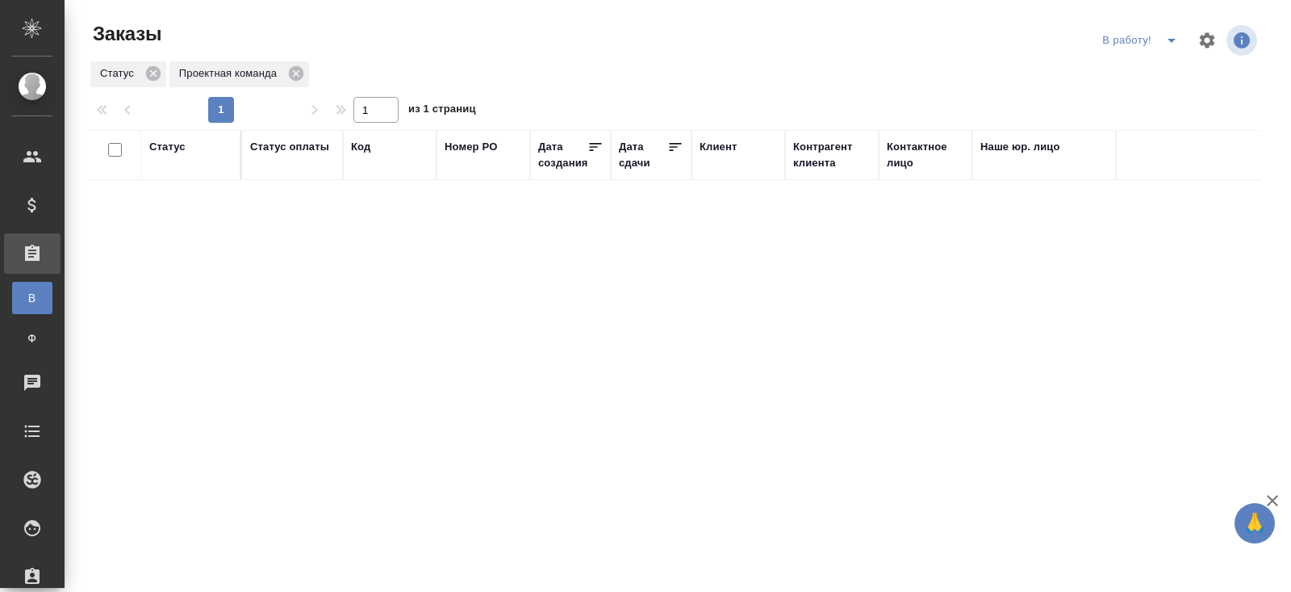
click at [1178, 42] on icon "split button" at bounding box center [1171, 40] width 19 height 19
click at [1162, 65] on li "ПМ" at bounding box center [1143, 73] width 90 height 26
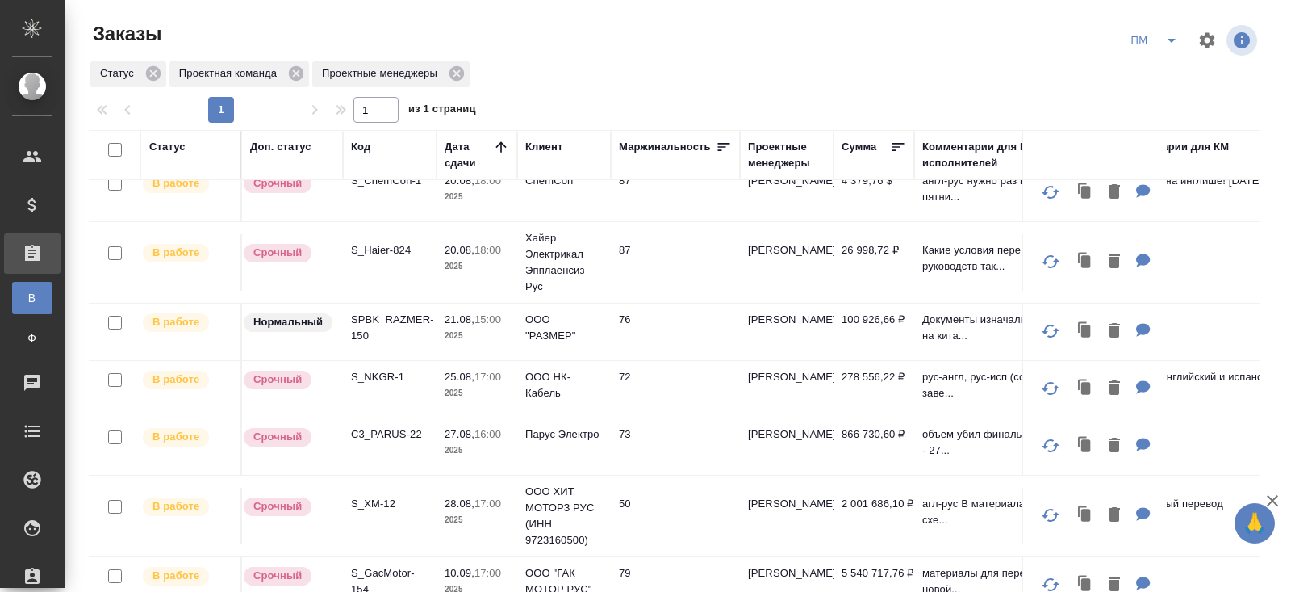
scroll to position [128, 0]
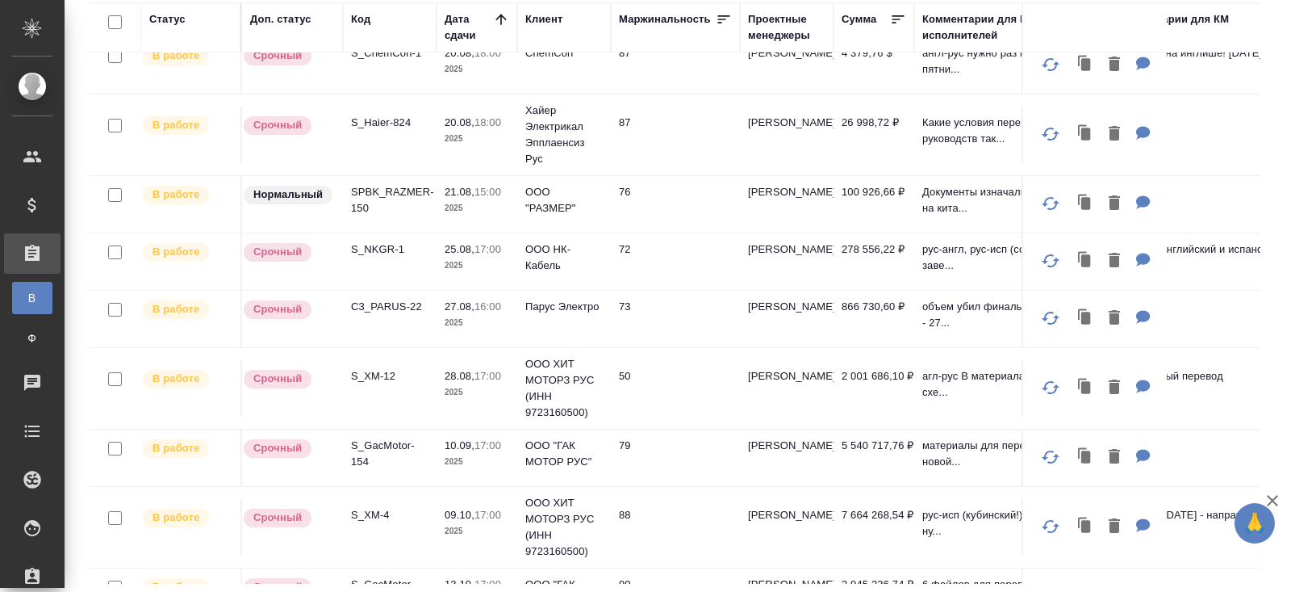
click at [379, 299] on p "C3_PARUS-22" at bounding box center [389, 307] width 77 height 16
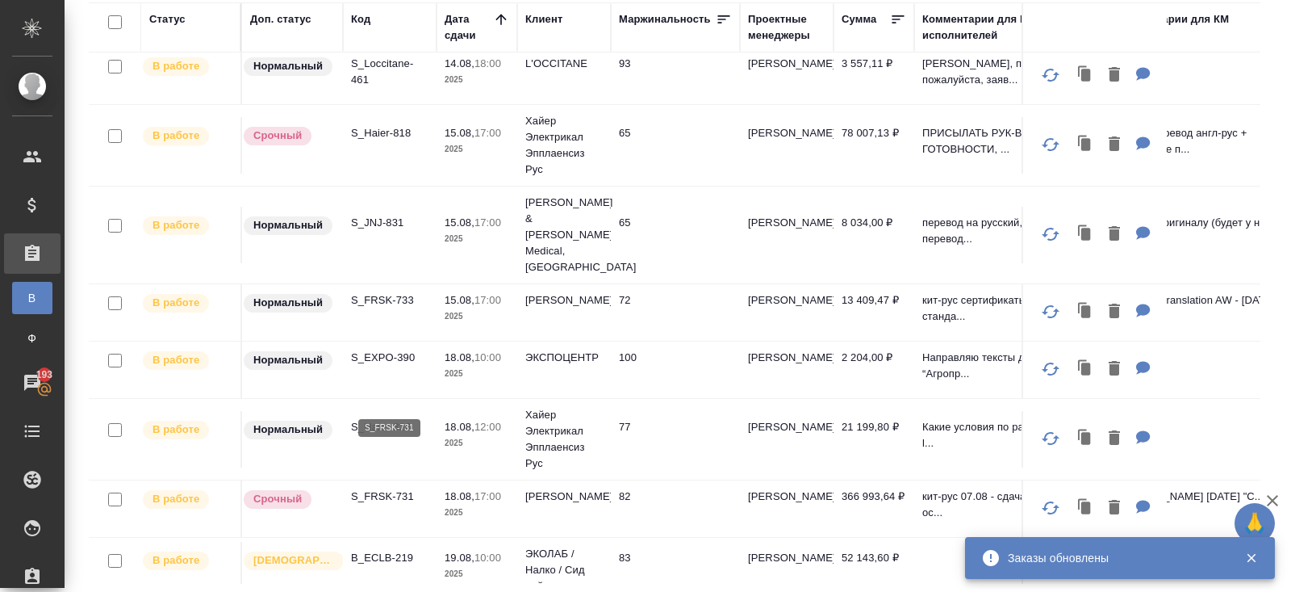
scroll to position [0, 0]
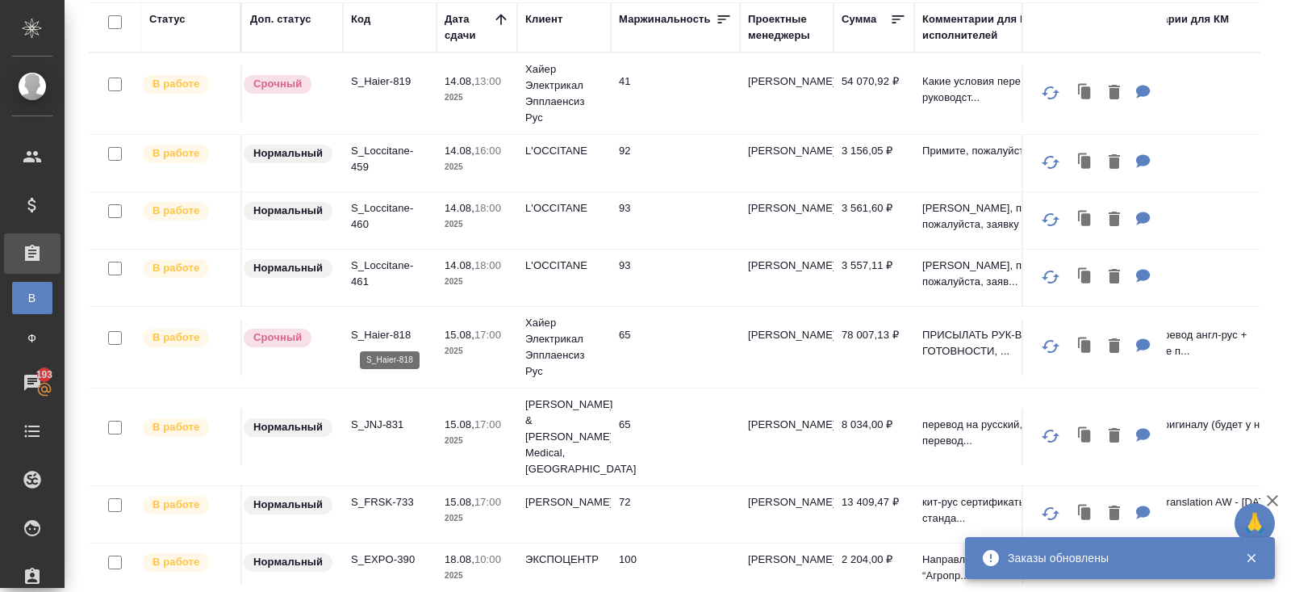
click at [380, 329] on p "S_Haier-818" at bounding box center [389, 335] width 77 height 16
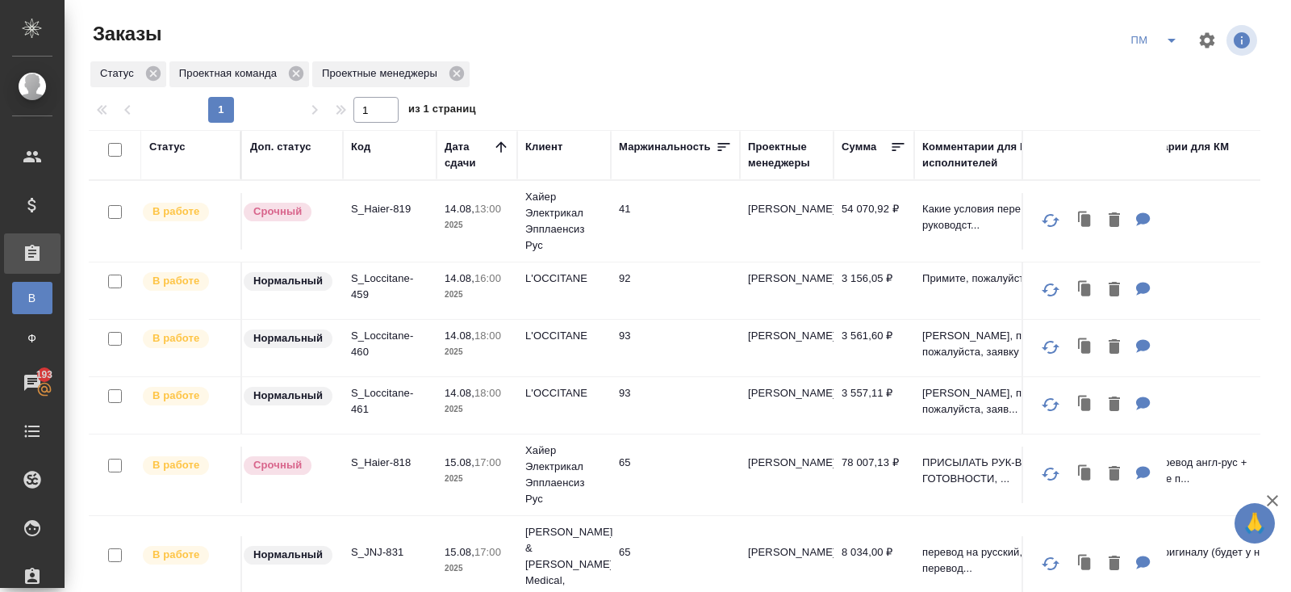
click at [1172, 44] on icon "split button" at bounding box center [1171, 40] width 19 height 19
click at [1165, 93] on li "начислить" at bounding box center [1156, 99] width 82 height 26
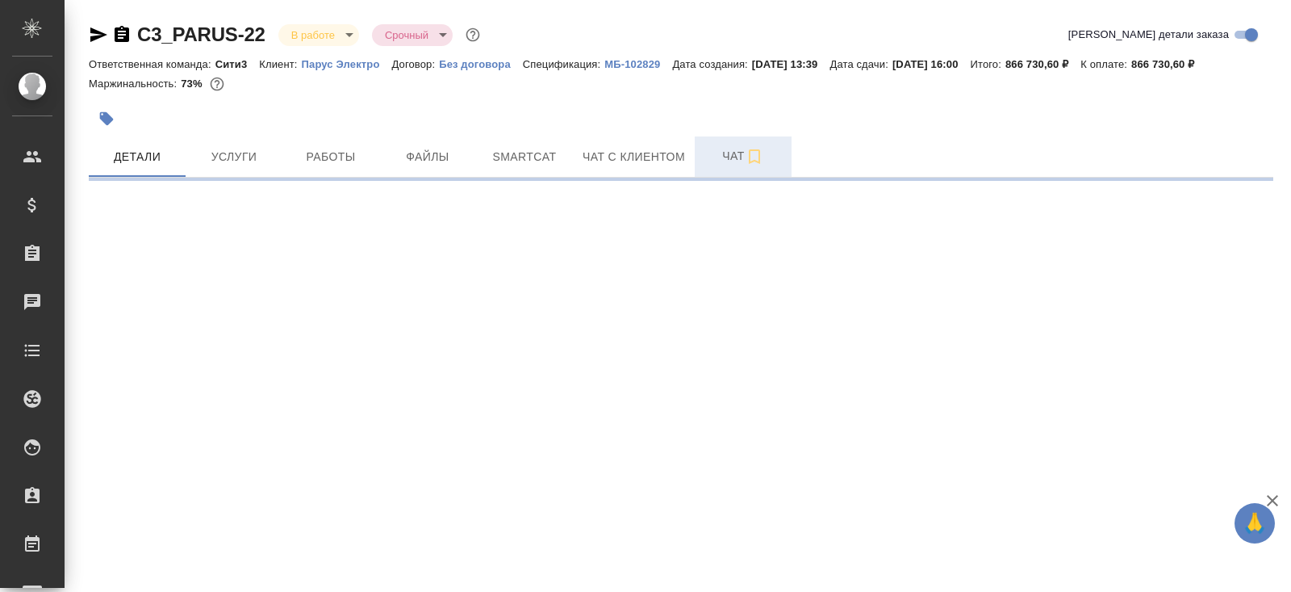
select select "RU"
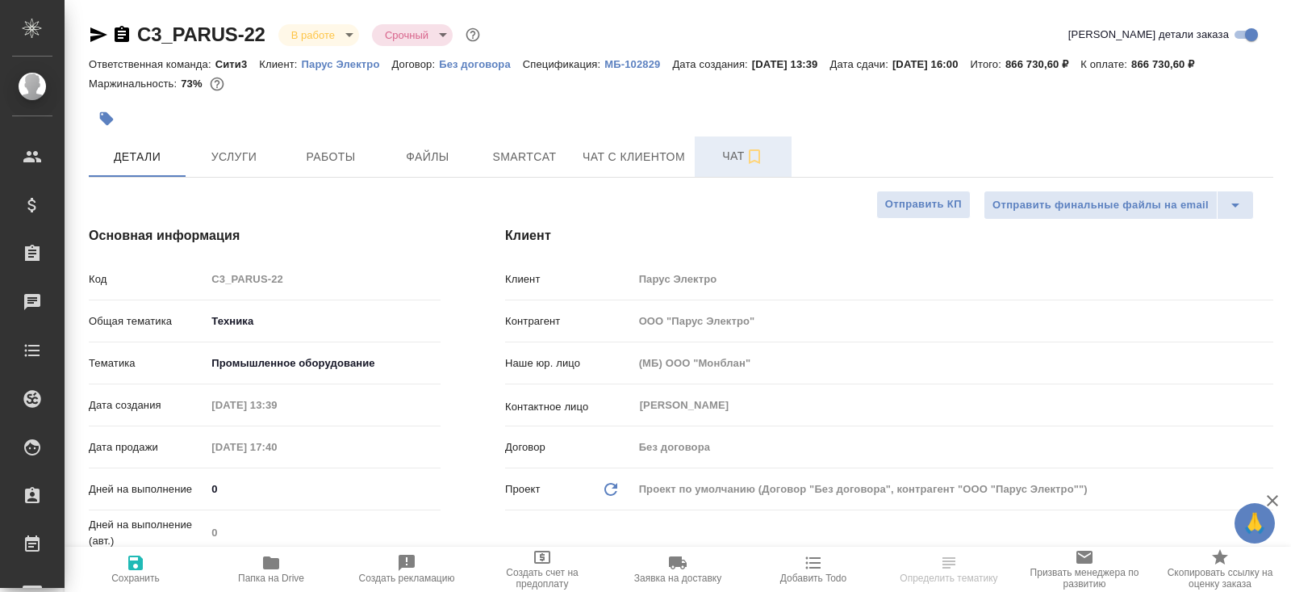
type textarea "x"
click at [743, 161] on span "Чат" at bounding box center [743, 156] width 77 height 20
type textarea "x"
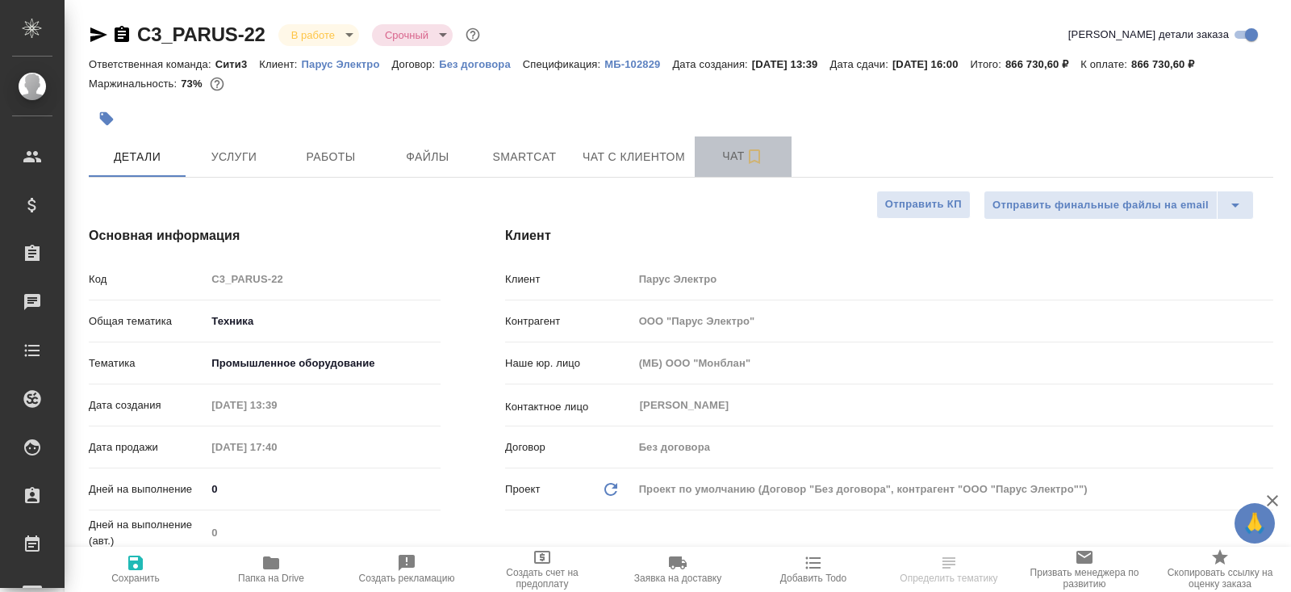
type textarea "x"
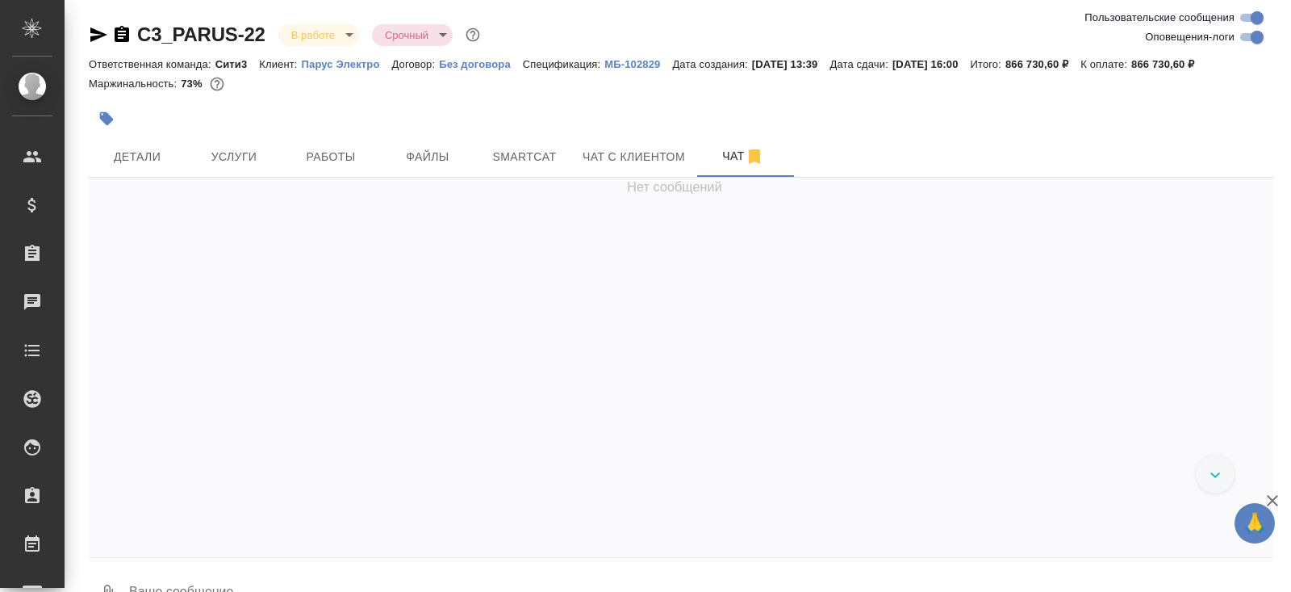
click at [1249, 40] on input "Оповещения-логи" at bounding box center [1257, 36] width 58 height 19
checkbox input "false"
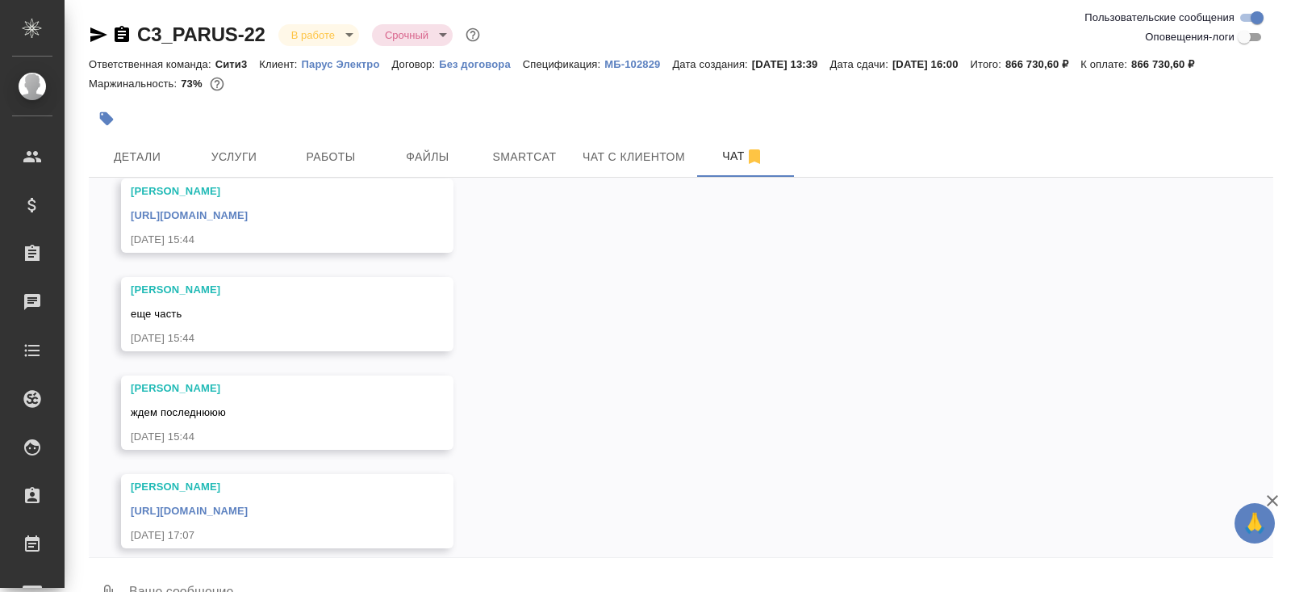
scroll to position [12528, 0]
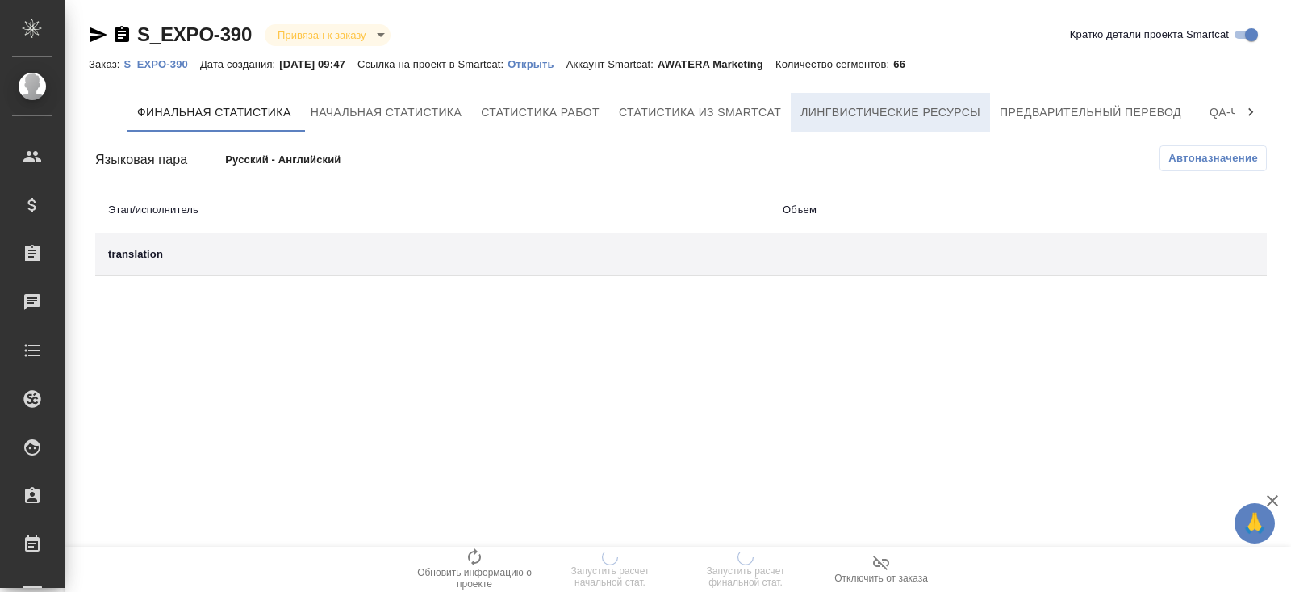
click at [897, 117] on span "Лингвистические ресурсы" at bounding box center [891, 113] width 180 height 20
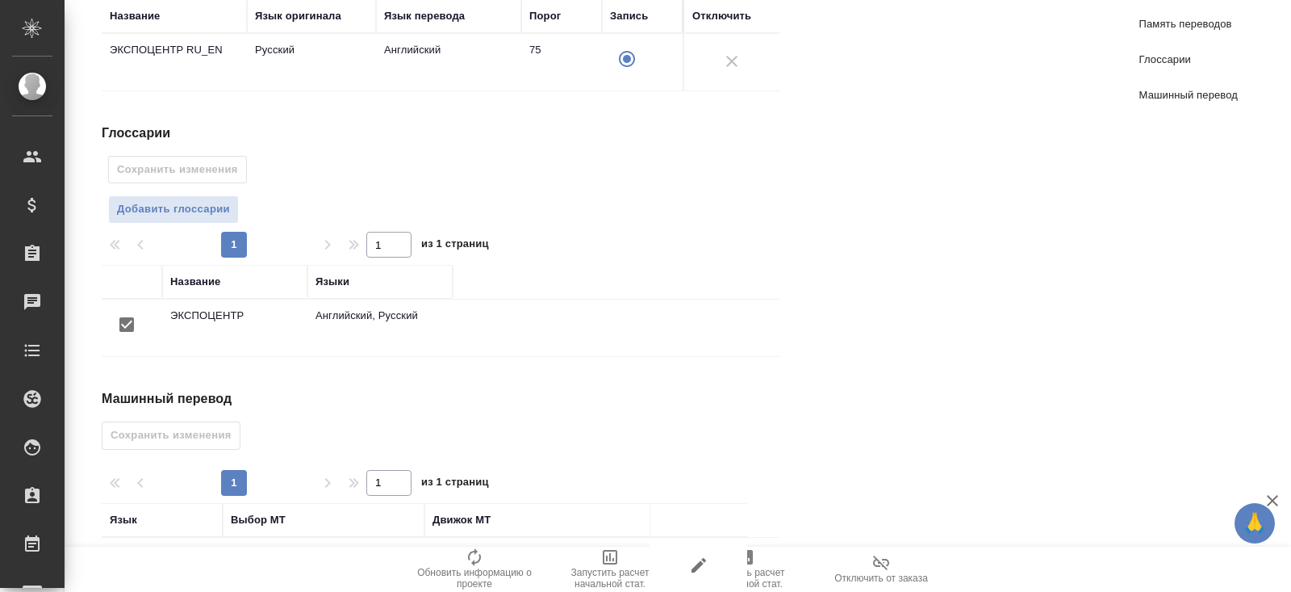
scroll to position [369, 0]
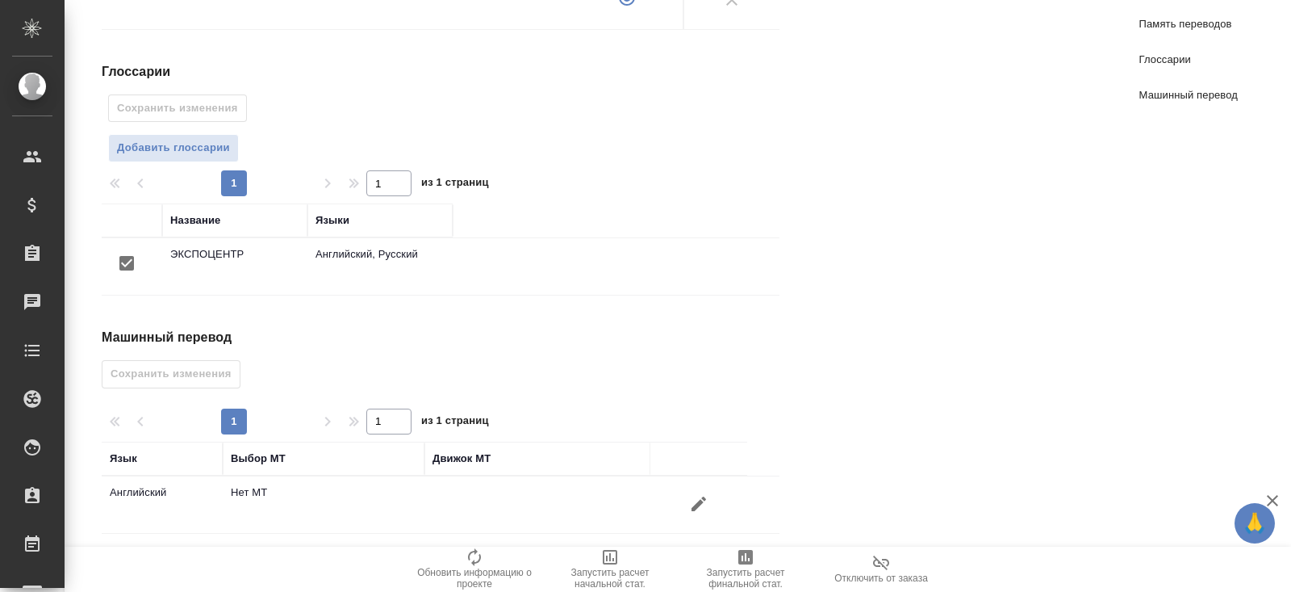
click at [701, 497] on icon "button" at bounding box center [698, 503] width 19 height 19
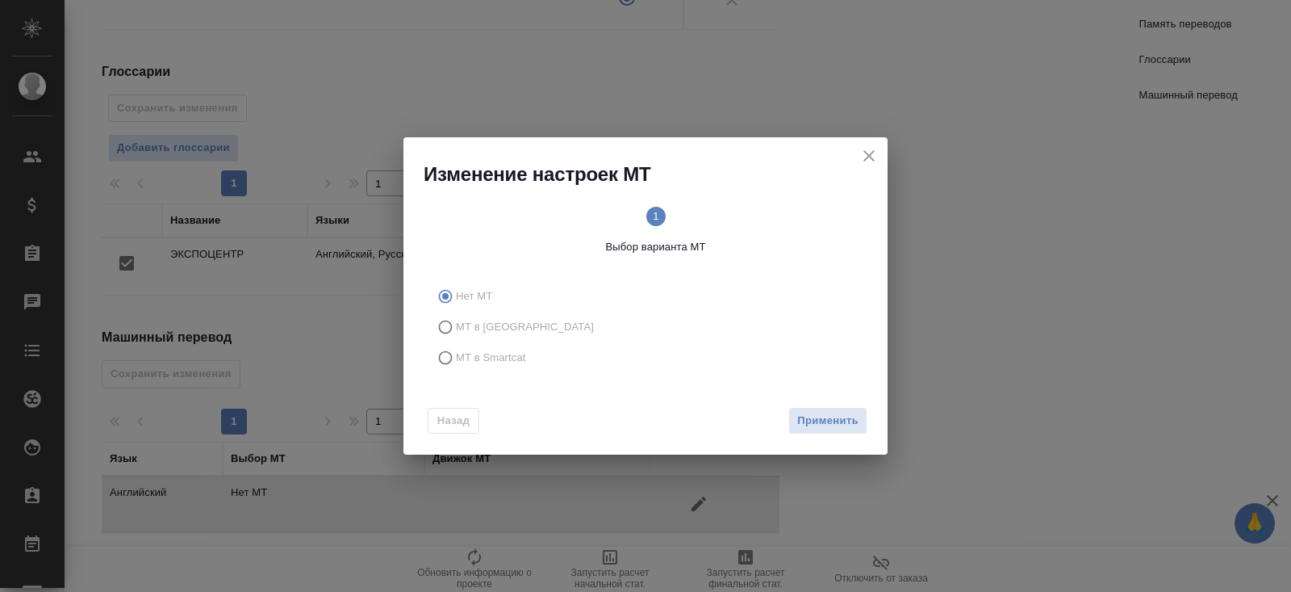
click at [464, 358] on span "МТ в Smartcat" at bounding box center [491, 357] width 70 height 16
click at [456, 358] on input "МТ в Smartcat" at bounding box center [443, 357] width 26 height 31
radio input "true"
click at [839, 421] on span "Вперед" at bounding box center [838, 421] width 40 height 19
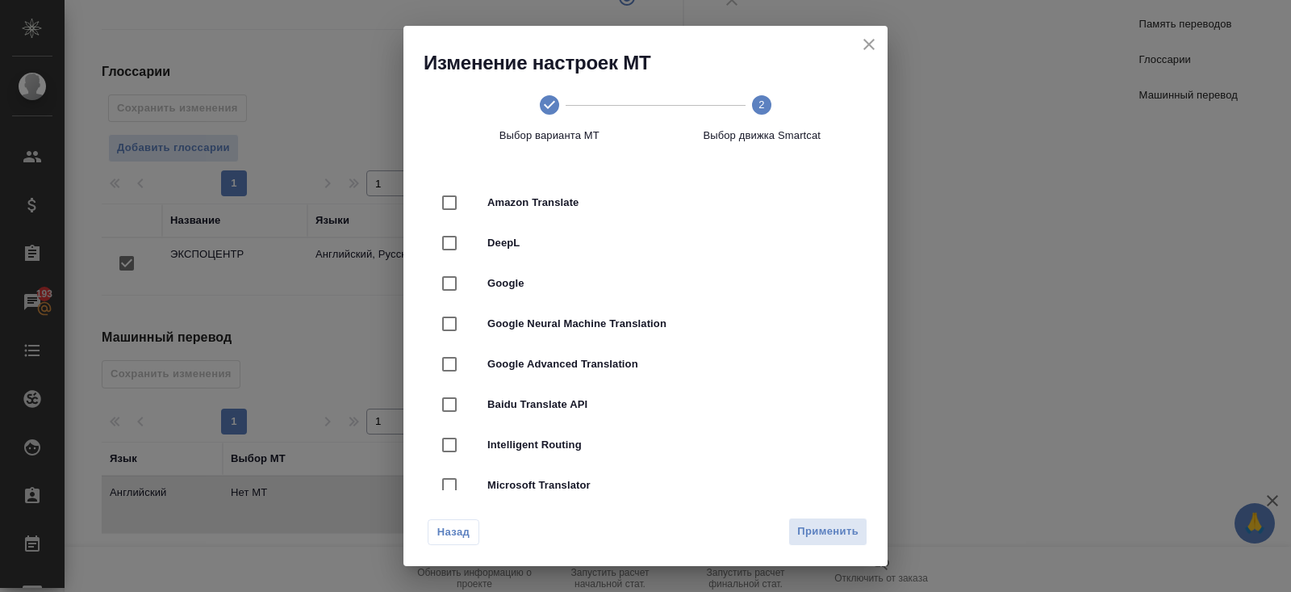
click at [487, 244] on span "DeepL" at bounding box center [668, 243] width 362 height 16
checkbox input "true"
click at [822, 531] on span "Применить" at bounding box center [827, 531] width 61 height 19
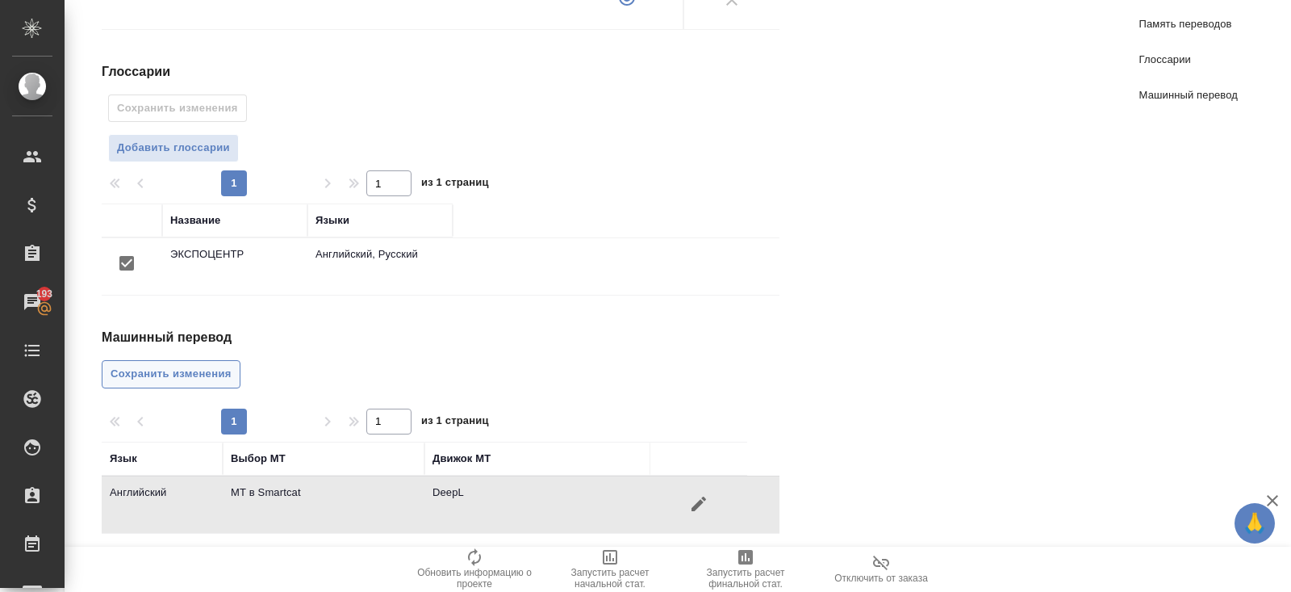
click at [222, 366] on span "Сохранить изменения" at bounding box center [171, 374] width 121 height 19
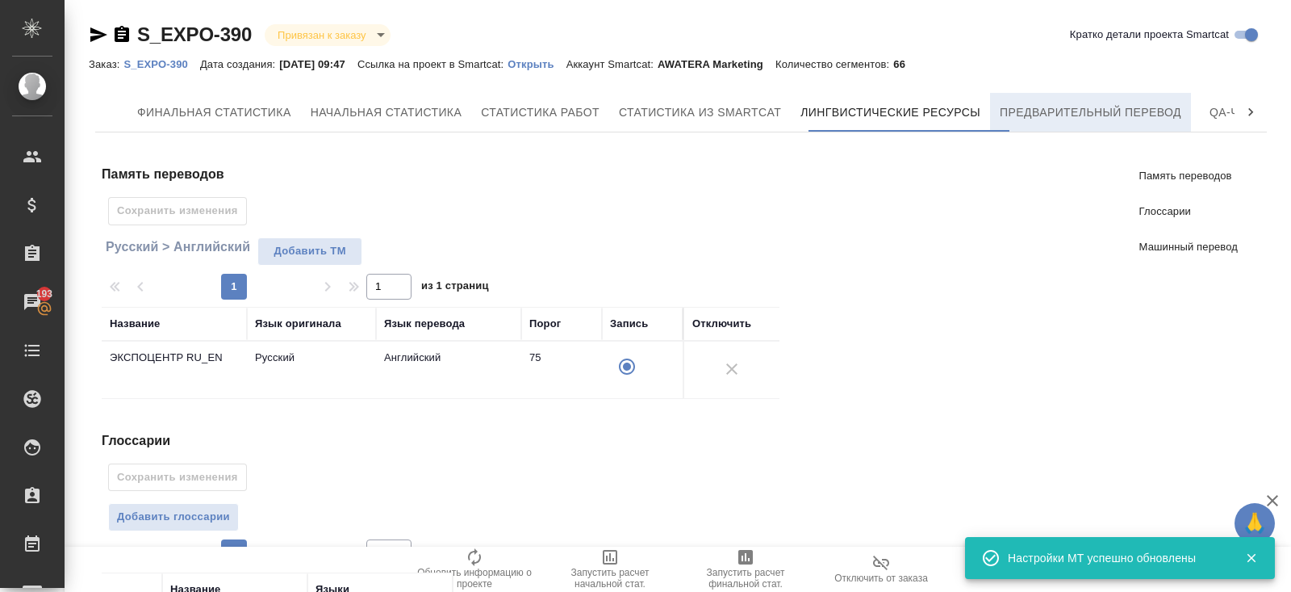
click at [1079, 130] on button "Предварительный перевод" at bounding box center [1090, 112] width 201 height 39
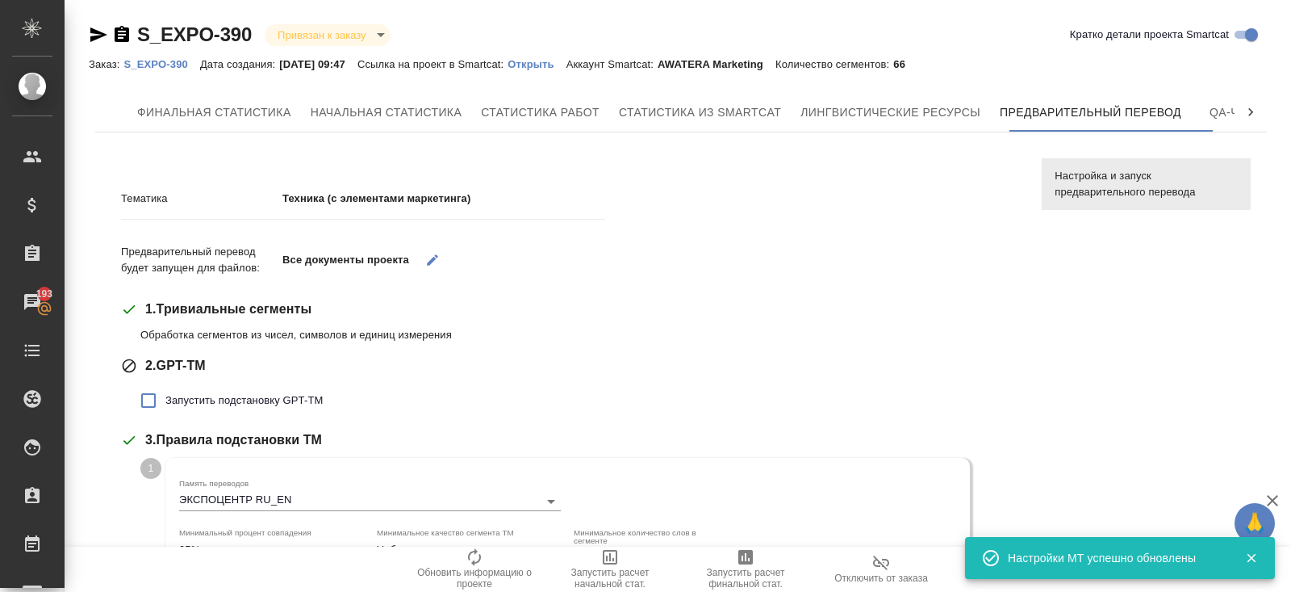
click at [182, 400] on span "Запустить подстановку GPT-TM" at bounding box center [243, 400] width 157 height 16
click at [165, 400] on input "Запустить подстановку GPT-TM" at bounding box center [149, 400] width 34 height 34
checkbox input "true"
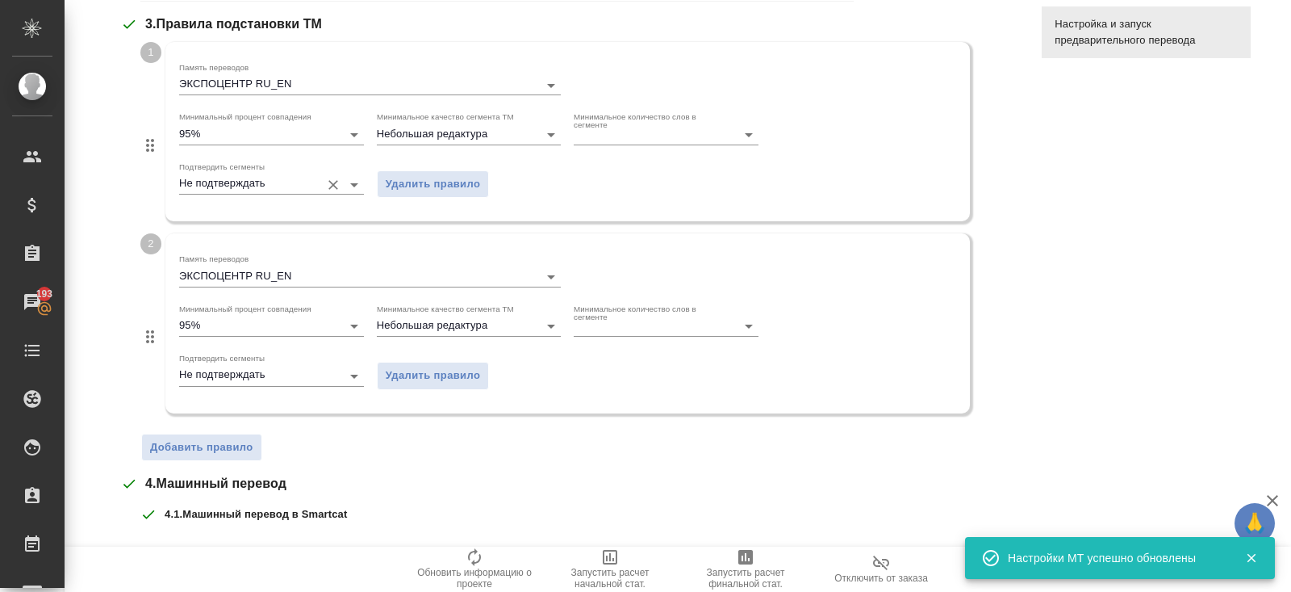
scroll to position [529, 0]
click at [395, 370] on span "Удалить правило" at bounding box center [433, 375] width 95 height 19
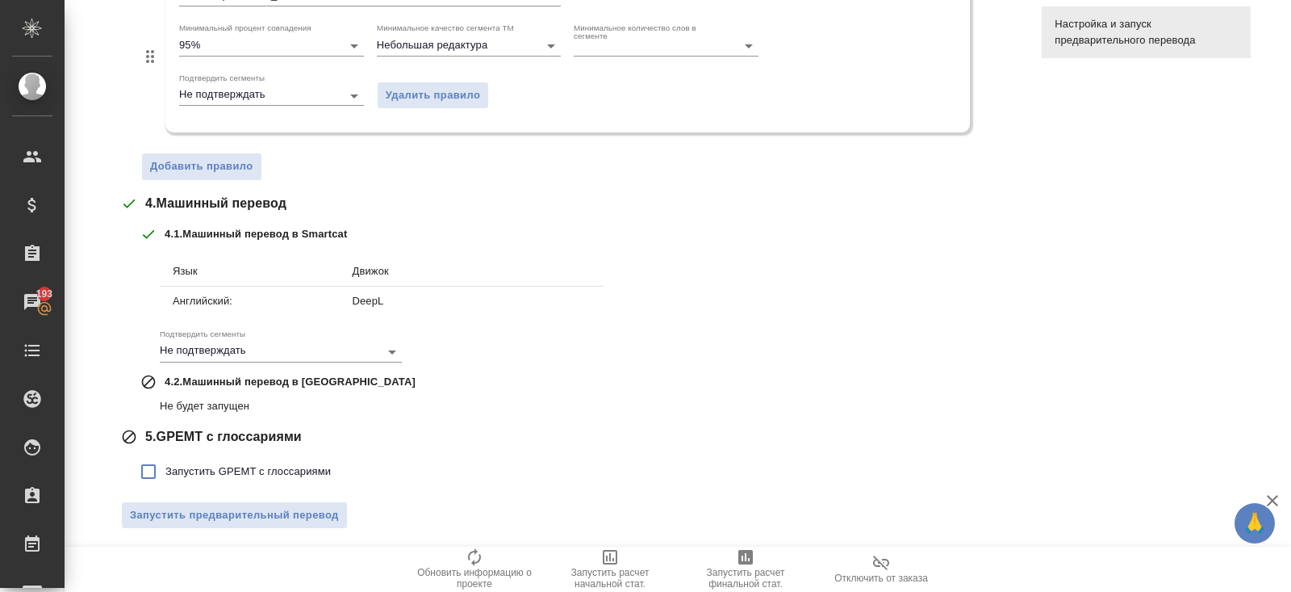
click at [211, 463] on span "Запустить GPEMT с глоссариями" at bounding box center [247, 471] width 165 height 16
click at [165, 461] on input "Запустить GPEMT с глоссариями" at bounding box center [149, 471] width 34 height 34
checkbox input "true"
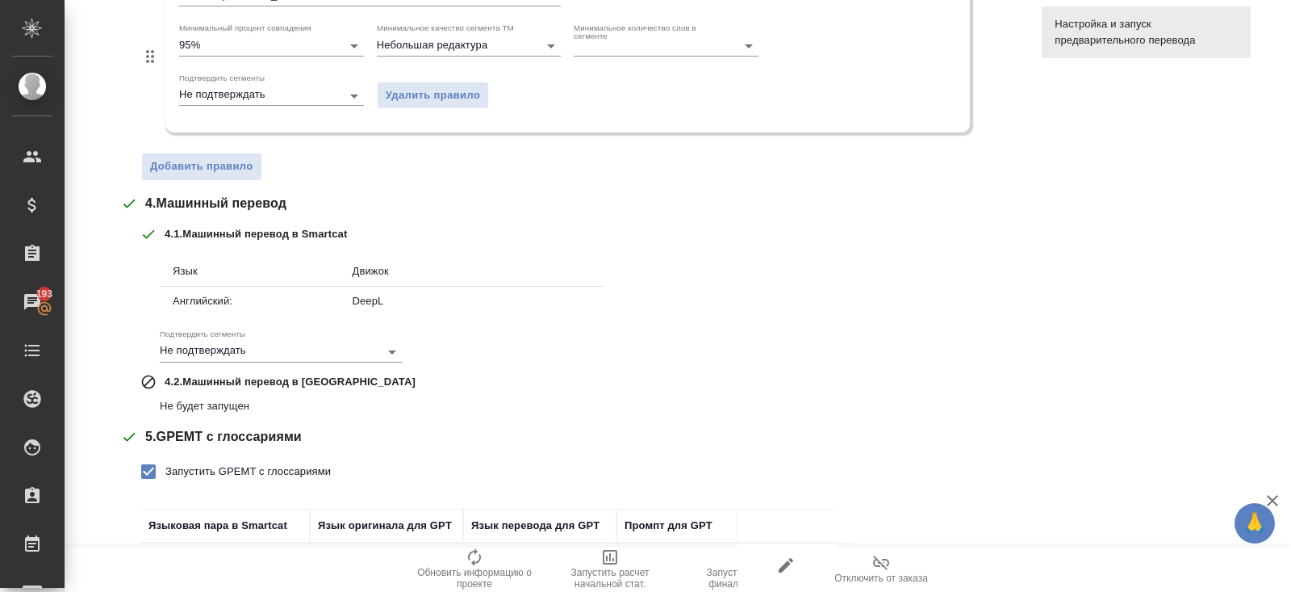
scroll to position [727, 0]
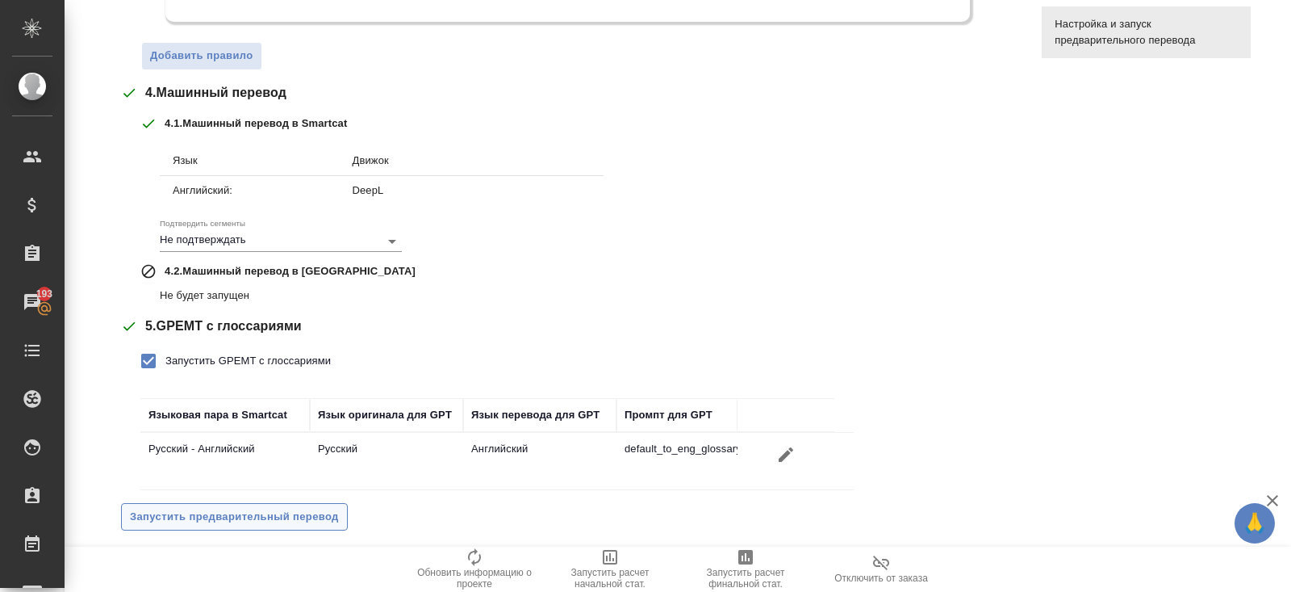
click at [220, 508] on span "Запустить предварительный перевод" at bounding box center [234, 517] width 209 height 19
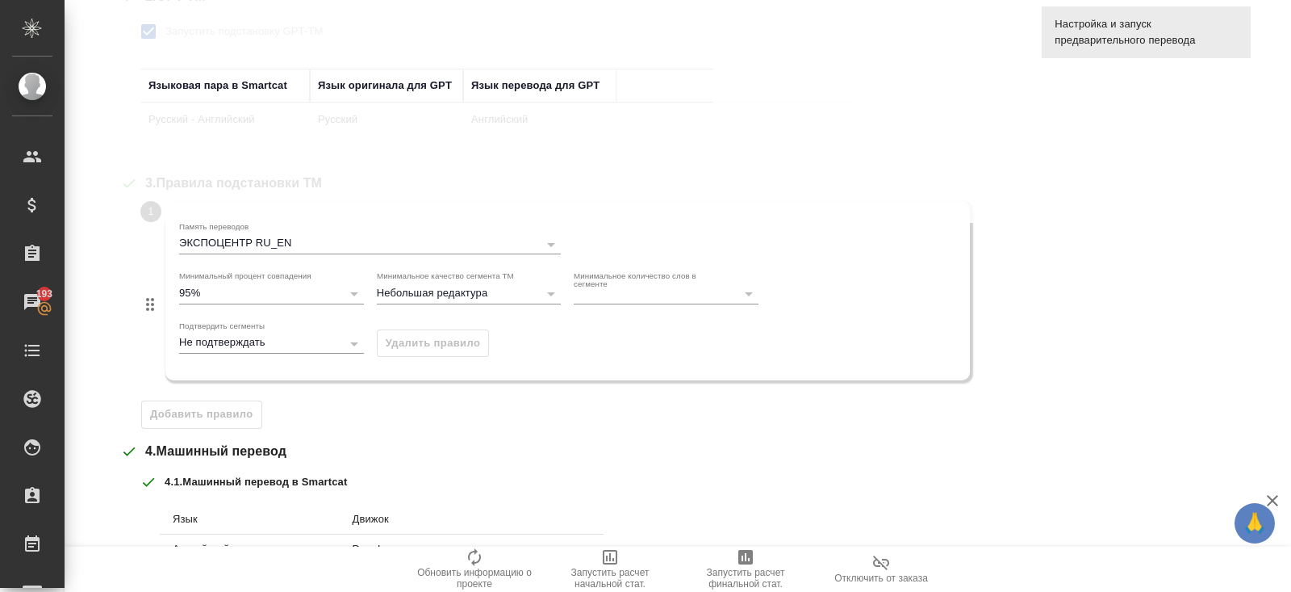
scroll to position [0, 0]
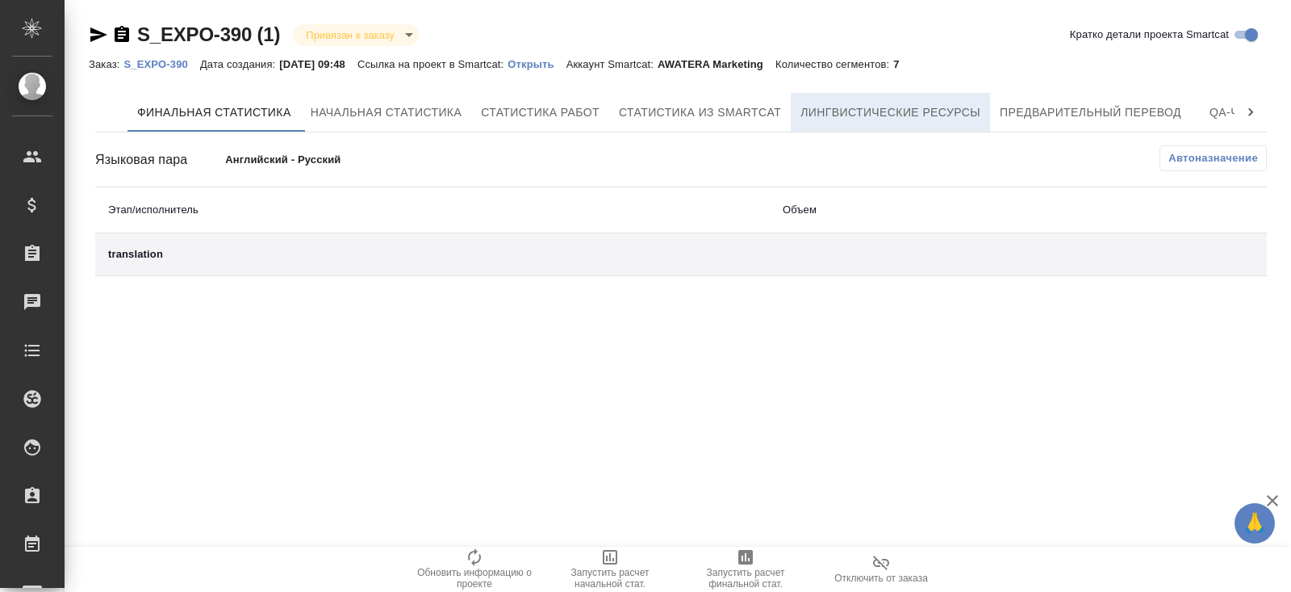
click at [964, 120] on span "Лингвистические ресурсы" at bounding box center [891, 113] width 180 height 20
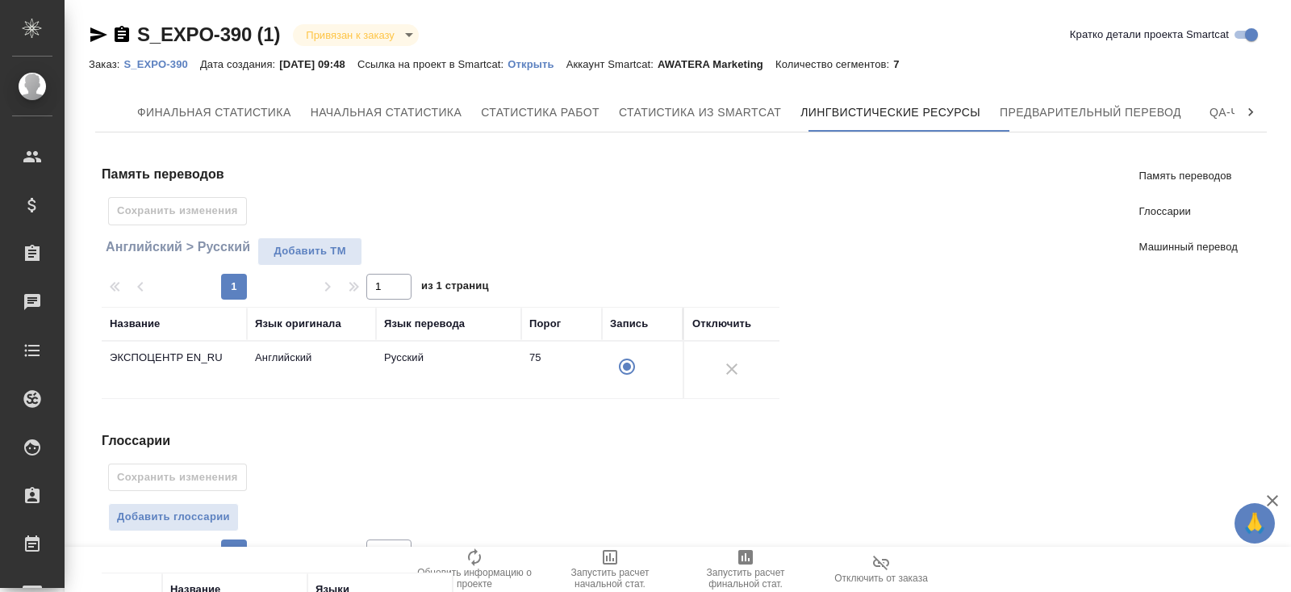
scroll to position [369, 0]
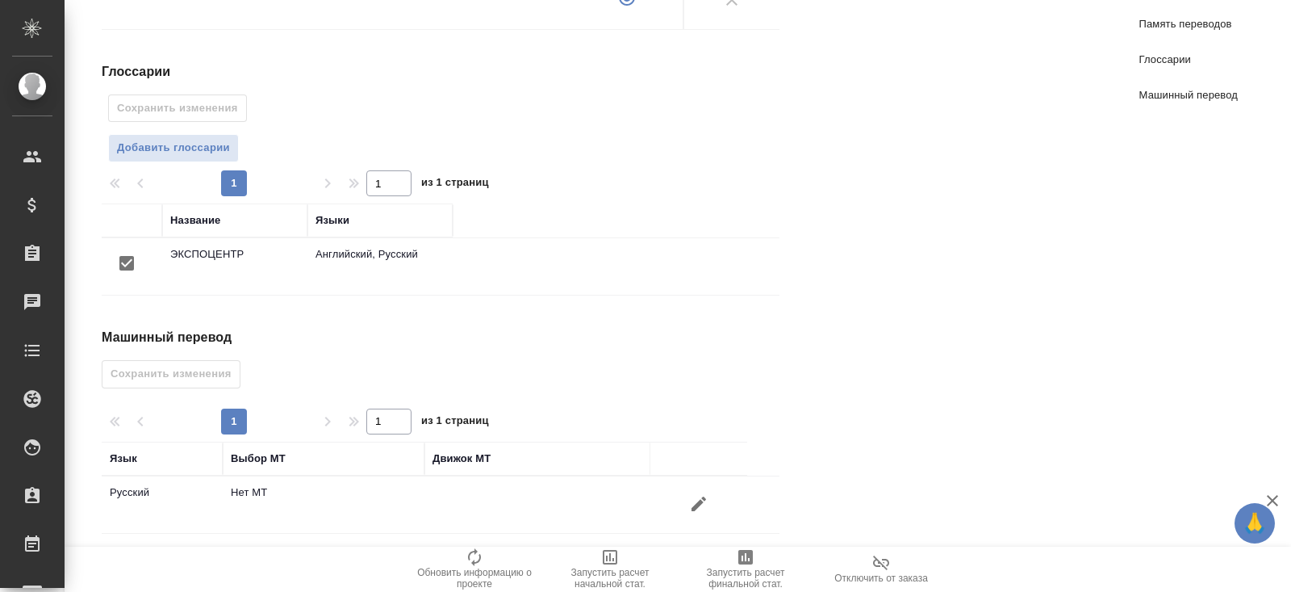
click at [707, 496] on icon "button" at bounding box center [698, 503] width 19 height 19
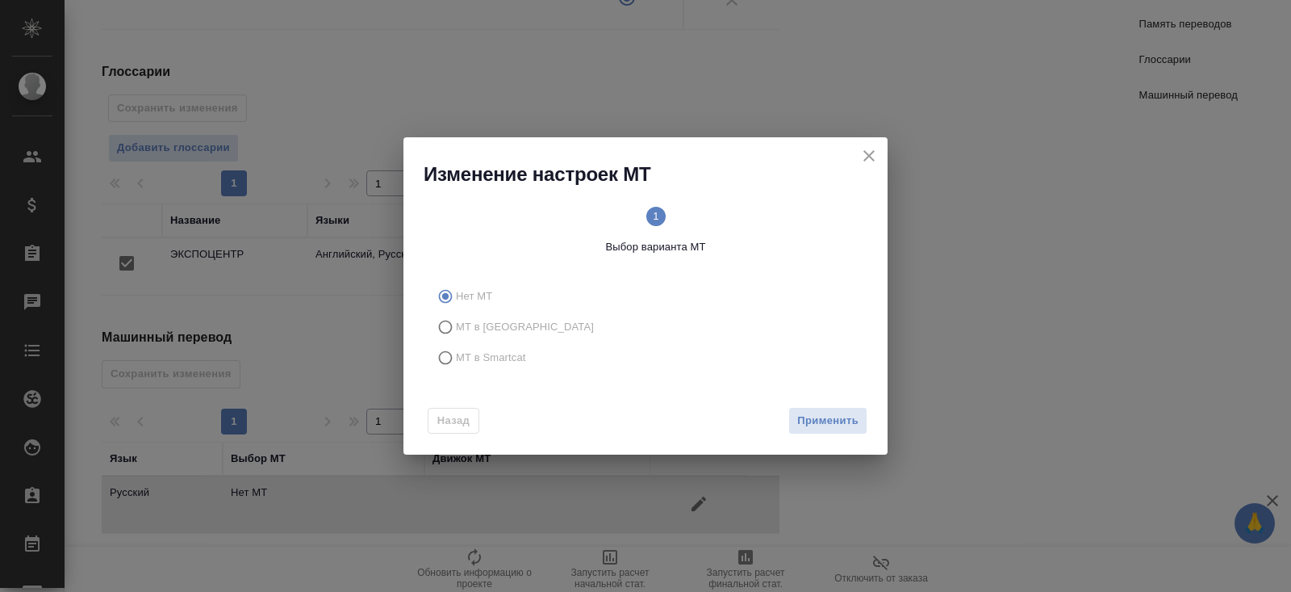
click at [477, 368] on label "МТ в Smartcat" at bounding box center [642, 357] width 425 height 31
click at [456, 368] on input "МТ в Smartcat" at bounding box center [443, 357] width 26 height 31
radio input "true"
click at [825, 417] on span "Вперед" at bounding box center [838, 421] width 40 height 19
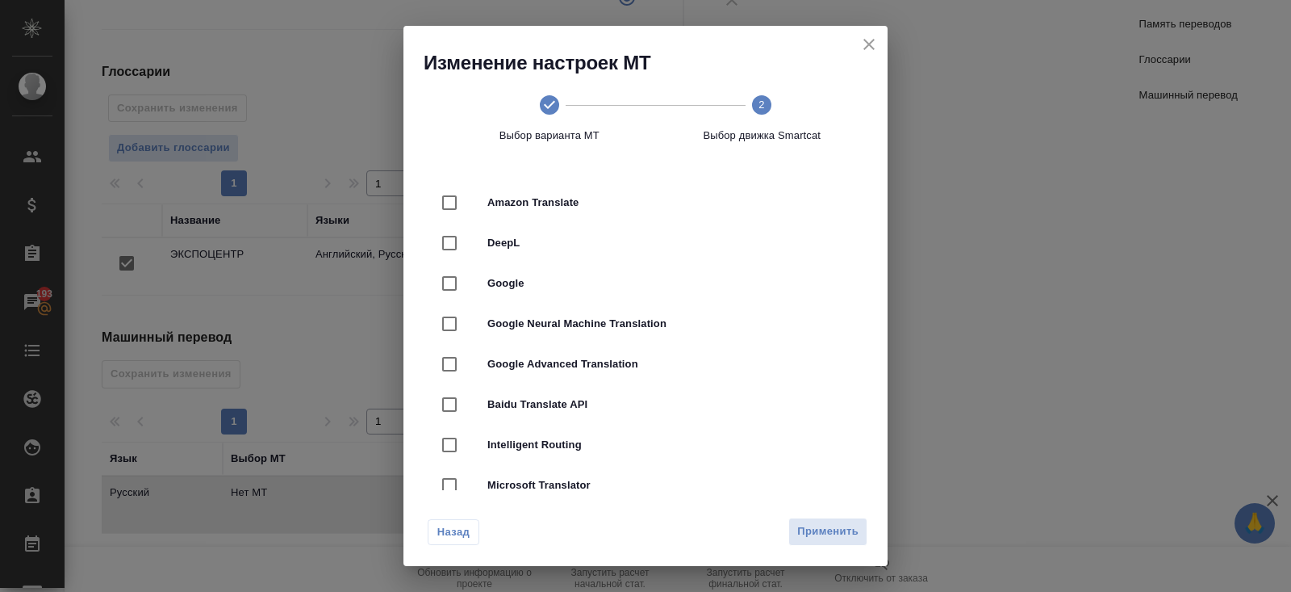
click at [477, 263] on div "Google" at bounding box center [645, 283] width 433 height 40
checkbox input "true"
click at [478, 245] on div at bounding box center [464, 243] width 45 height 34
checkbox input "true"
checkbox input "false"
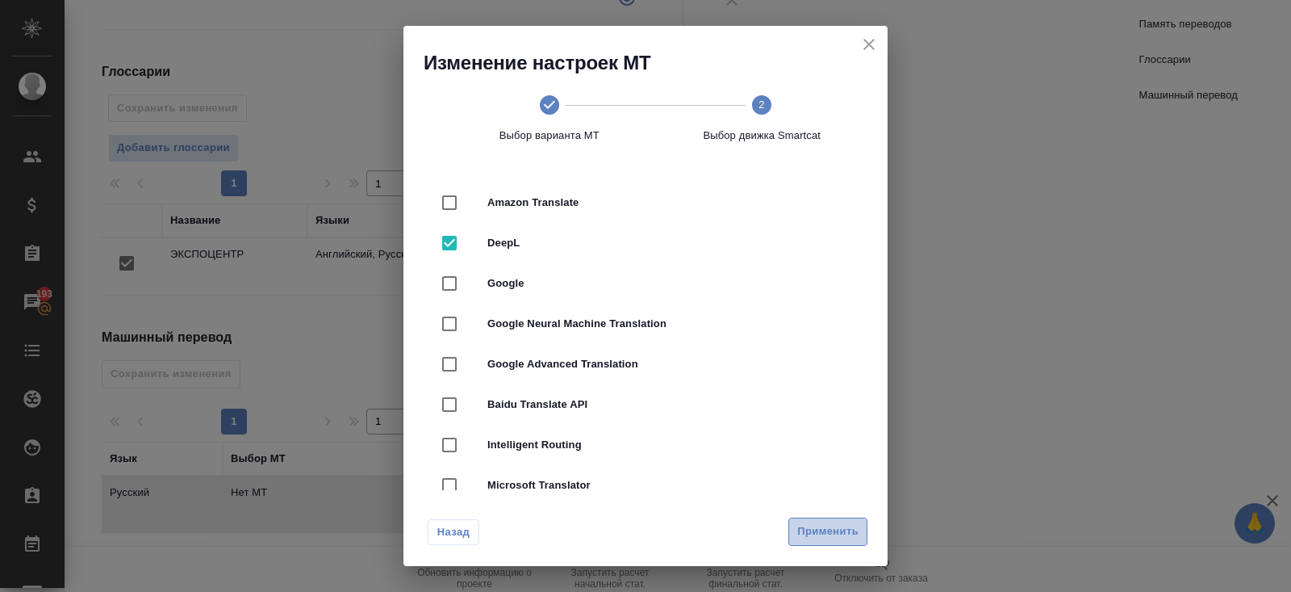
click at [810, 520] on button "Применить" at bounding box center [828, 531] width 79 height 28
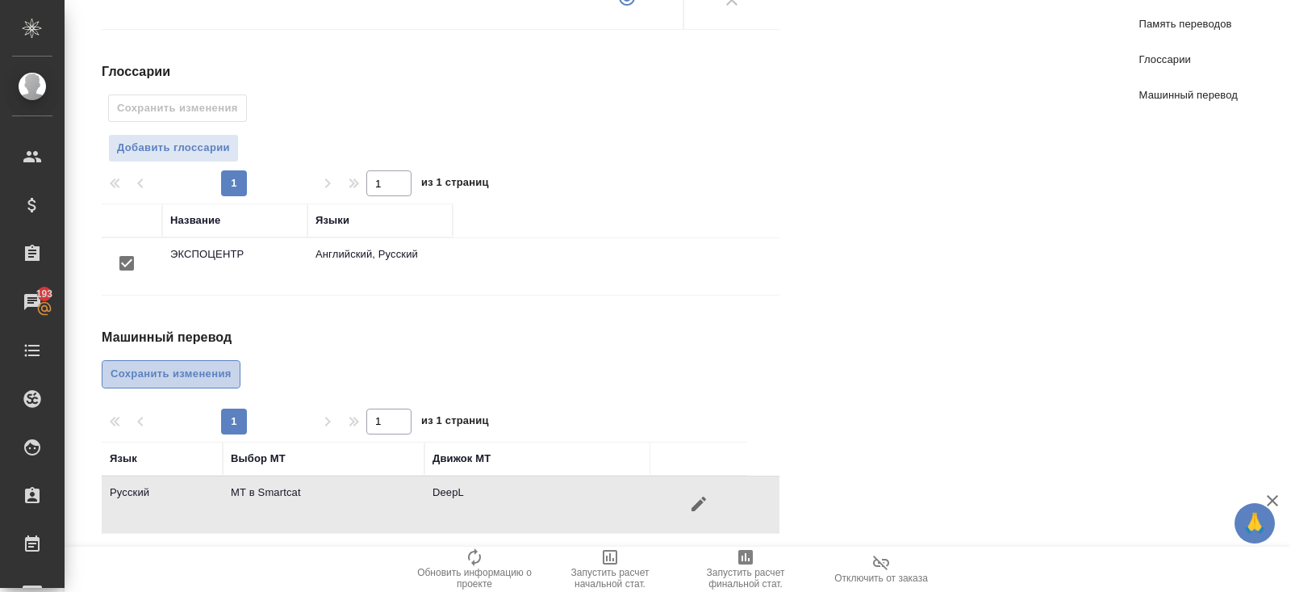
click at [220, 366] on span "Сохранить изменения" at bounding box center [171, 374] width 121 height 19
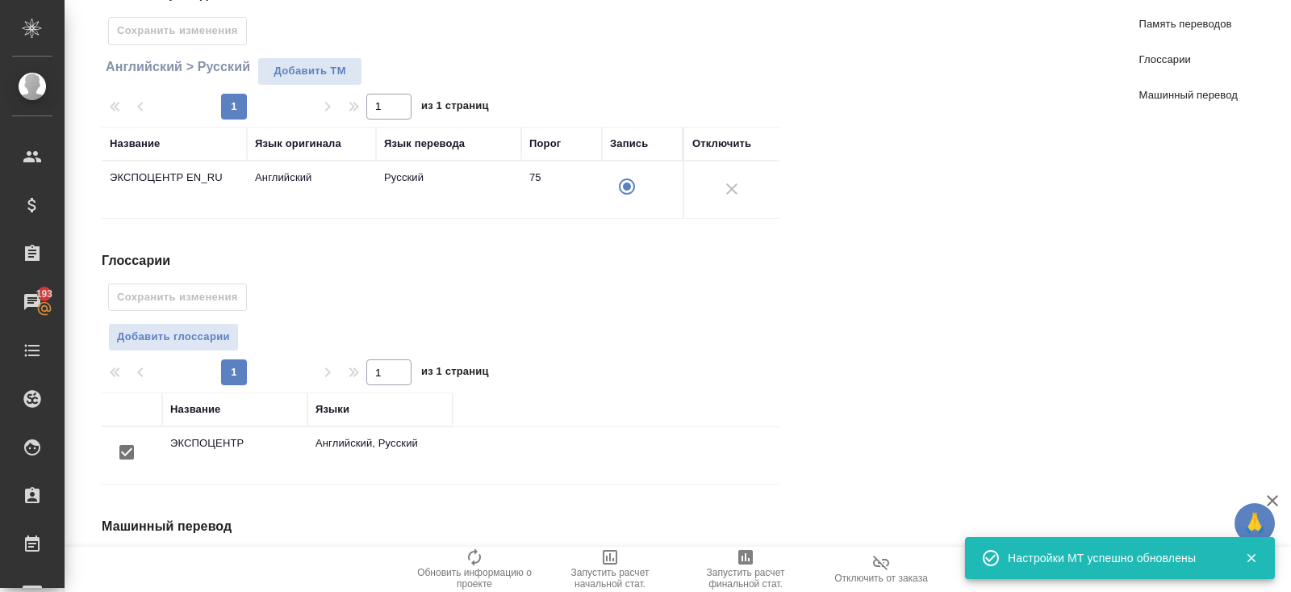
scroll to position [0, 0]
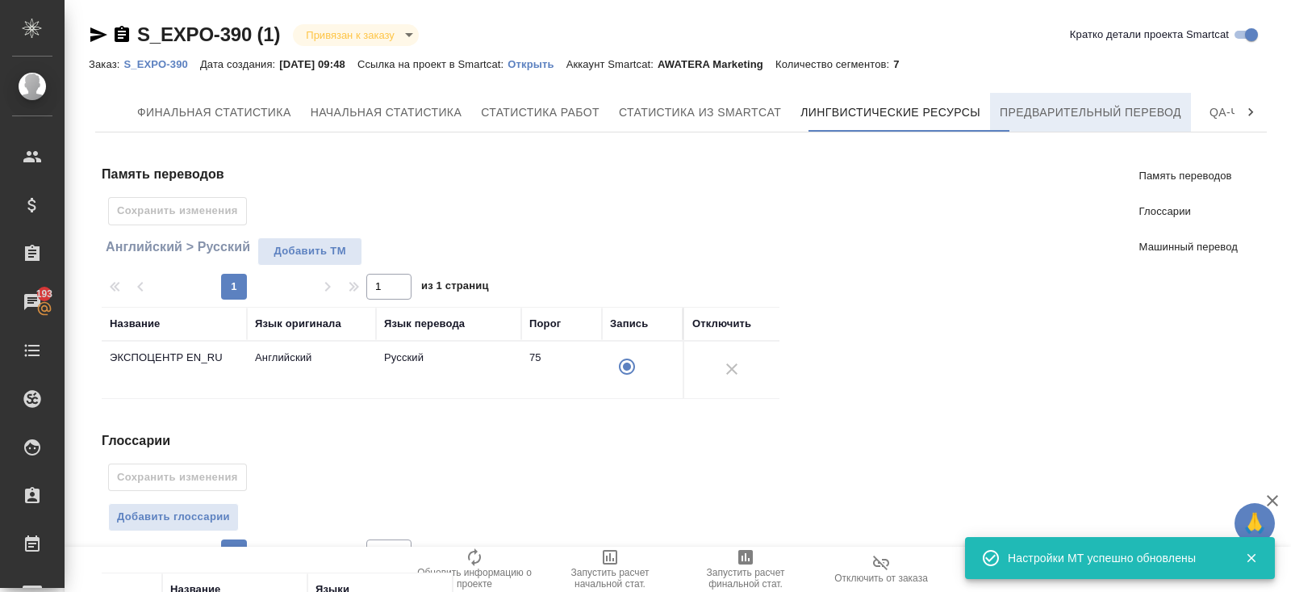
click at [1082, 119] on span "Предварительный перевод" at bounding box center [1091, 113] width 182 height 20
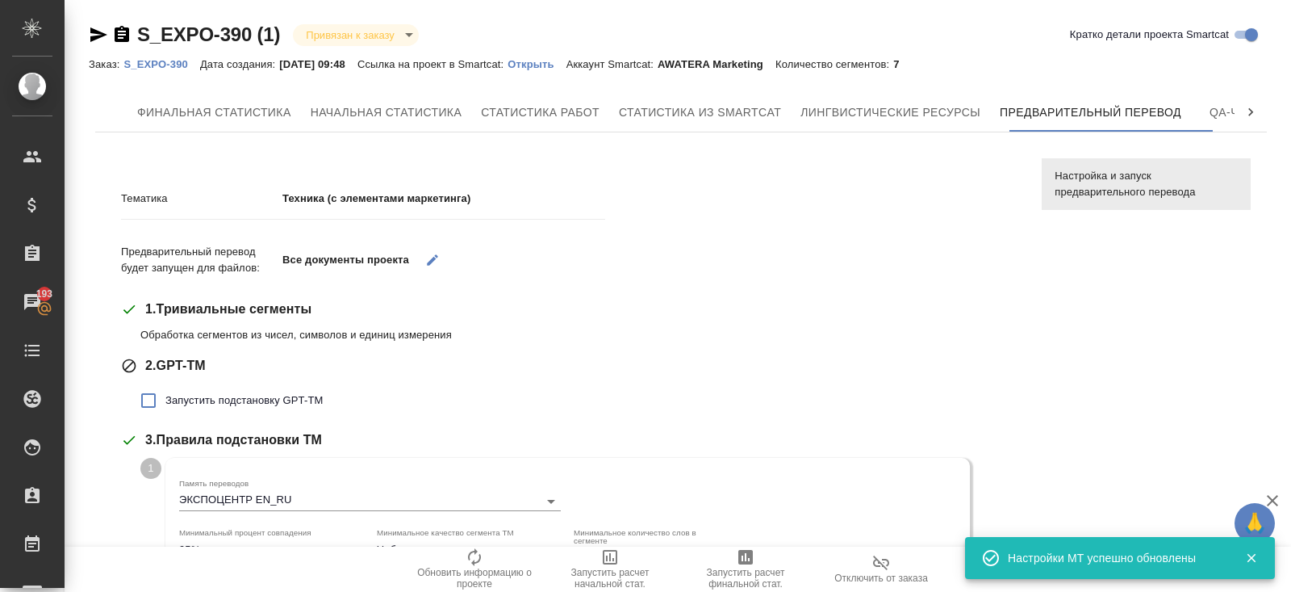
click at [202, 407] on span "Запустить подстановку GPT-TM" at bounding box center [243, 400] width 157 height 16
click at [165, 407] on input "Запустить подстановку GPT-TM" at bounding box center [149, 400] width 34 height 34
checkbox input "true"
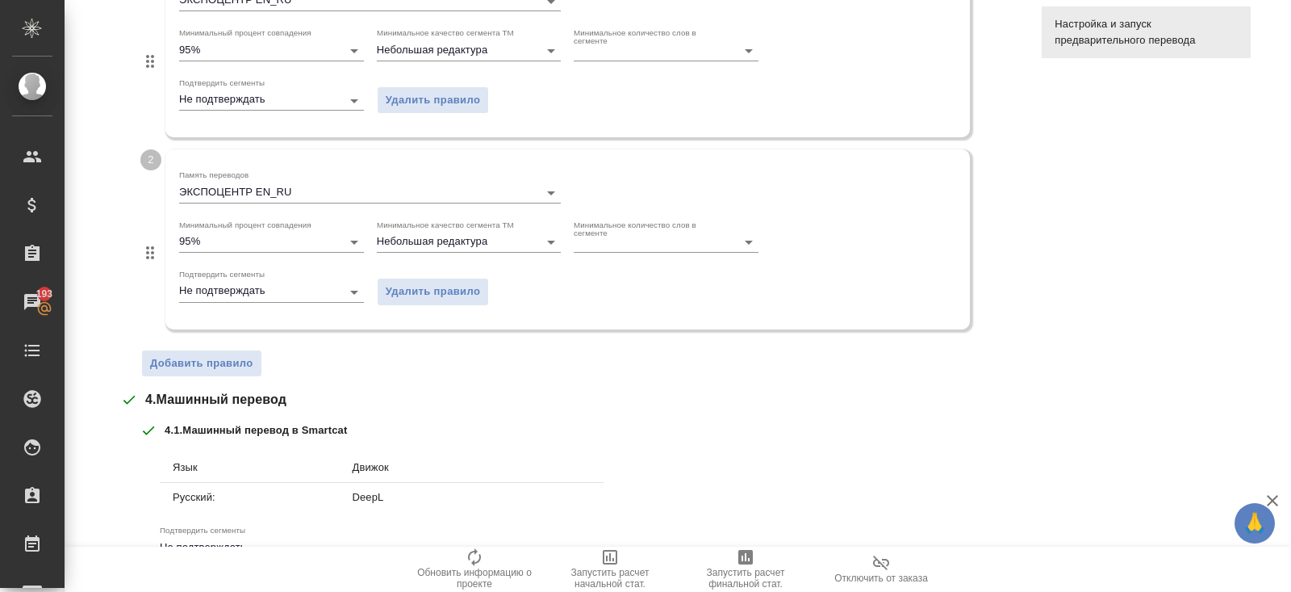
scroll to position [808, 0]
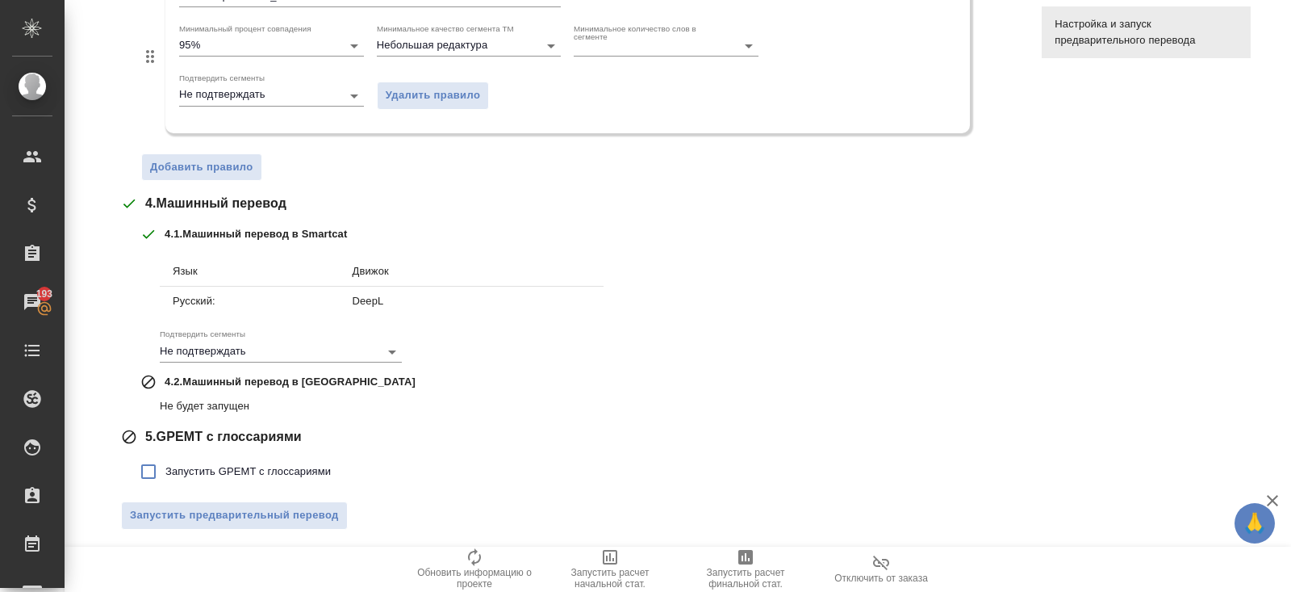
click at [244, 466] on span "Запустить GPEMT с глоссариями" at bounding box center [247, 471] width 165 height 16
click at [165, 466] on input "Запустить GPEMT с глоссариями" at bounding box center [149, 471] width 34 height 34
checkbox input "true"
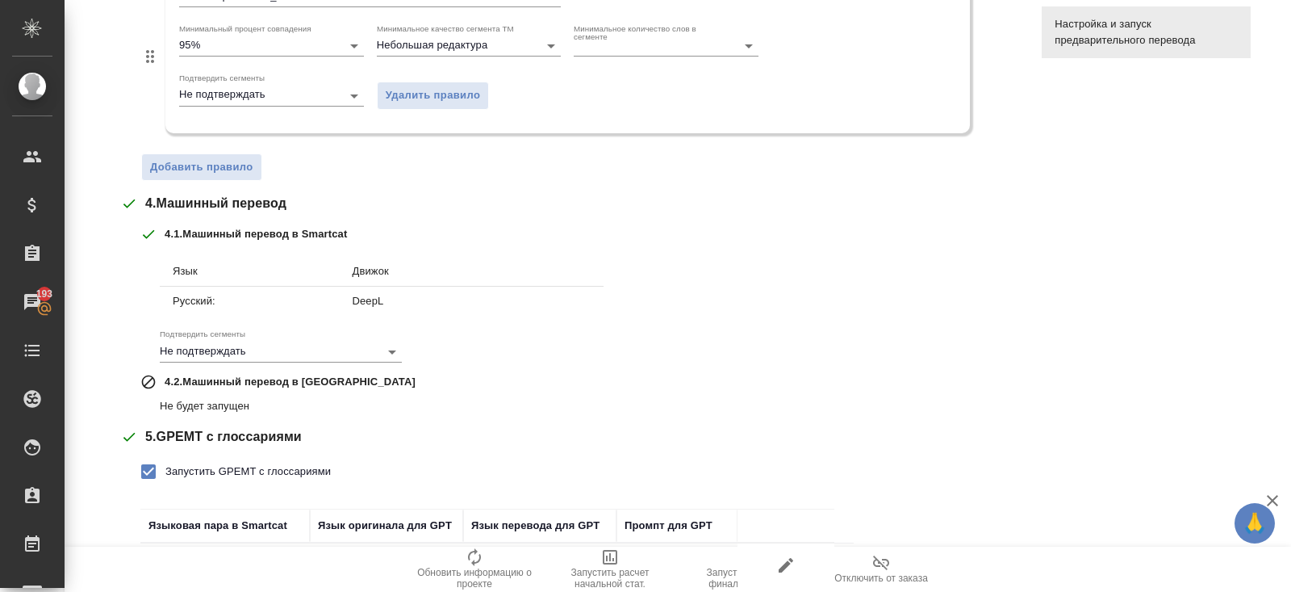
scroll to position [918, 0]
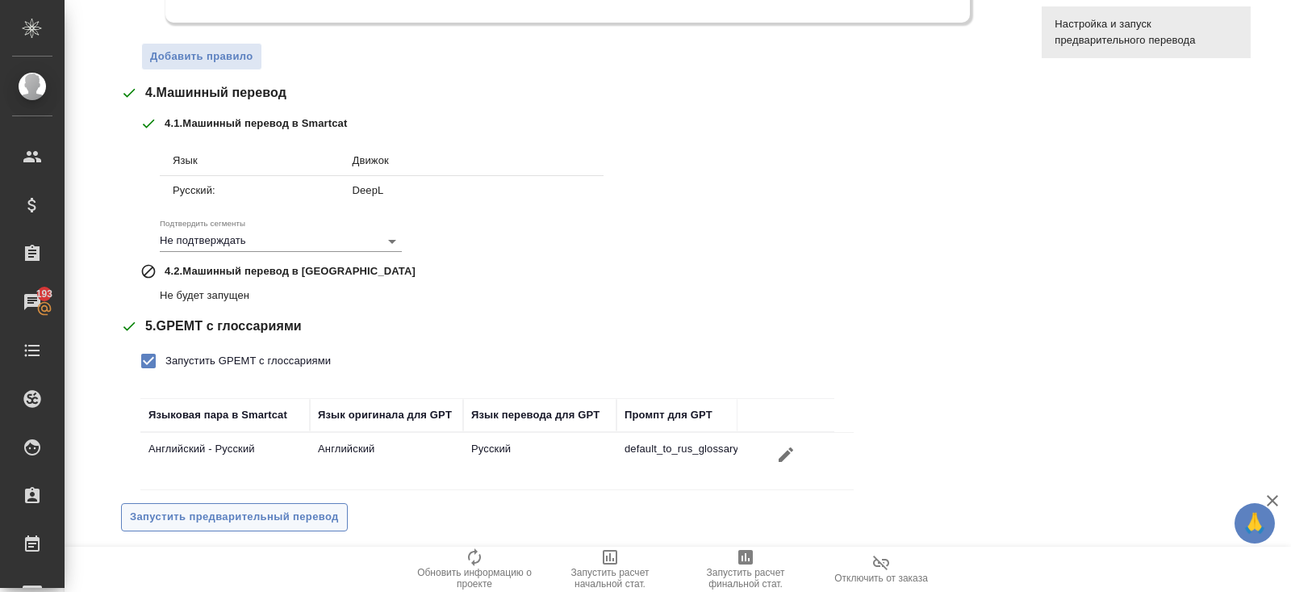
click at [246, 516] on span "Запустить предварительный перевод" at bounding box center [234, 517] width 209 height 19
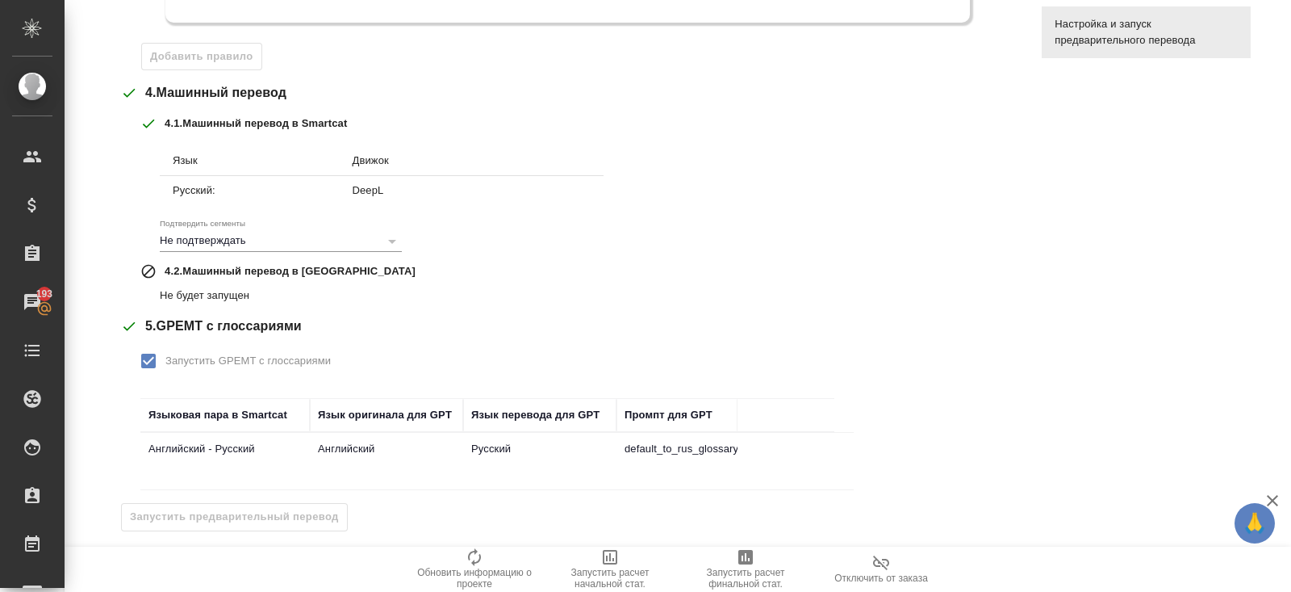
scroll to position [0, 0]
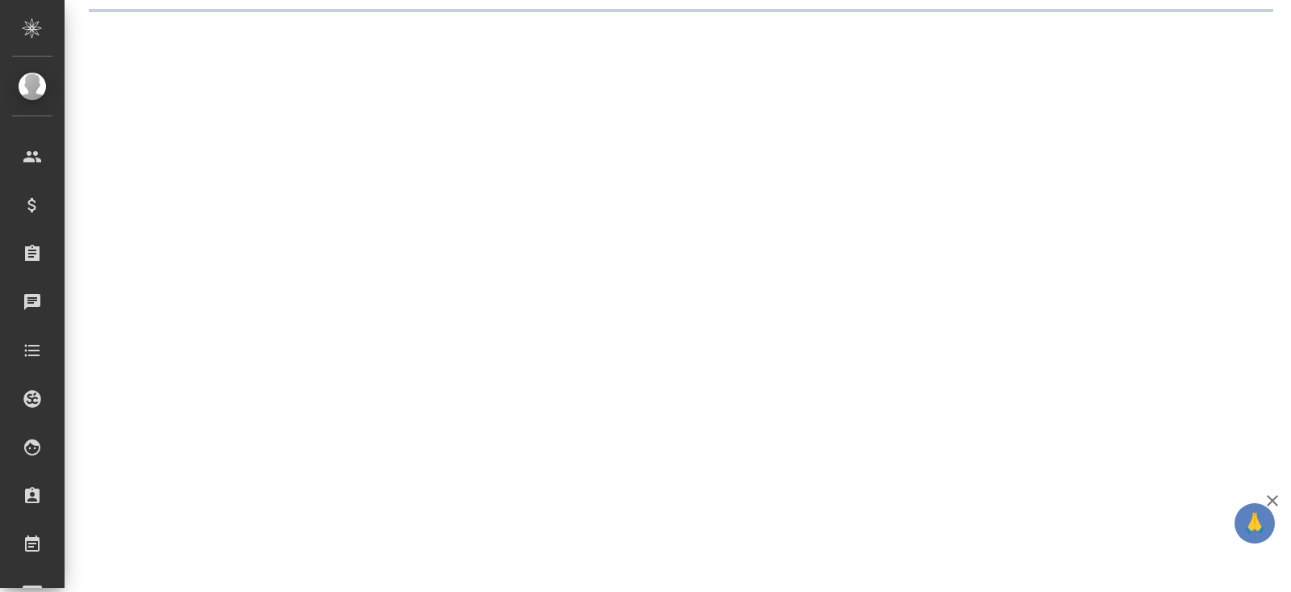
select select "RU"
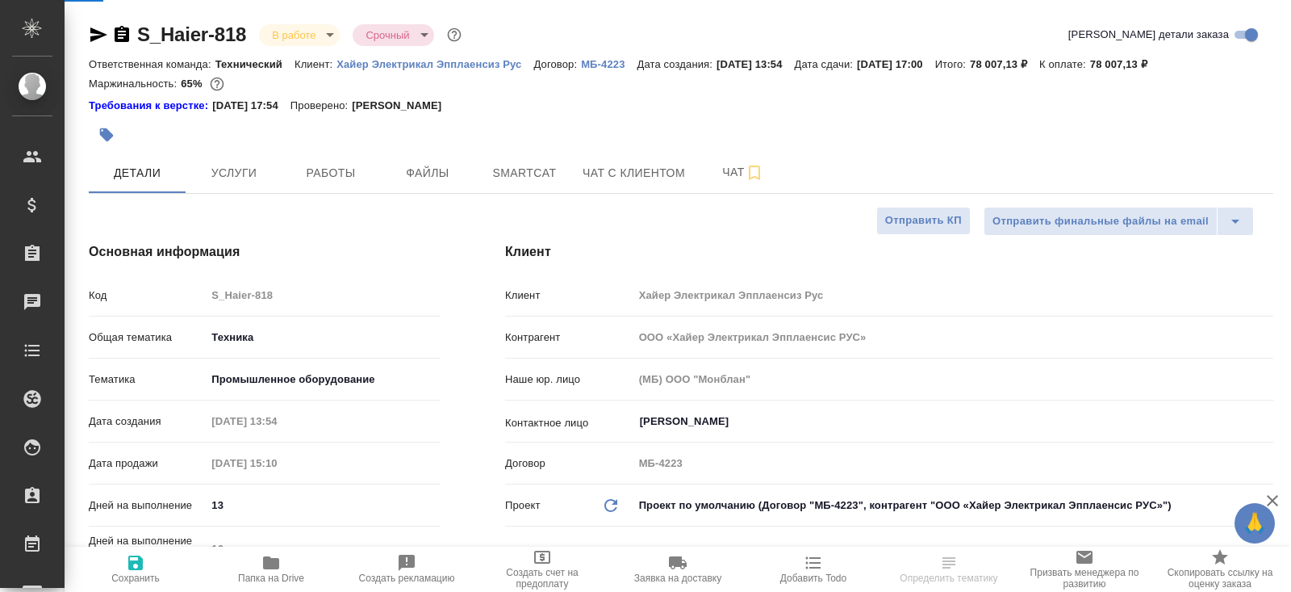
type textarea "x"
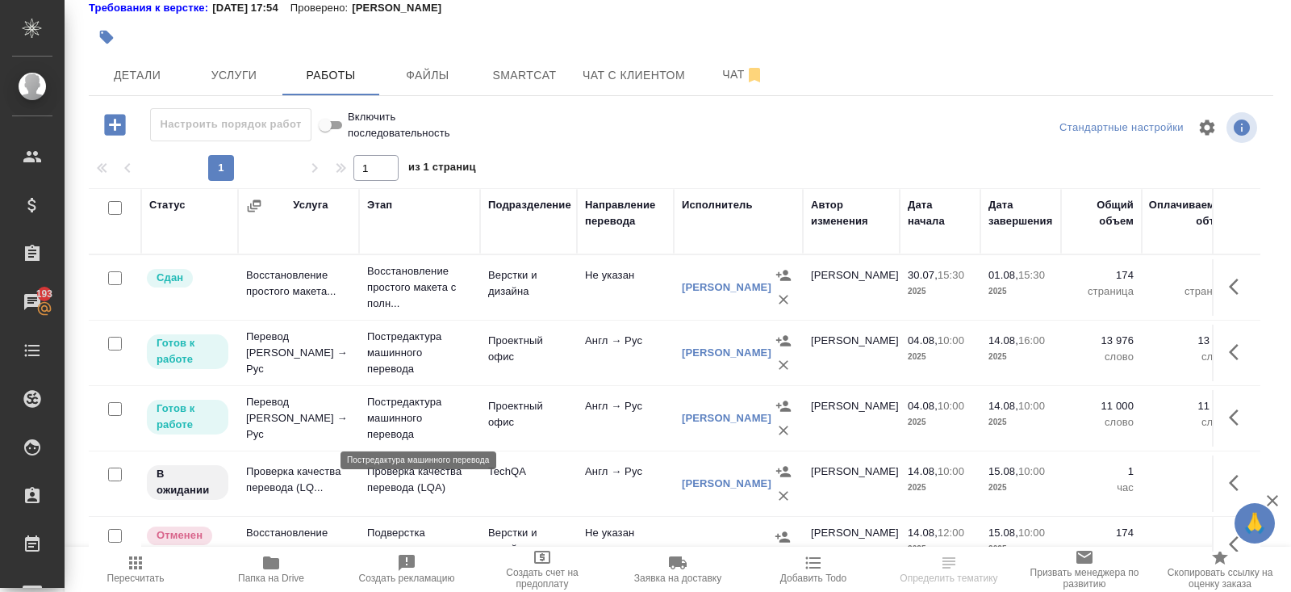
scroll to position [19, 0]
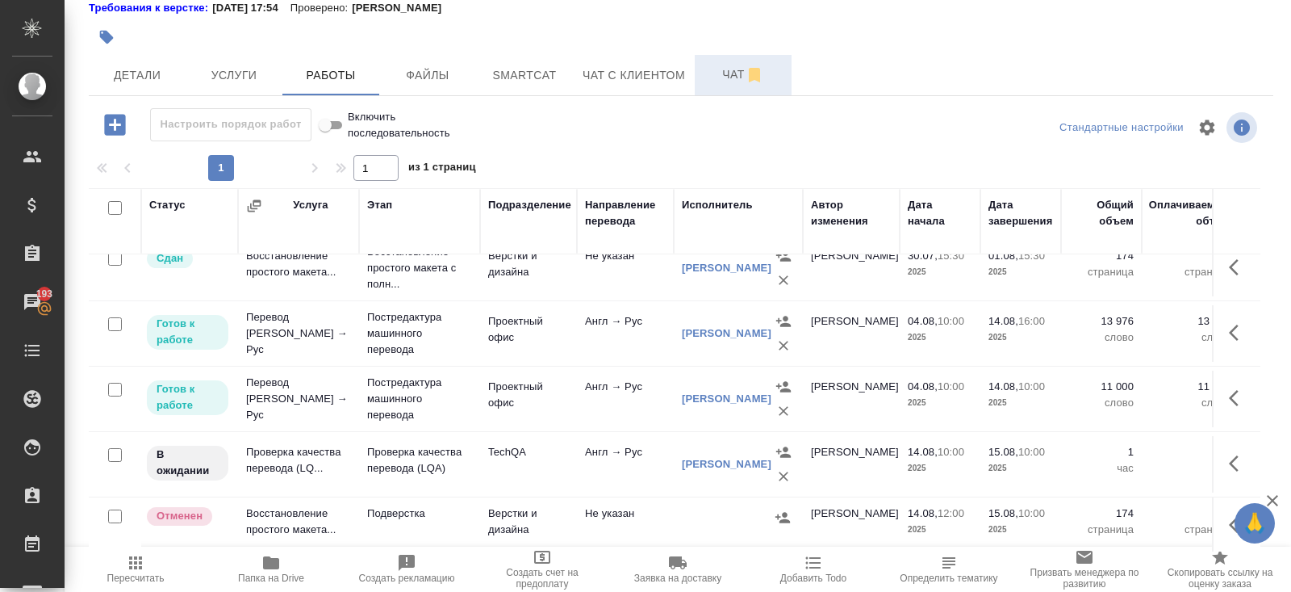
click at [743, 79] on span "Чат" at bounding box center [743, 75] width 77 height 20
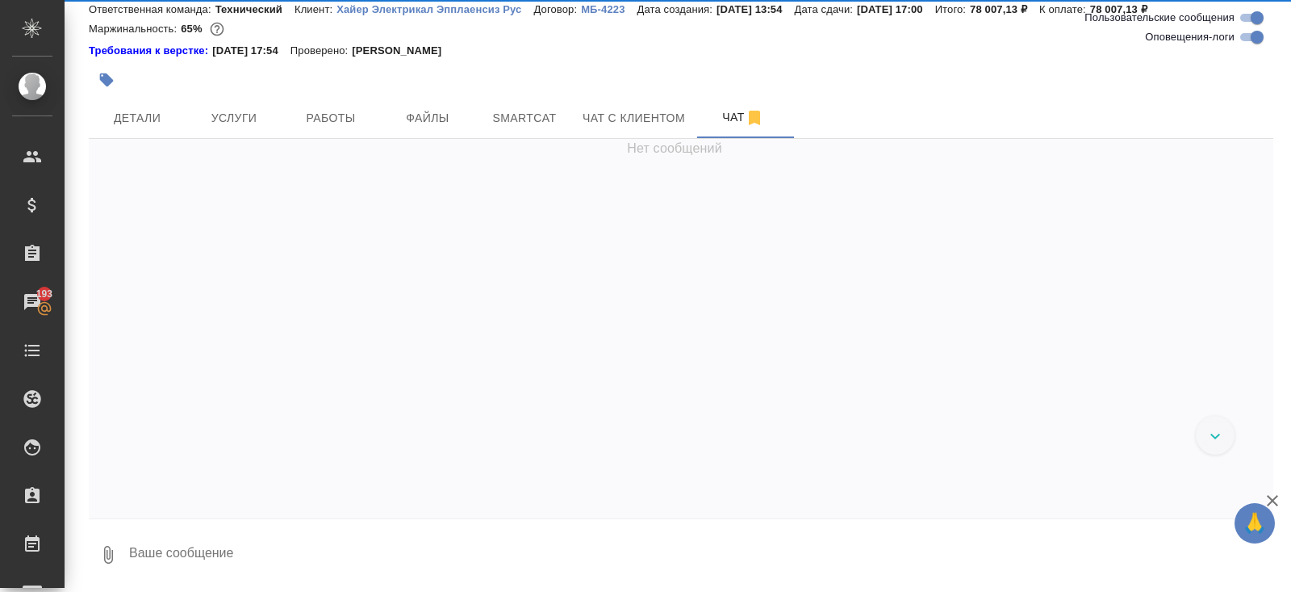
scroll to position [54, 0]
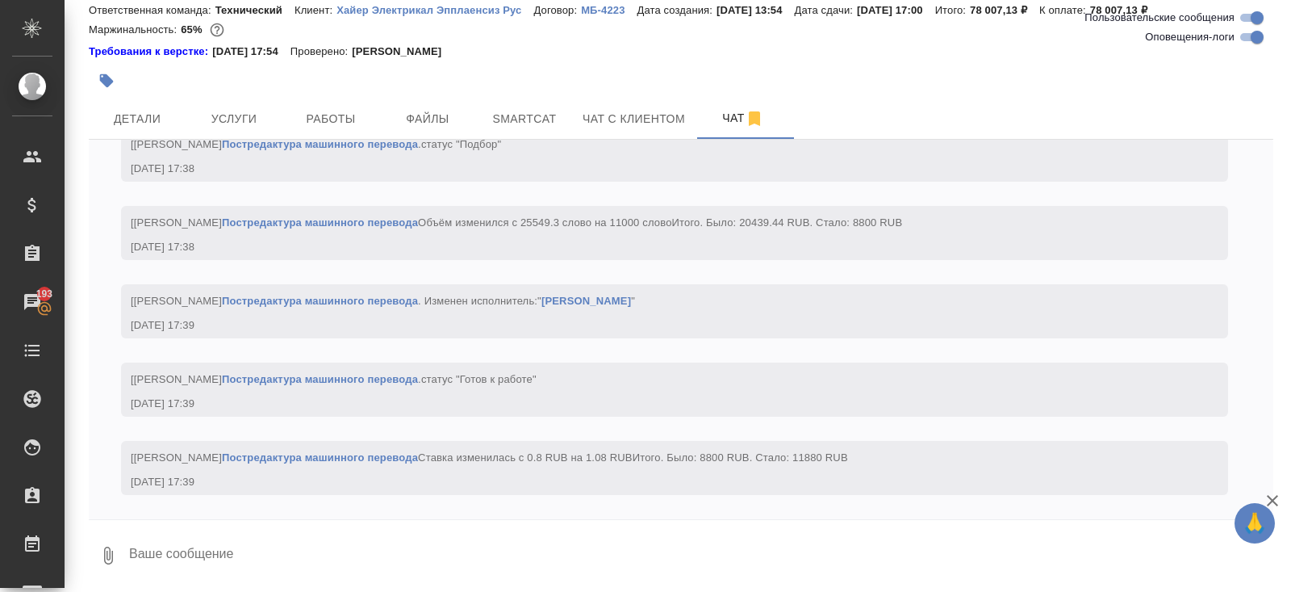
click at [1253, 40] on input "Оповещения-логи" at bounding box center [1257, 36] width 58 height 19
checkbox input "false"
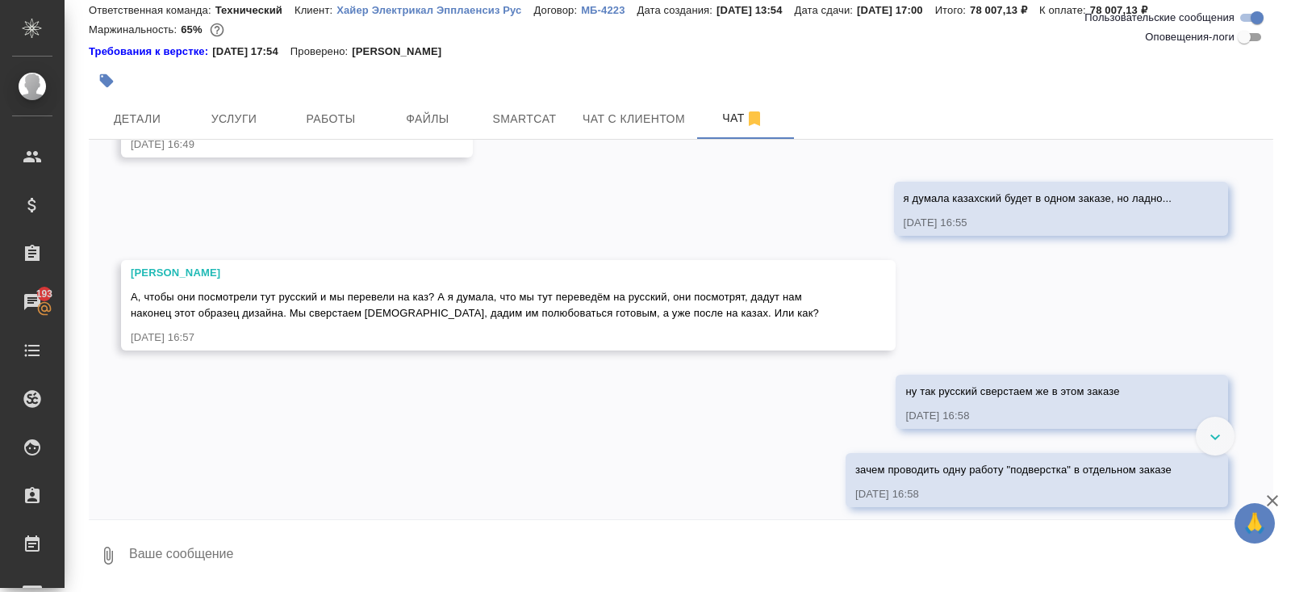
scroll to position [2012, 0]
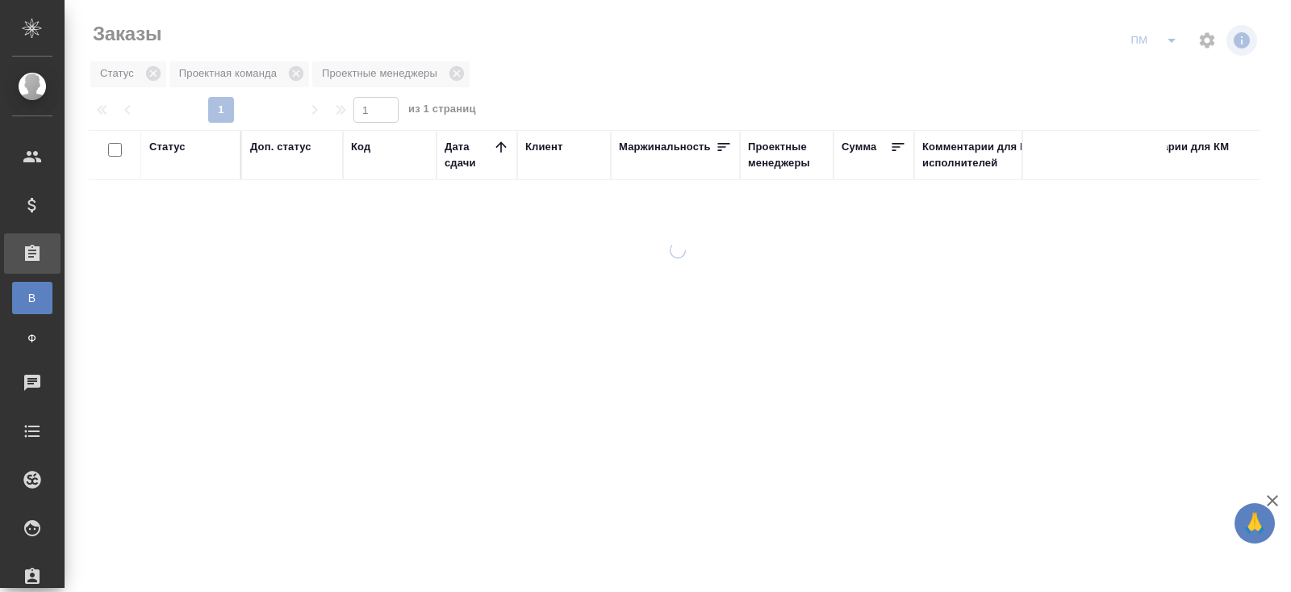
click at [1170, 43] on icon "split button" at bounding box center [1171, 40] width 19 height 19
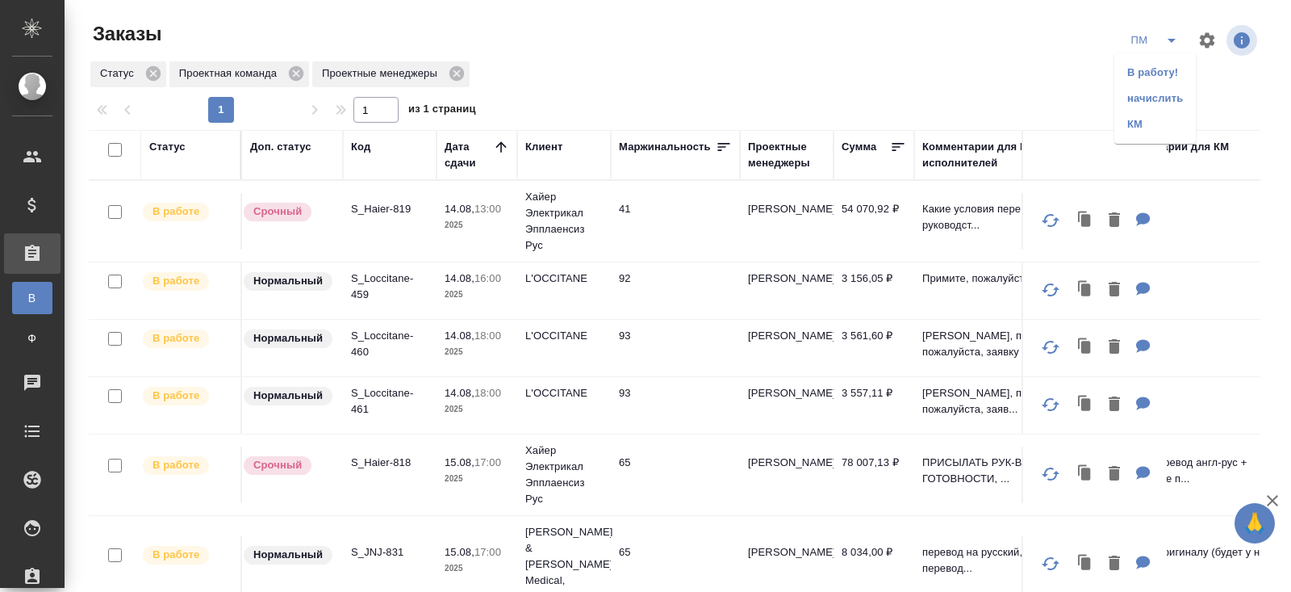
click at [1166, 69] on li "В работу!" at bounding box center [1156, 73] width 82 height 26
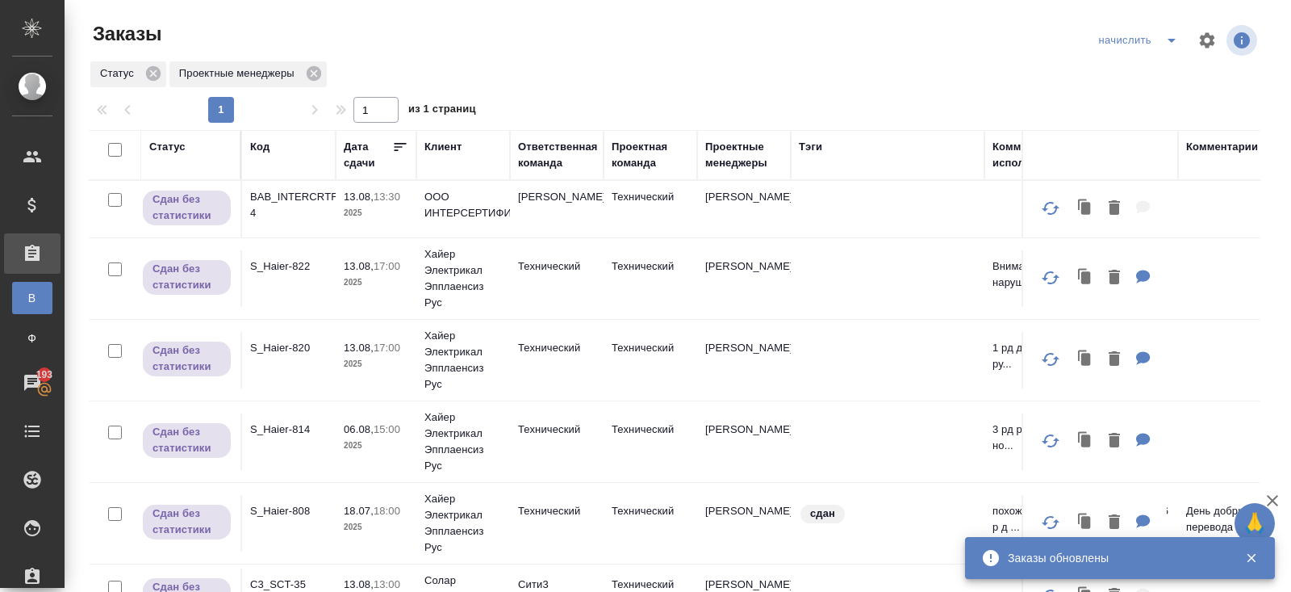
click at [260, 199] on p "BAB_INTERCRTF-4" at bounding box center [288, 205] width 77 height 32
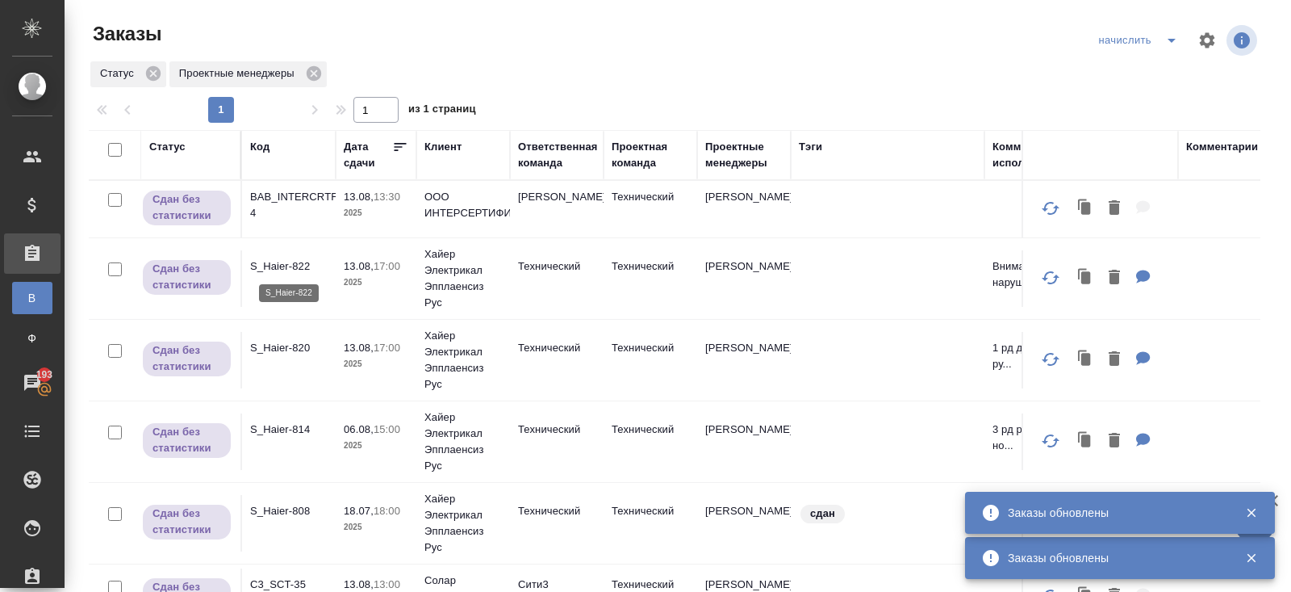
click at [268, 267] on p "S_Haier-822" at bounding box center [288, 266] width 77 height 16
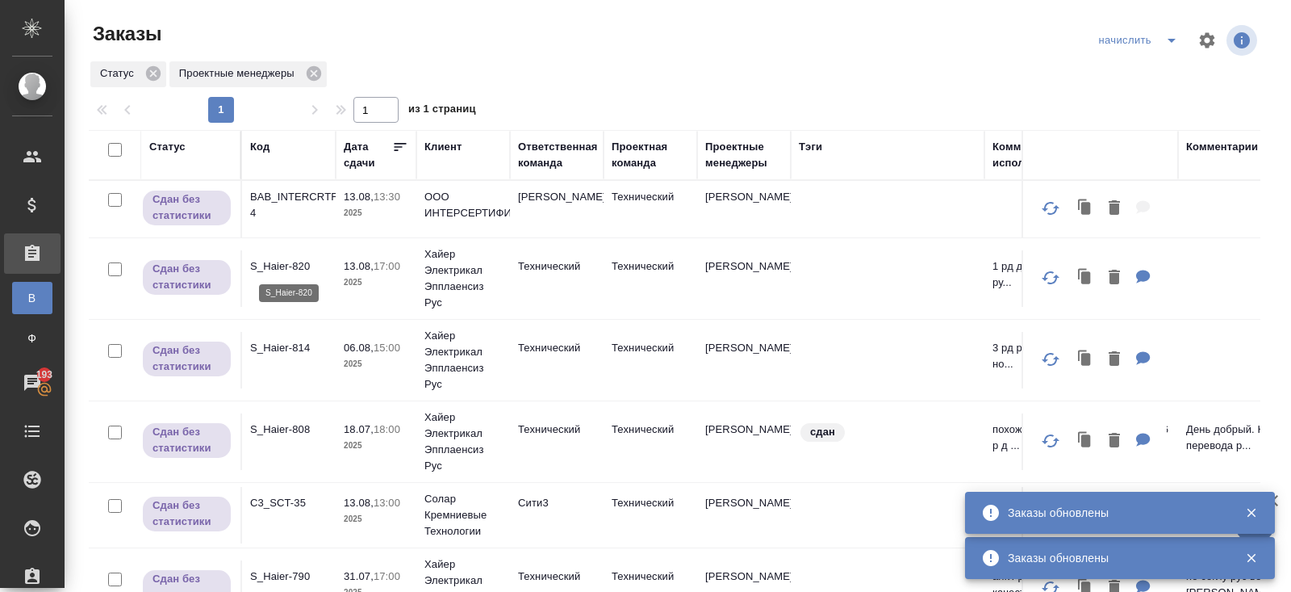
click at [291, 266] on p "S_Haier-820" at bounding box center [288, 266] width 77 height 16
click at [280, 345] on p "S_Haier-814" at bounding box center [288, 348] width 77 height 16
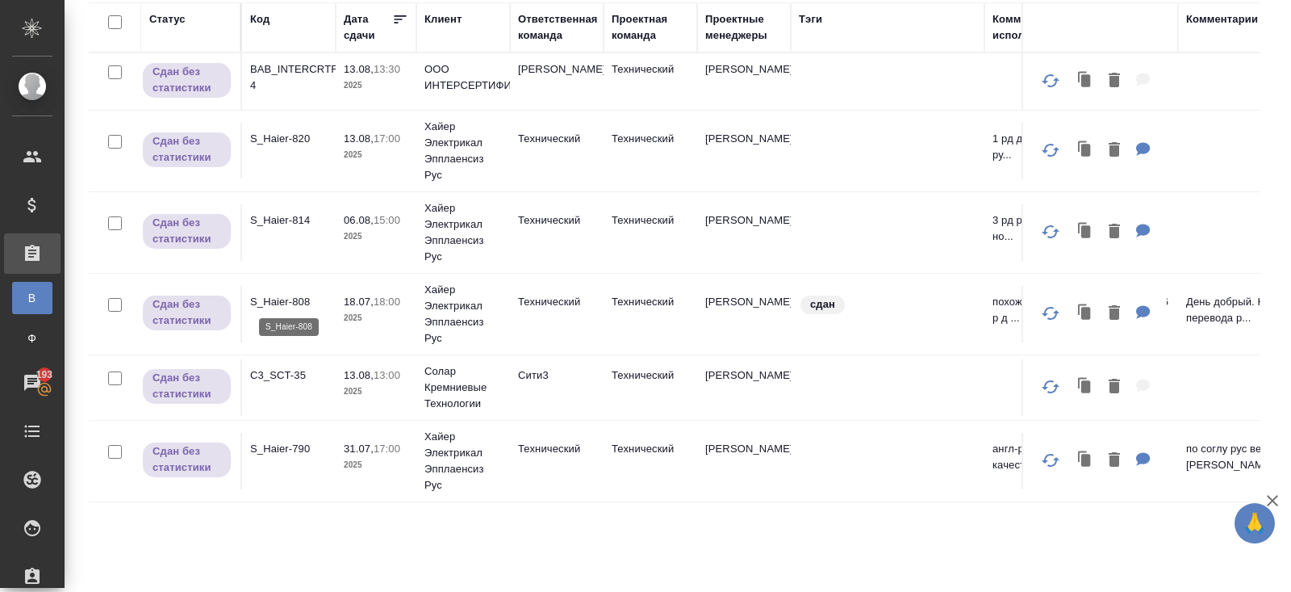
click at [271, 299] on p "S_Haier-808" at bounding box center [288, 302] width 77 height 16
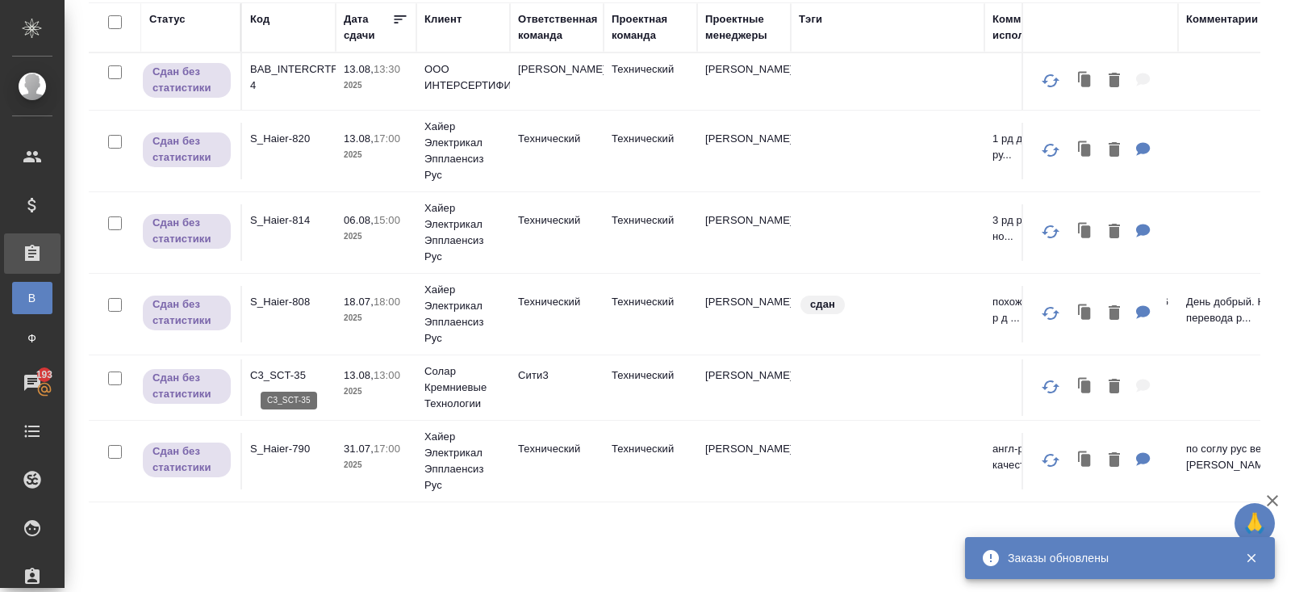
click at [281, 371] on p "C3_SCT-35" at bounding box center [288, 375] width 77 height 16
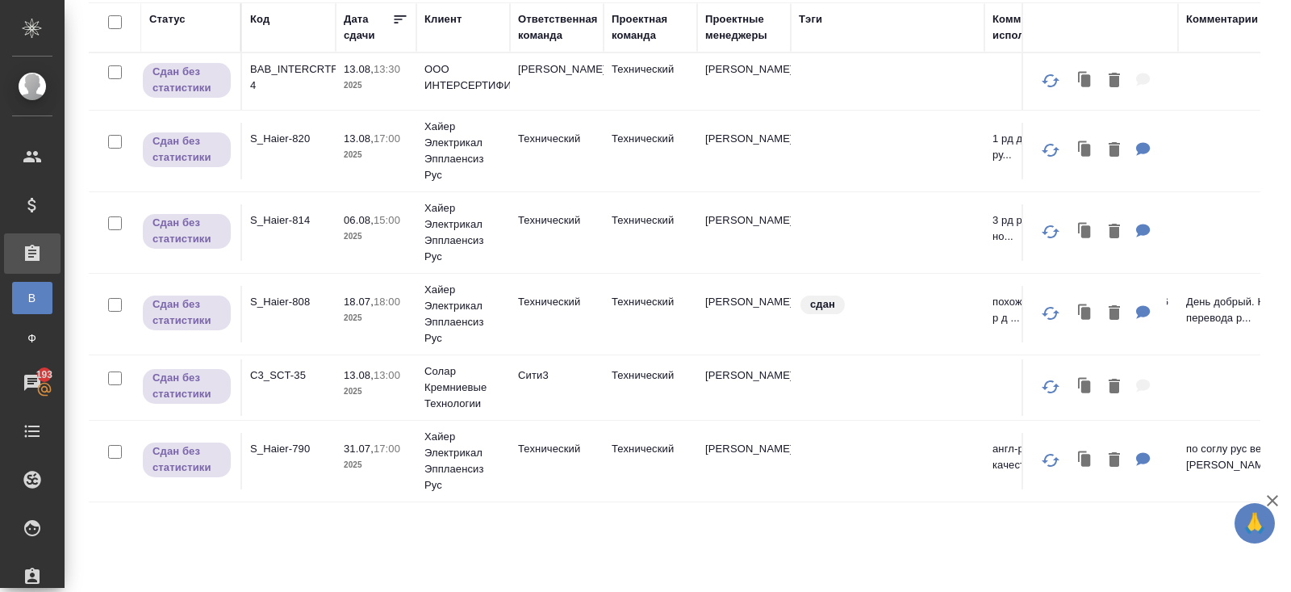
scroll to position [0, 0]
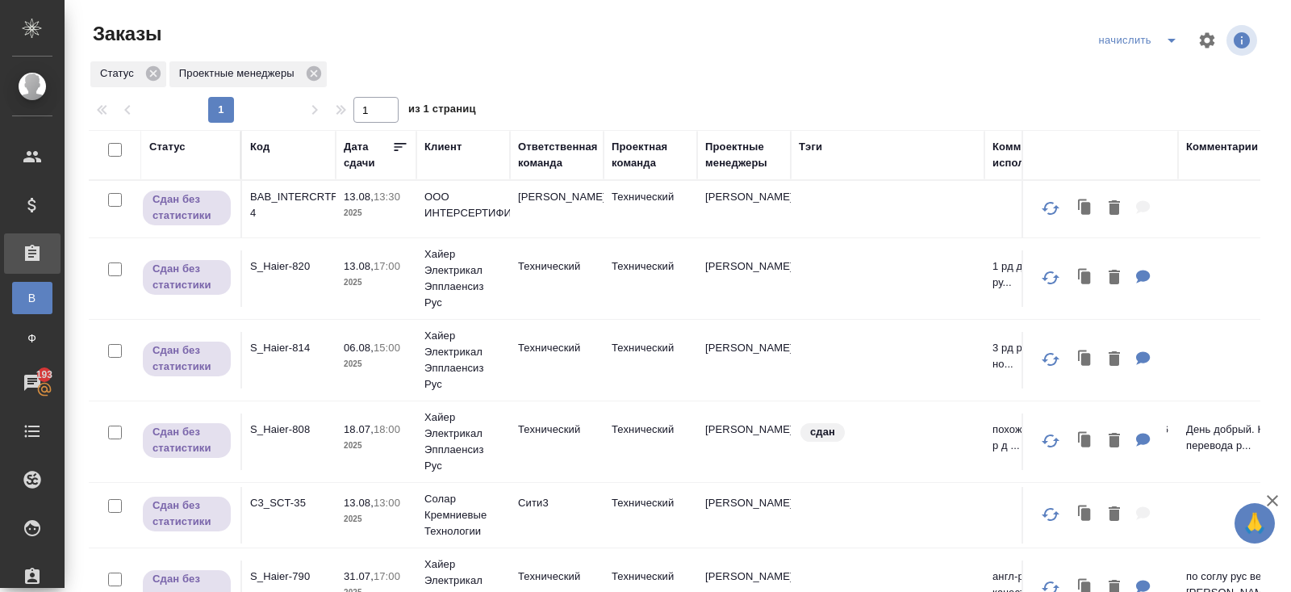
click at [1171, 38] on icon "split button" at bounding box center [1171, 40] width 19 height 19
click at [1164, 79] on li "В работу!" at bounding box center [1140, 73] width 94 height 26
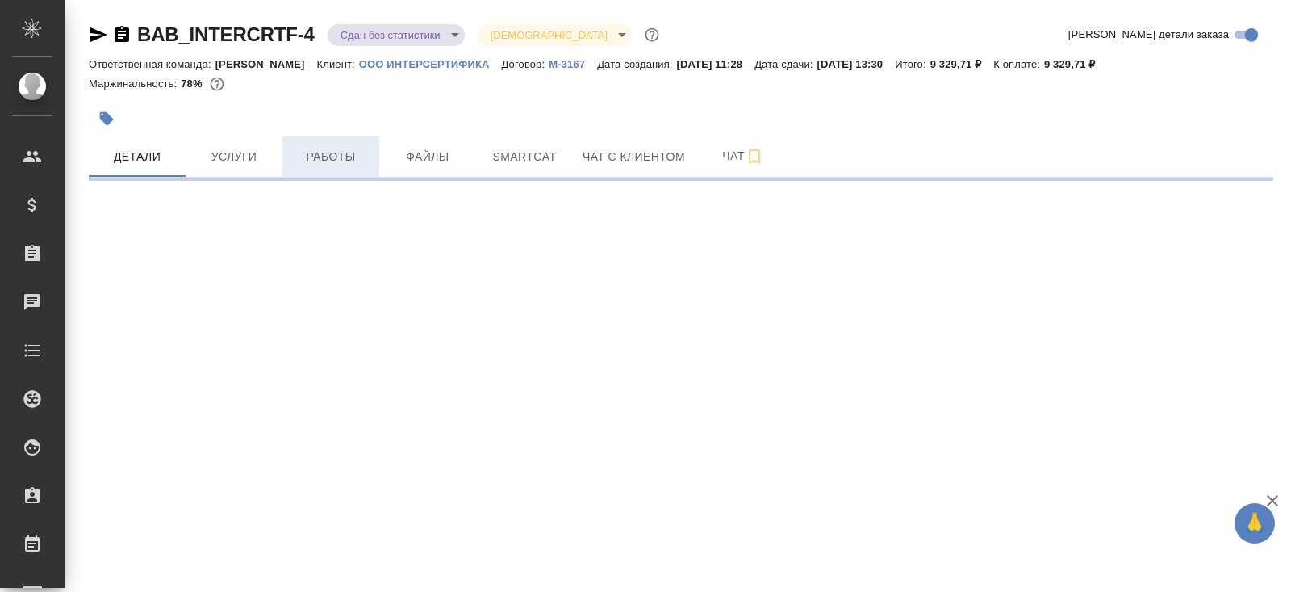
click at [321, 168] on button "Работы" at bounding box center [330, 156] width 97 height 40
select select "RU"
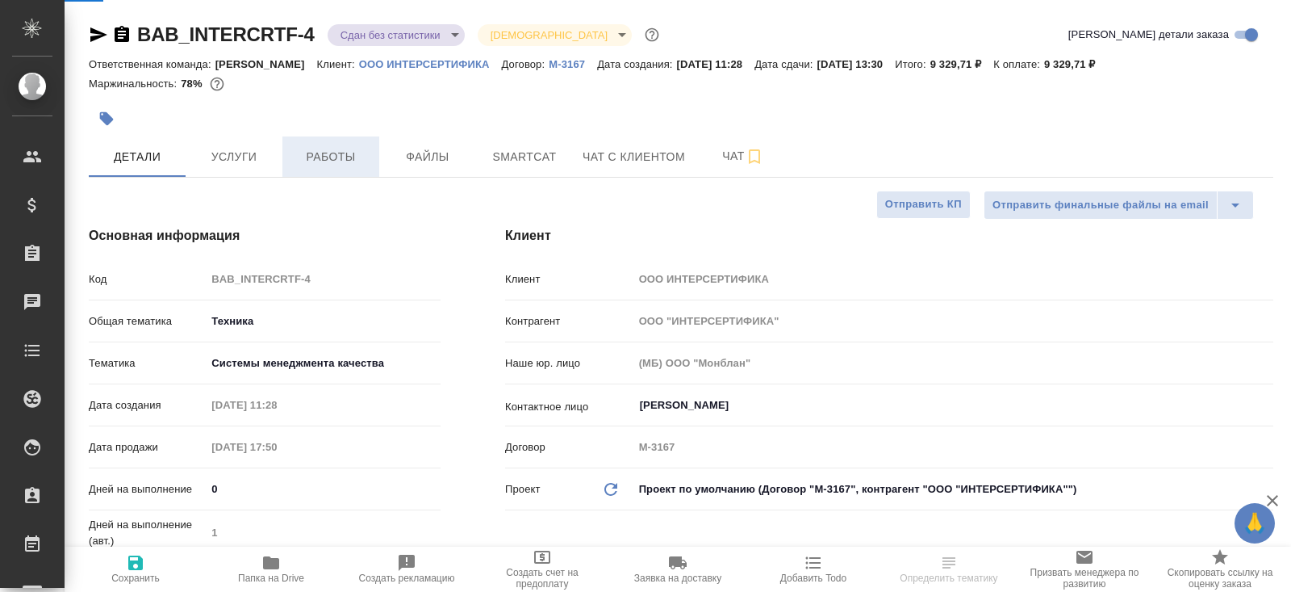
type textarea "x"
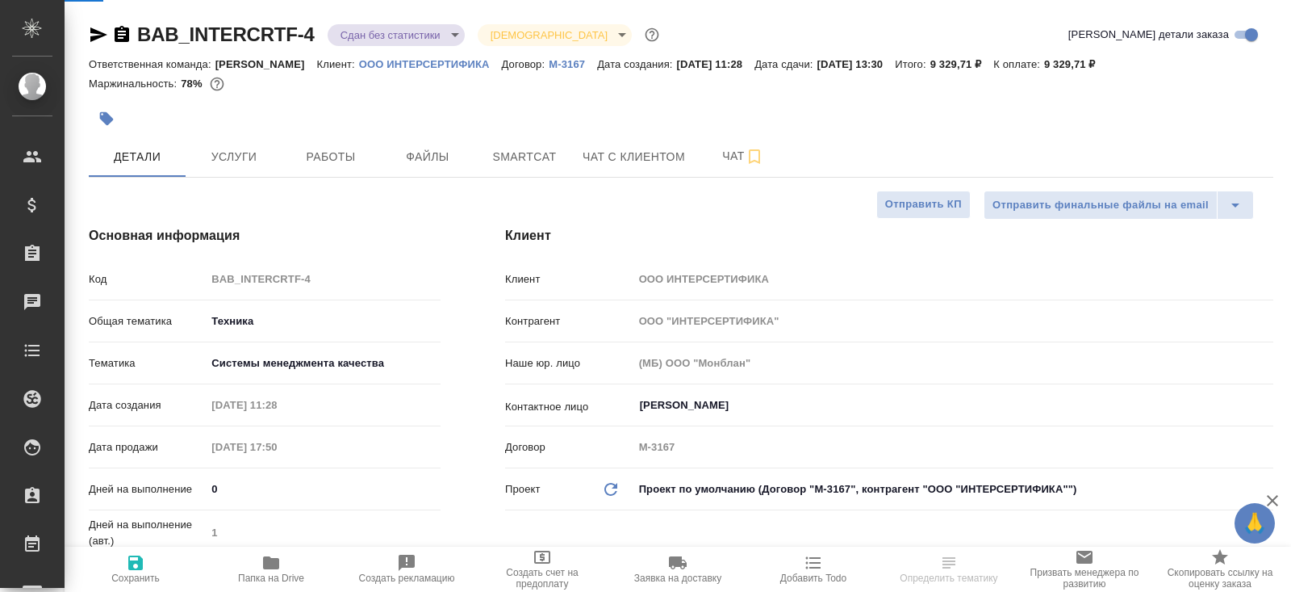
type textarea "x"
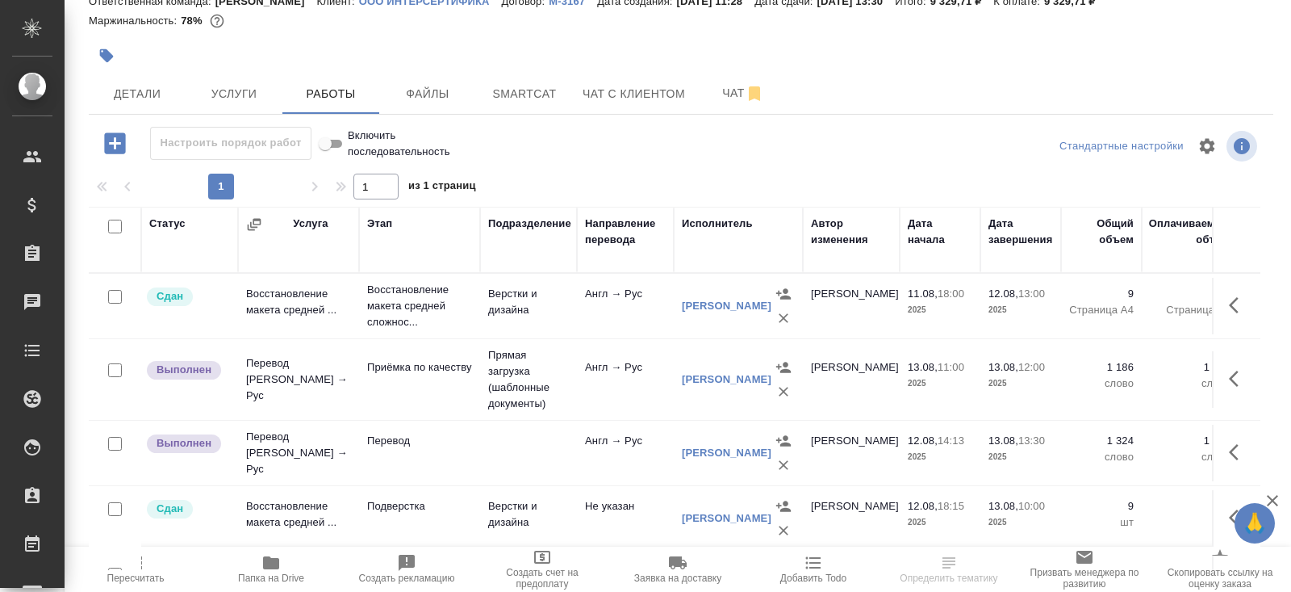
scroll to position [82, 0]
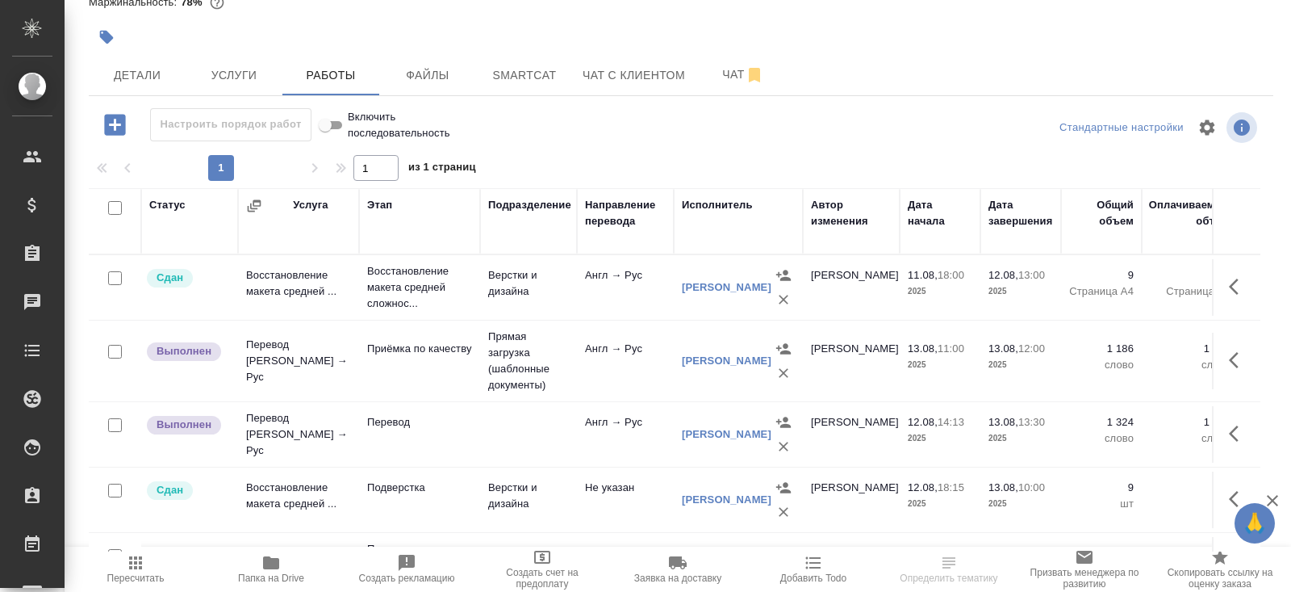
click at [1240, 357] on icon "button" at bounding box center [1238, 359] width 19 height 19
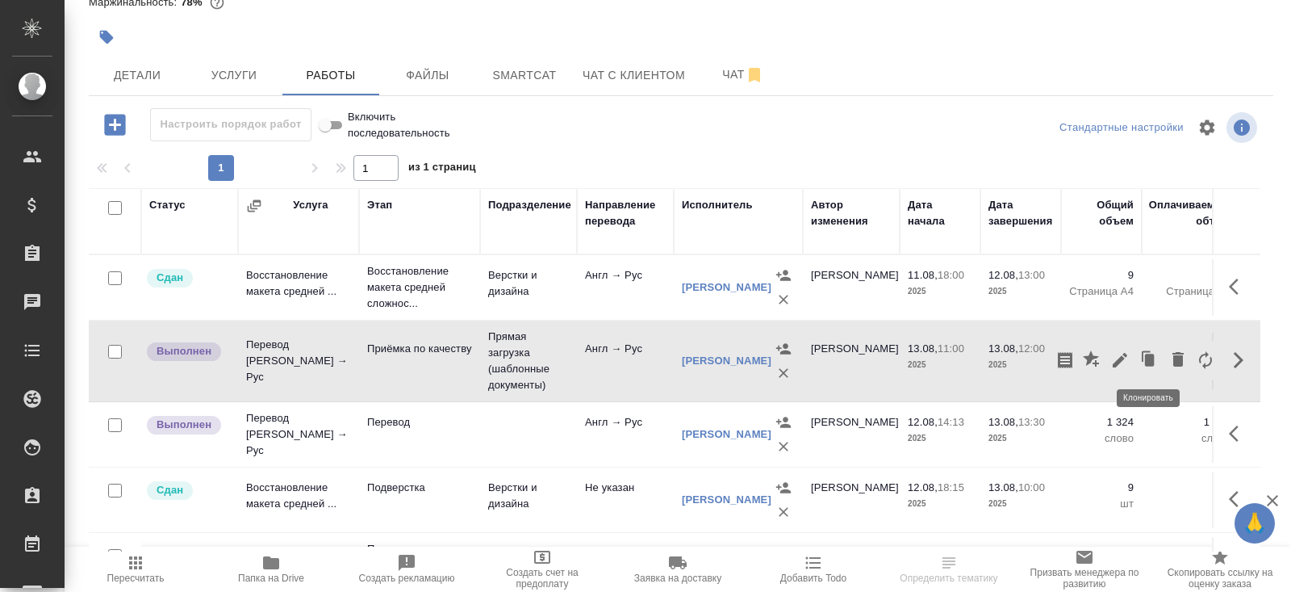
click at [1119, 356] on icon "button" at bounding box center [1120, 360] width 15 height 15
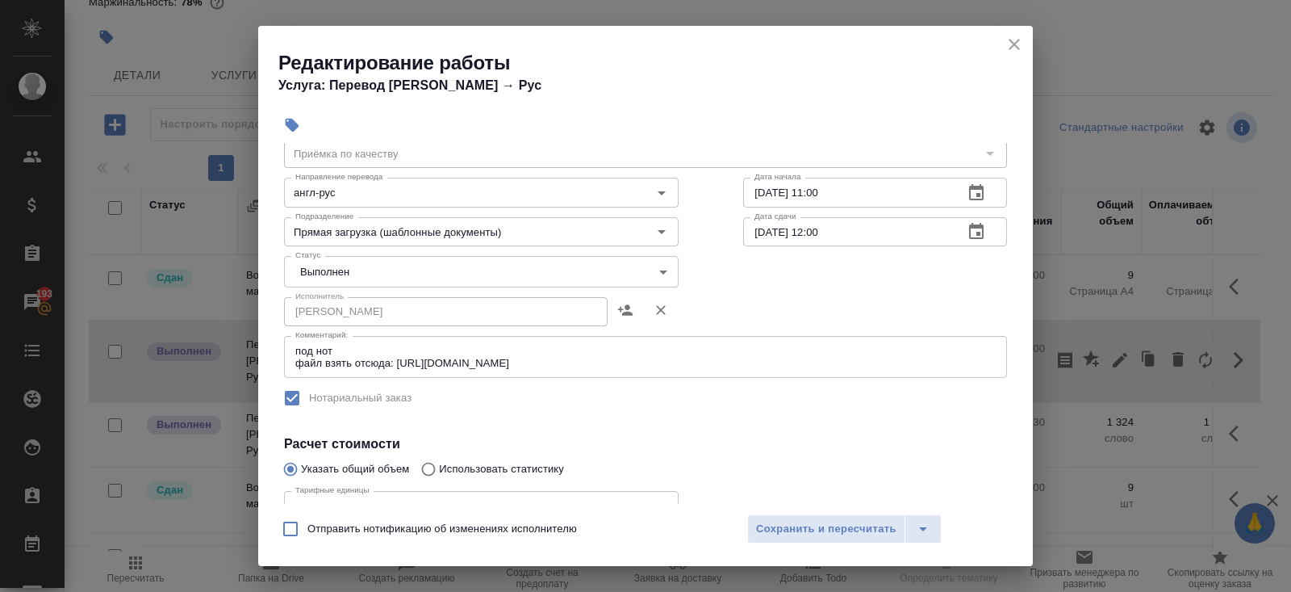
scroll to position [0, 0]
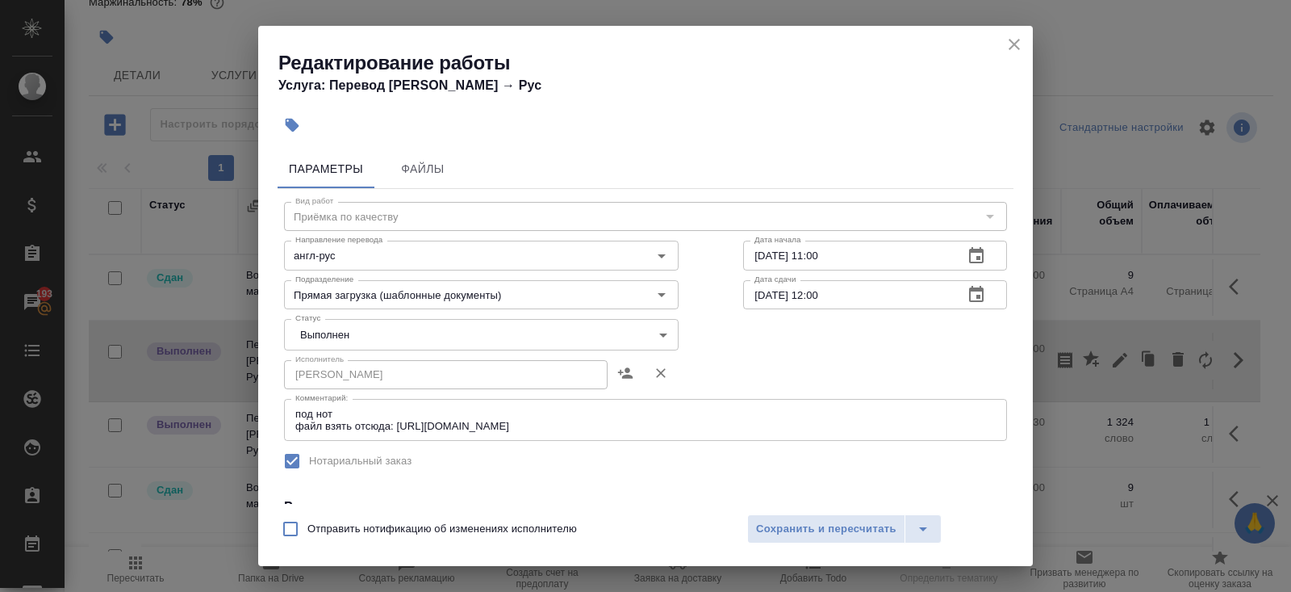
click at [327, 322] on body "🙏 .cls-1 fill:#fff; AWATERA Belyakova Yulia Клиенты Спецификации Заказы 193 Чат…" at bounding box center [645, 296] width 1291 height 592
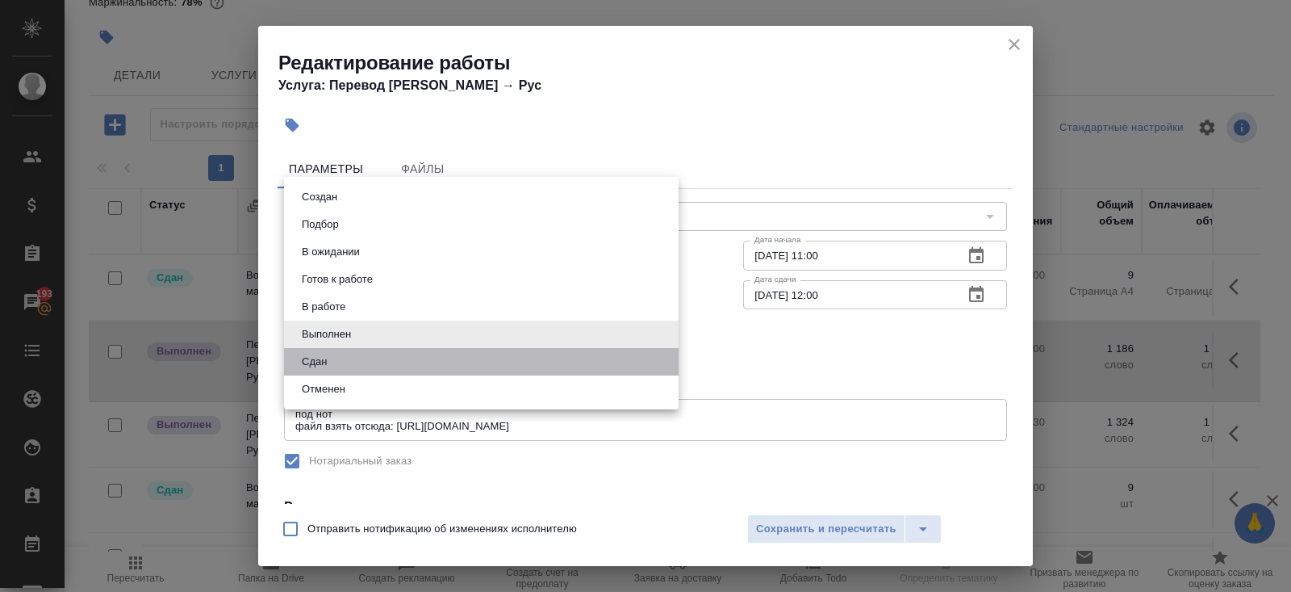
click at [328, 349] on li "Сдан" at bounding box center [481, 361] width 395 height 27
type input "closed"
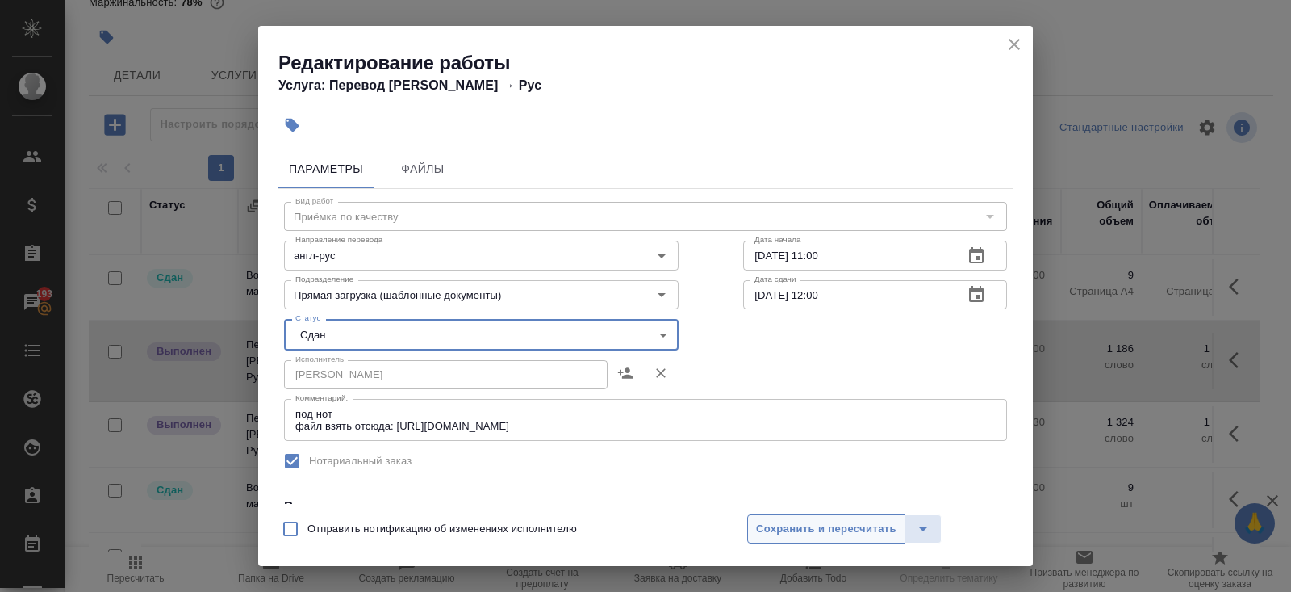
click at [834, 527] on span "Сохранить и пересчитать" at bounding box center [826, 529] width 140 height 19
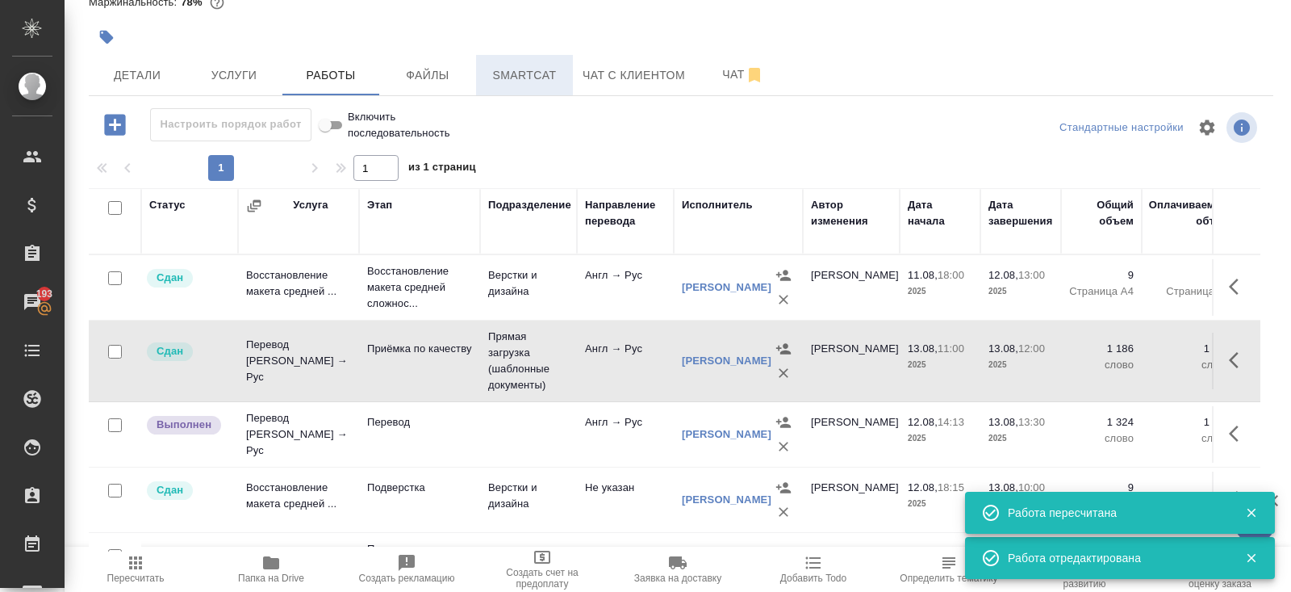
click at [517, 82] on span "Smartcat" at bounding box center [524, 75] width 77 height 20
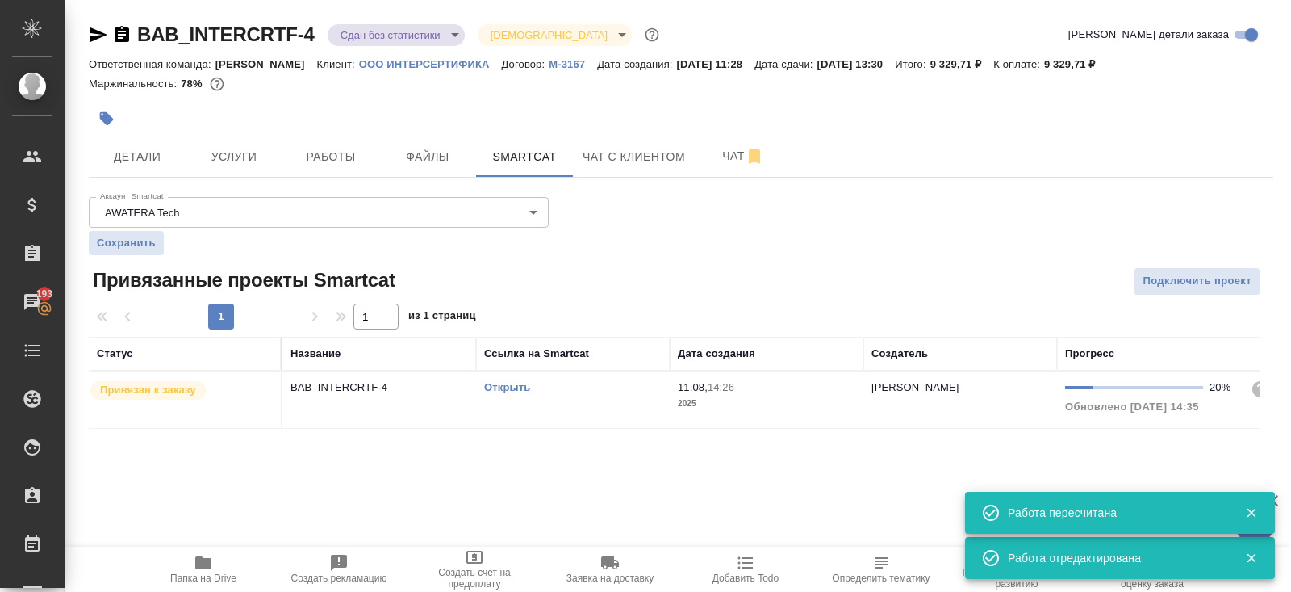
click at [588, 404] on td "Открыть" at bounding box center [573, 399] width 194 height 56
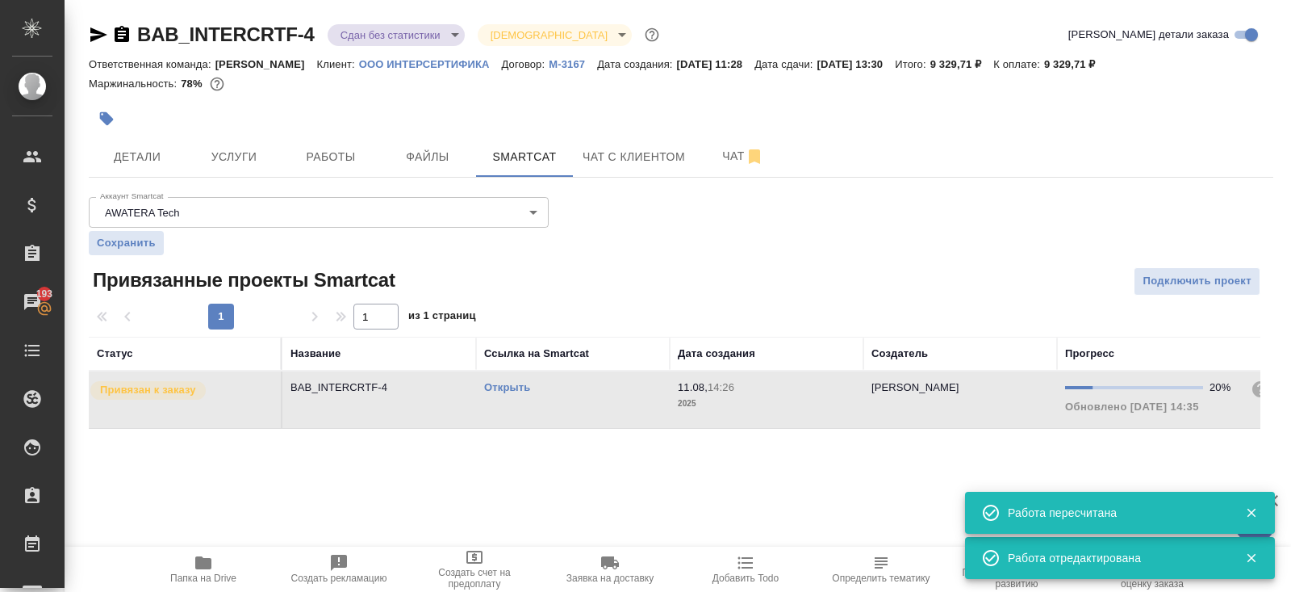
click at [588, 404] on td "Открыть" at bounding box center [573, 399] width 194 height 56
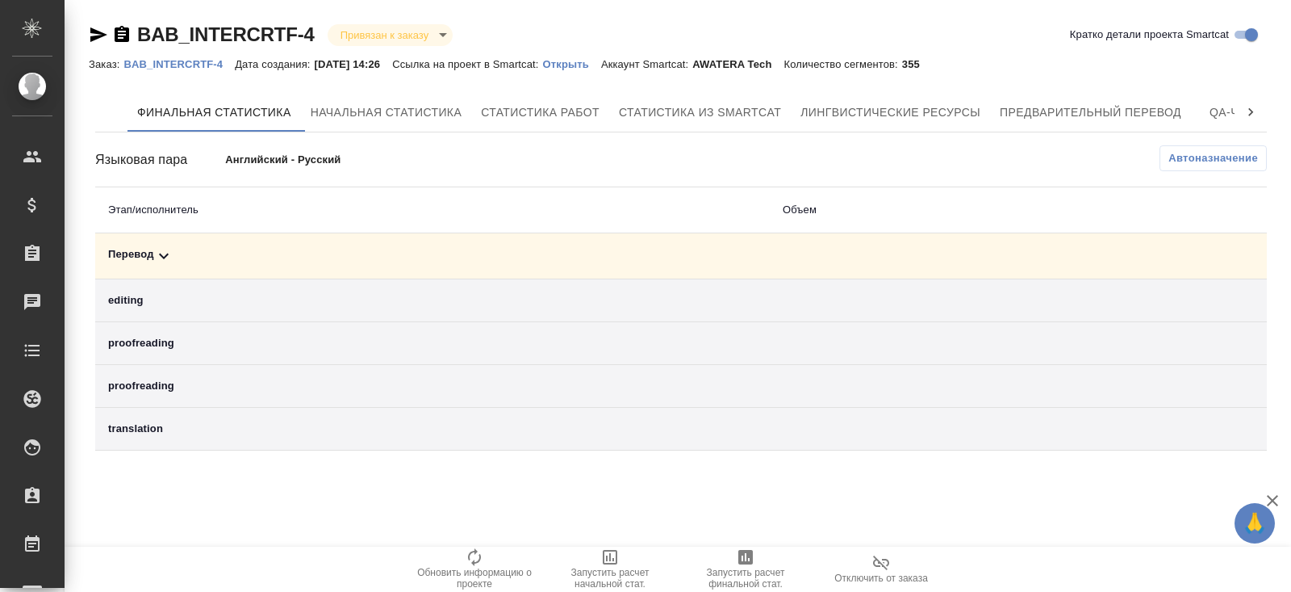
click at [248, 245] on td "Перевод" at bounding box center [432, 256] width 675 height 46
click at [190, 236] on td "Перевод" at bounding box center [432, 256] width 675 height 46
click at [165, 256] on icon at bounding box center [164, 256] width 10 height 6
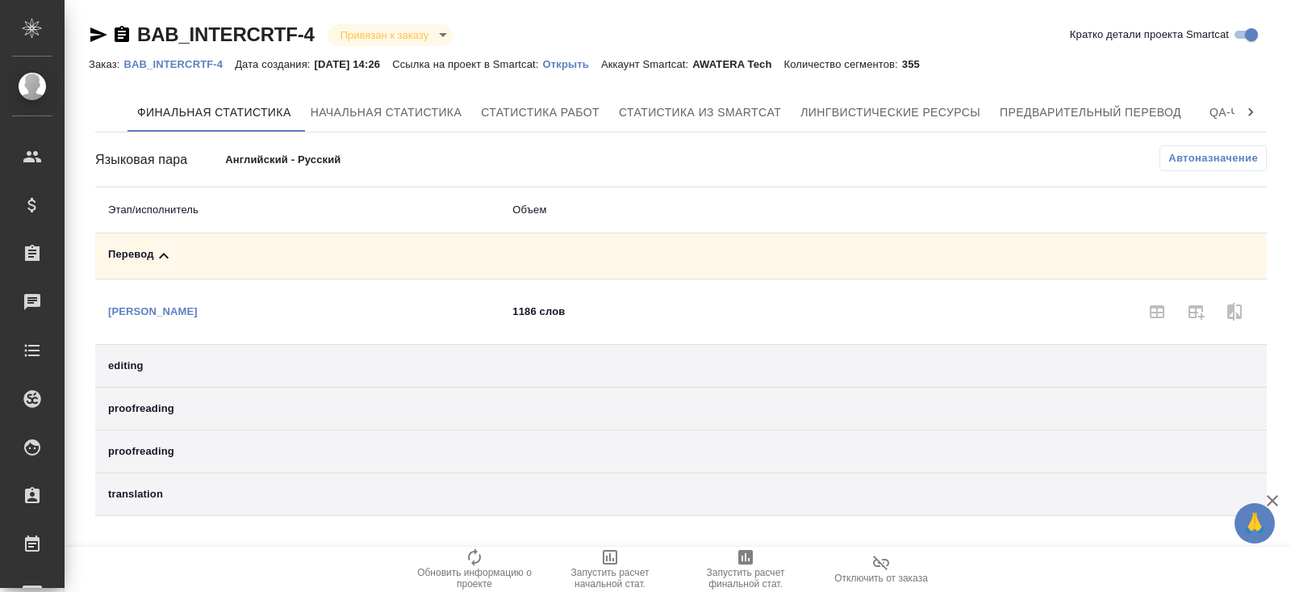
click at [1176, 166] on button "Автоназначение" at bounding box center [1213, 158] width 107 height 26
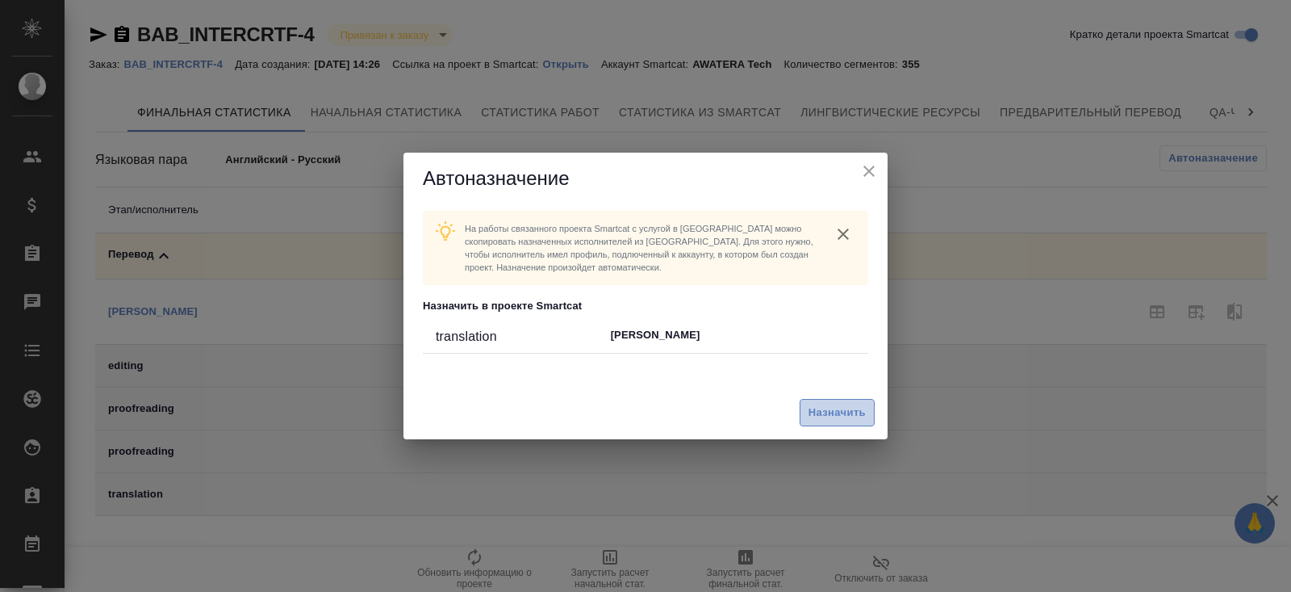
click at [851, 416] on span "Назначить" at bounding box center [837, 413] width 57 height 19
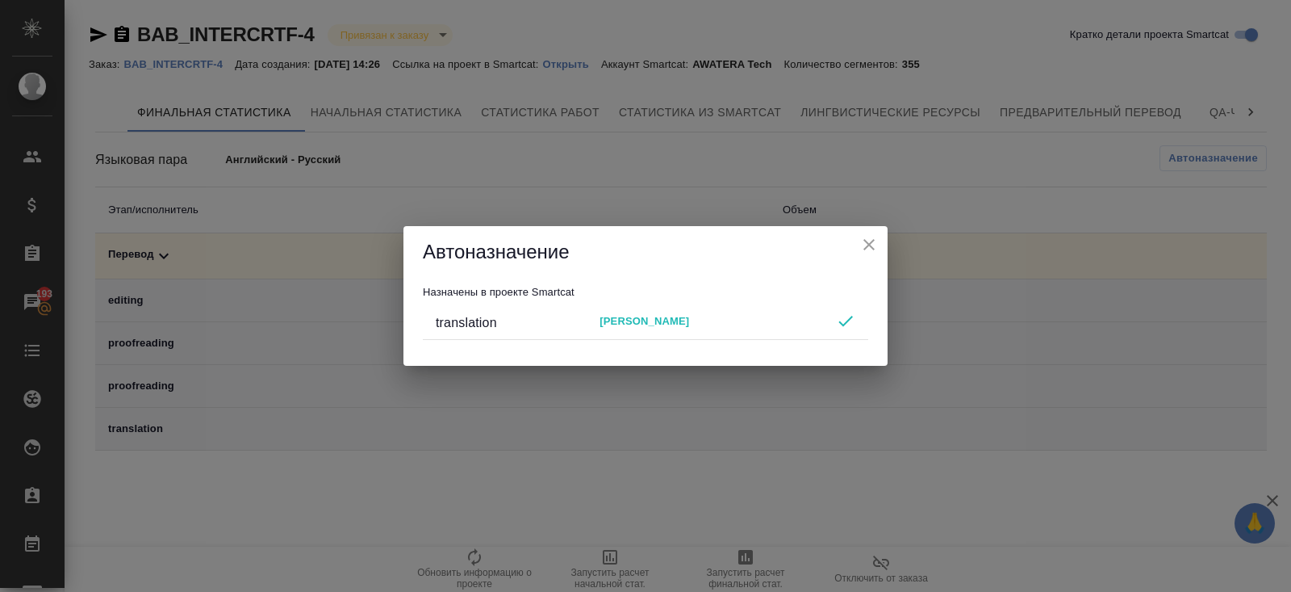
click at [658, 437] on div "Автоназначение Назначены в проекте Smartcat translation [PERSON_NAME]" at bounding box center [645, 296] width 1291 height 592
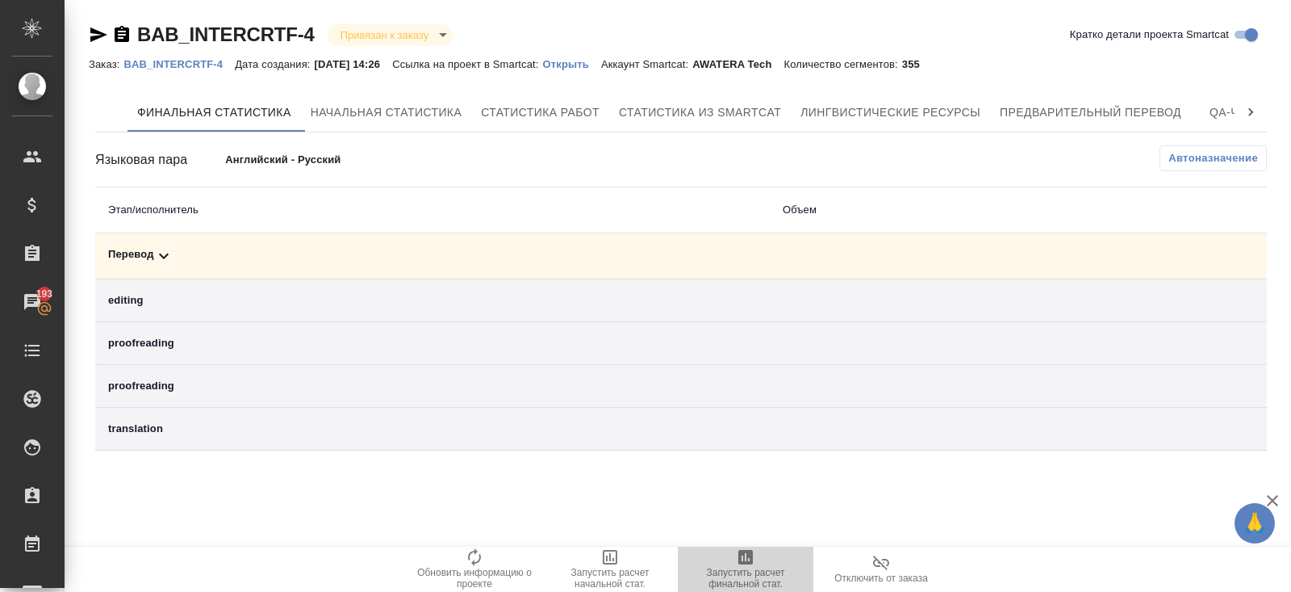
click at [743, 561] on icon "button" at bounding box center [745, 557] width 15 height 15
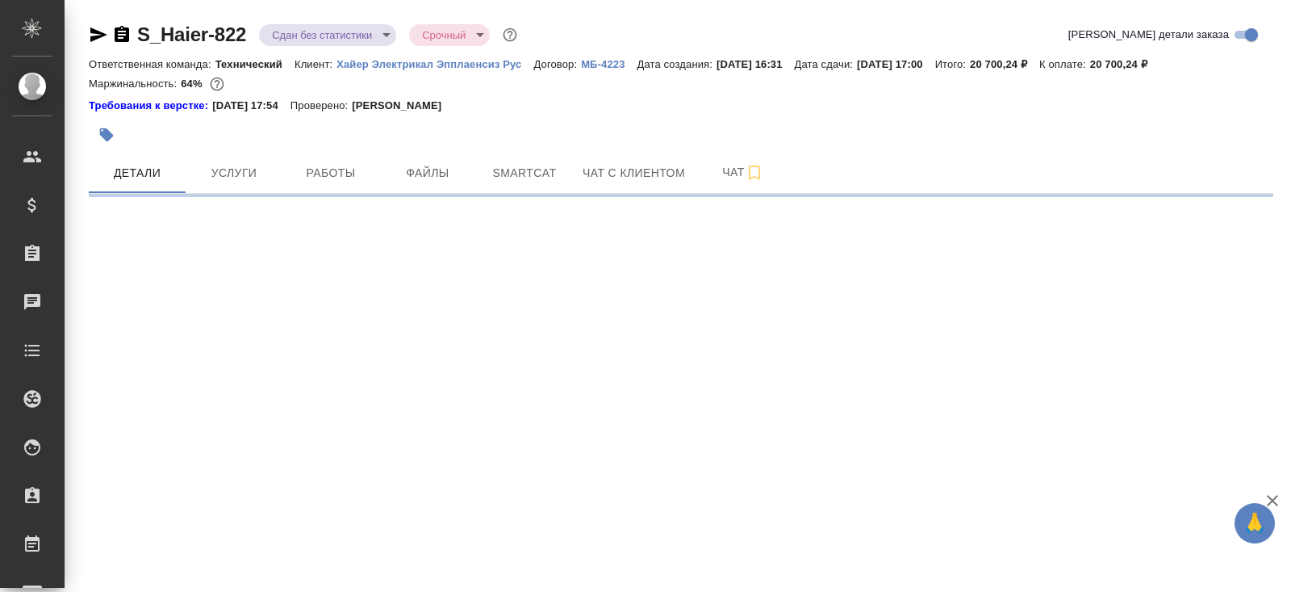
select select "RU"
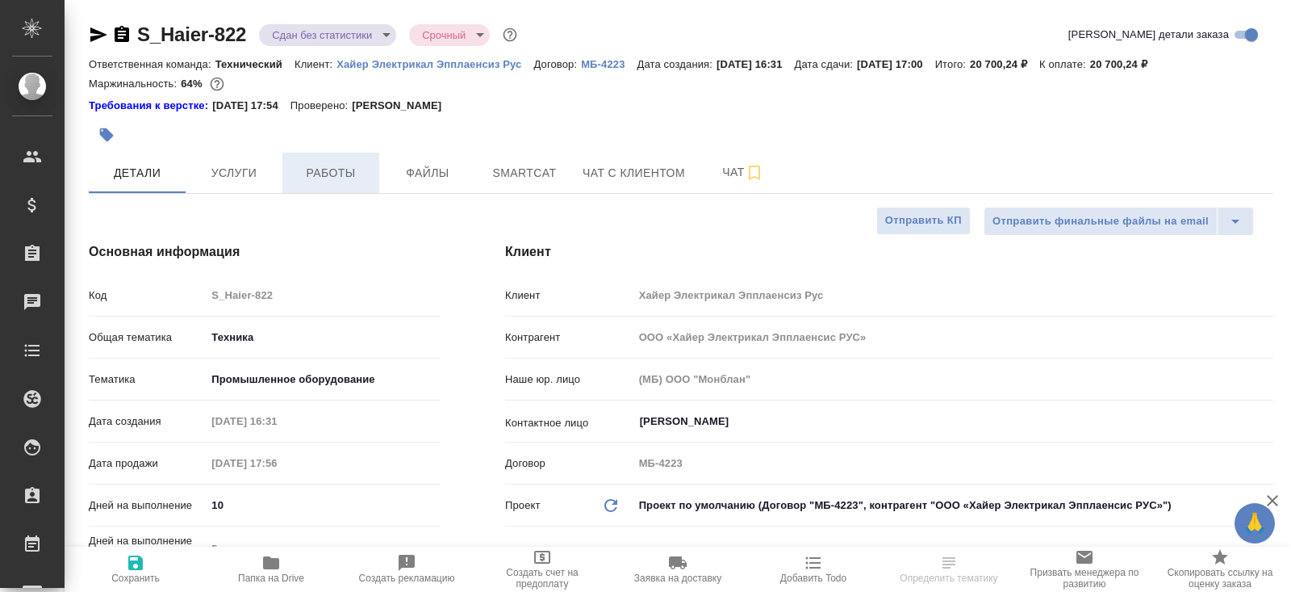
type textarea "x"
click at [324, 175] on span "Работы" at bounding box center [330, 173] width 77 height 20
type textarea "x"
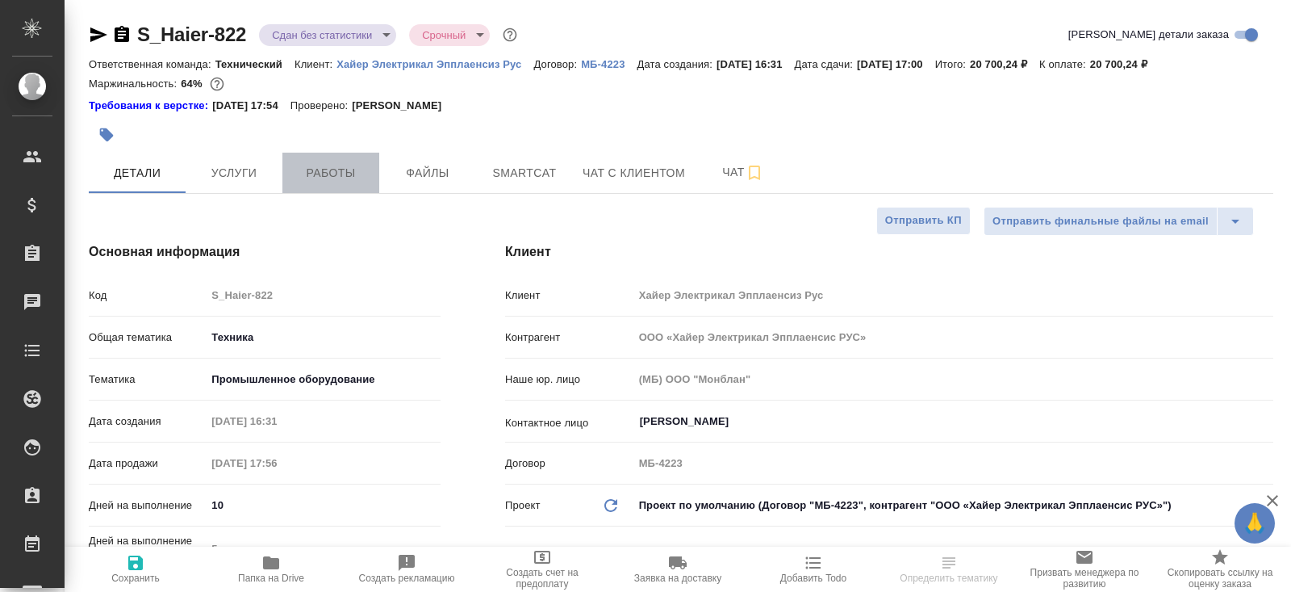
type textarea "x"
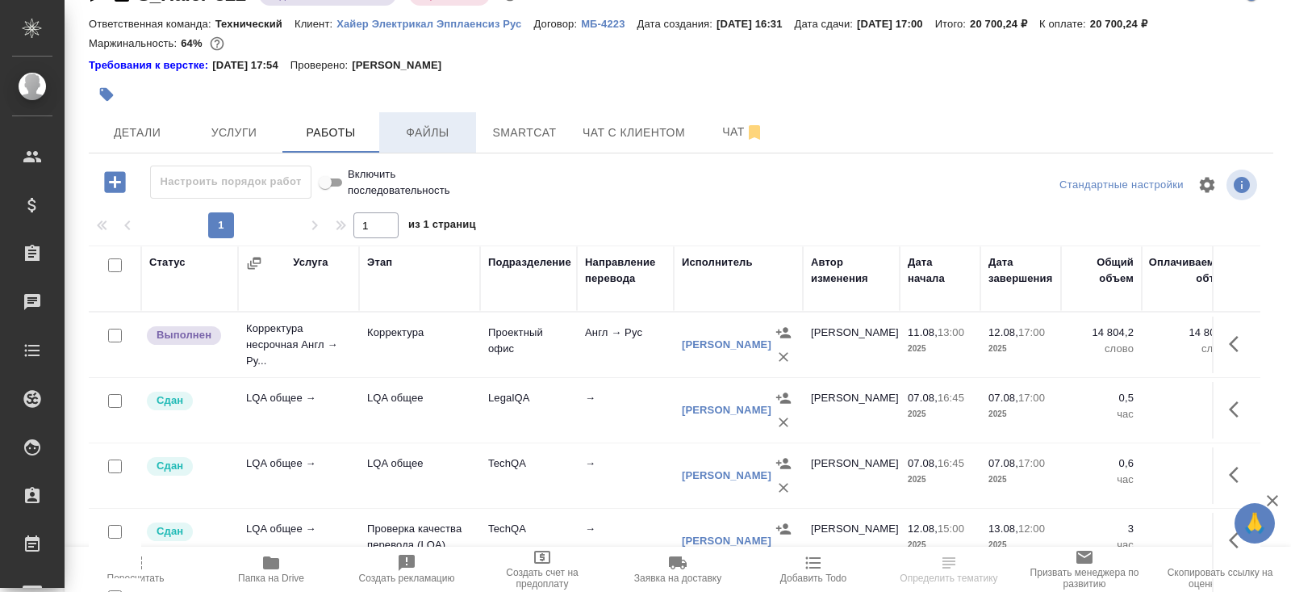
scroll to position [98, 0]
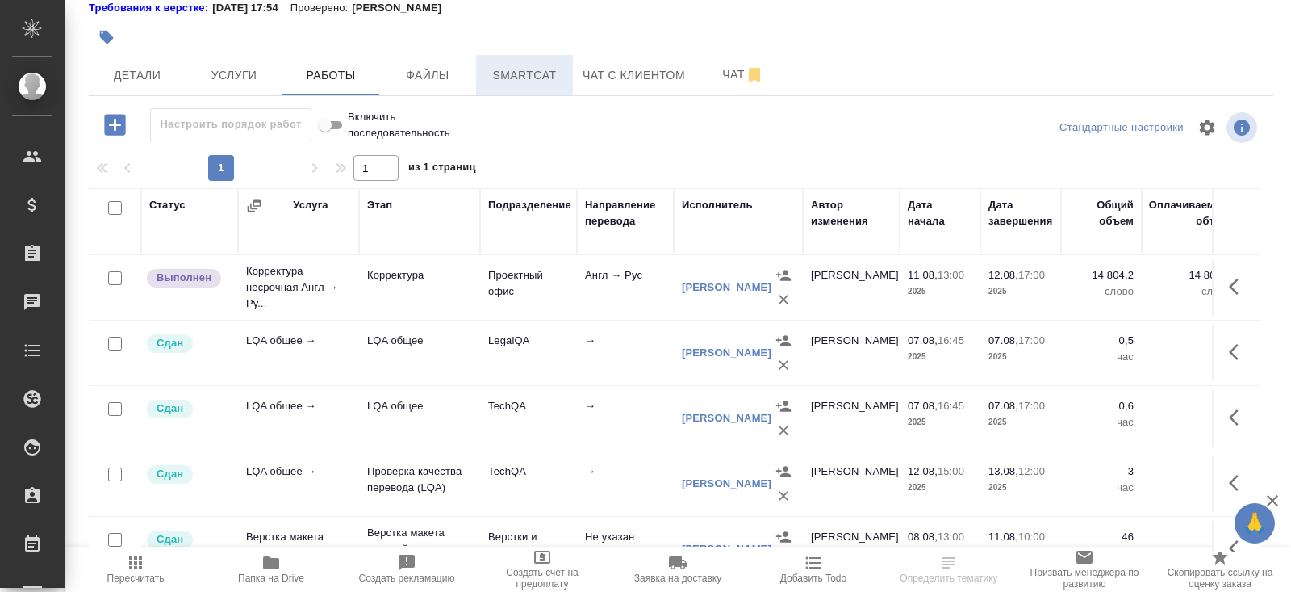
click at [525, 79] on span "Smartcat" at bounding box center [524, 75] width 77 height 20
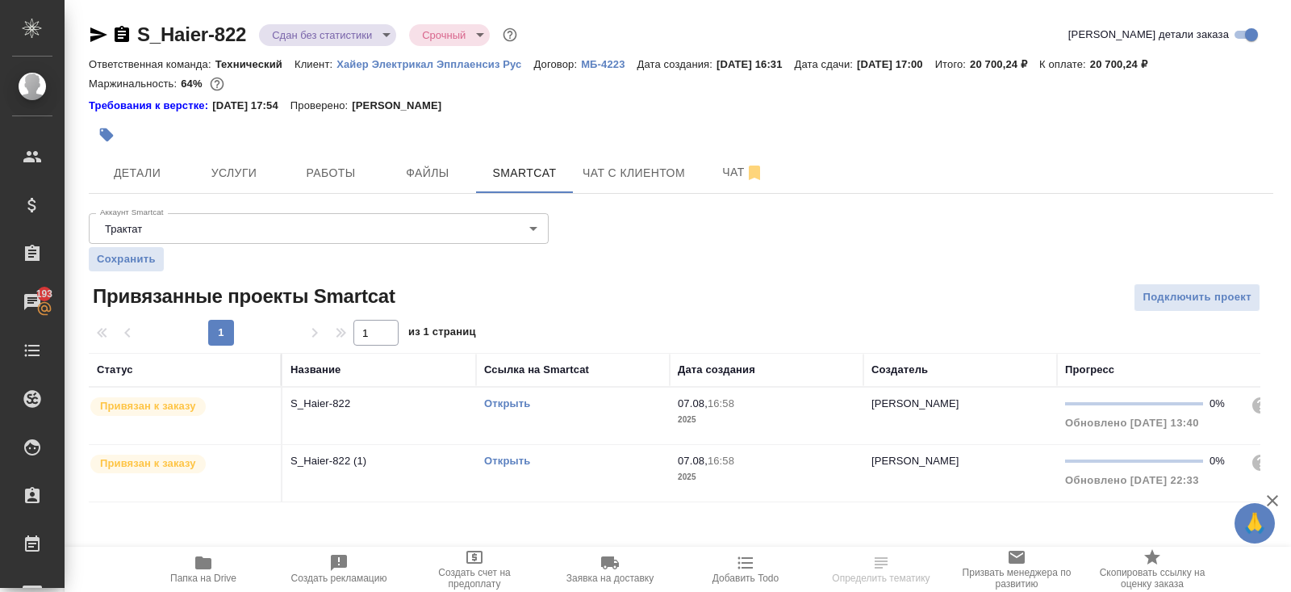
click at [498, 402] on link "Открыть" at bounding box center [507, 403] width 46 height 12
click at [332, 185] on button "Работы" at bounding box center [330, 173] width 97 height 40
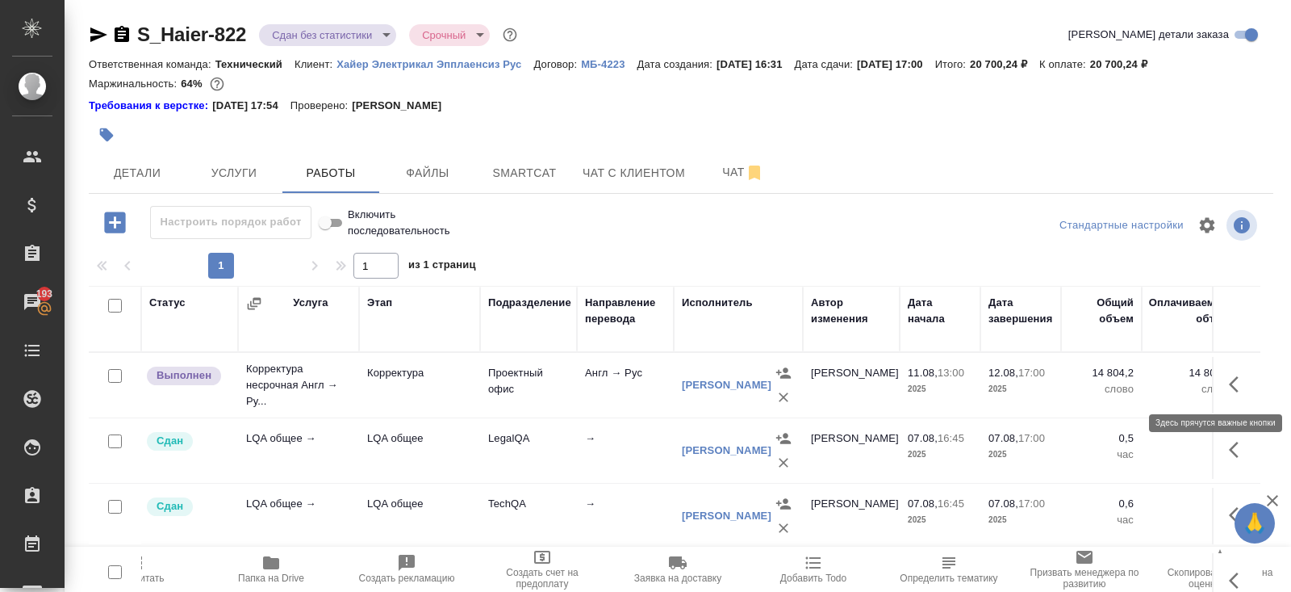
click at [1235, 383] on icon "button" at bounding box center [1238, 383] width 19 height 19
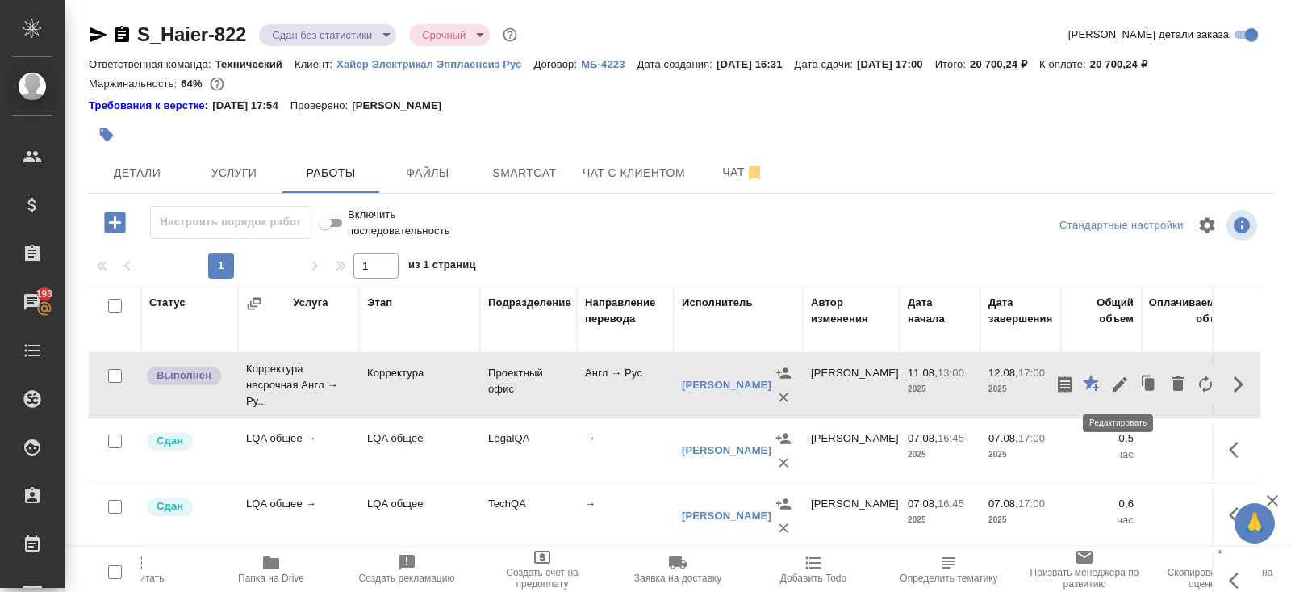
click at [1134, 379] on button "button" at bounding box center [1149, 384] width 31 height 39
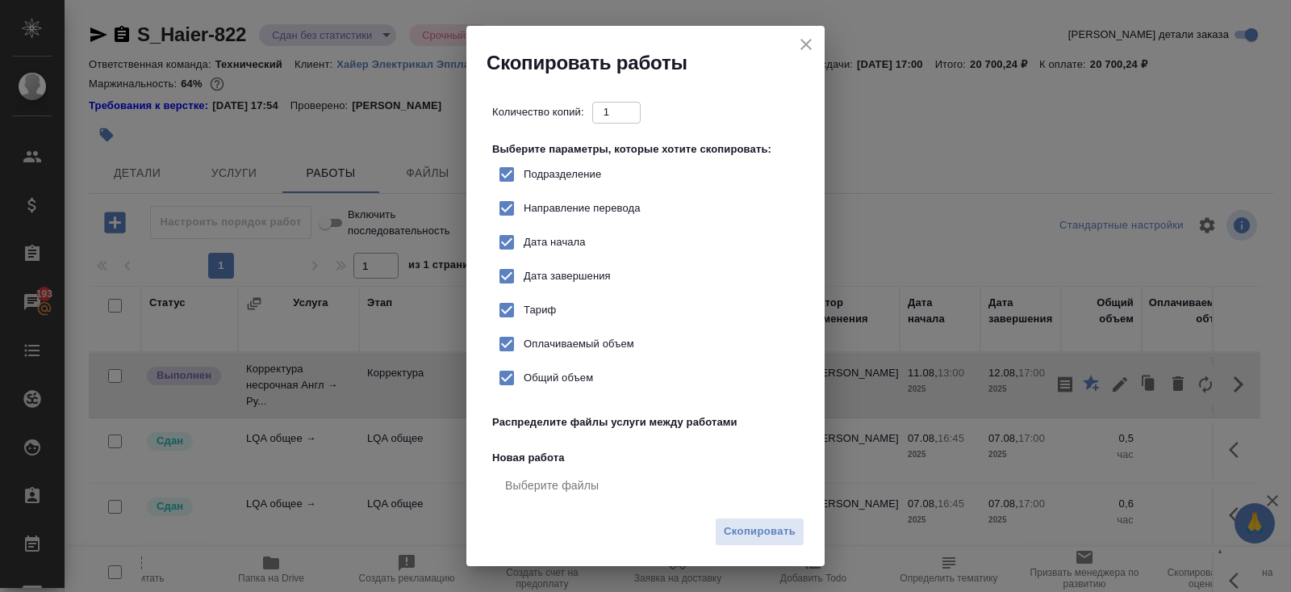
checkbox input "true"
click at [805, 39] on icon "close" at bounding box center [806, 44] width 19 height 19
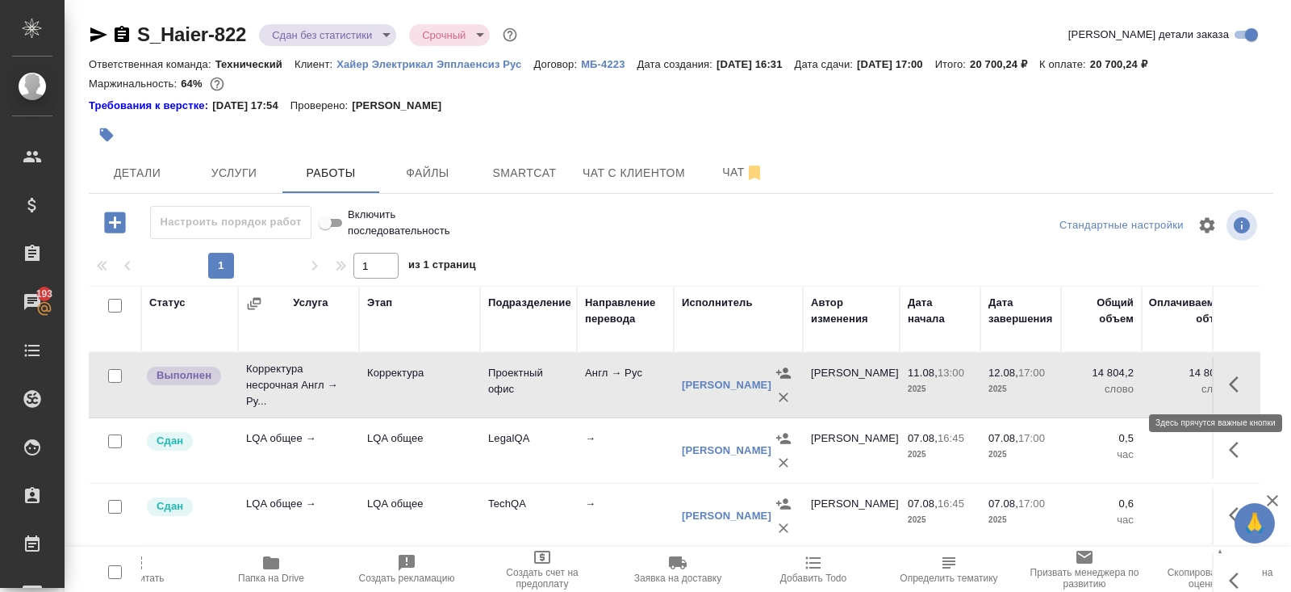
click at [1228, 384] on button "button" at bounding box center [1239, 384] width 39 height 39
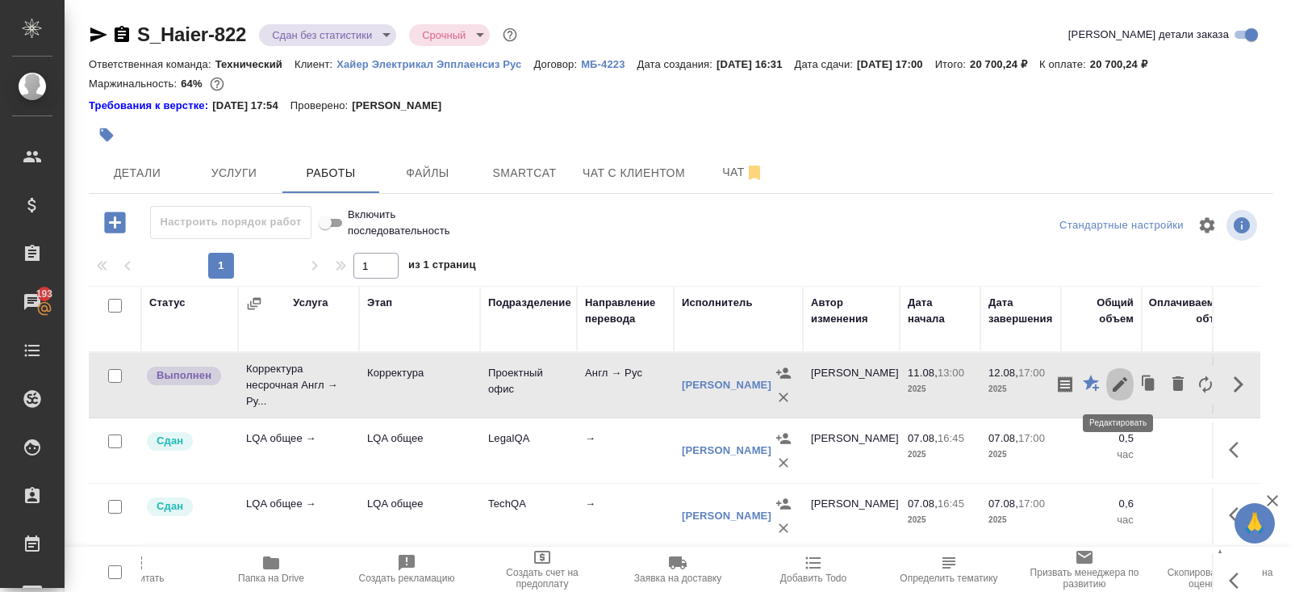
click at [1125, 387] on icon "button" at bounding box center [1120, 383] width 19 height 19
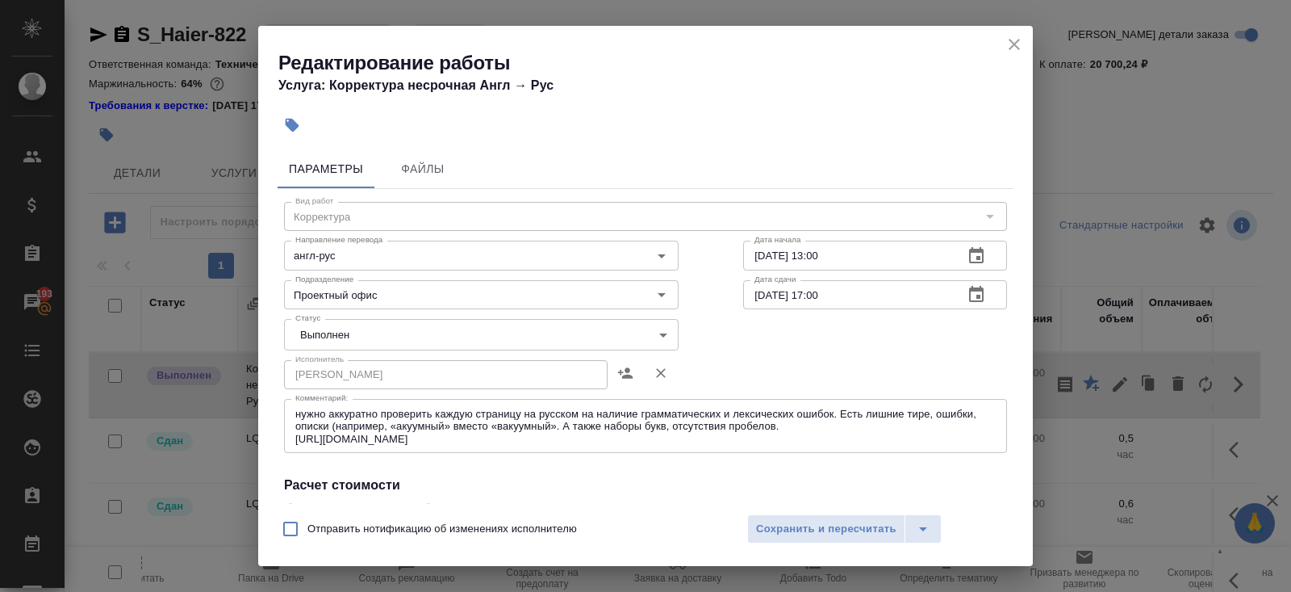
scroll to position [295, 0]
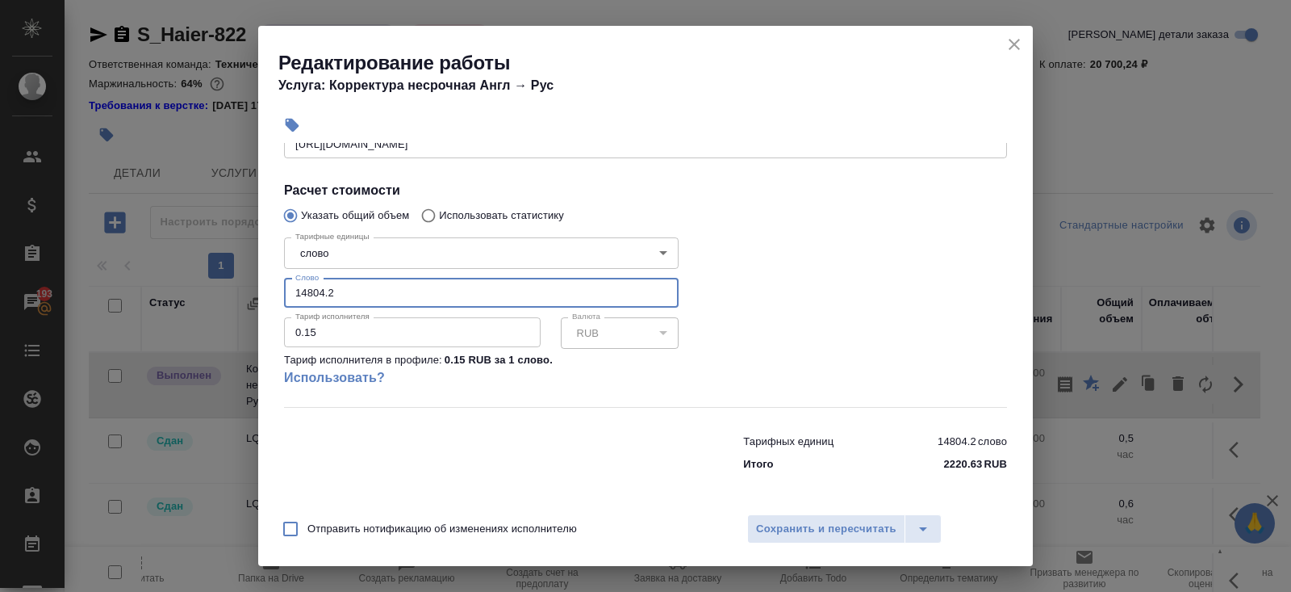
drag, startPoint x: 359, startPoint y: 291, endPoint x: 190, endPoint y: 279, distance: 169.1
click at [190, 279] on div "Редактирование работы Услуга: Корректура несрочная Англ → Рус Параметры Файлы В…" at bounding box center [645, 296] width 1291 height 592
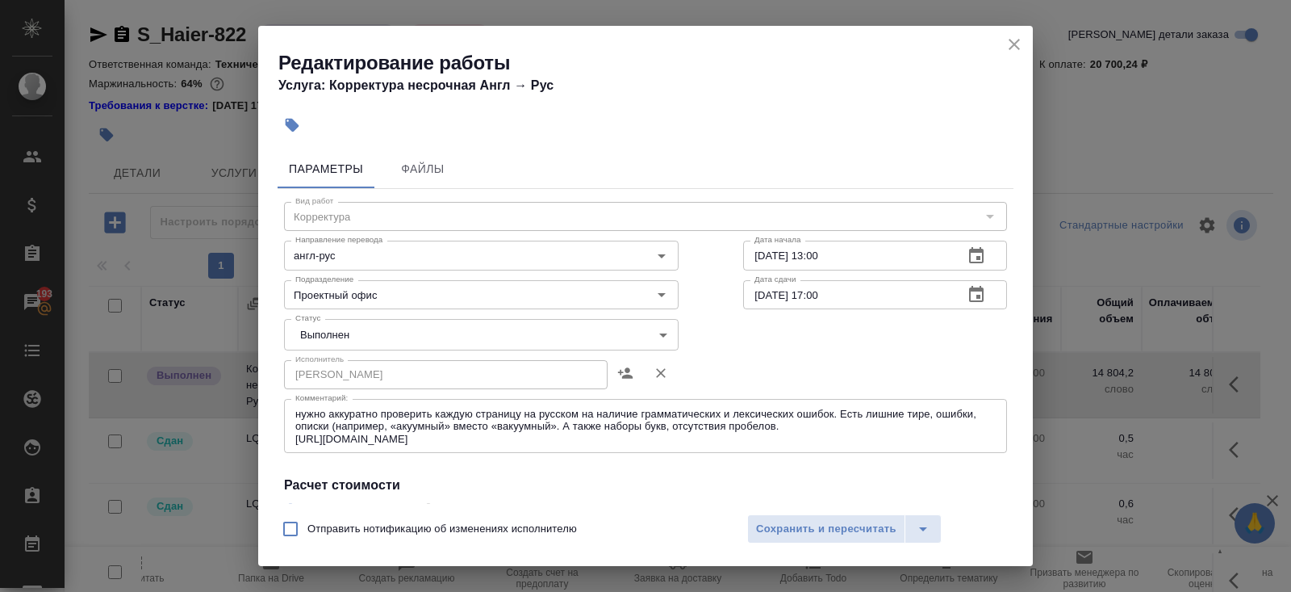
type input "15939"
click at [326, 335] on body "🙏 .cls-1 fill:#fff; AWATERA Belyakova Yulia Клиенты Спецификации Заказы 193 Чат…" at bounding box center [645, 296] width 1291 height 592
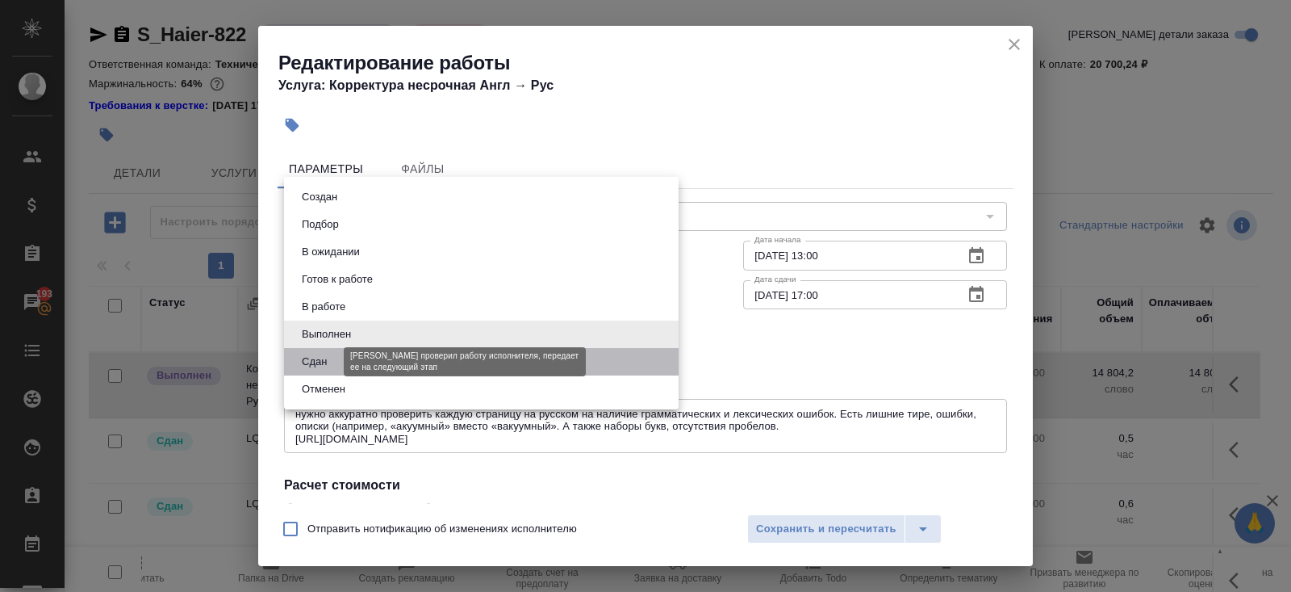
click at [326, 359] on button "Сдан" at bounding box center [314, 362] width 35 height 18
type input "closed"
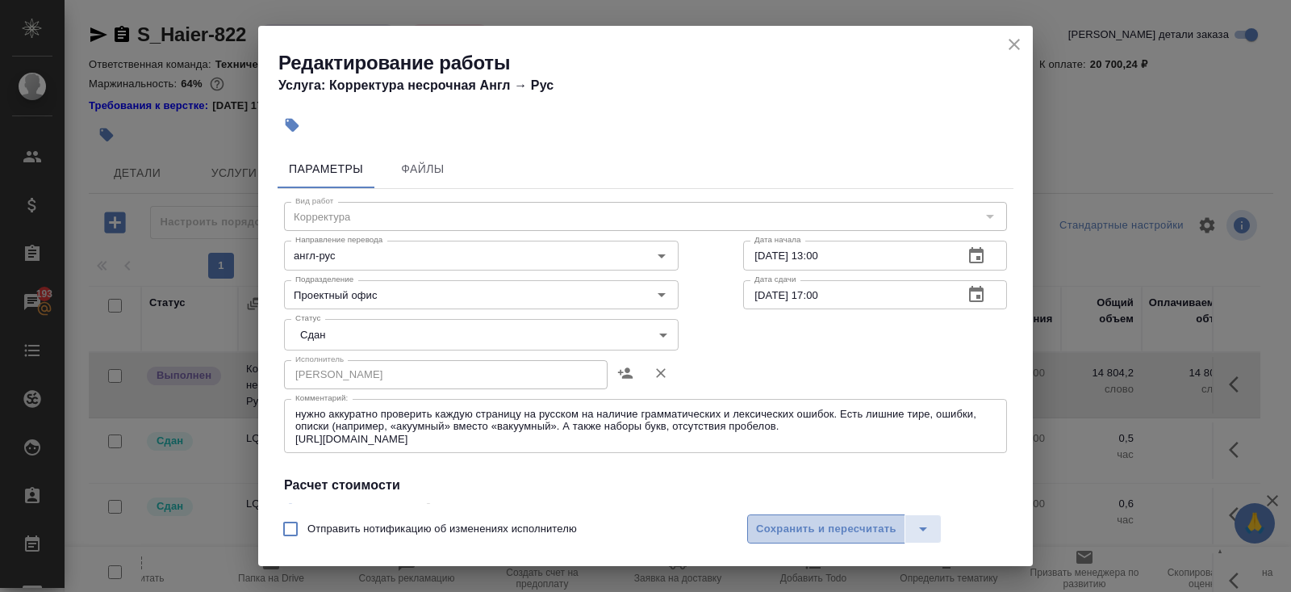
click at [778, 538] on span "Сохранить и пересчитать" at bounding box center [826, 529] width 140 height 19
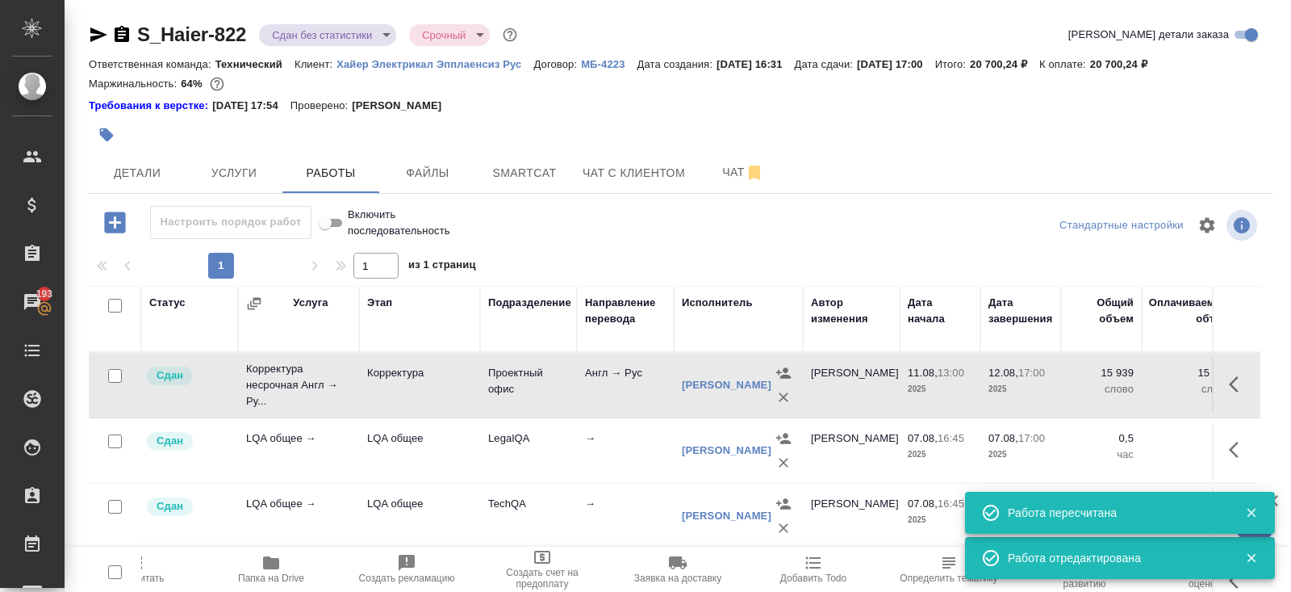
click at [148, 570] on span "Пересчитать" at bounding box center [135, 568] width 116 height 31
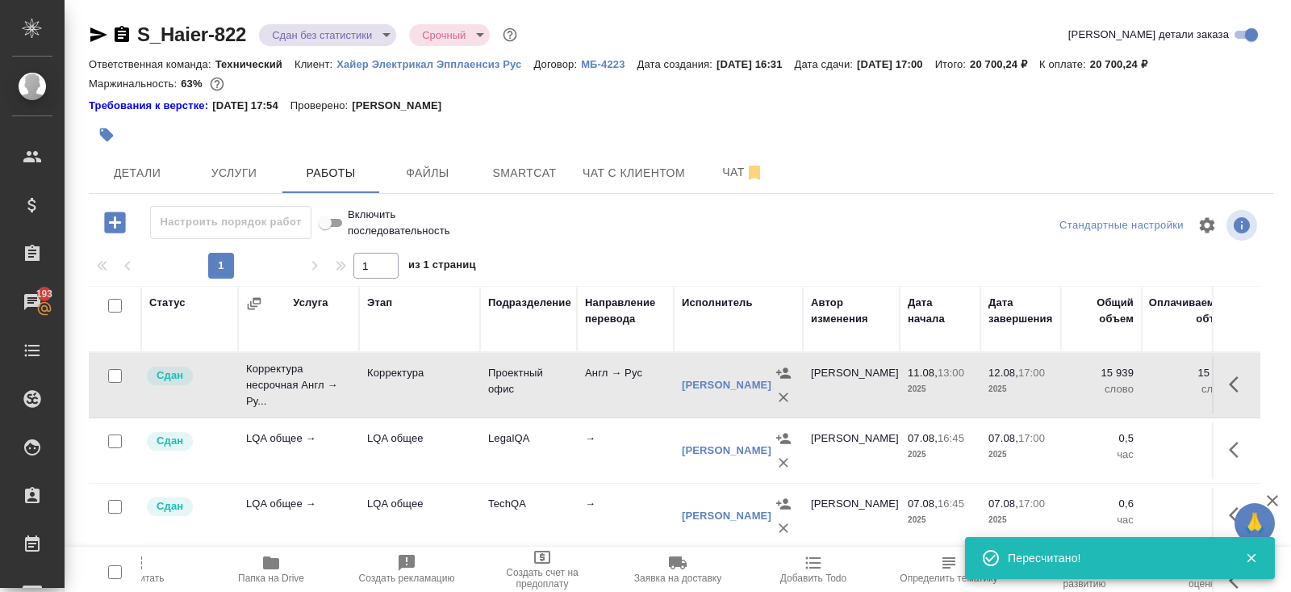
click at [287, 48] on div "S_Haier-822 Сдан без статистики distributed Срочный urgent Кратко детали заказа" at bounding box center [681, 38] width 1185 height 32
click at [288, 32] on body "🙏 .cls-1 fill:#fff; AWATERA Belyakova Yulia Клиенты Спецификации Заказы 193 Чат…" at bounding box center [645, 296] width 1291 height 592
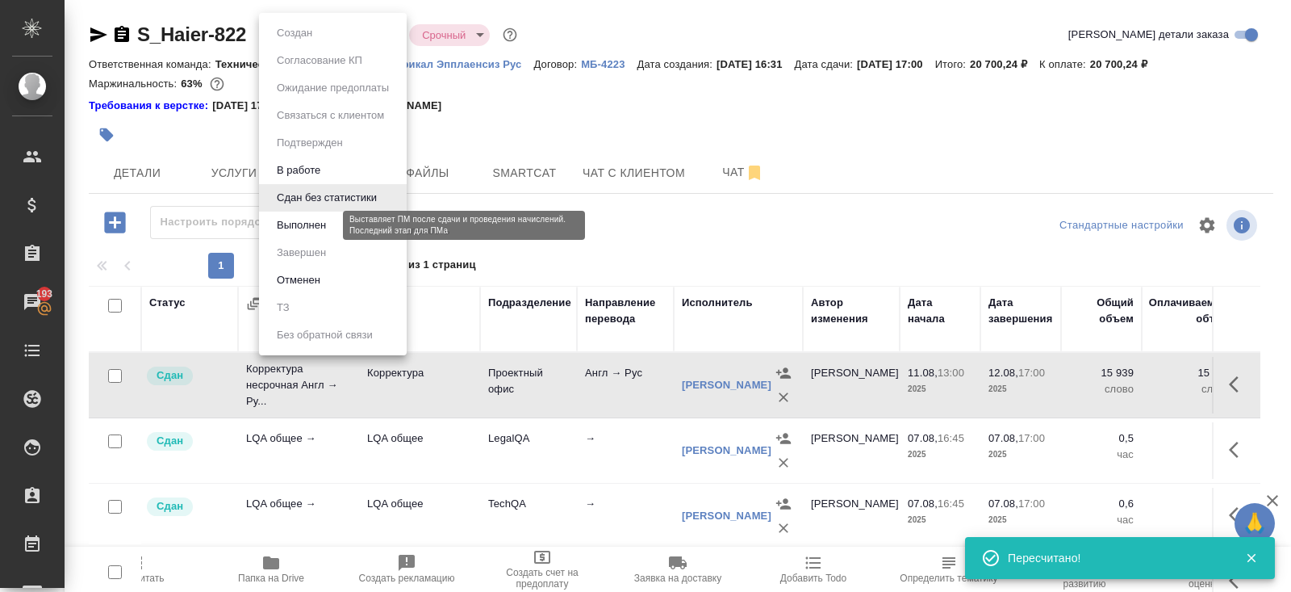
click at [288, 219] on button "Выполнен" at bounding box center [301, 225] width 59 height 18
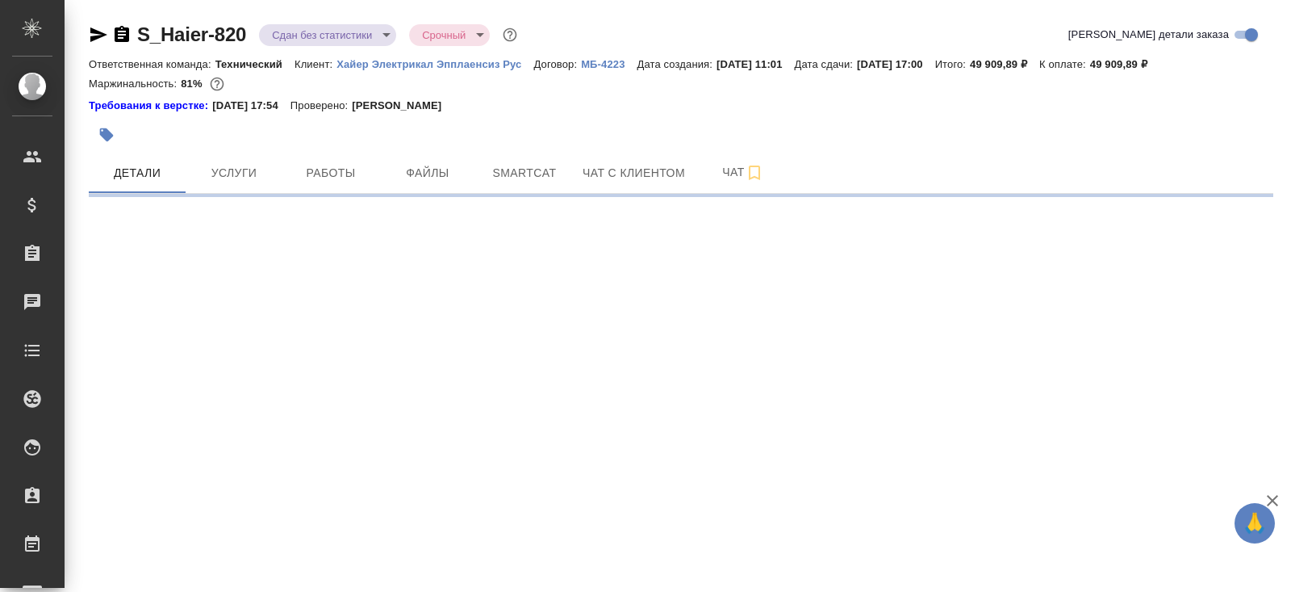
click at [323, 173] on span "Работы" at bounding box center [330, 173] width 77 height 20
select select "RU"
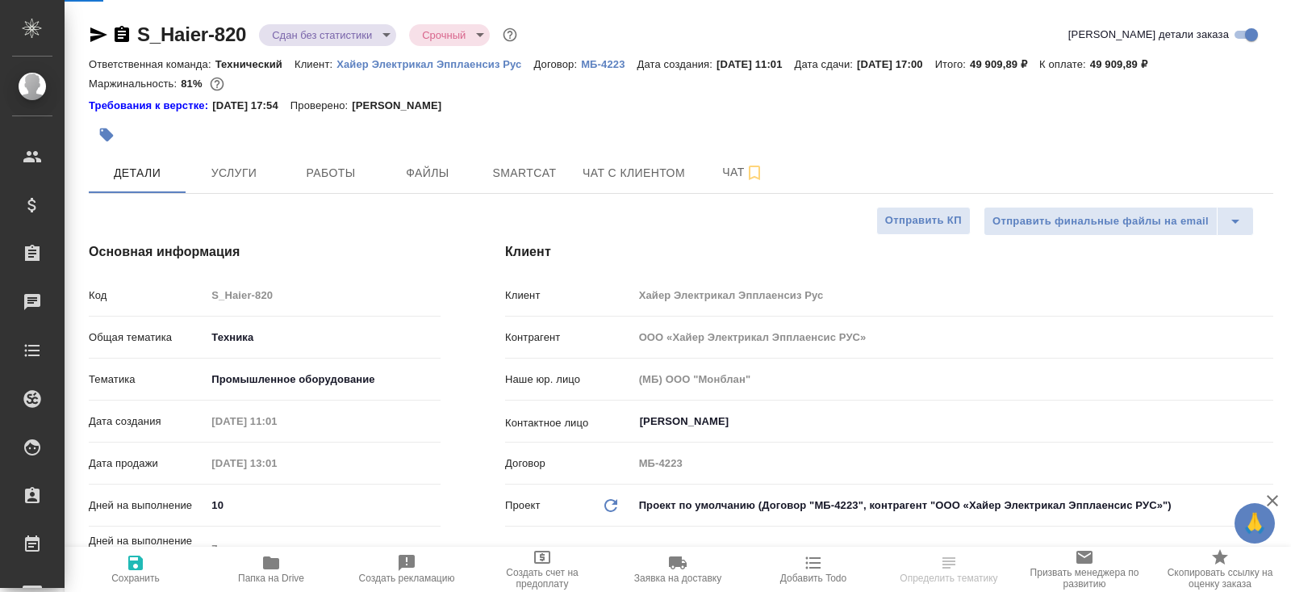
type textarea "x"
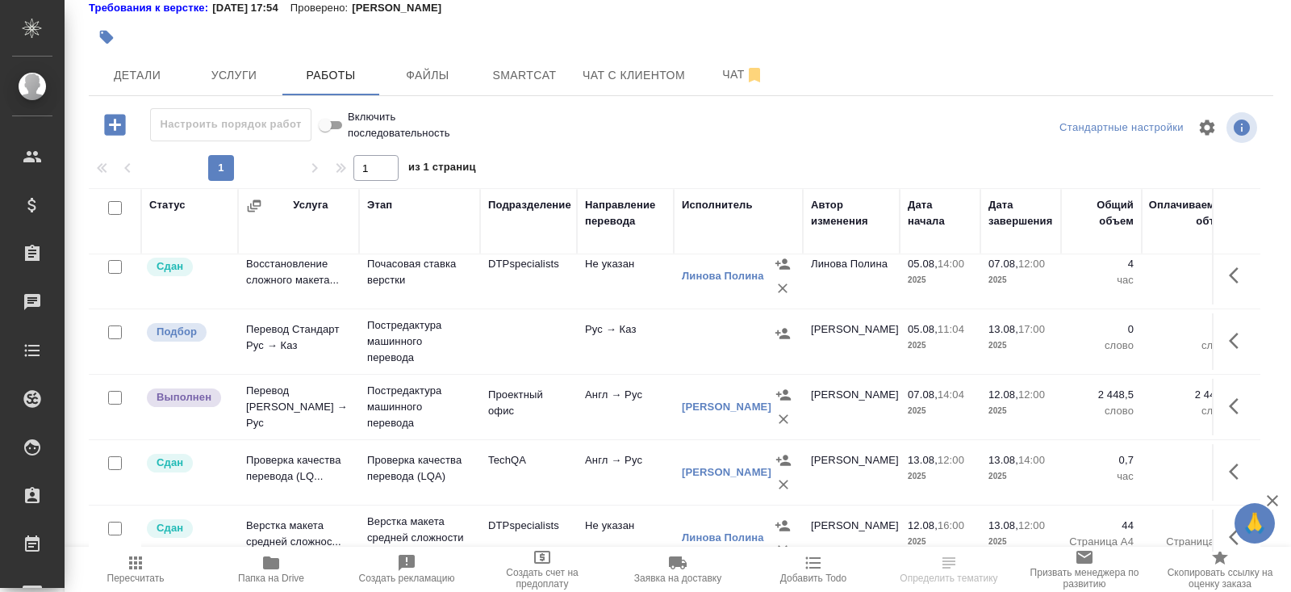
scroll to position [215, 0]
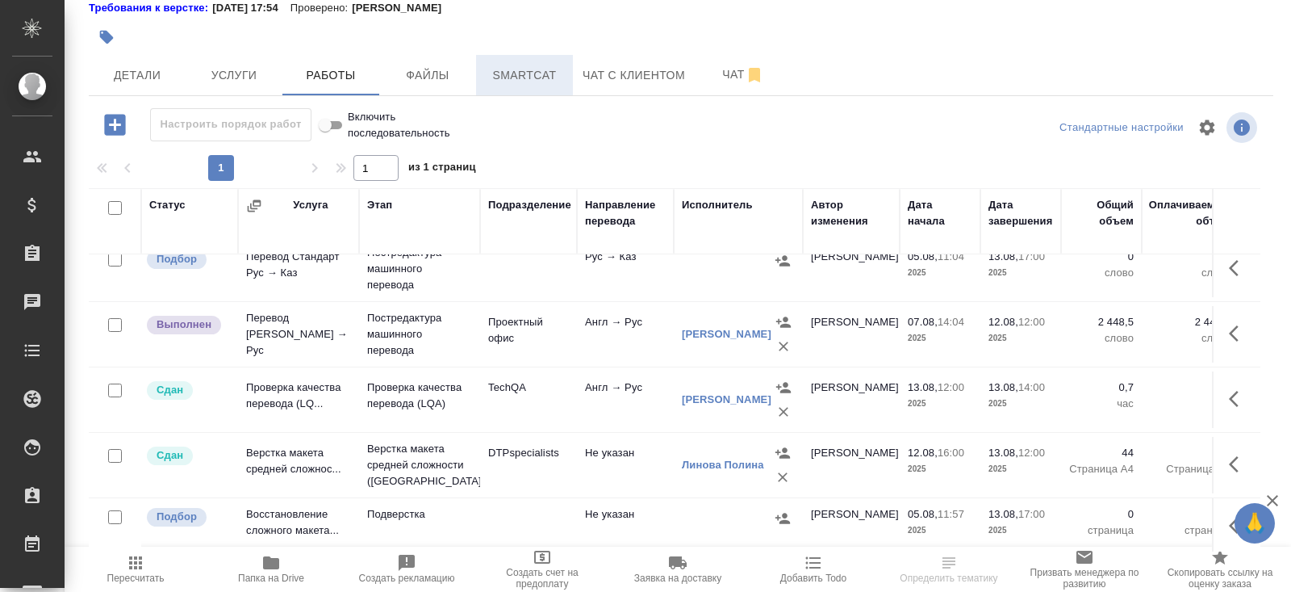
click at [498, 79] on span "Smartcat" at bounding box center [524, 75] width 77 height 20
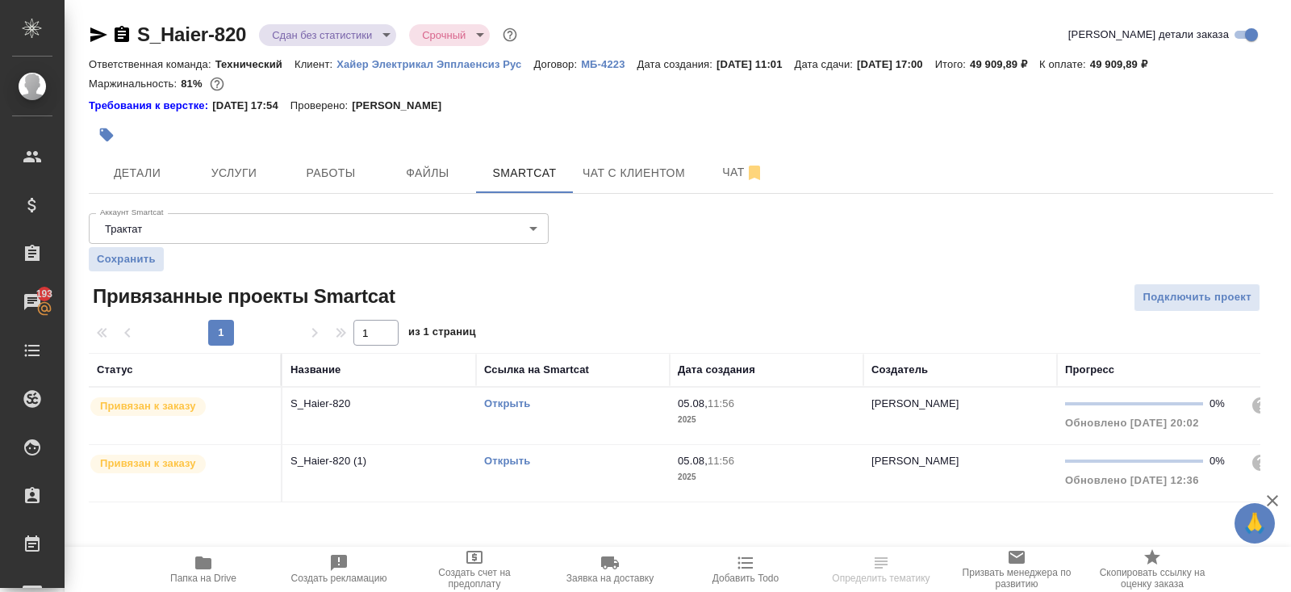
click at [581, 407] on div "Открыть" at bounding box center [573, 403] width 178 height 16
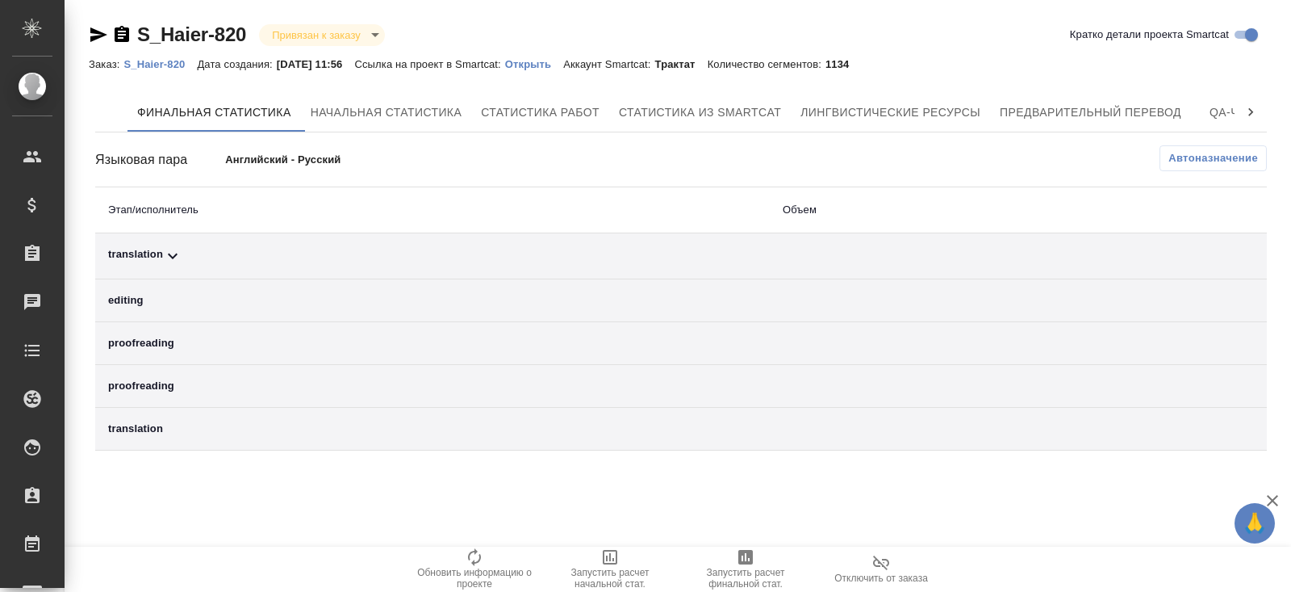
click at [191, 268] on td "translation" at bounding box center [432, 256] width 675 height 46
click at [158, 249] on div "translation" at bounding box center [432, 255] width 649 height 19
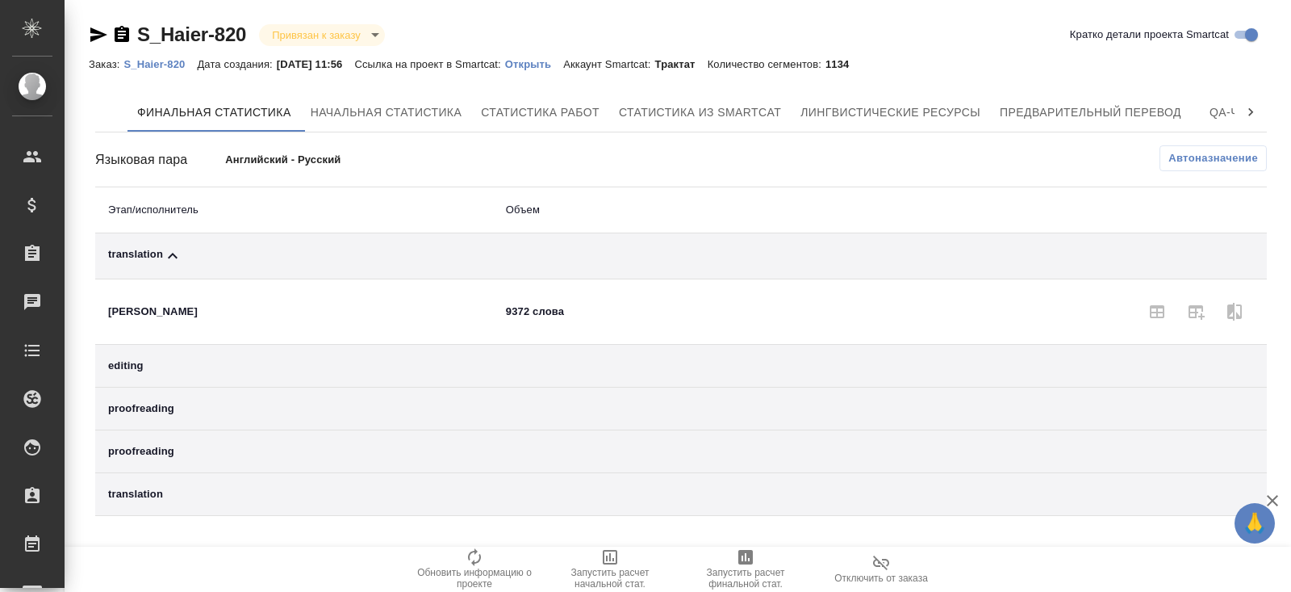
click at [1205, 158] on span "Автоназначение" at bounding box center [1214, 158] width 90 height 16
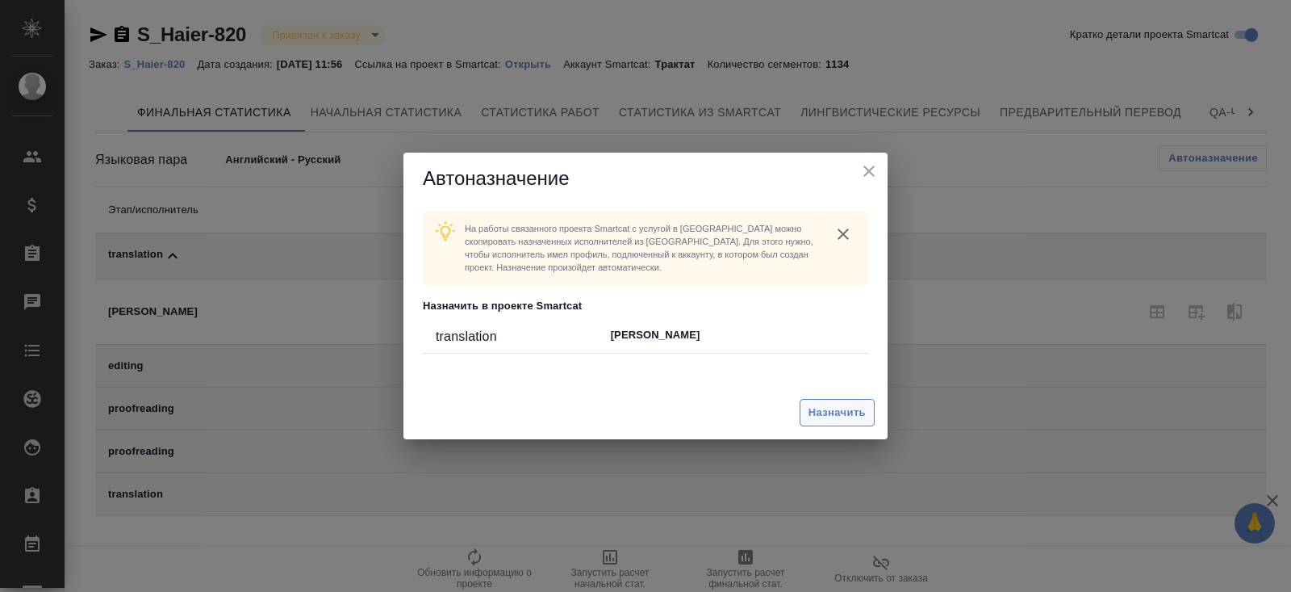
click at [818, 416] on span "Назначить" at bounding box center [837, 413] width 57 height 19
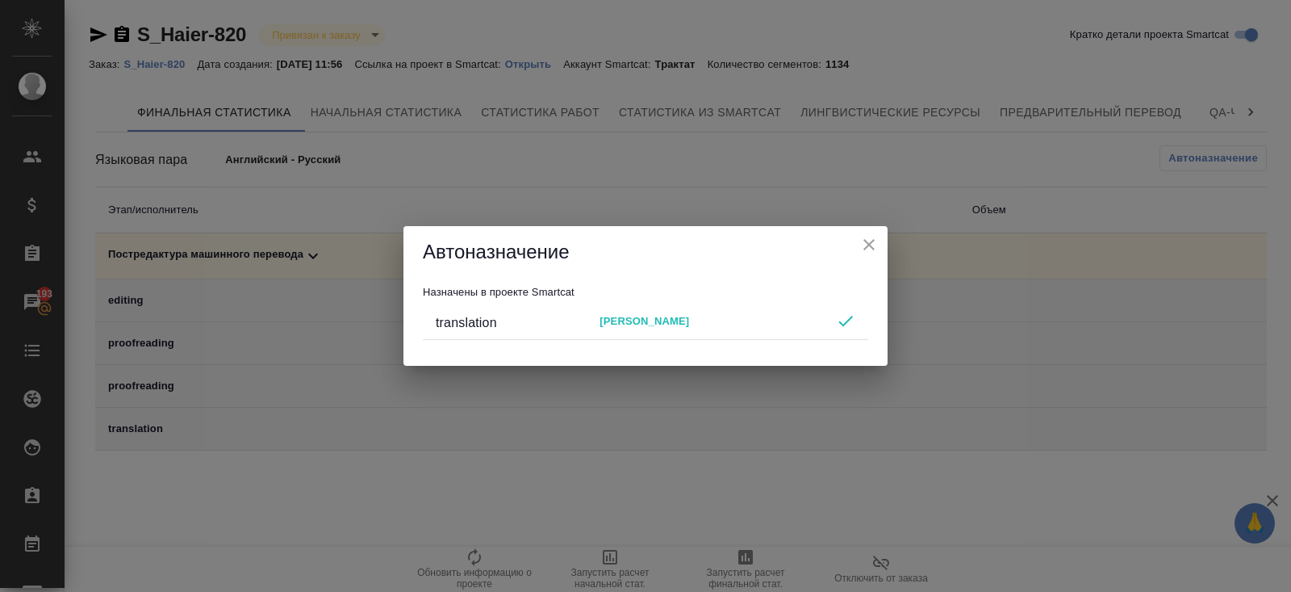
click at [705, 460] on div "Автоназначение Назначены в проекте Smartcat translation Пирогов Дмитрий" at bounding box center [645, 296] width 1291 height 592
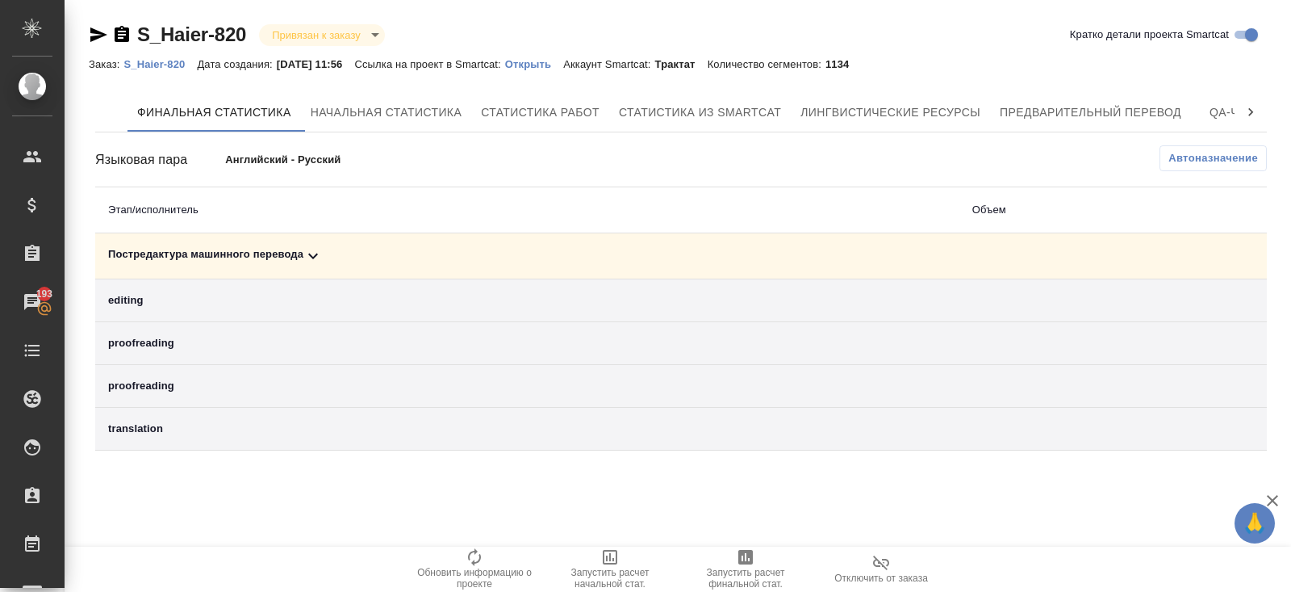
click at [730, 557] on span "Запустить расчет финальной стат." at bounding box center [746, 568] width 116 height 42
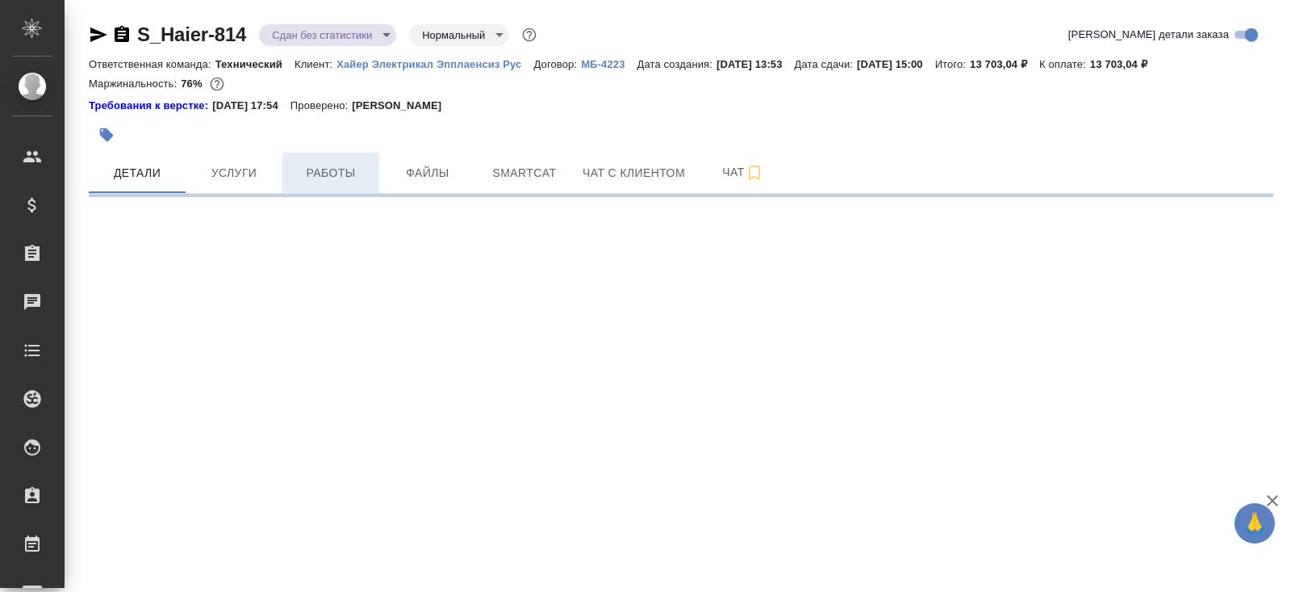
click at [324, 182] on span "Работы" at bounding box center [330, 173] width 77 height 20
select select "RU"
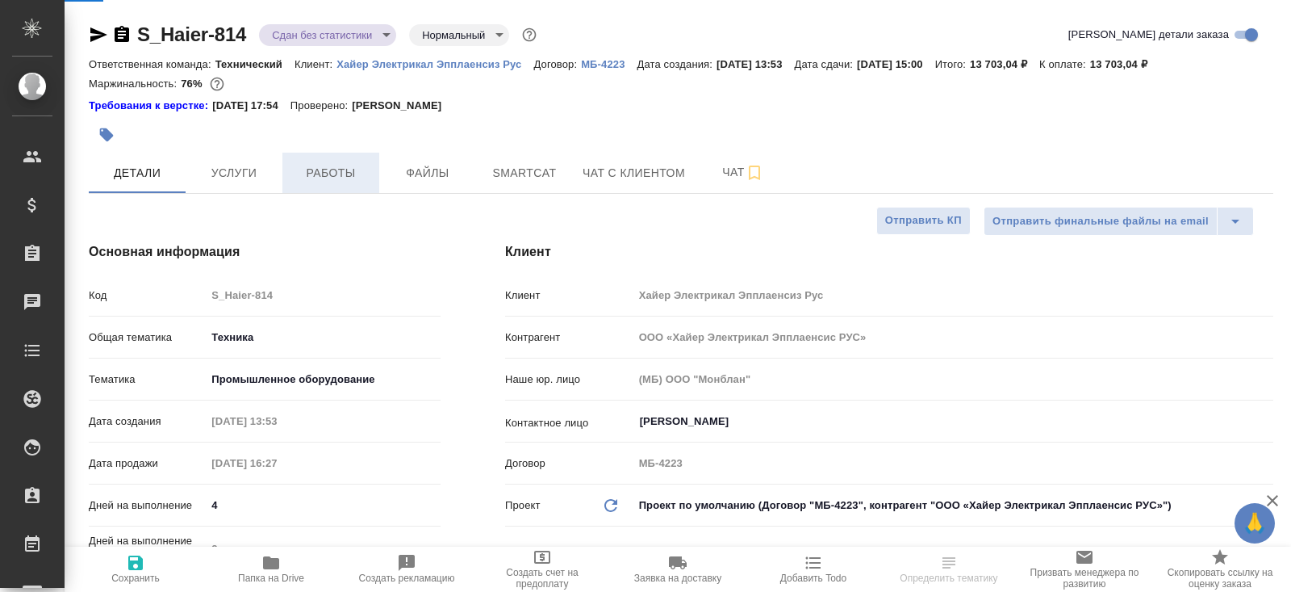
type textarea "x"
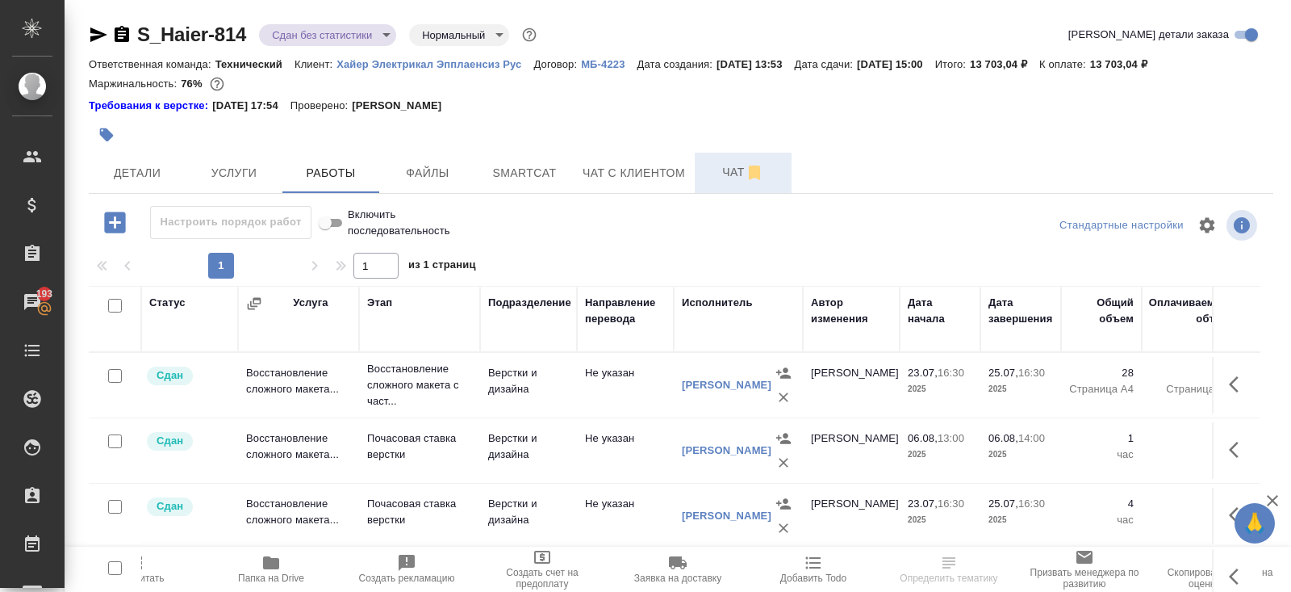
click at [737, 178] on span "Чат" at bounding box center [743, 172] width 77 height 20
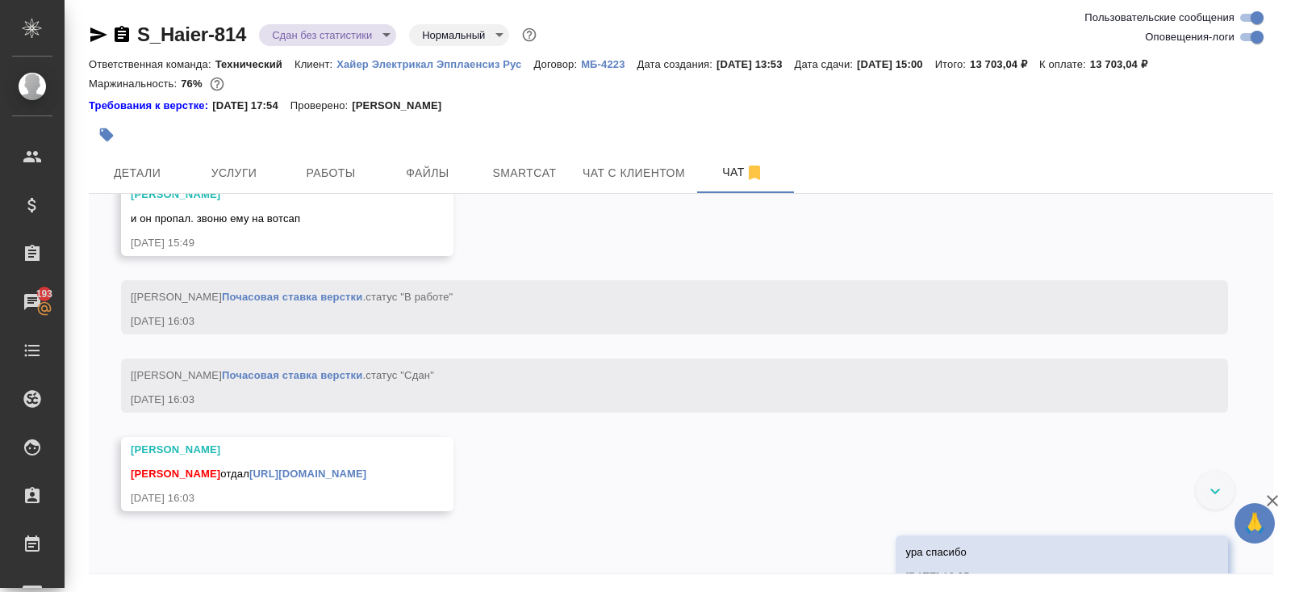
click at [1254, 38] on input "Оповещения-логи" at bounding box center [1257, 36] width 58 height 19
checkbox input "false"
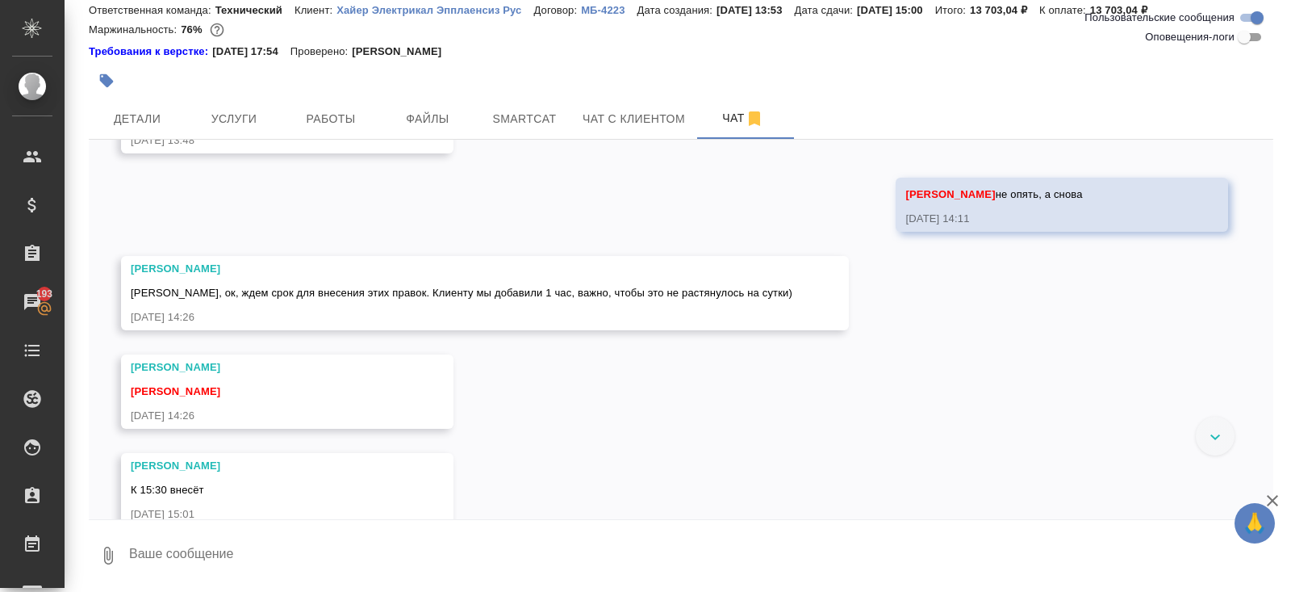
scroll to position [6284, 0]
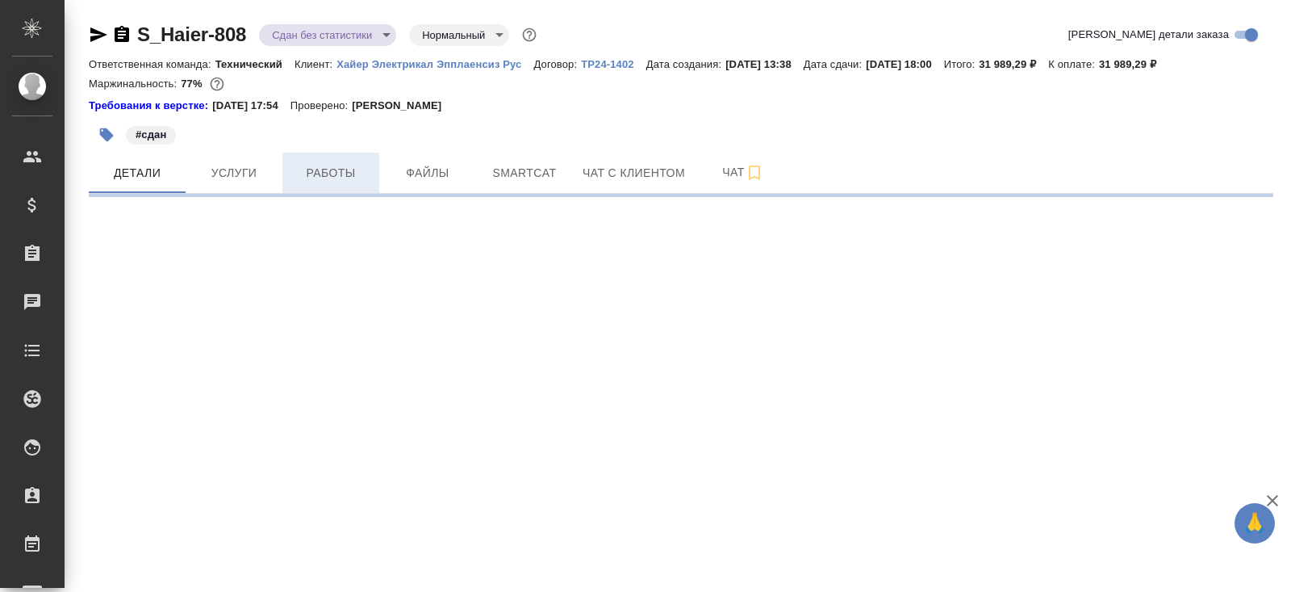
select select "RU"
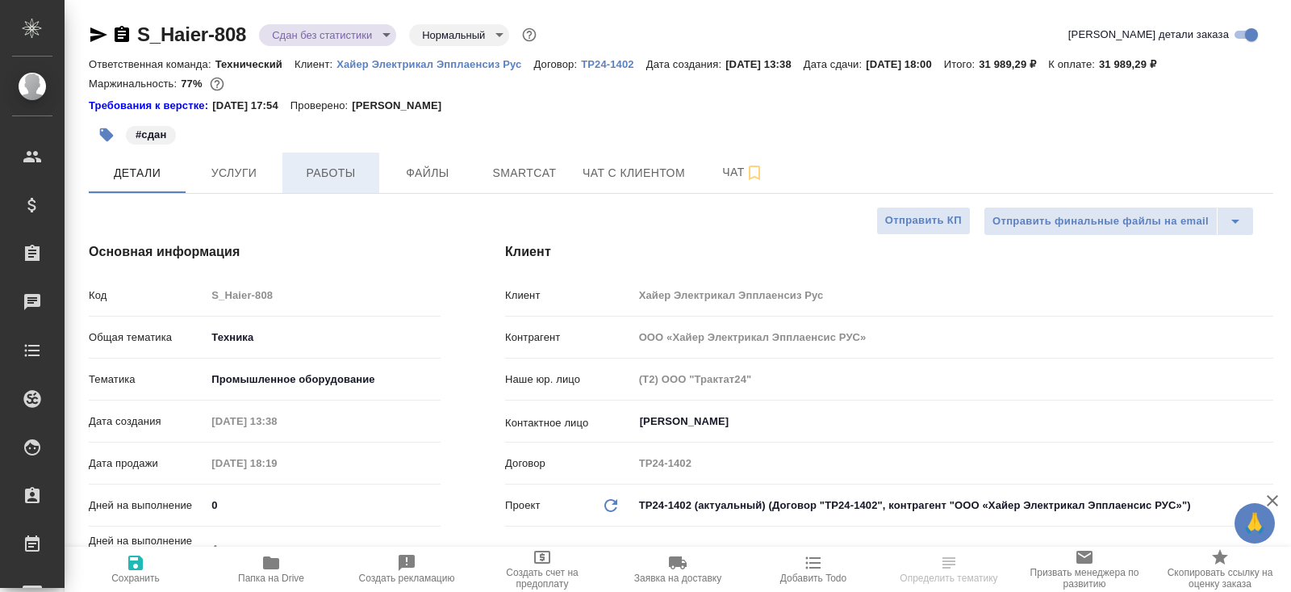
click at [333, 162] on button "Работы" at bounding box center [330, 173] width 97 height 40
type textarea "x"
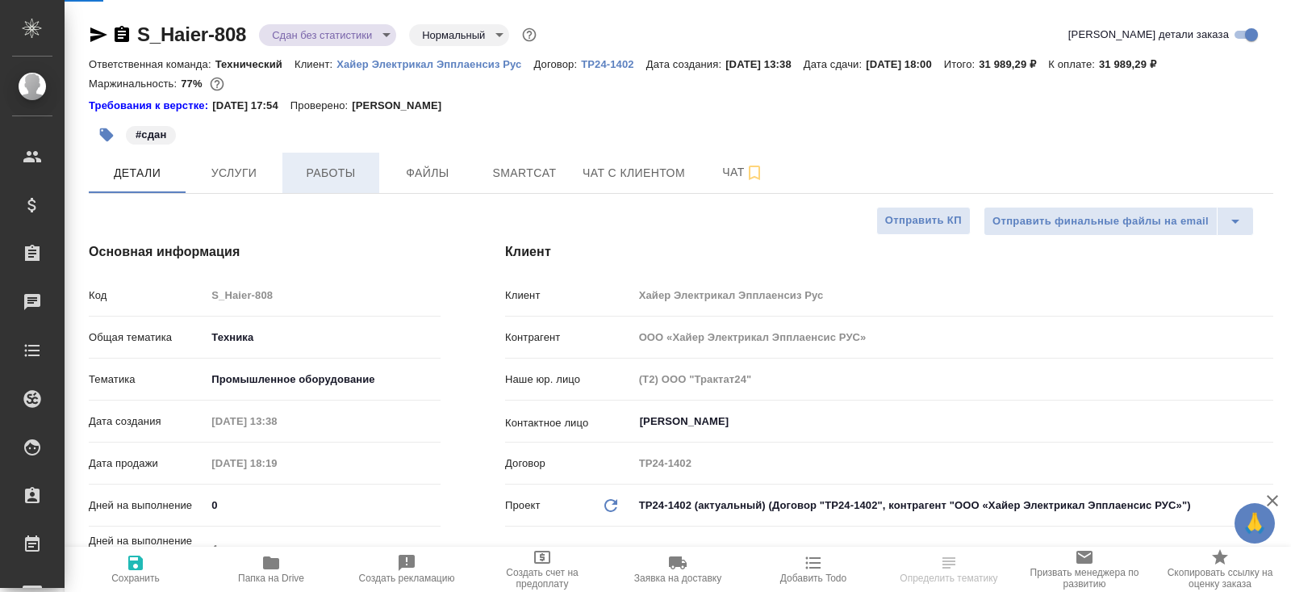
type textarea "x"
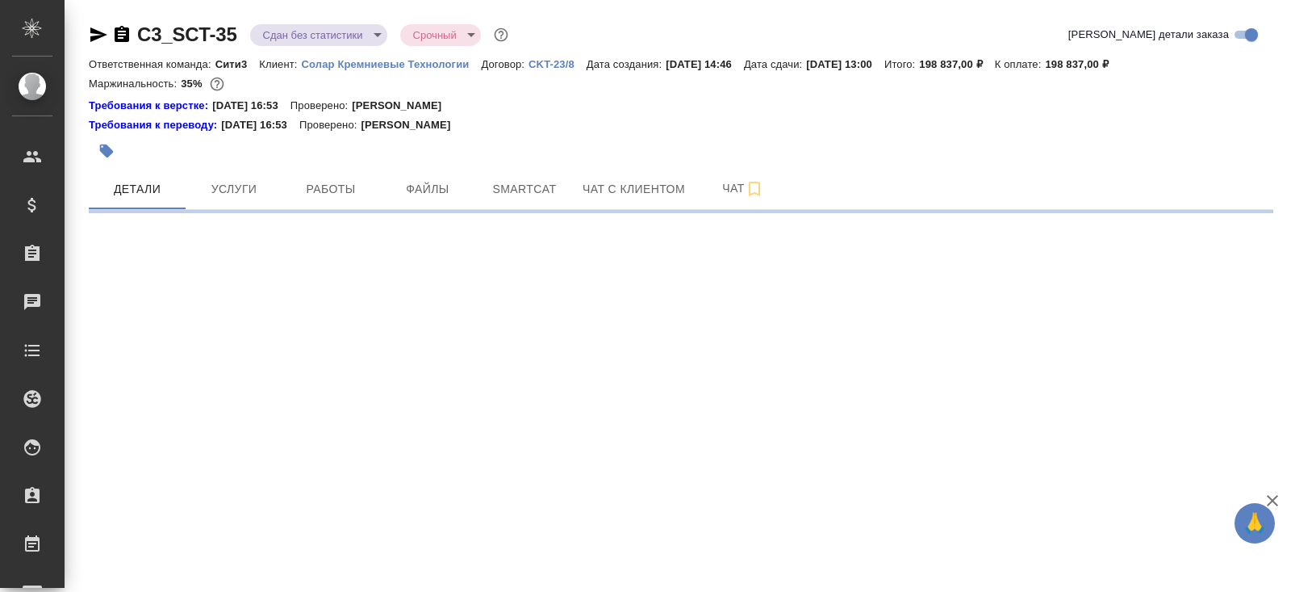
select select "RU"
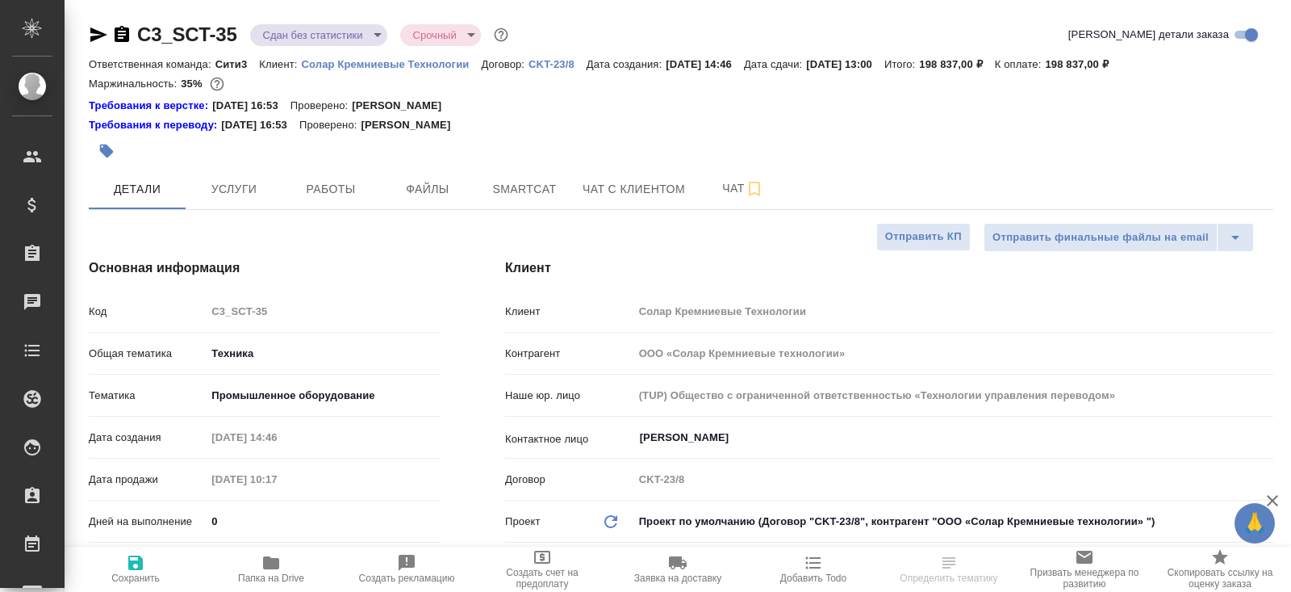
type textarea "x"
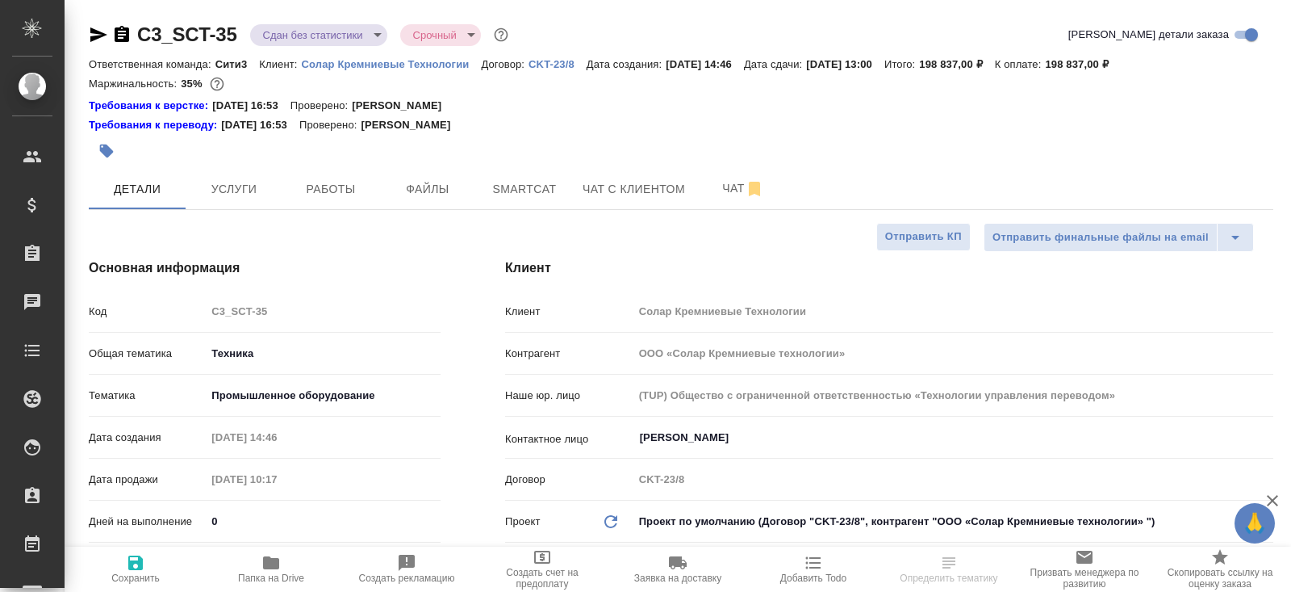
type textarea "x"
click at [360, 188] on span "Работы" at bounding box center [330, 189] width 77 height 20
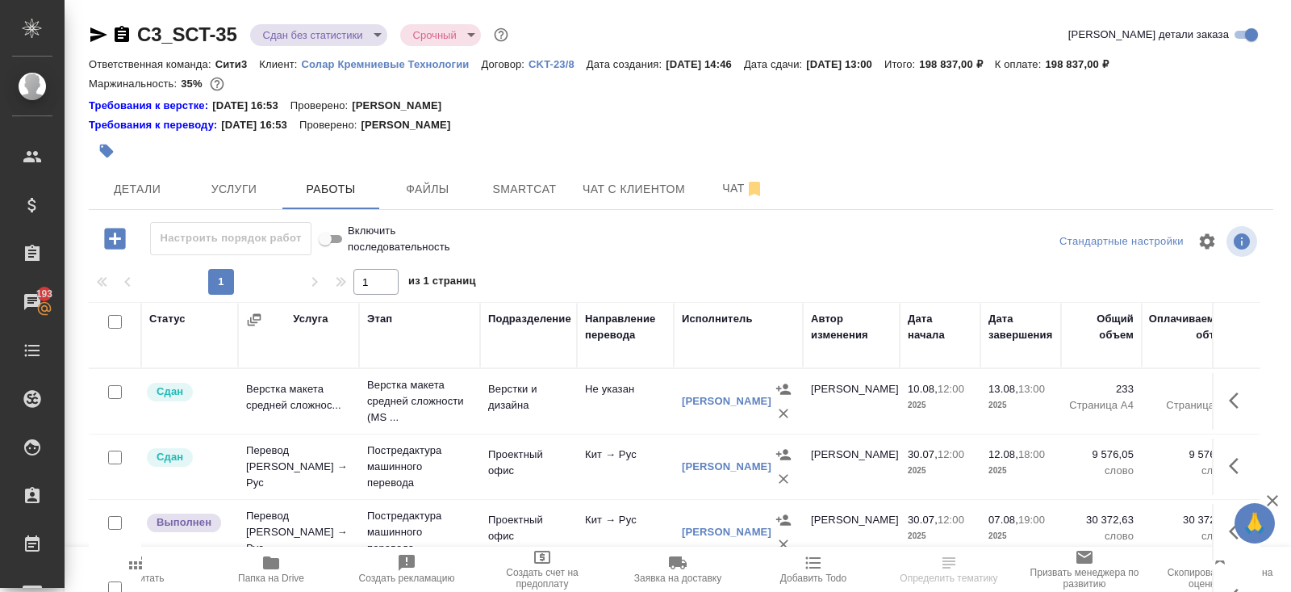
scroll to position [114, 0]
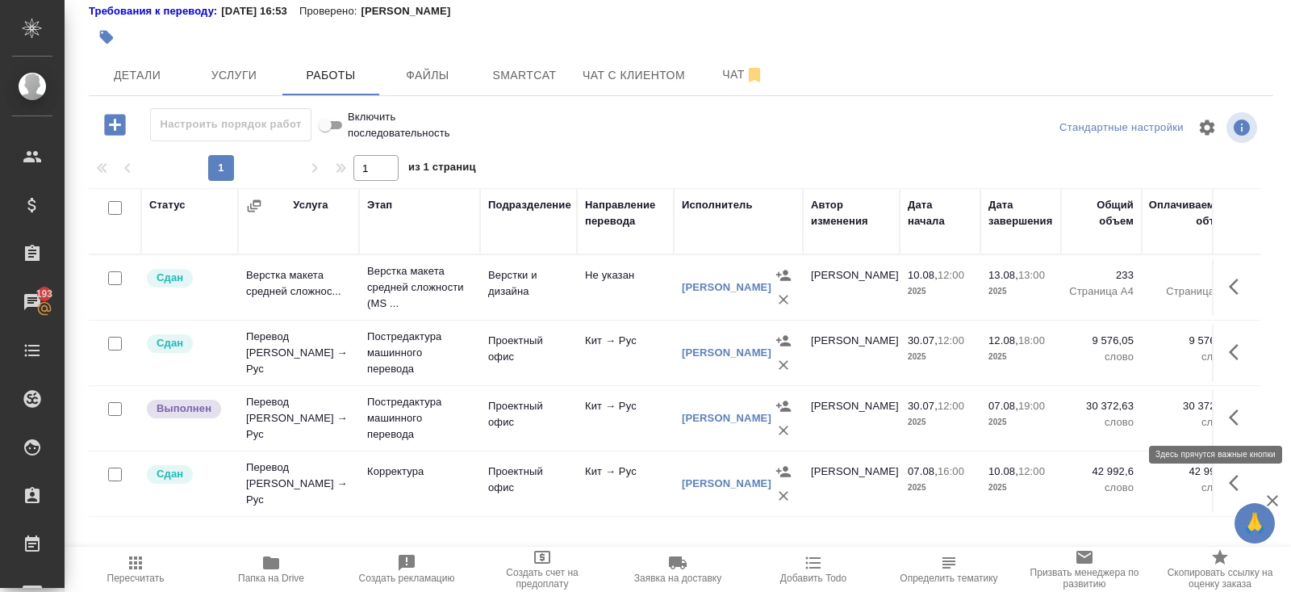
click at [1228, 412] on button "button" at bounding box center [1239, 417] width 39 height 39
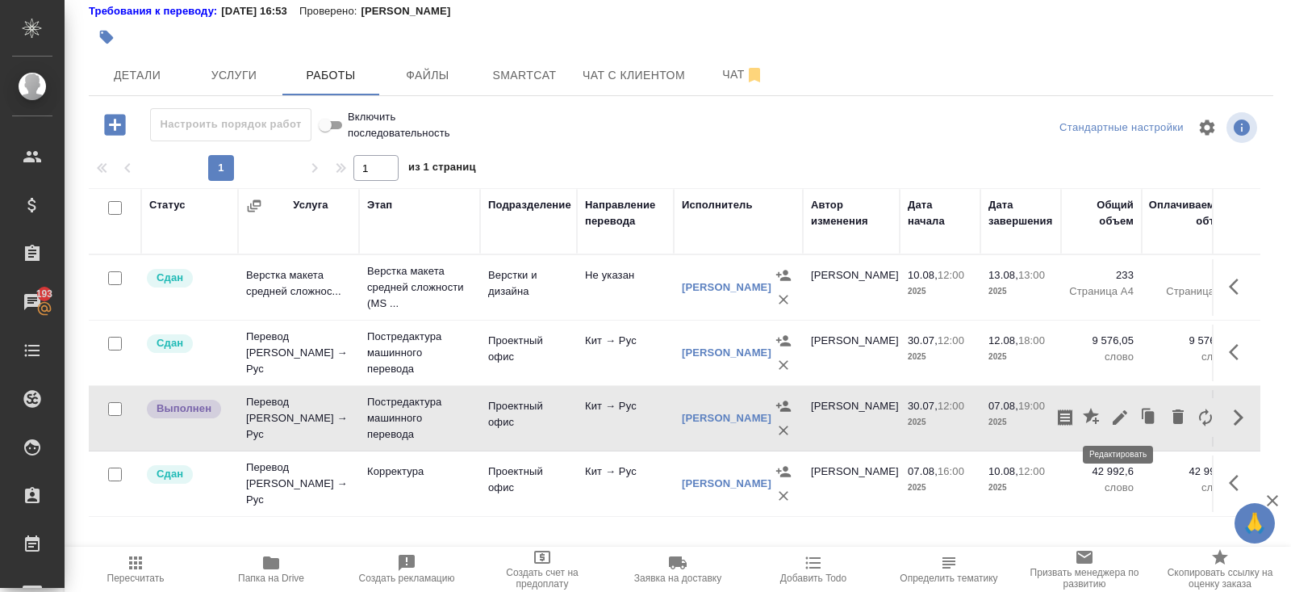
click at [1122, 416] on icon "button" at bounding box center [1120, 417] width 19 height 19
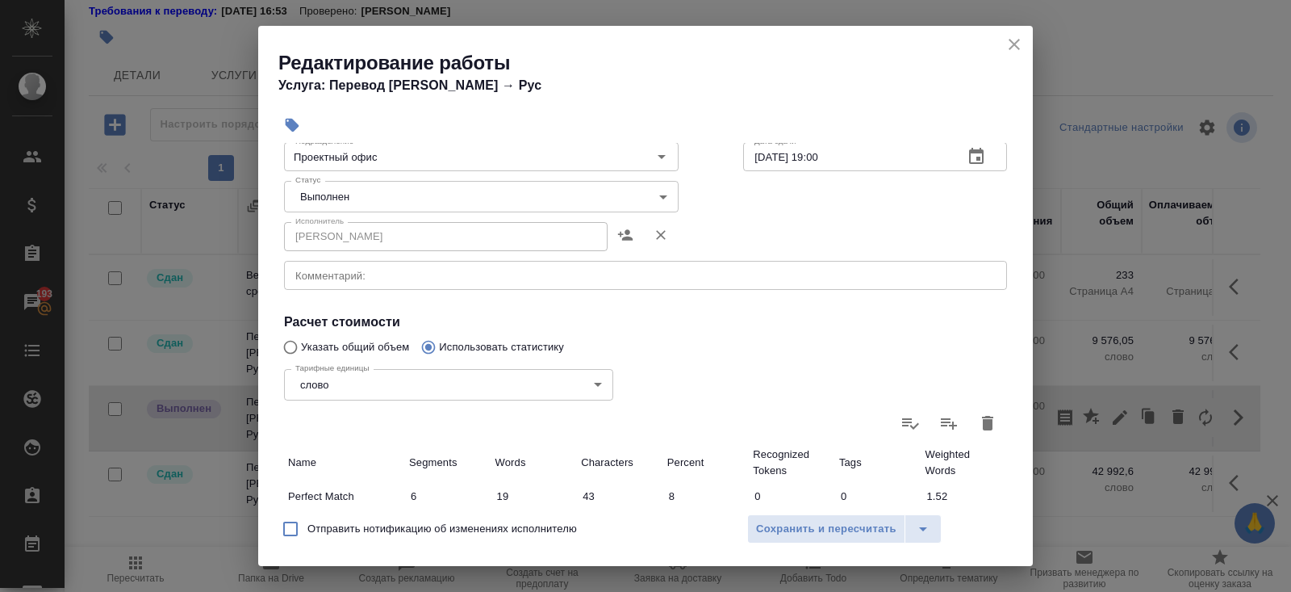
scroll to position [0, 0]
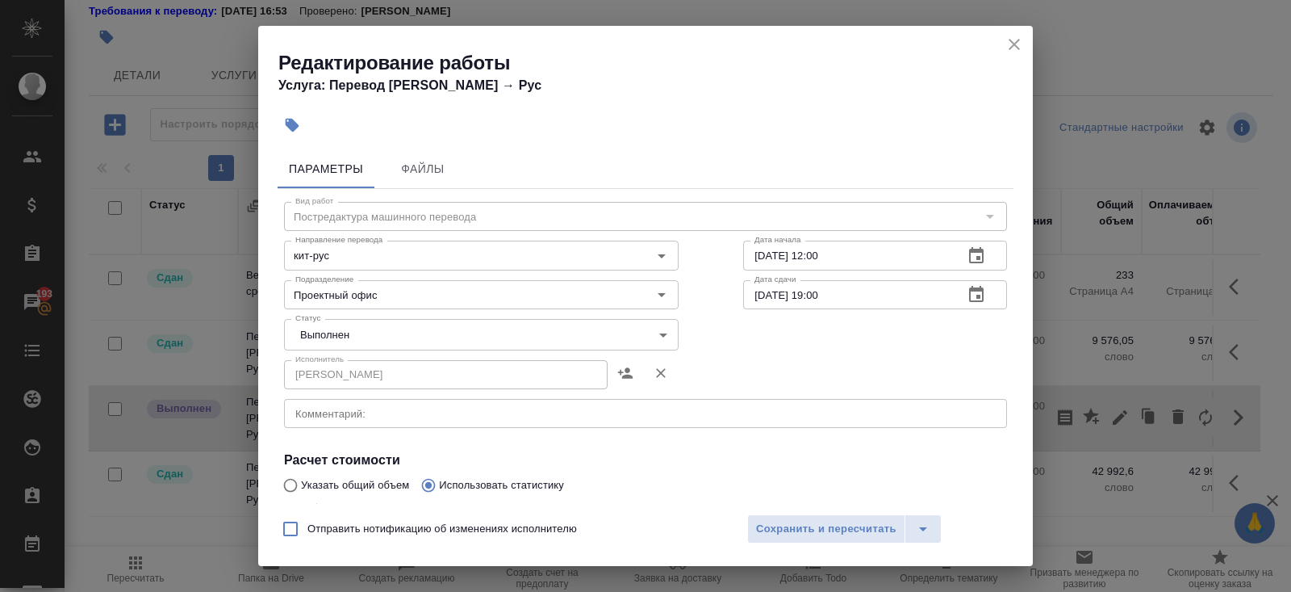
click at [1015, 45] on icon "close" at bounding box center [1014, 44] width 11 height 11
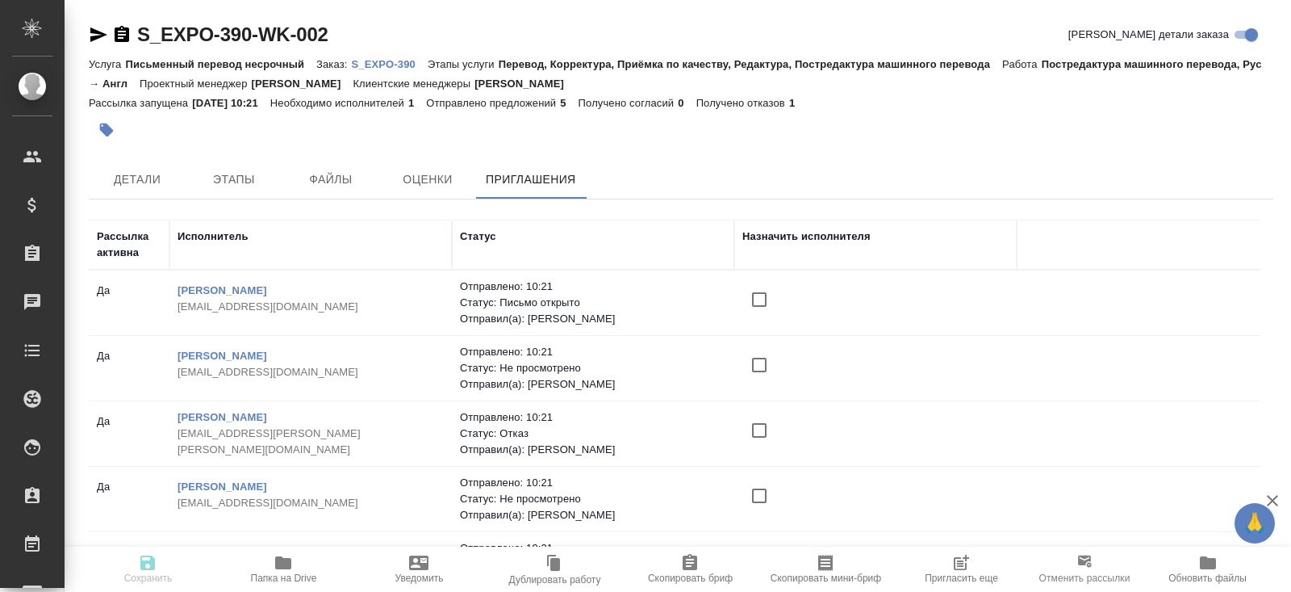
click at [962, 568] on icon "button" at bounding box center [961, 562] width 19 height 19
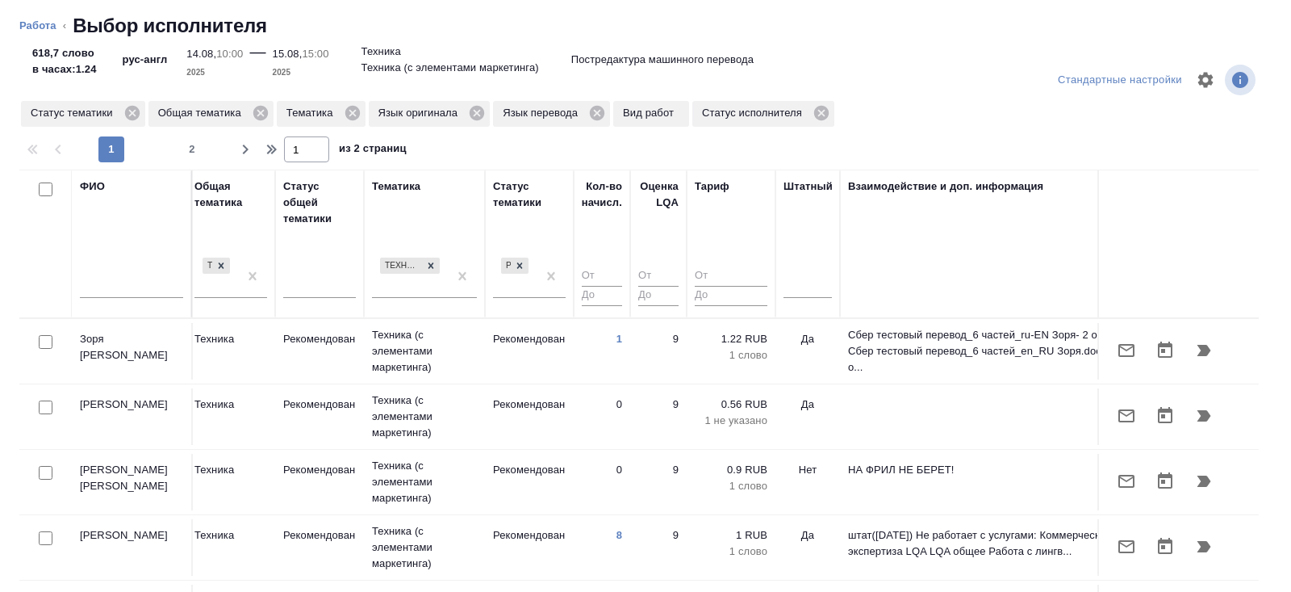
scroll to position [0, 1104]
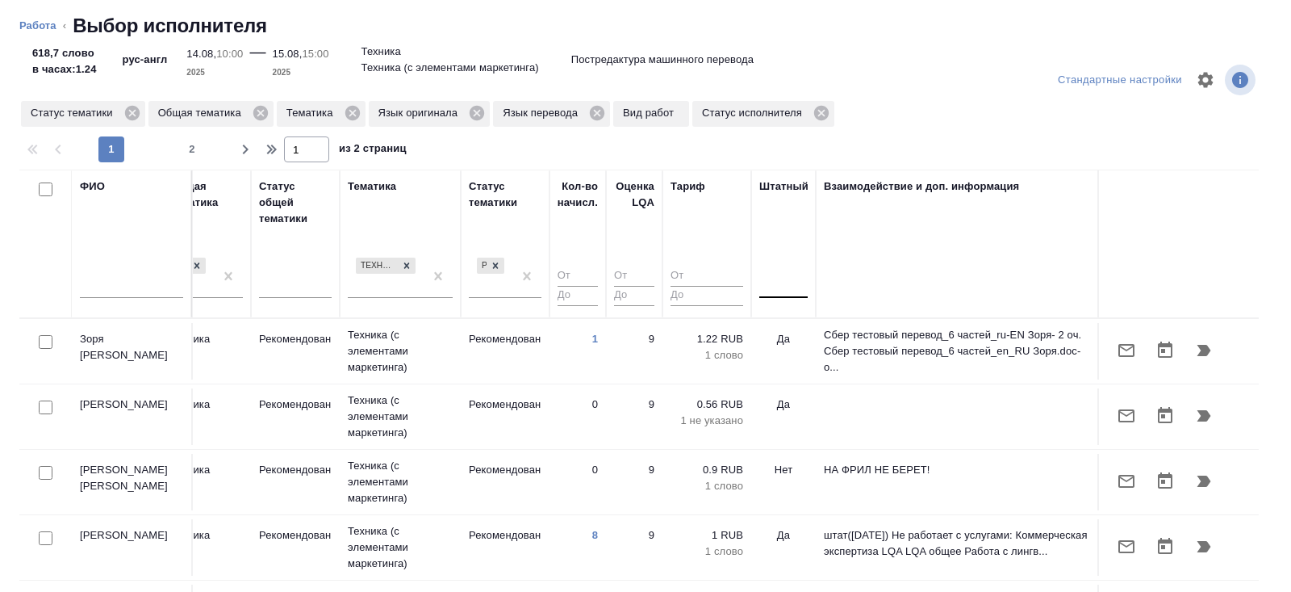
click at [791, 282] on div at bounding box center [783, 281] width 48 height 23
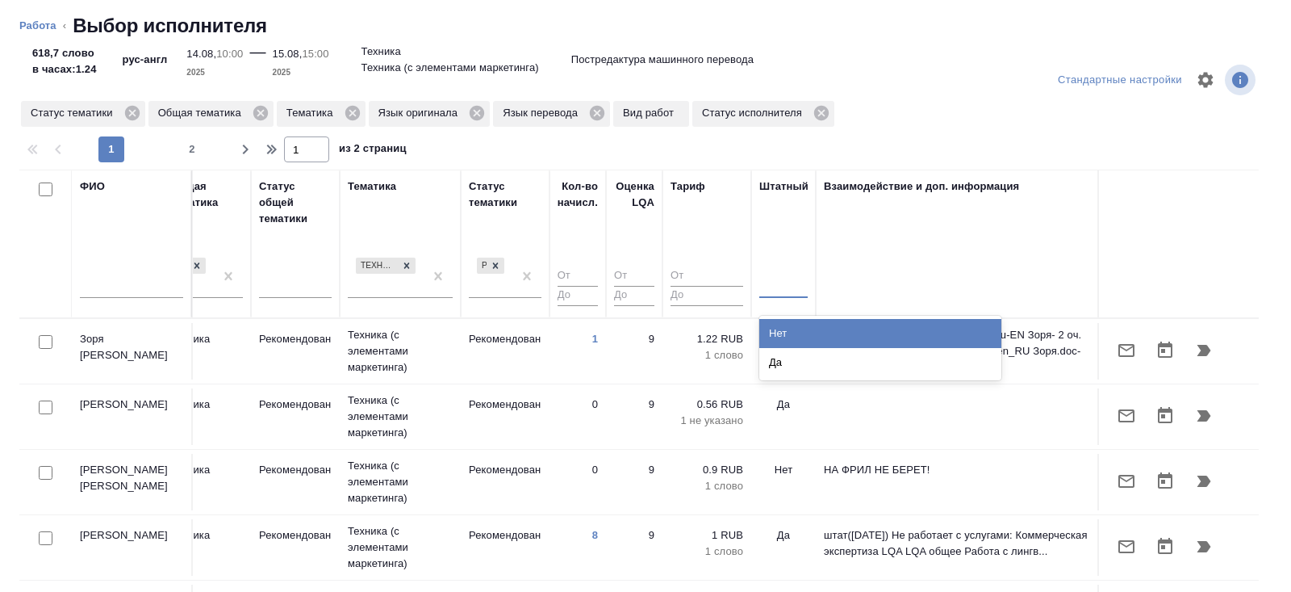
drag, startPoint x: 790, startPoint y: 326, endPoint x: 225, endPoint y: 238, distance: 571.8
click at [790, 326] on div "Нет" at bounding box center [880, 333] width 242 height 29
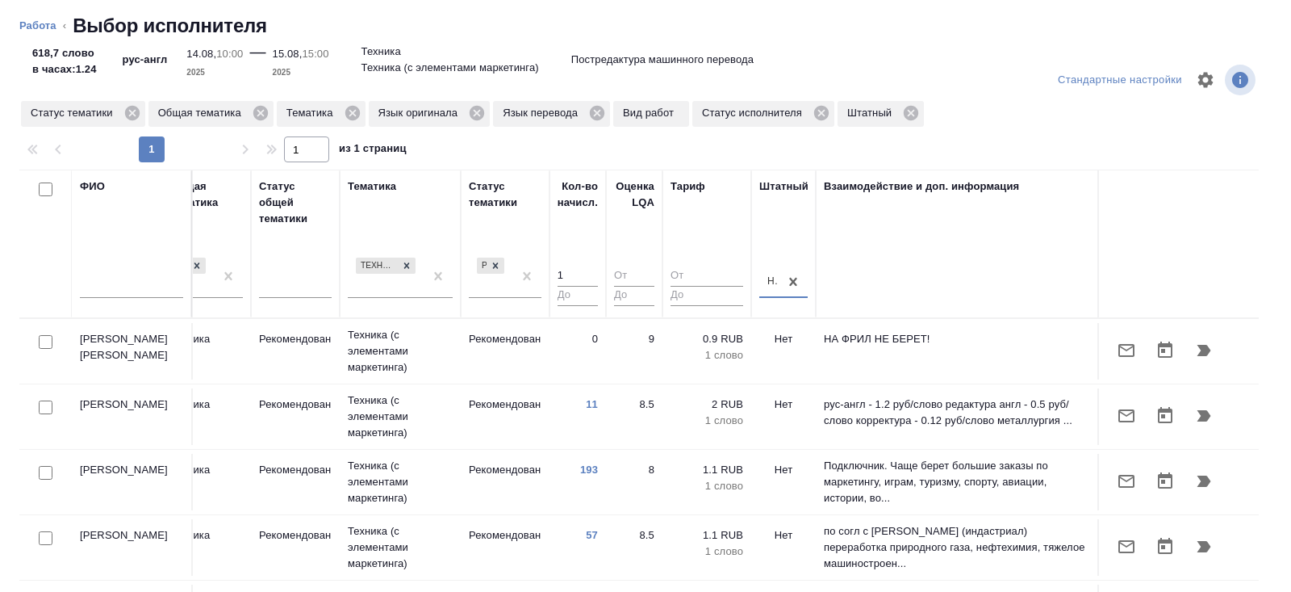
type input "1"
click at [595, 268] on input "1" at bounding box center [578, 276] width 40 height 20
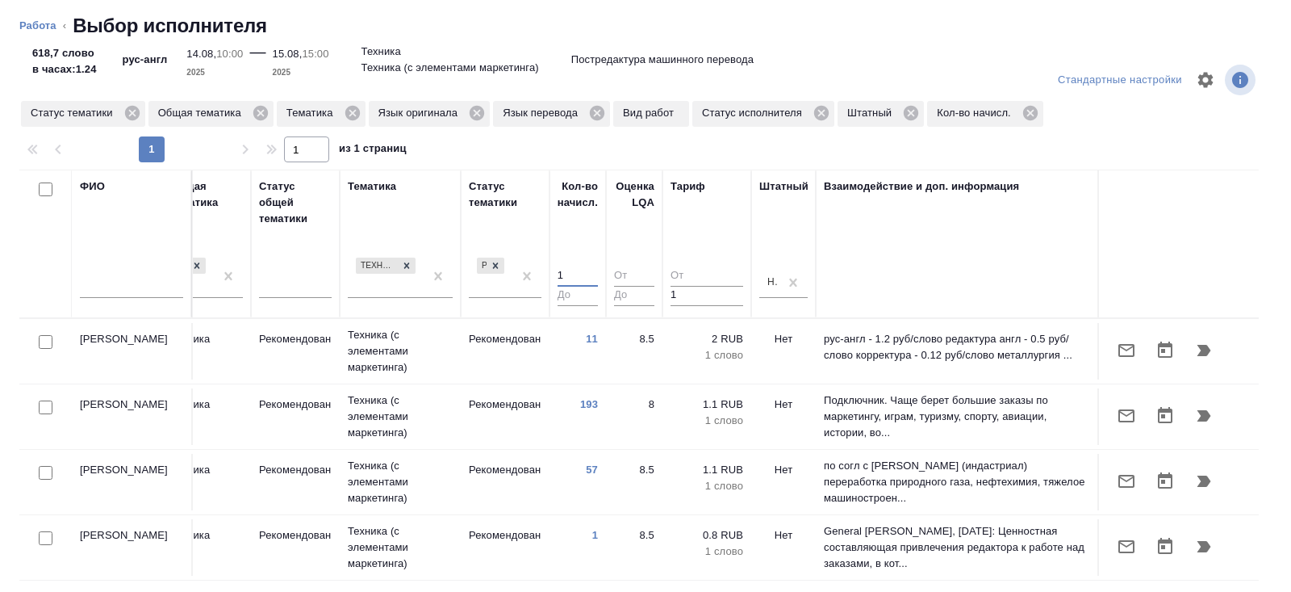
type input "1"
click at [733, 291] on input "1" at bounding box center [707, 296] width 73 height 20
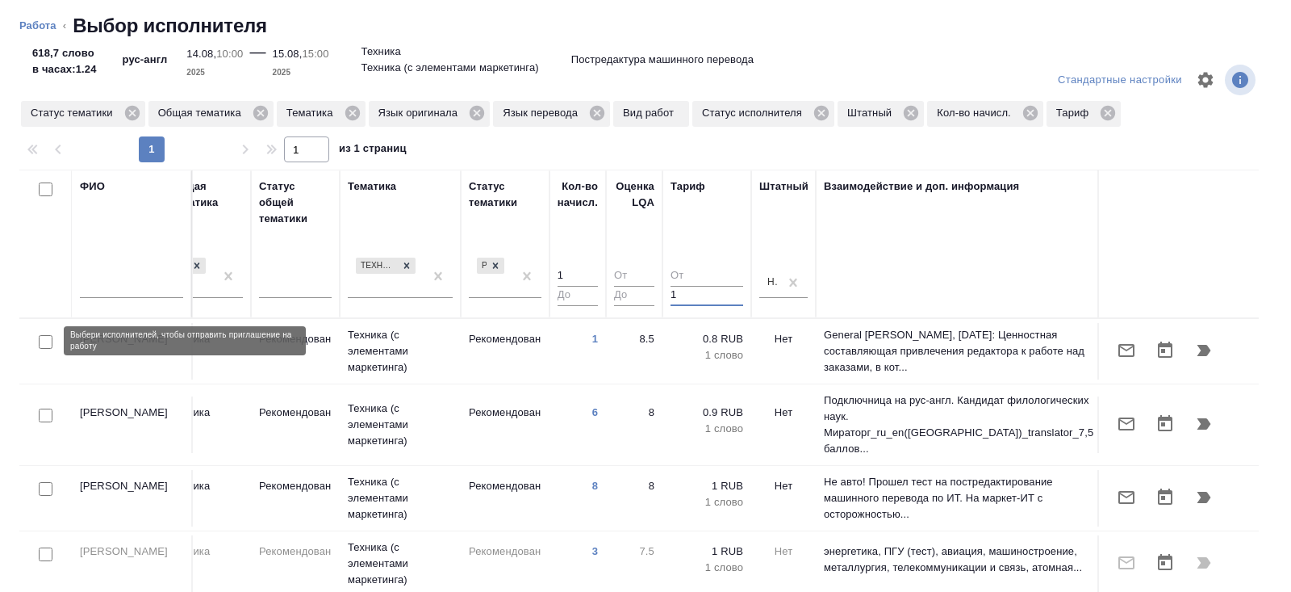
click at [43, 342] on input "checkbox" at bounding box center [46, 342] width 14 height 14
checkbox input "true"
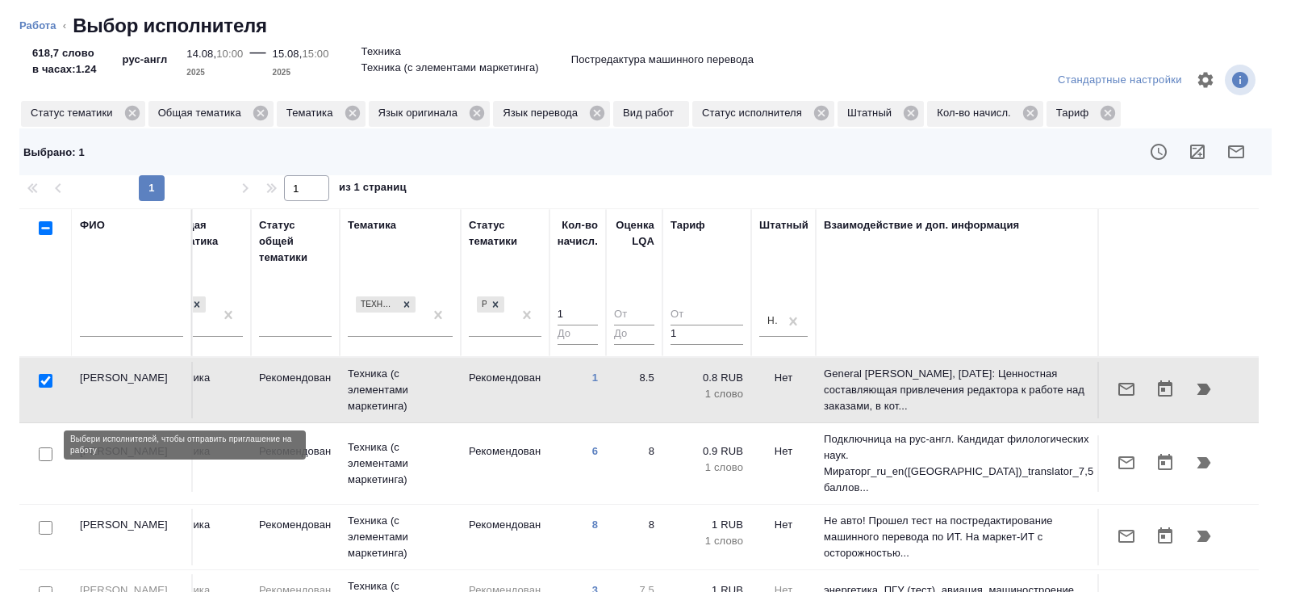
click at [44, 447] on input "checkbox" at bounding box center [46, 454] width 14 height 14
checkbox input "true"
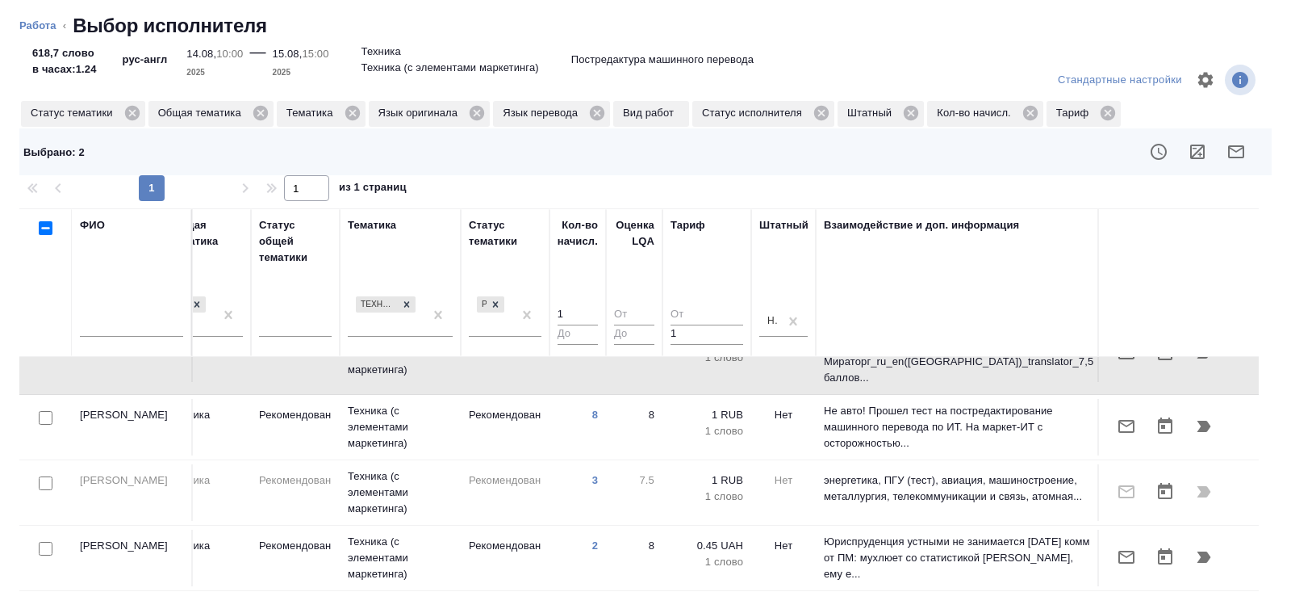
scroll to position [108, 1104]
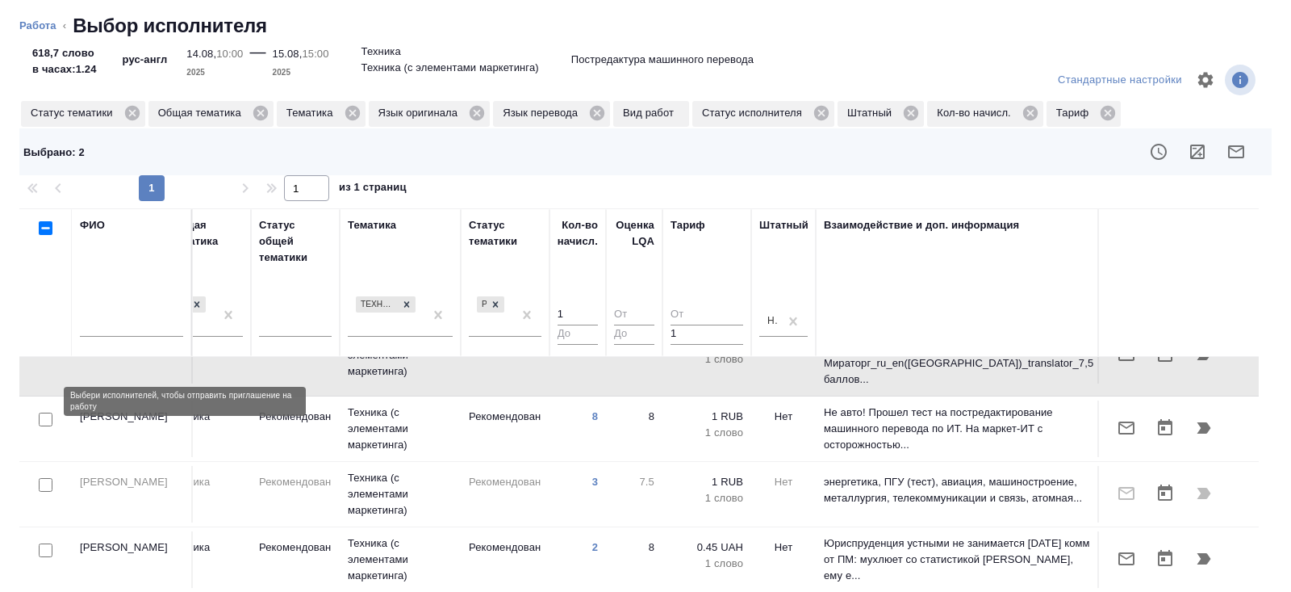
click at [46, 412] on input "checkbox" at bounding box center [46, 419] width 14 height 14
checkbox input "true"
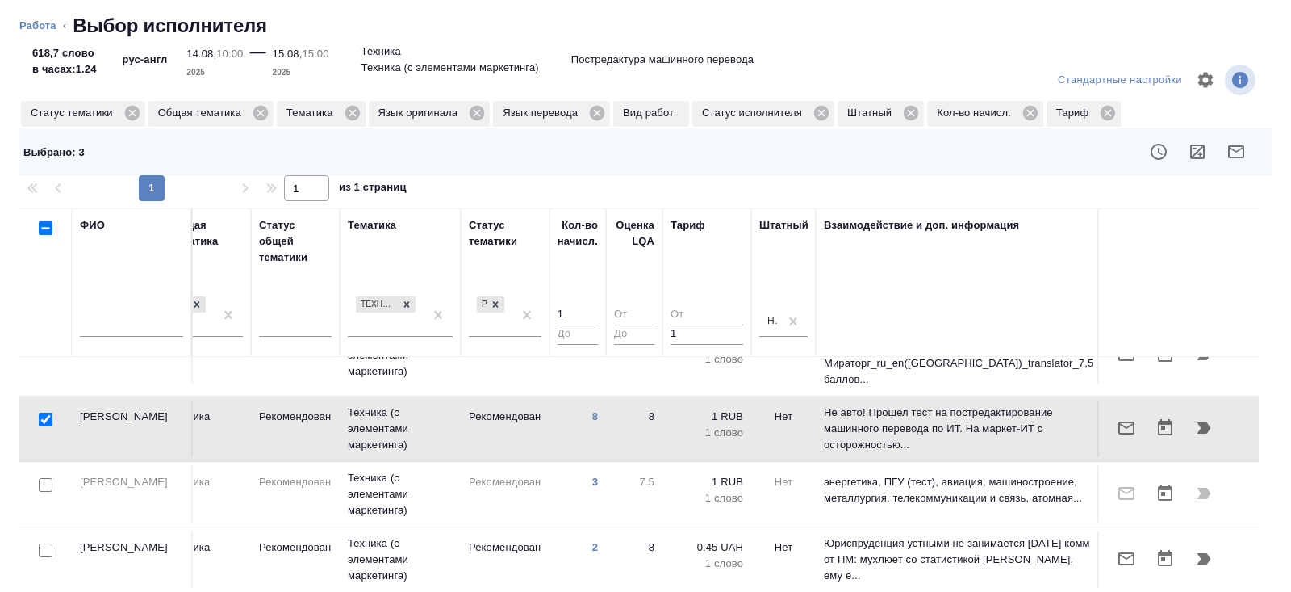
scroll to position [253, 1104]
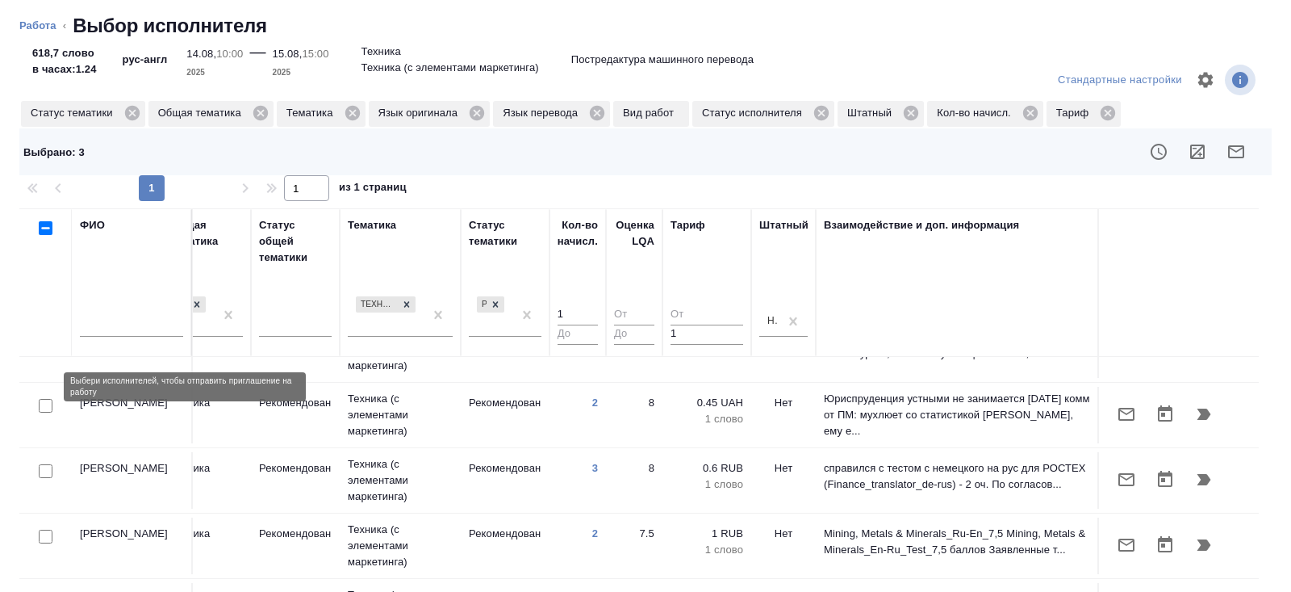
drag, startPoint x: 45, startPoint y: 386, endPoint x: 45, endPoint y: 404, distance: 18.6
click at [45, 399] on input "checkbox" at bounding box center [46, 406] width 14 height 14
checkbox input "true"
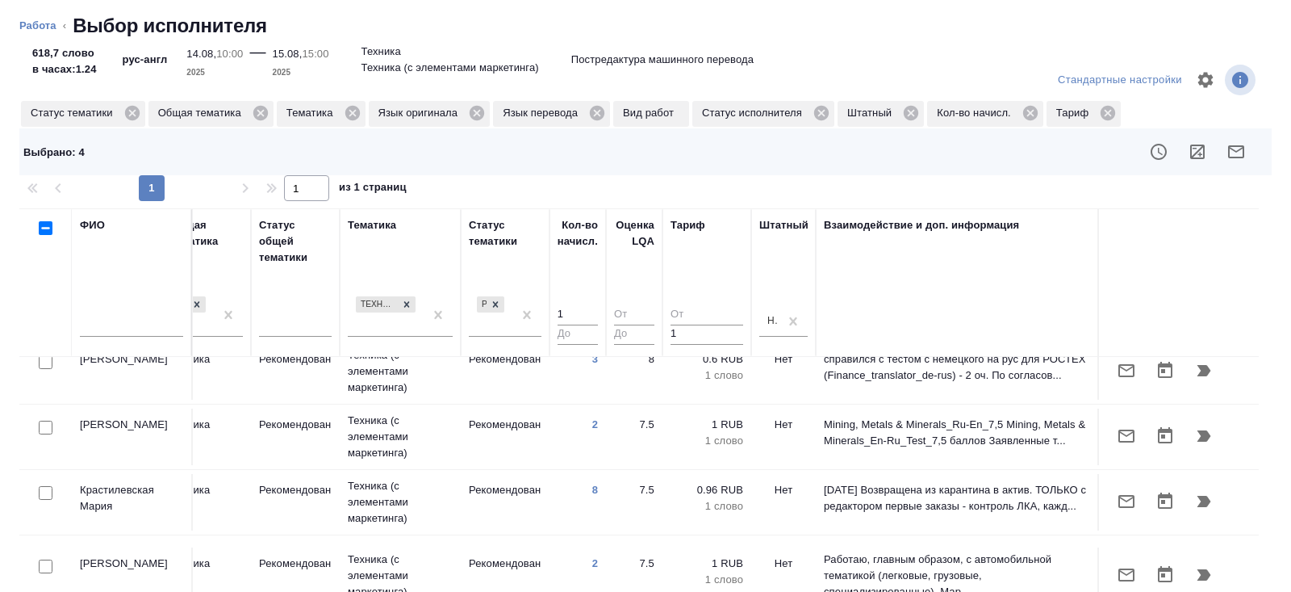
scroll to position [374, 1104]
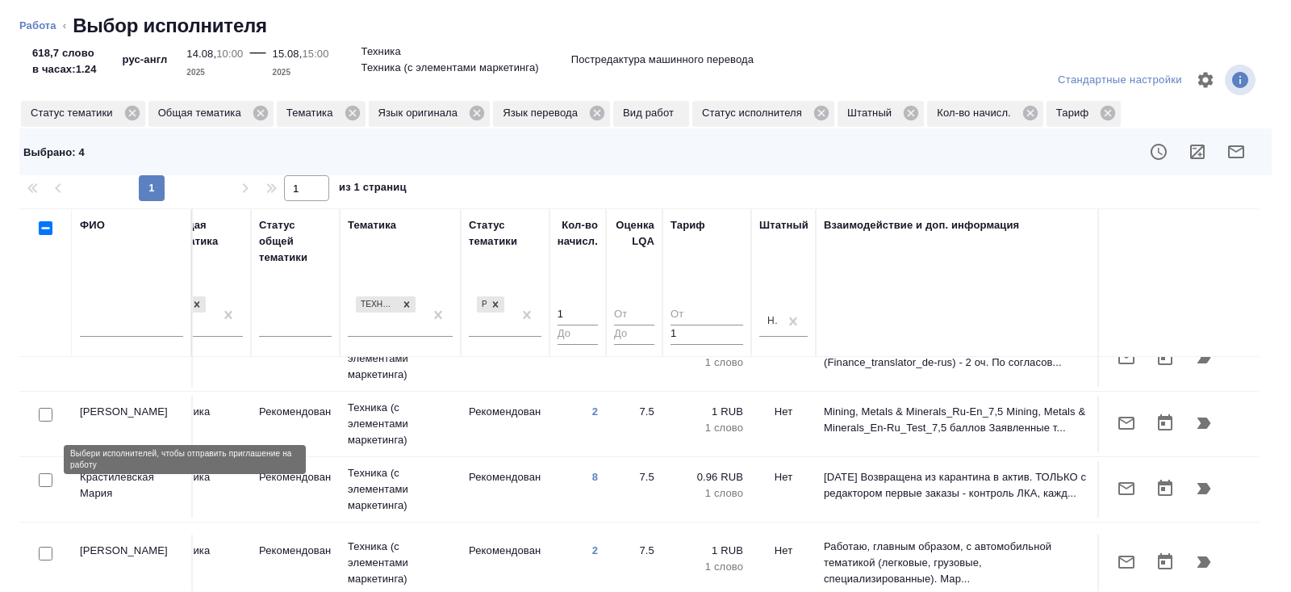
click at [45, 473] on input "checkbox" at bounding box center [46, 480] width 14 height 14
checkbox input "true"
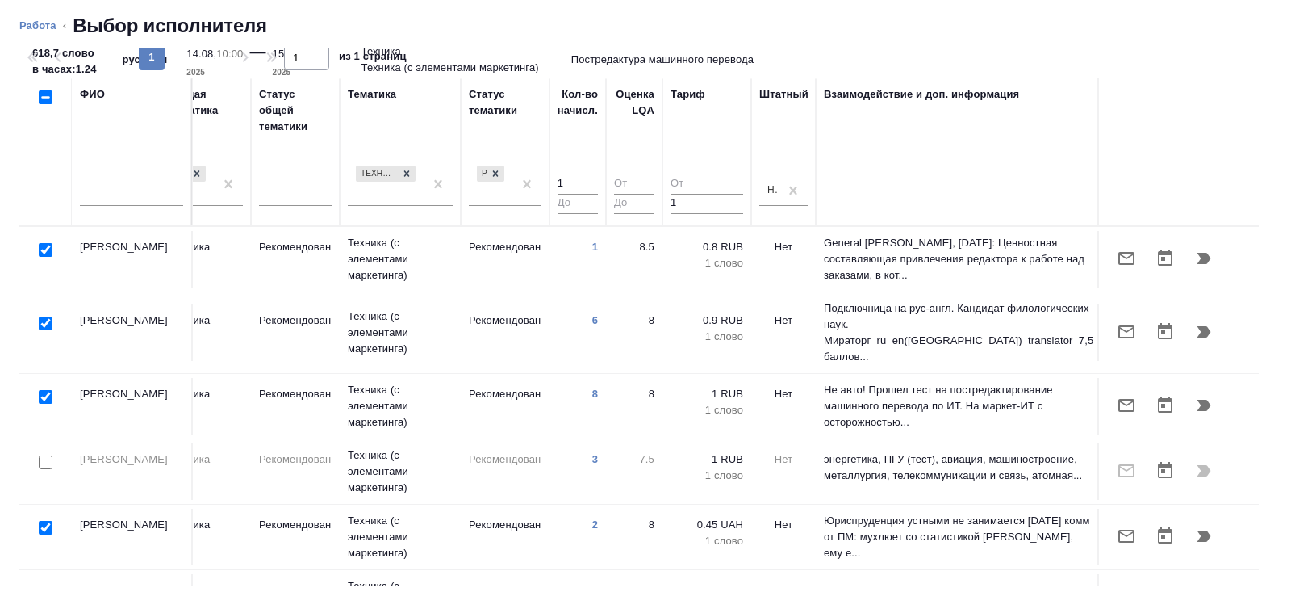
scroll to position [0, 0]
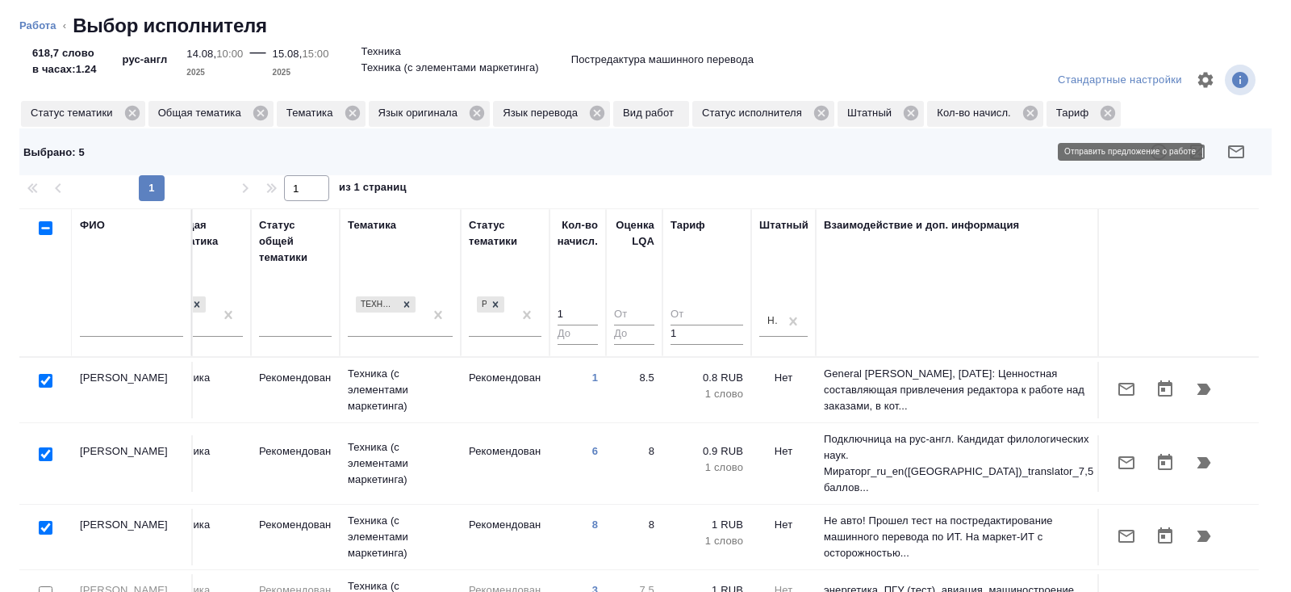
click at [1249, 147] on button "button" at bounding box center [1236, 151] width 39 height 39
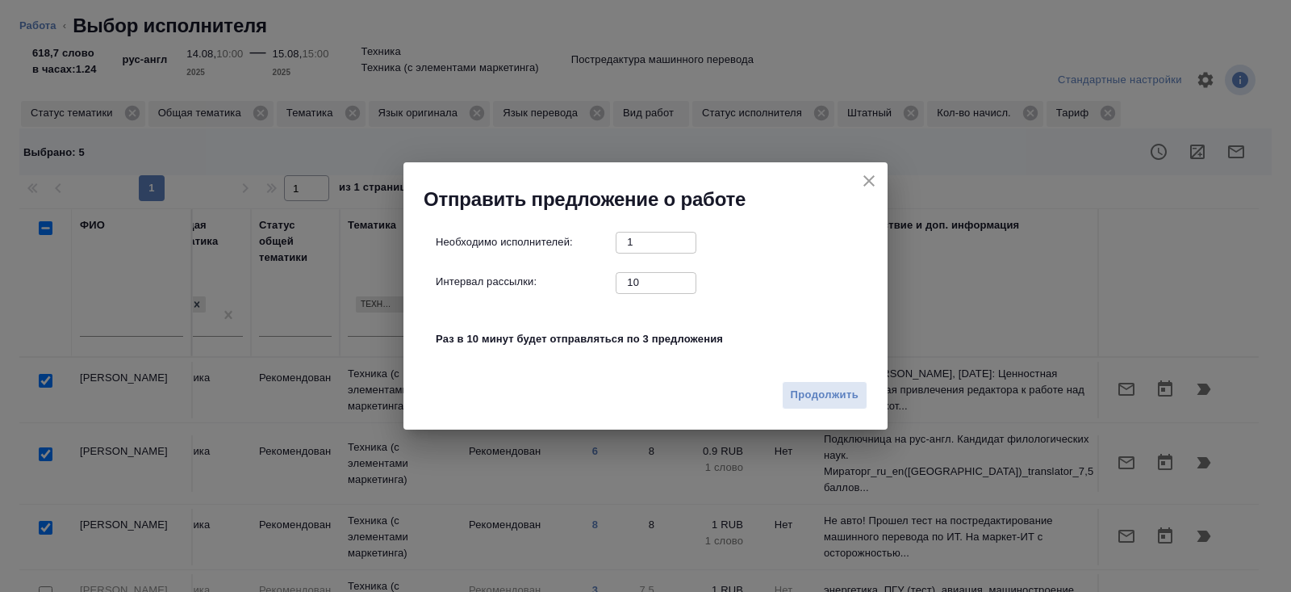
click at [659, 278] on input "10" at bounding box center [656, 282] width 81 height 20
type input "0"
click at [837, 390] on span "Продолжить" at bounding box center [825, 395] width 68 height 19
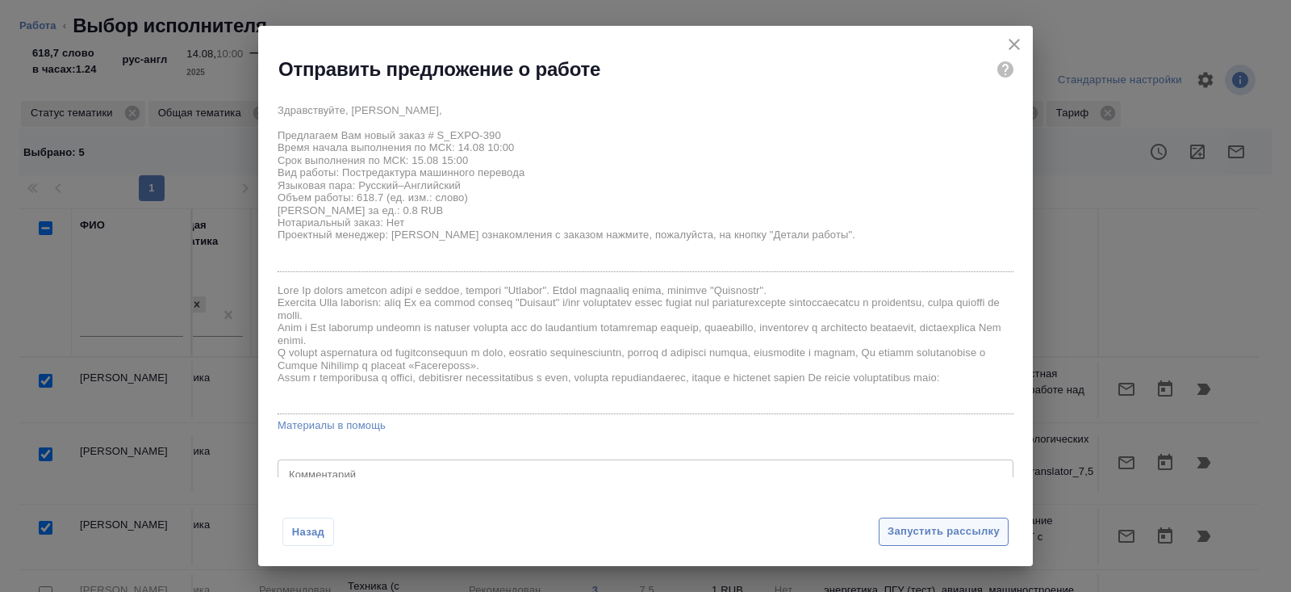
click at [920, 519] on button "Запустить рассылку" at bounding box center [944, 531] width 130 height 28
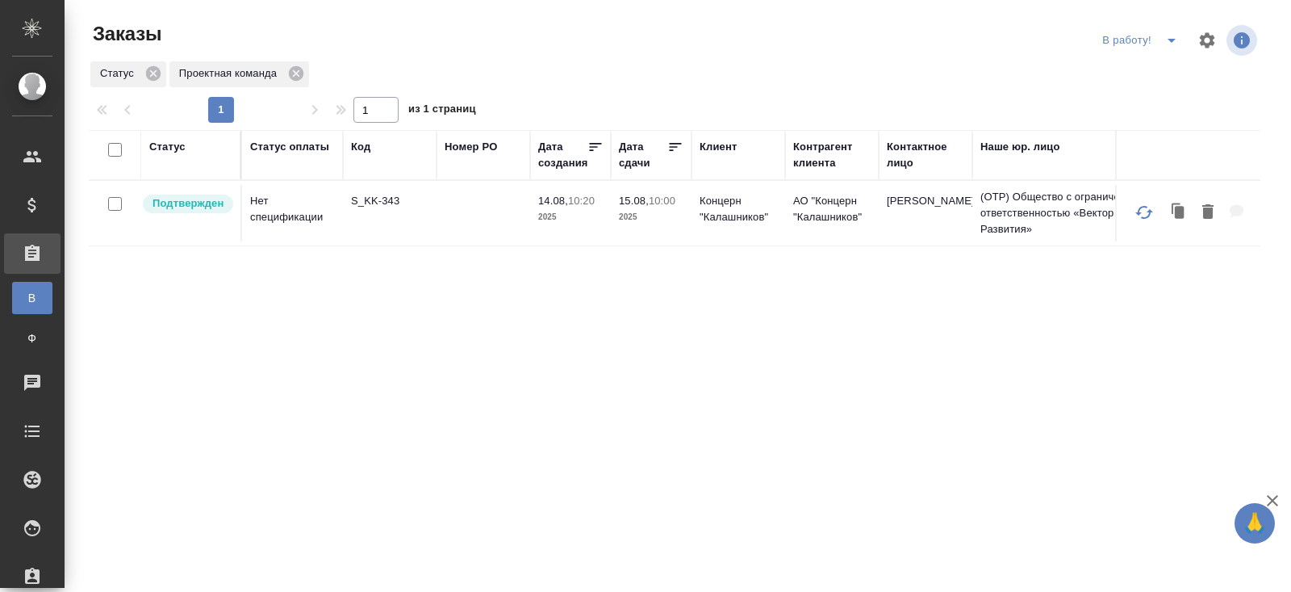
click at [369, 207] on p "S_KK-343" at bounding box center [389, 201] width 77 height 16
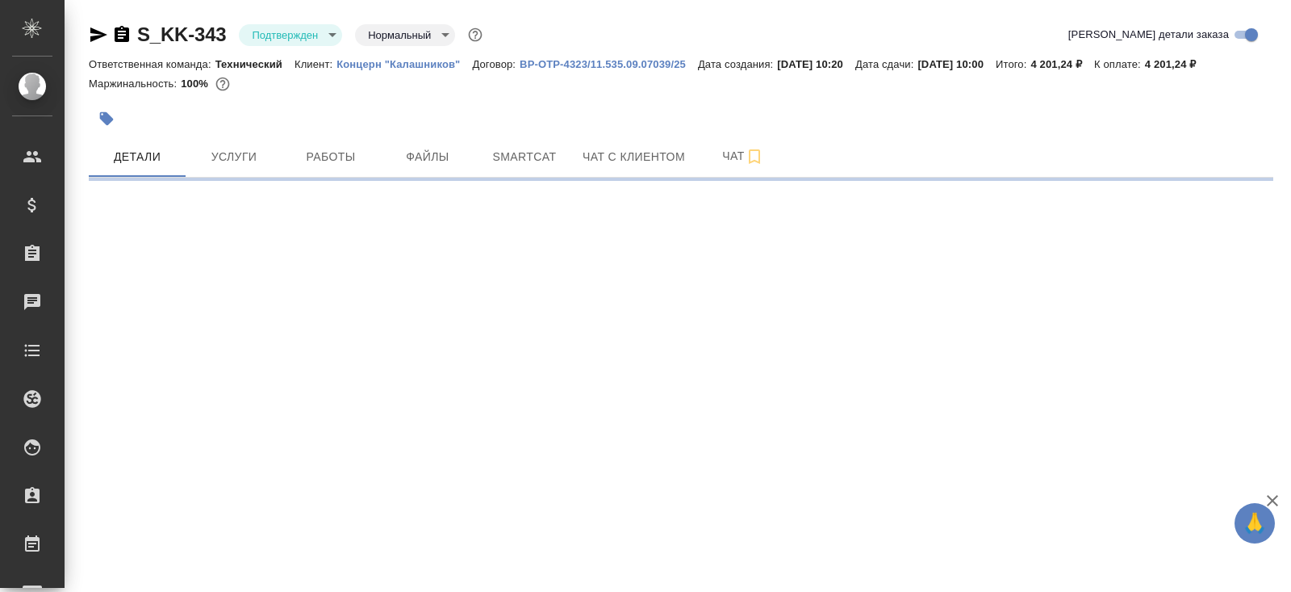
select select "RU"
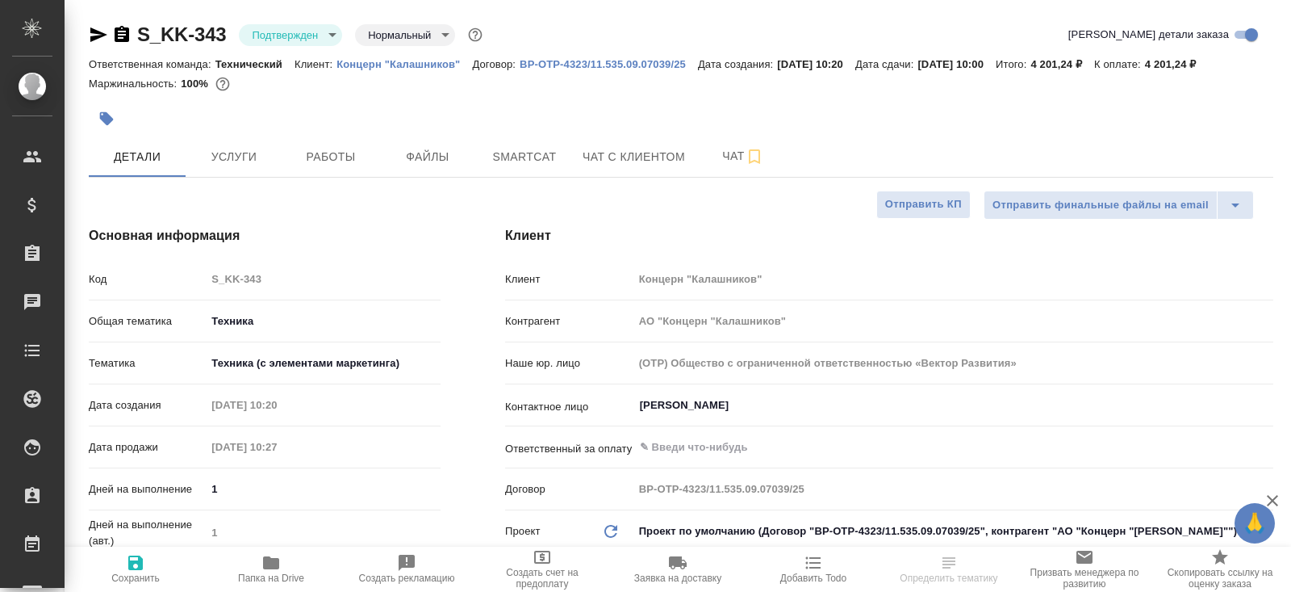
type textarea "x"
click at [294, 37] on body "🙏 .cls-1 fill:#fff; AWATERA [PERSON_NAME] Спецификации Заказы Чаты Todo Проекты…" at bounding box center [645, 296] width 1291 height 592
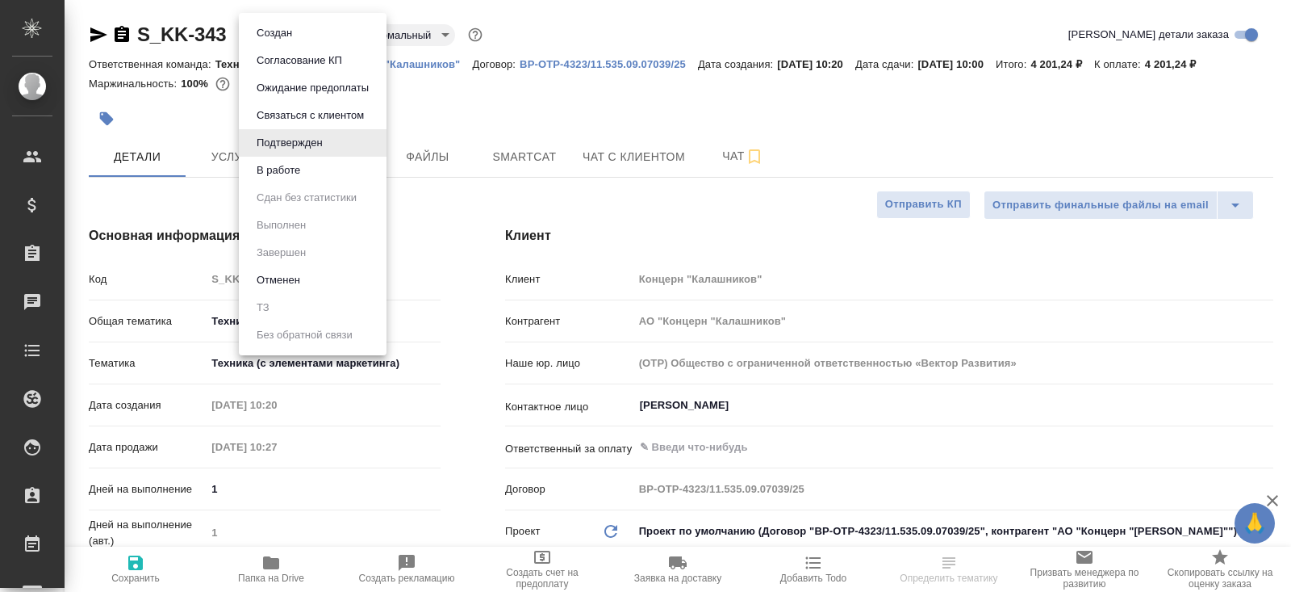
type textarea "x"
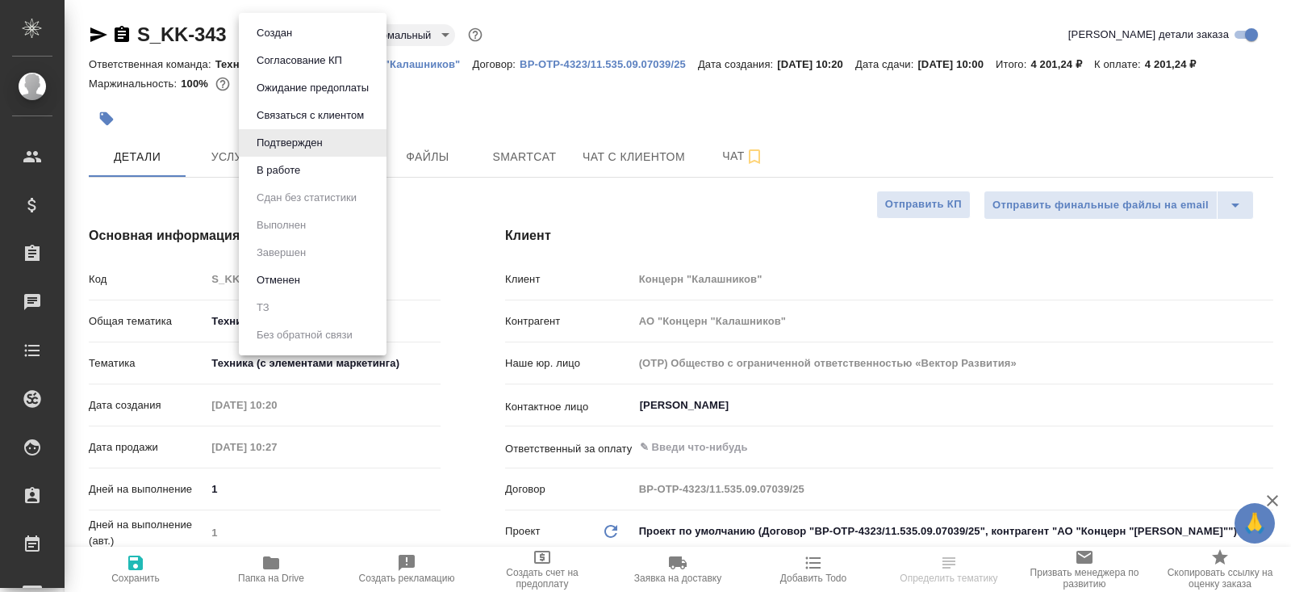
type textarea "x"
click at [282, 170] on button "В работе" at bounding box center [278, 170] width 53 height 18
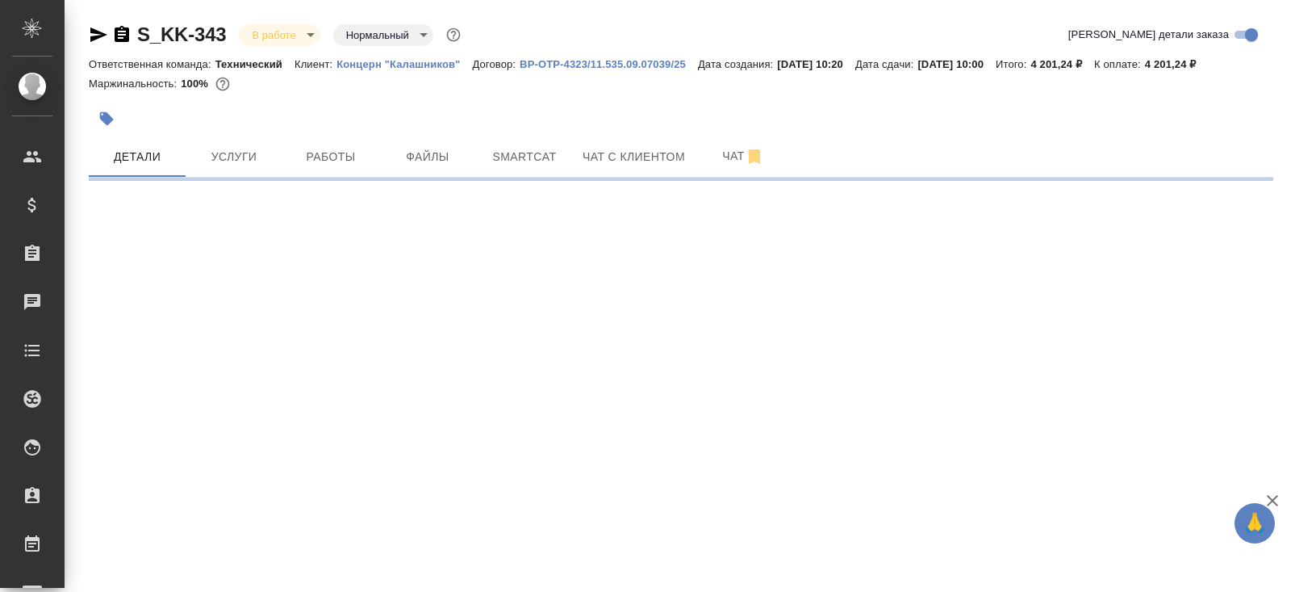
select select "RU"
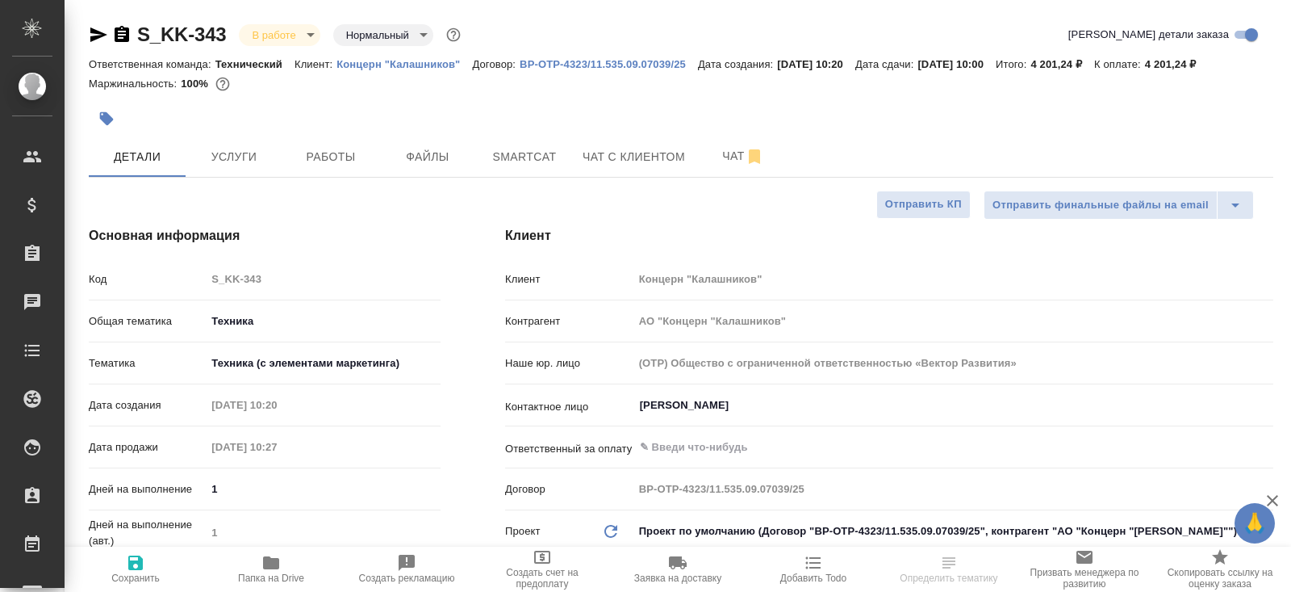
type textarea "x"
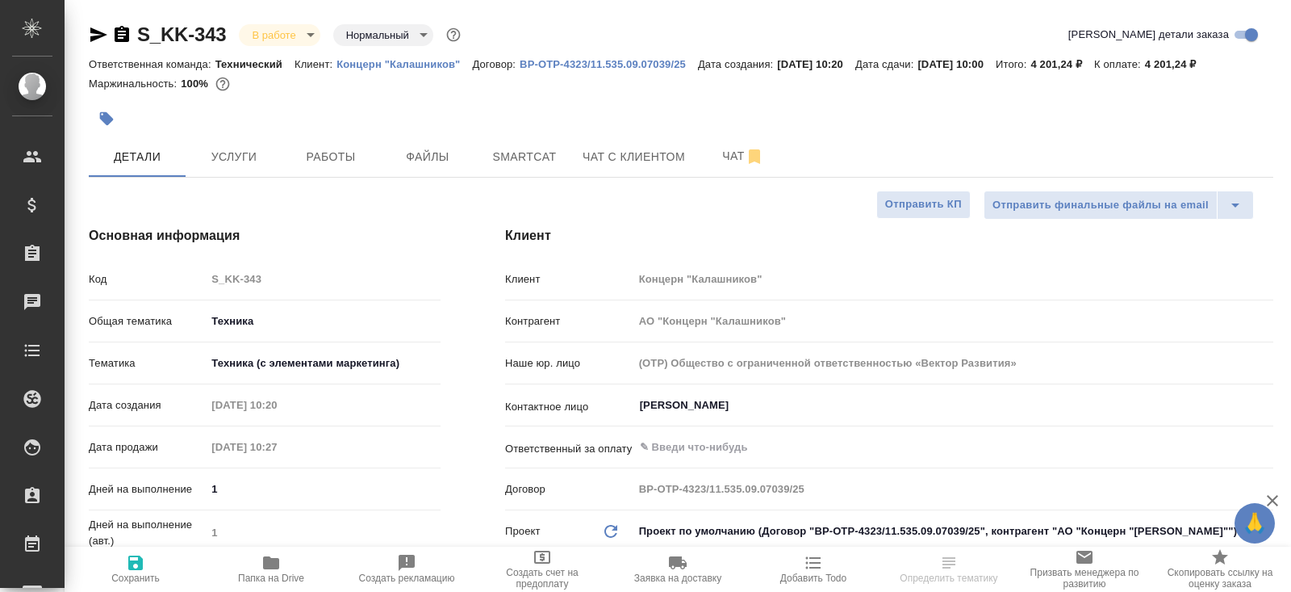
type textarea "x"
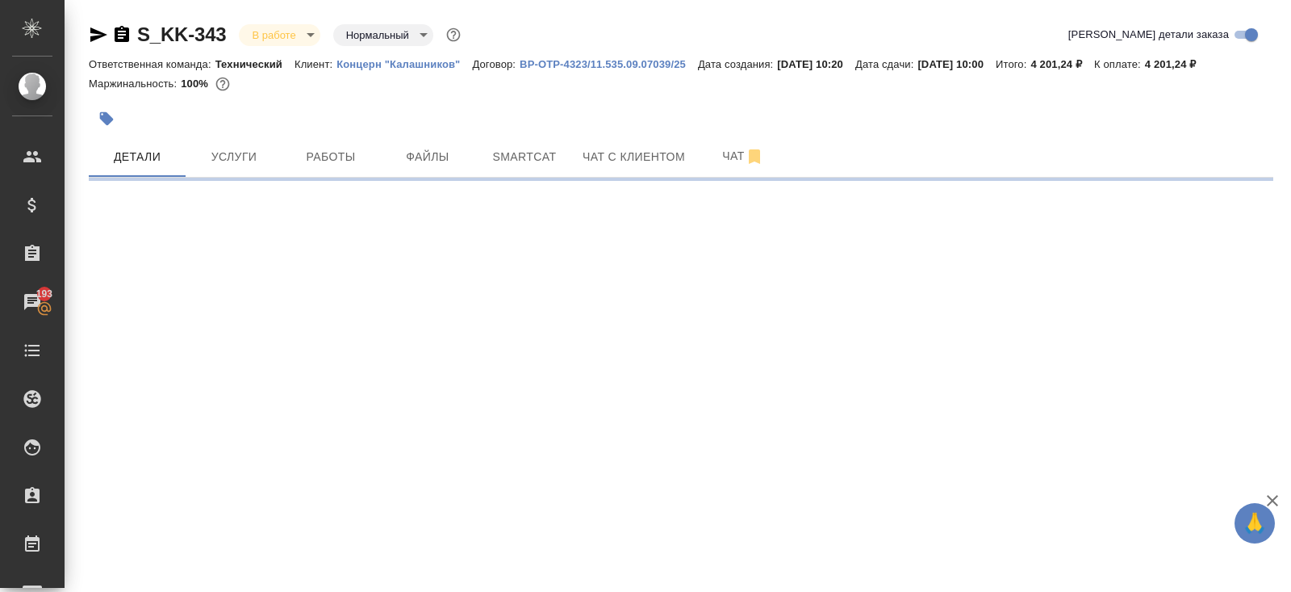
select select "RU"
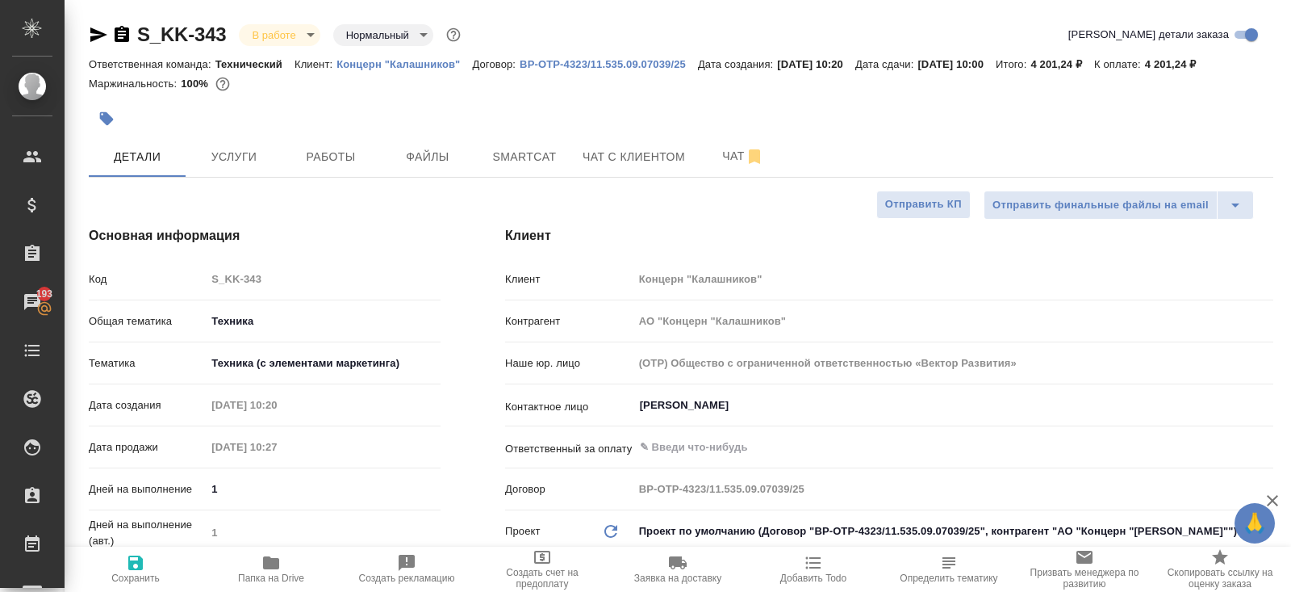
type textarea "x"
